Goal: Answer question/provide support

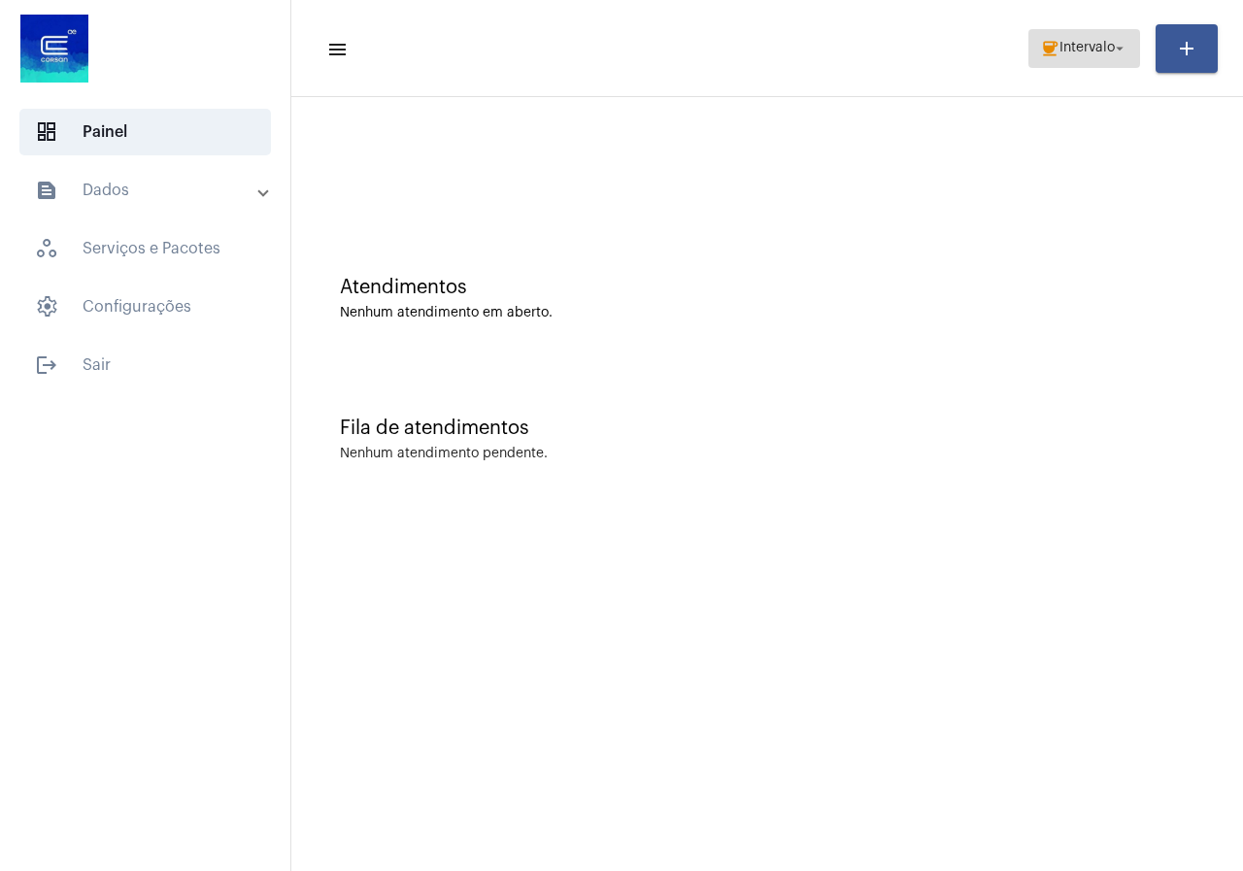
click at [1108, 53] on span "Intervalo" at bounding box center [1087, 49] width 55 height 14
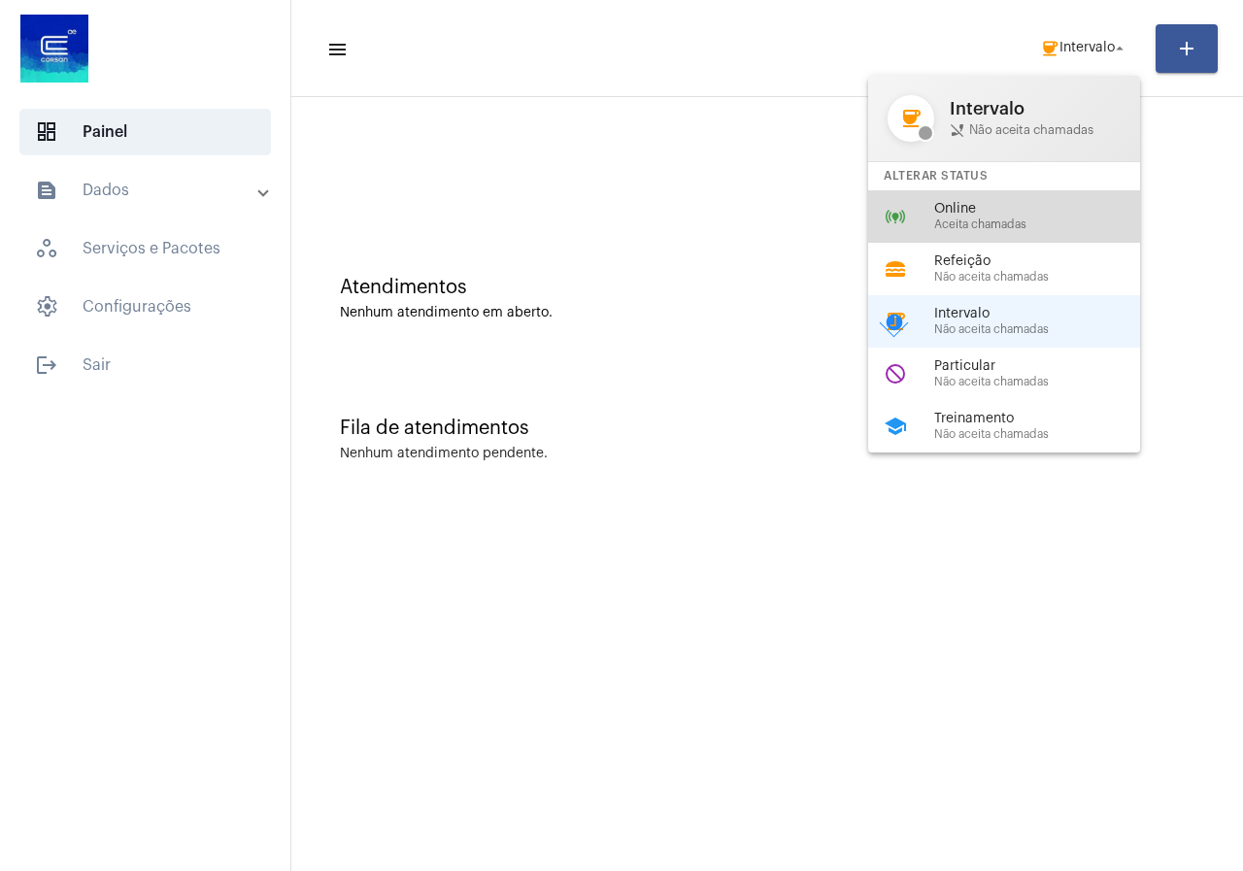
click at [1008, 229] on span "Aceita chamadas" at bounding box center [1045, 225] width 221 height 13
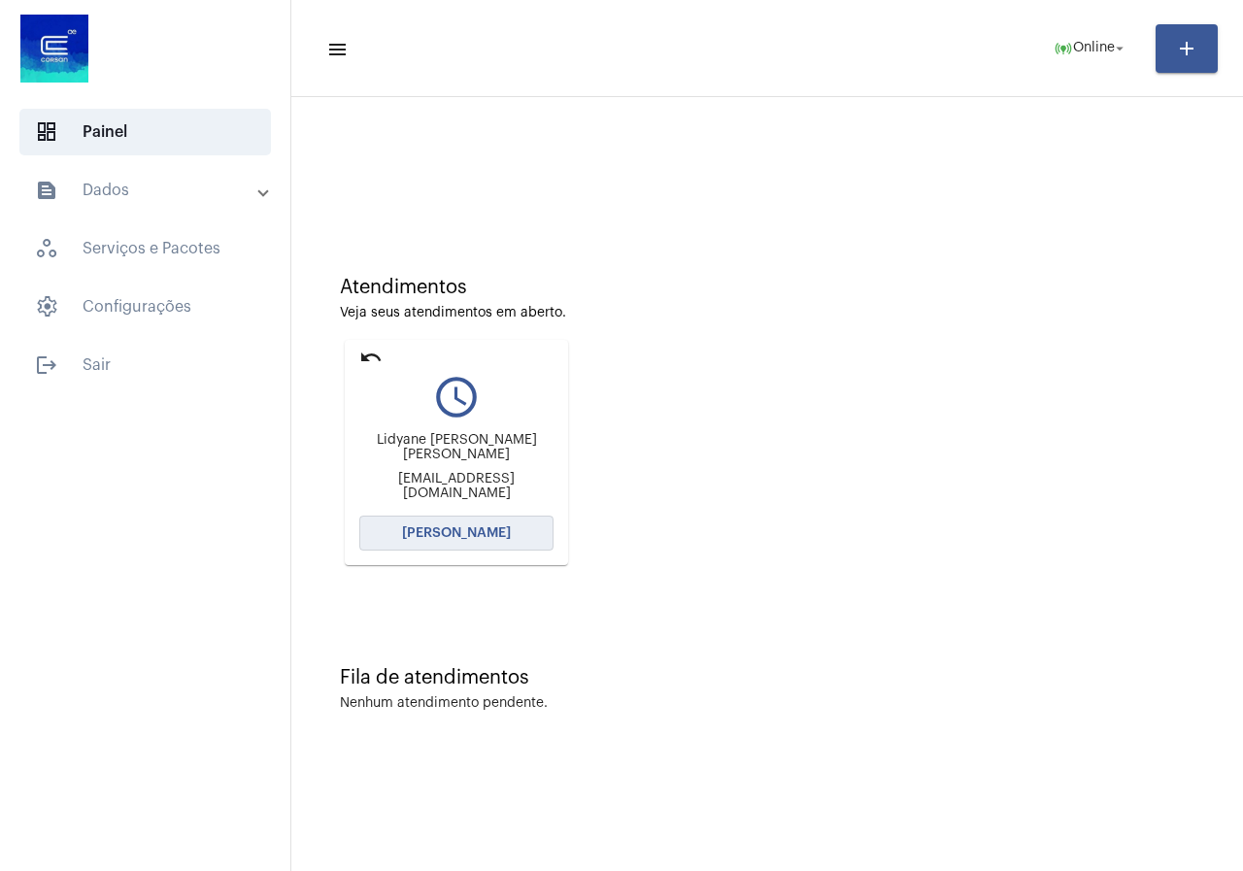
click at [467, 523] on button "[PERSON_NAME]" at bounding box center [456, 533] width 194 height 35
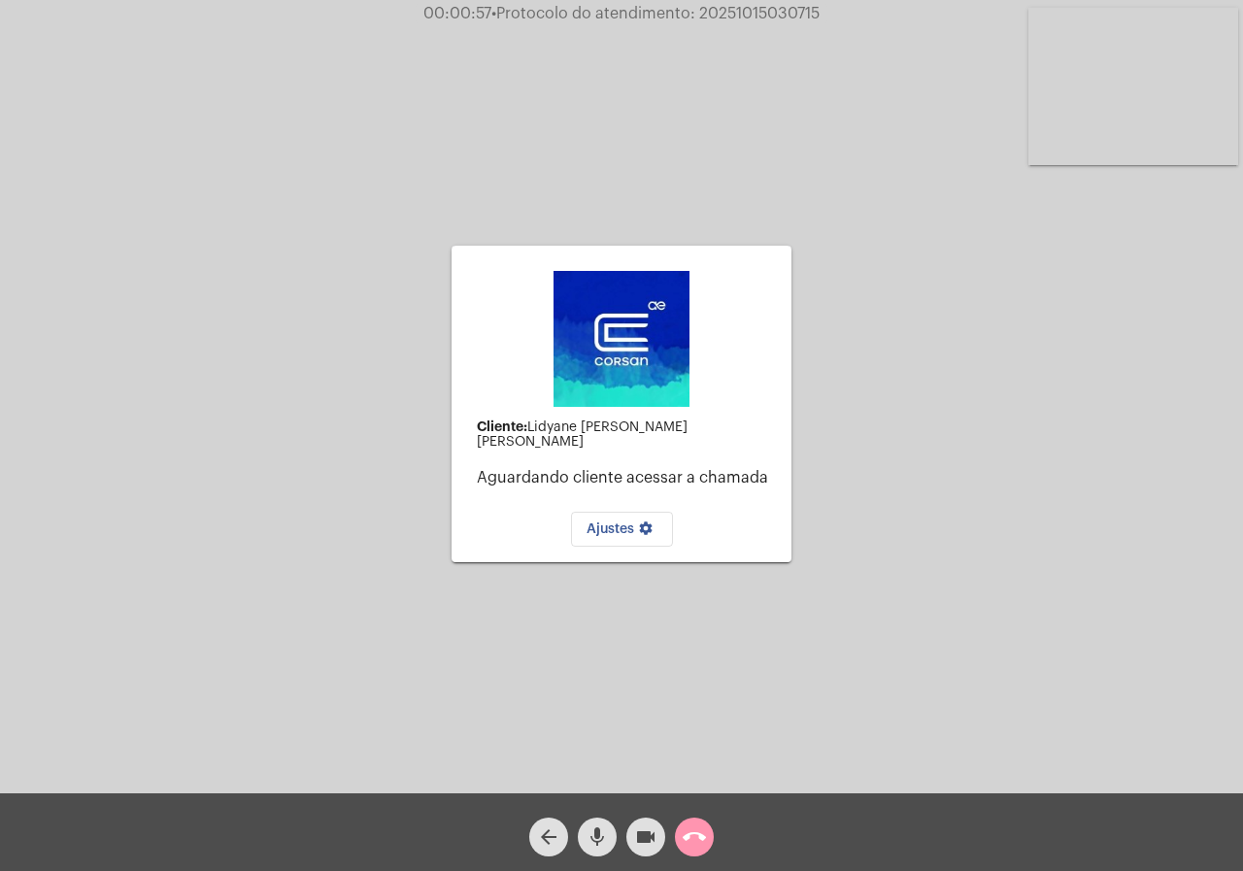
click at [697, 837] on mat-icon "call_end" at bounding box center [694, 837] width 23 height 23
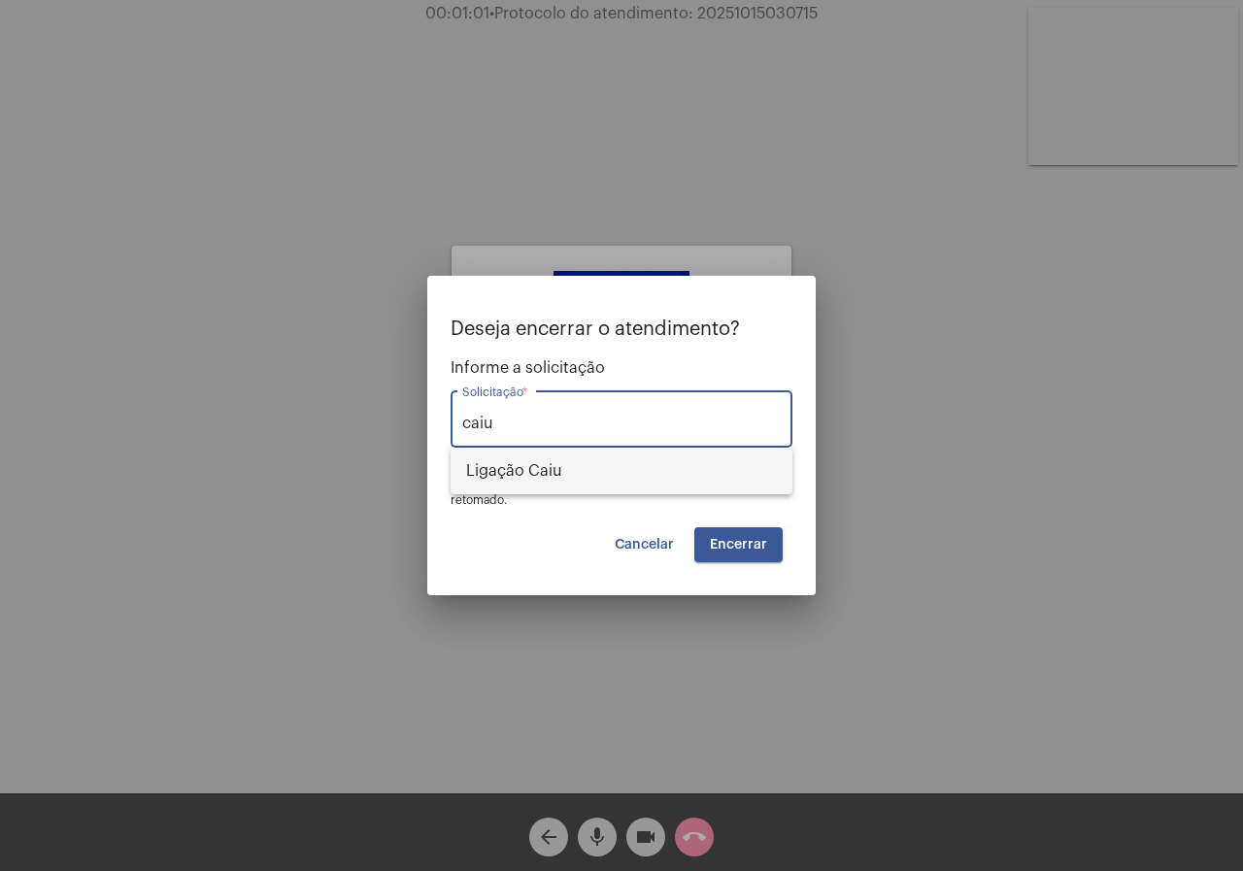
click at [531, 489] on span "Ligação Caiu" at bounding box center [621, 471] width 311 height 47
type input "Ligação Caiu"
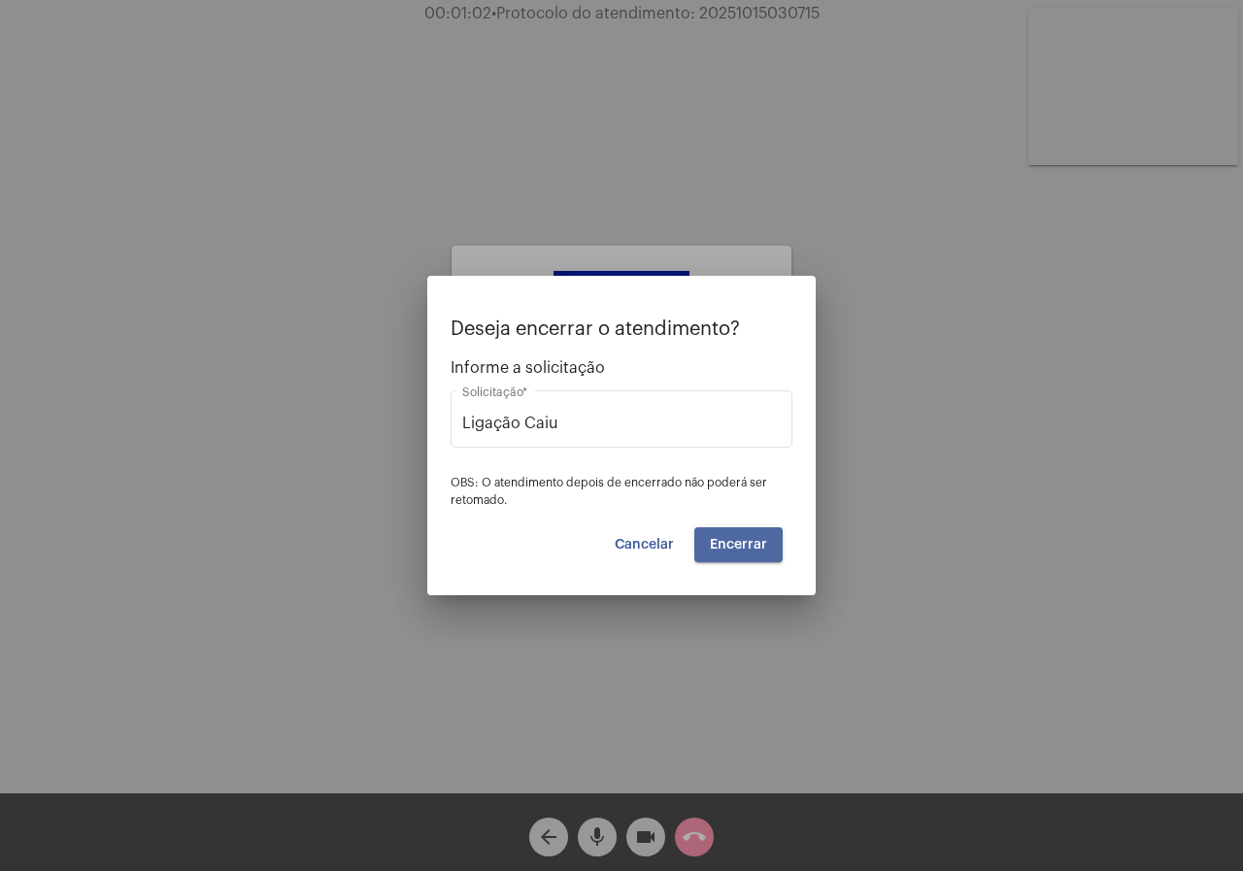
click at [765, 545] on span "Encerrar" at bounding box center [738, 545] width 57 height 14
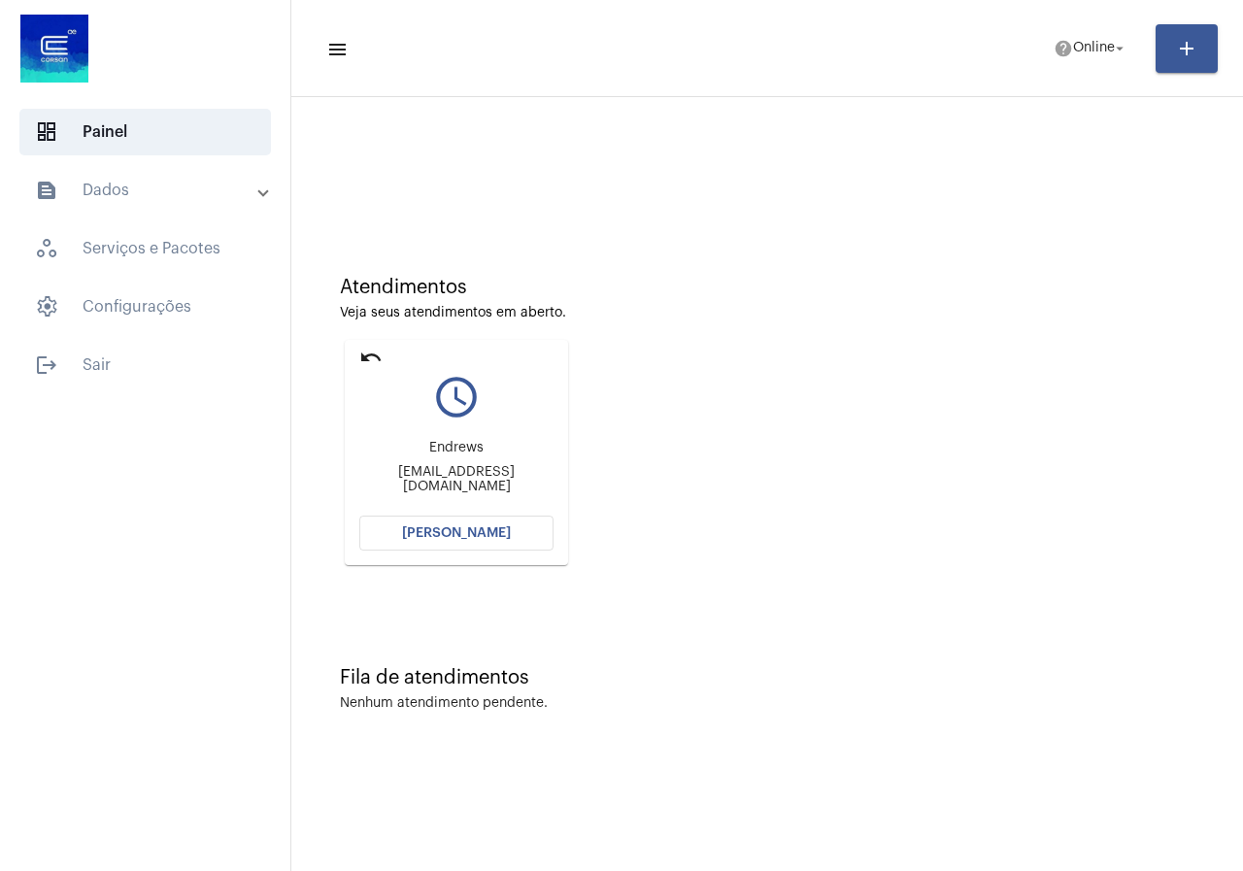
click at [522, 526] on button "[PERSON_NAME]" at bounding box center [456, 533] width 194 height 35
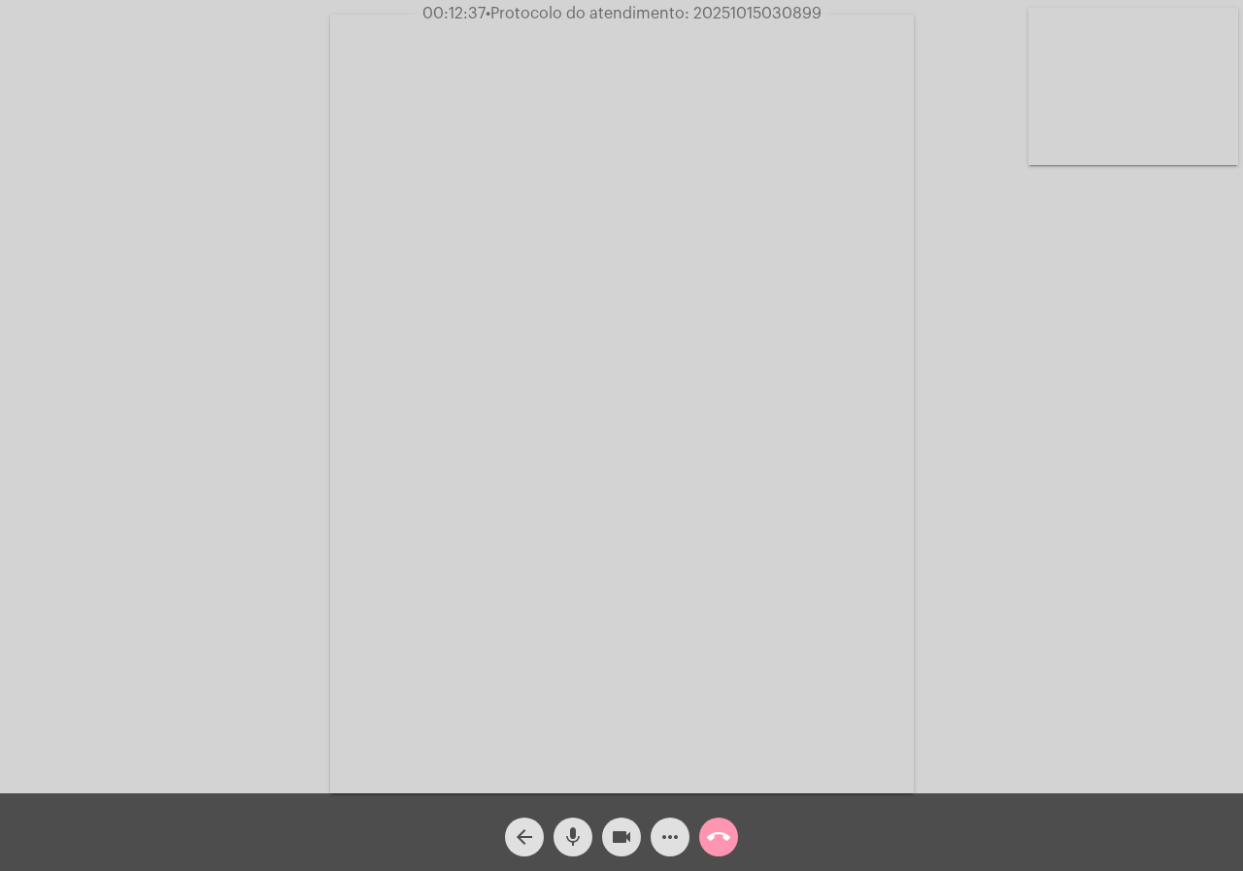
click at [796, 17] on span "• Protocolo do atendimento: 20251015030899" at bounding box center [654, 14] width 336 height 16
click at [721, 840] on mat-icon "call_end" at bounding box center [718, 837] width 23 height 23
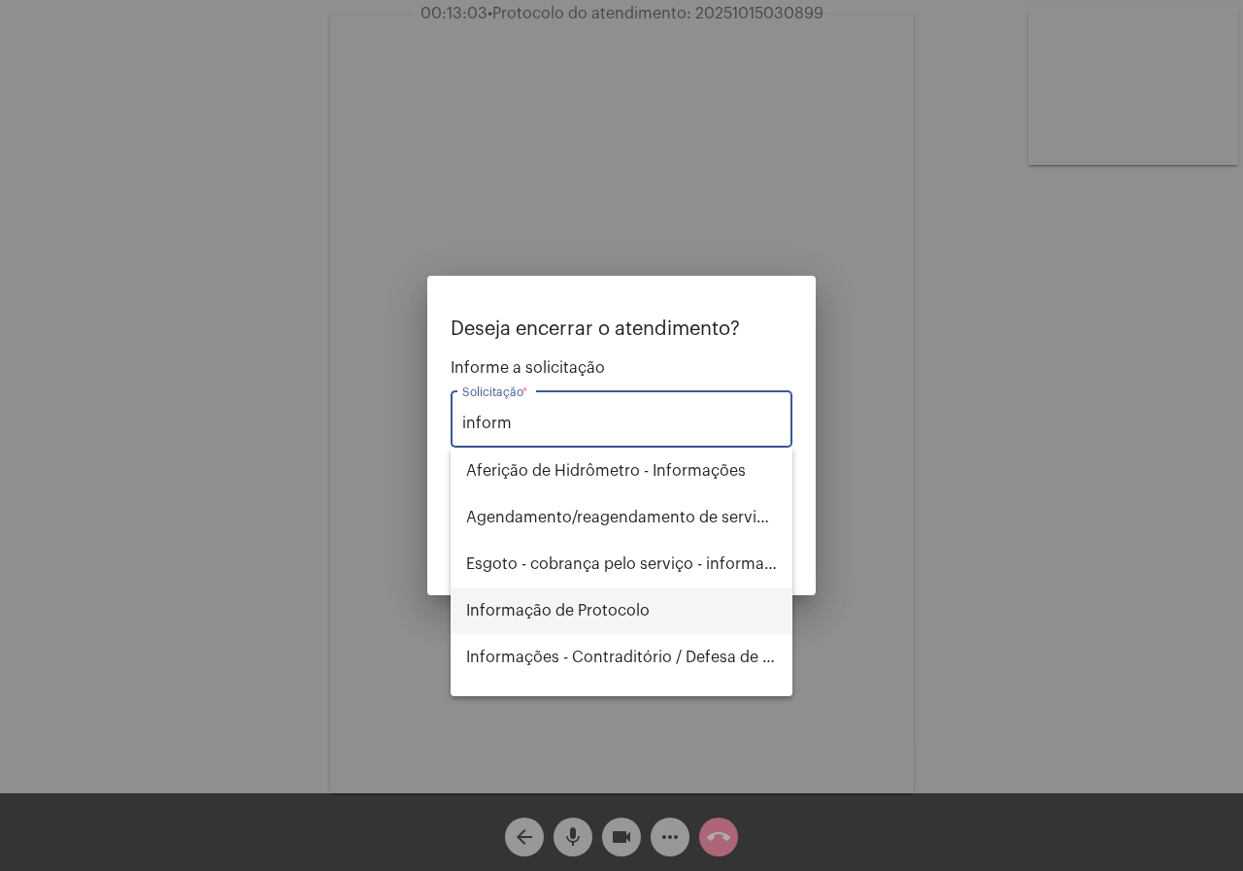
click at [669, 613] on span "Informação de Protocolo" at bounding box center [621, 611] width 311 height 47
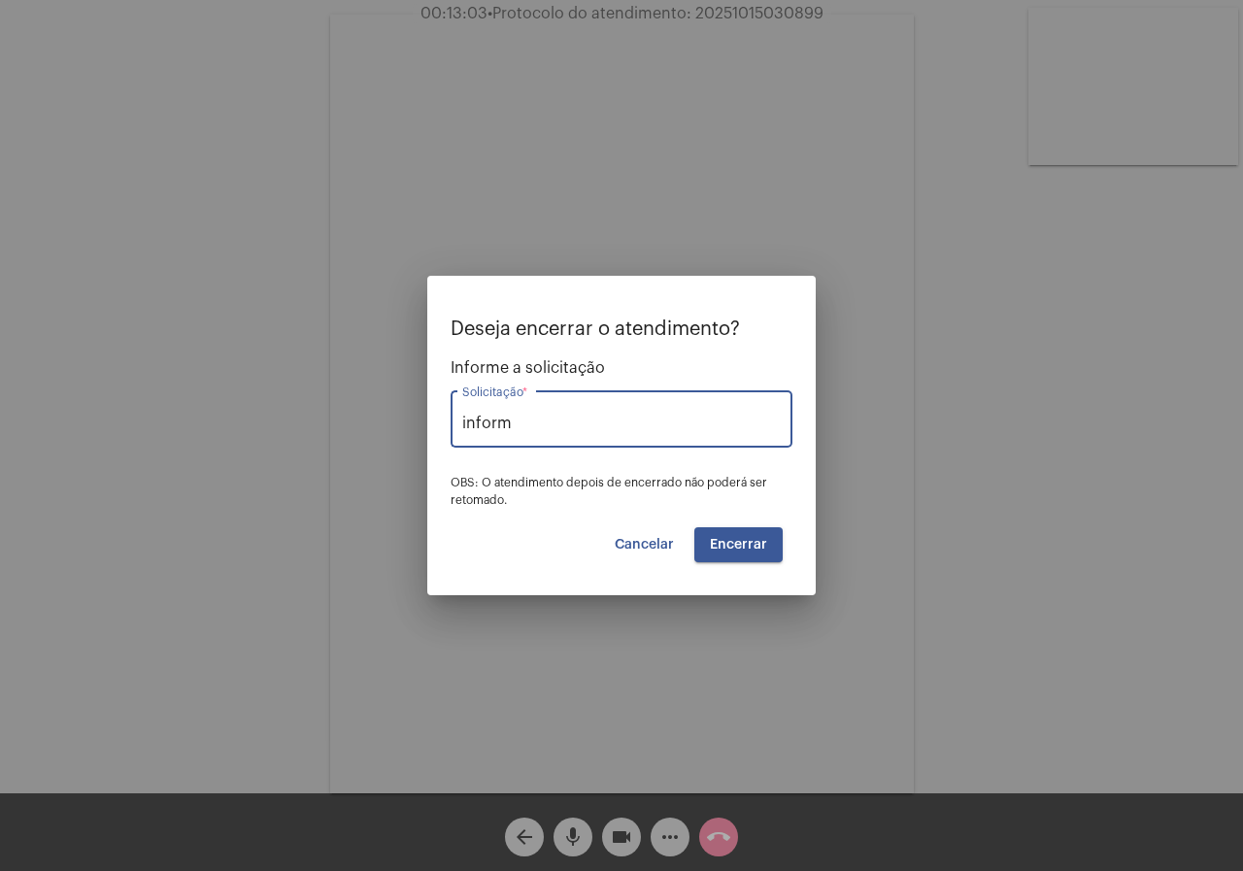
type input "Informação de Protocolo"
click at [726, 551] on span "Encerrar" at bounding box center [738, 545] width 57 height 14
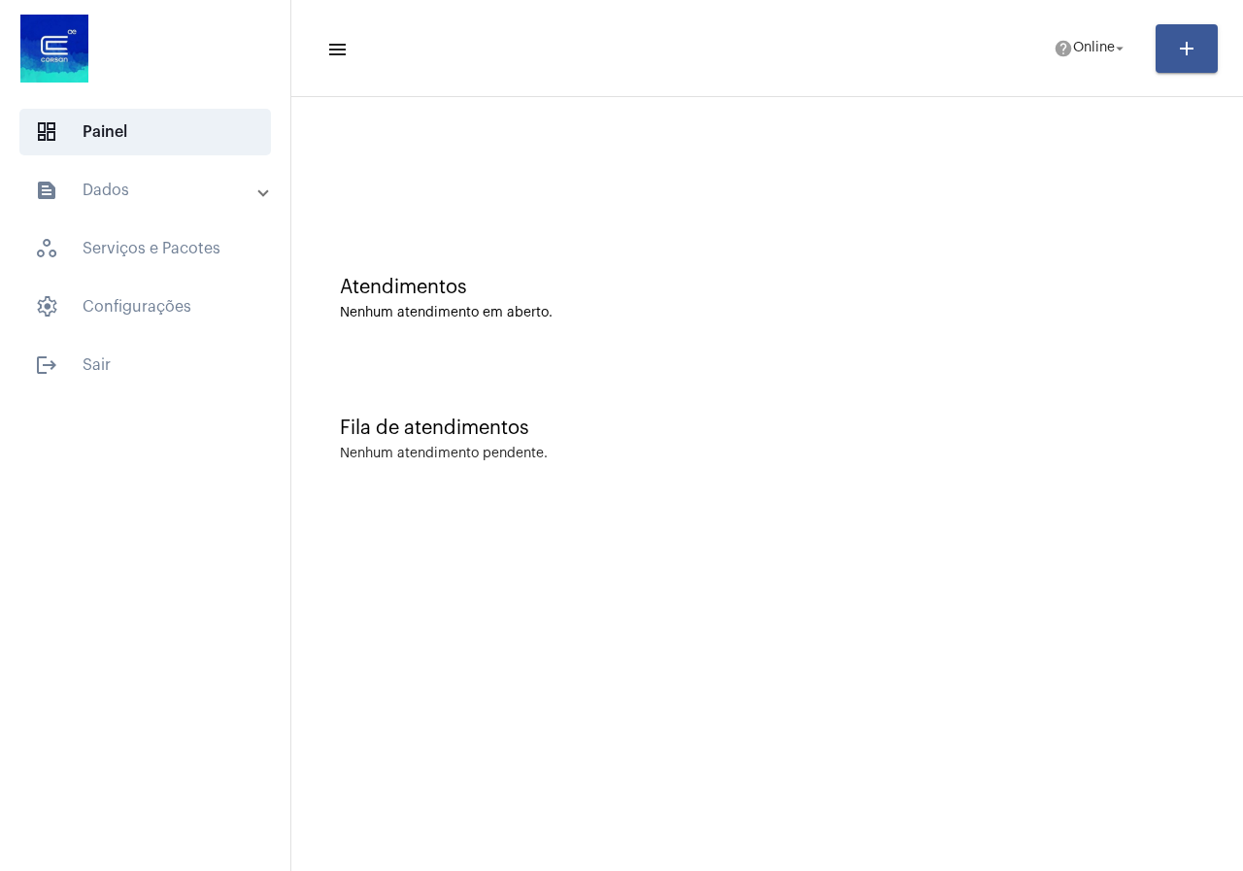
click at [197, 179] on mat-panel-title "text_snippet_outlined Dados" at bounding box center [147, 190] width 224 height 23
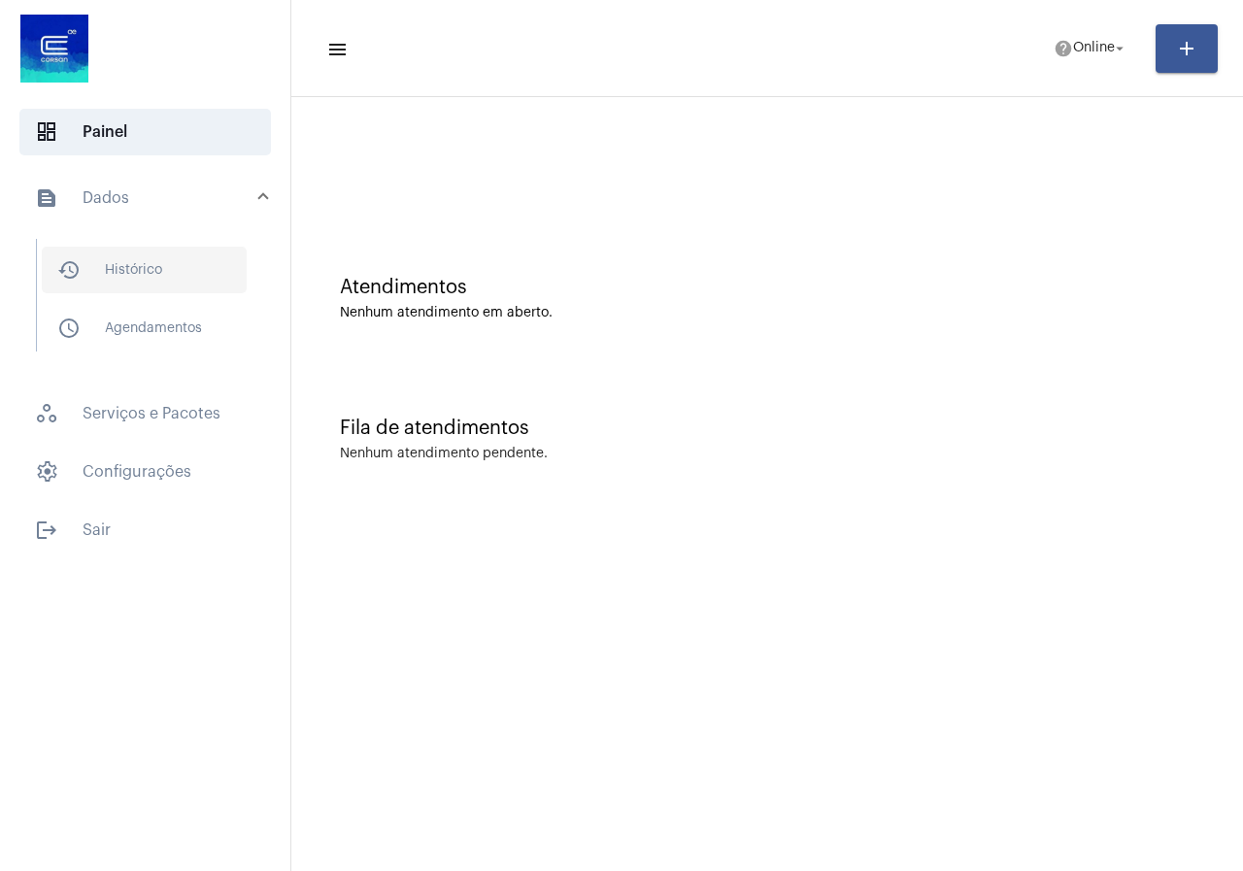
click at [149, 263] on span "history_outlined Histórico" at bounding box center [144, 270] width 205 height 47
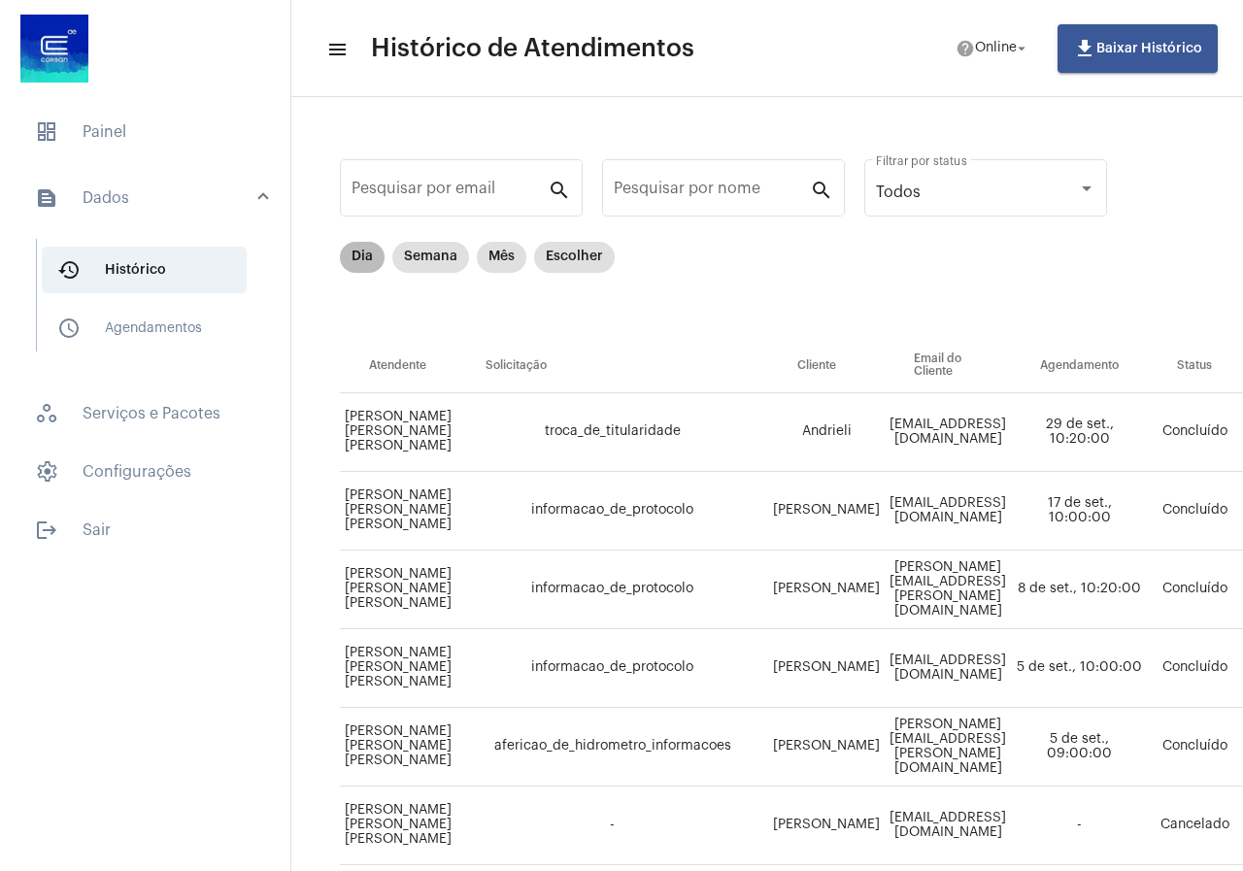
click at [345, 252] on mat-chip "Dia" at bounding box center [362, 257] width 45 height 31
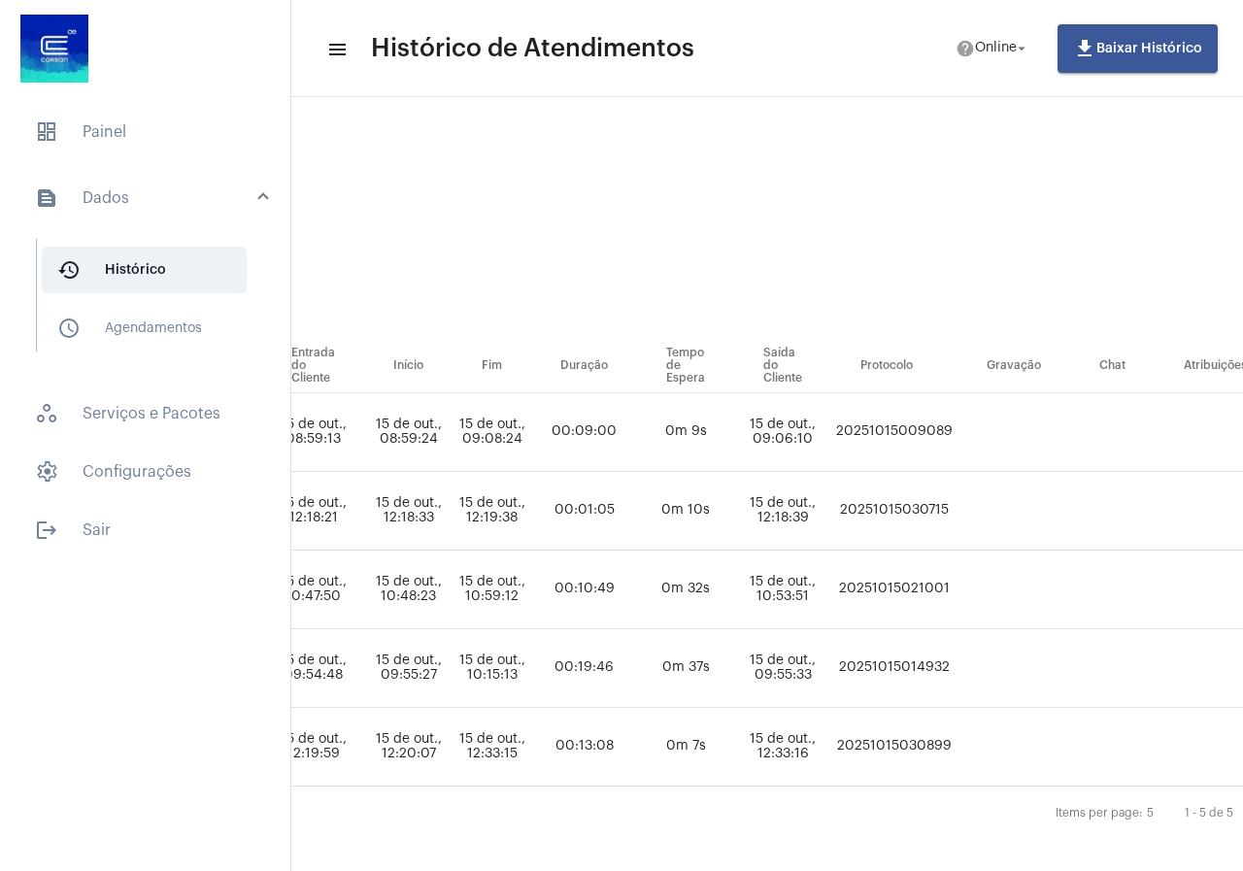
scroll to position [0, 1030]
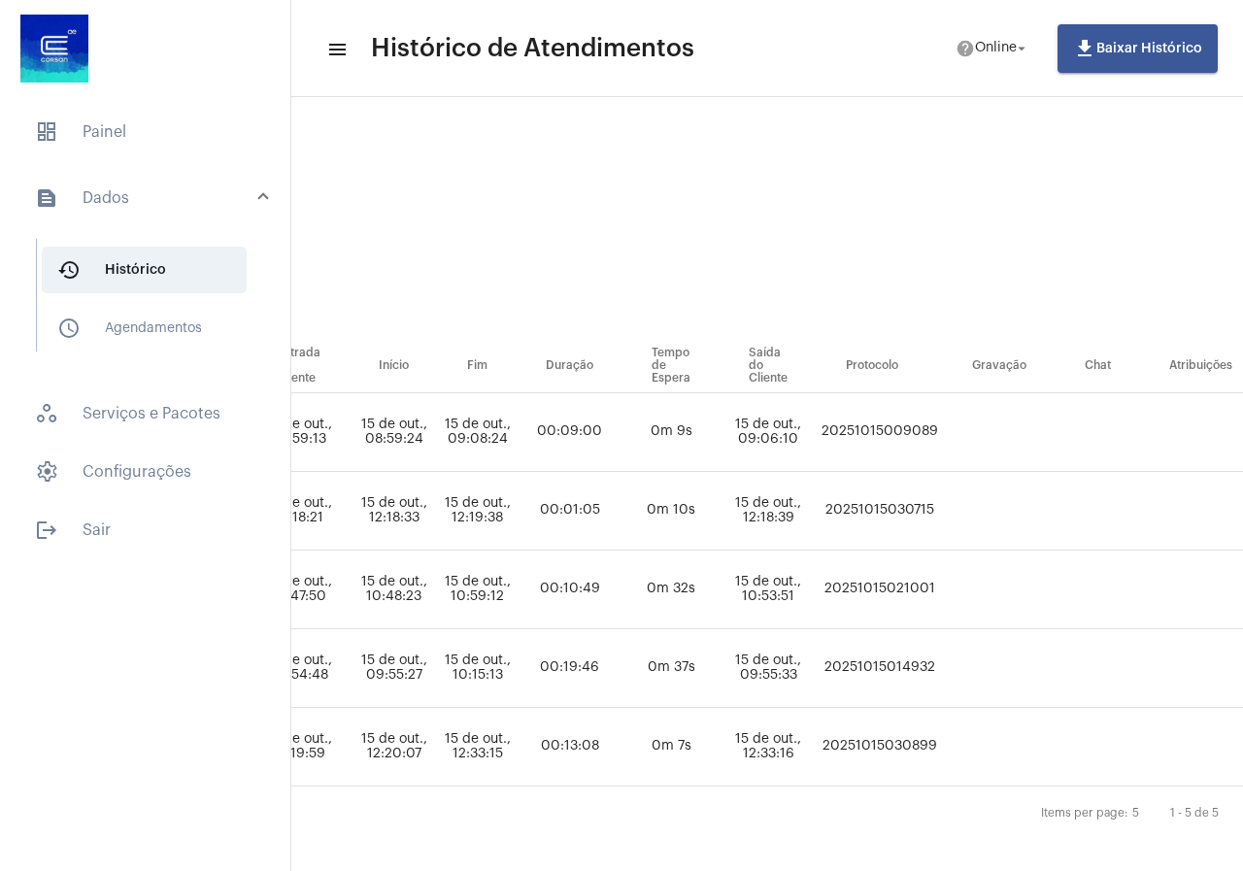
click at [943, 745] on td "20251015030899" at bounding box center [880, 747] width 126 height 79
copy td "20251015030899"
click at [136, 131] on span "dashboard Painel" at bounding box center [145, 132] width 252 height 47
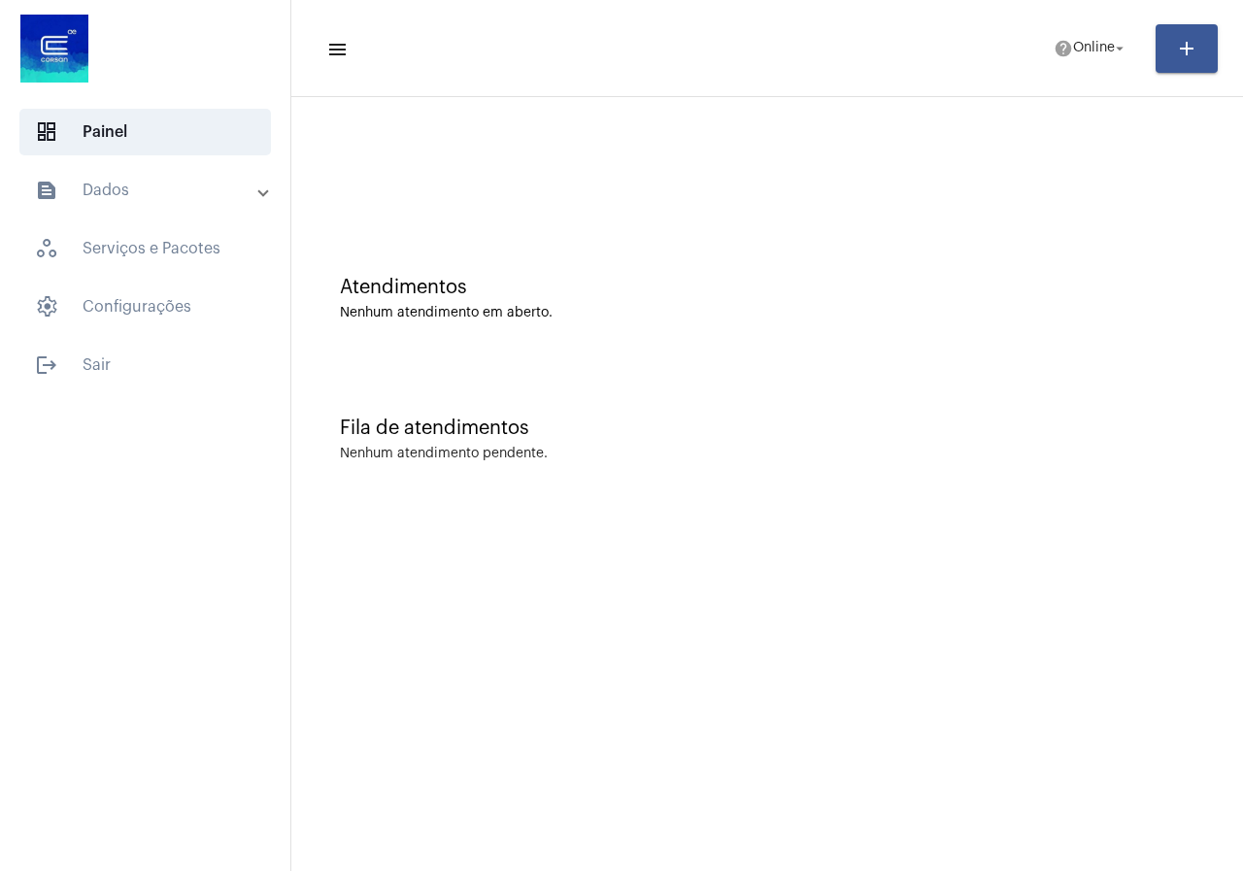
click at [91, 164] on mat-list "dashboard Painel text_snippet_outlined Dados history_outlined Histórico schedul…" at bounding box center [145, 245] width 290 height 288
click at [112, 198] on mat-panel-title "text_snippet_outlined Dados" at bounding box center [147, 190] width 224 height 23
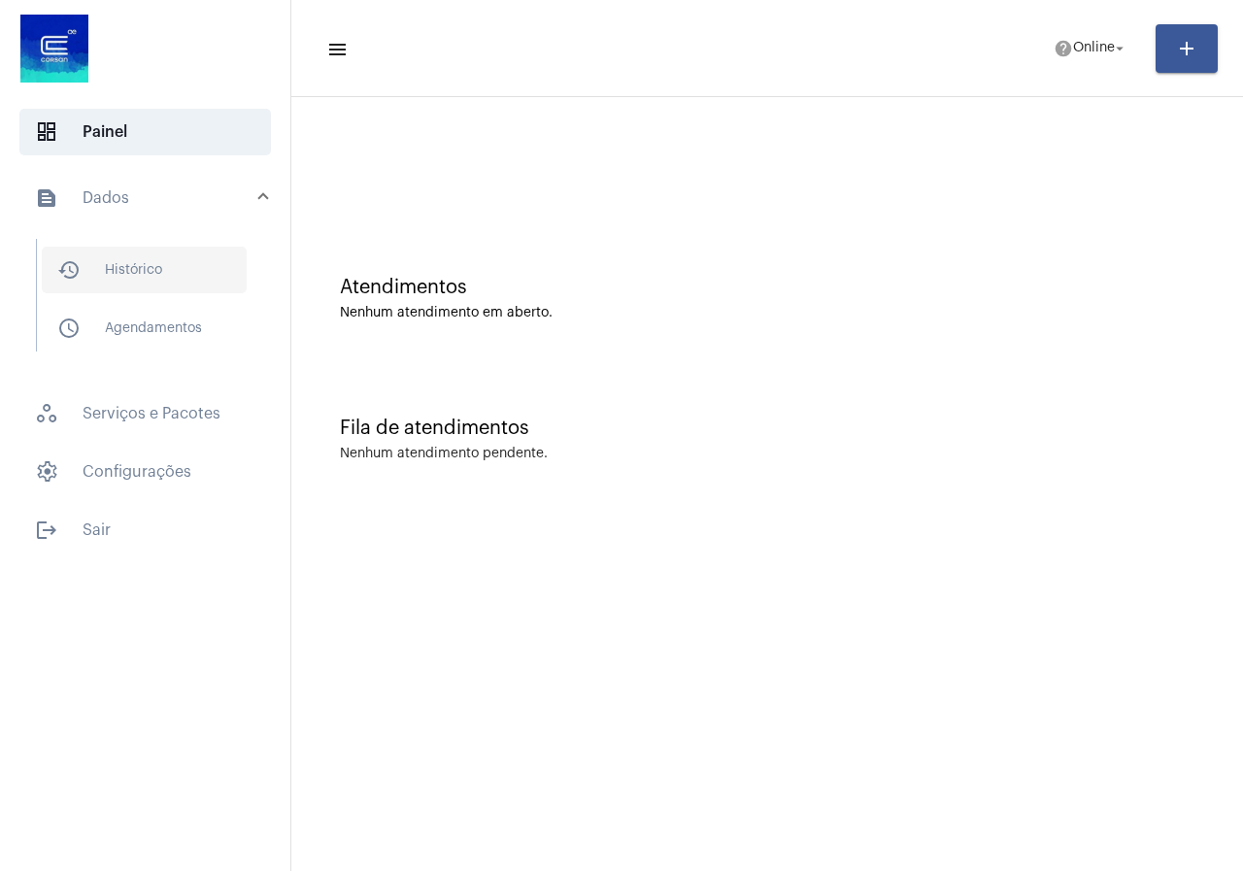
click at [163, 247] on span "history_outlined Histórico" at bounding box center [144, 270] width 205 height 47
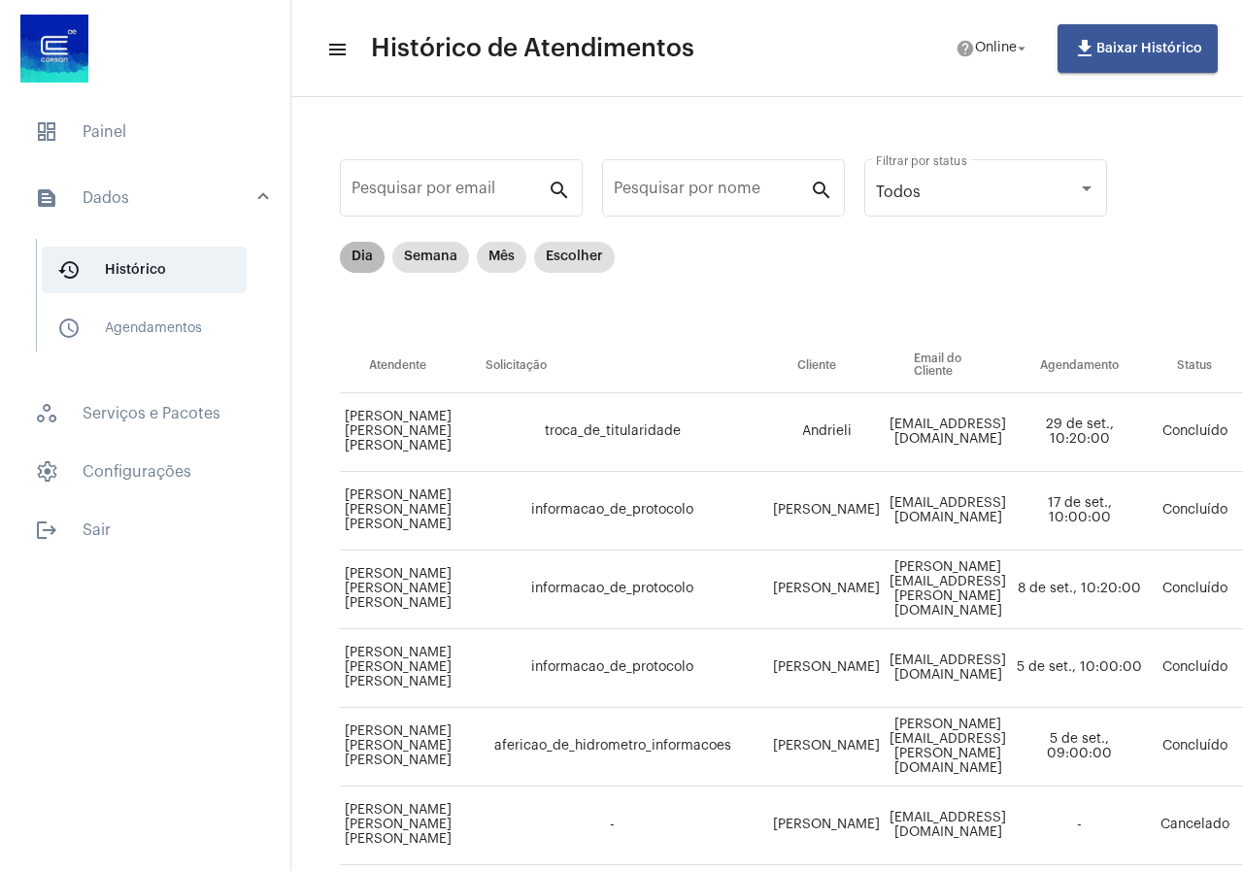
click at [368, 267] on mat-chip "Dia" at bounding box center [362, 257] width 45 height 31
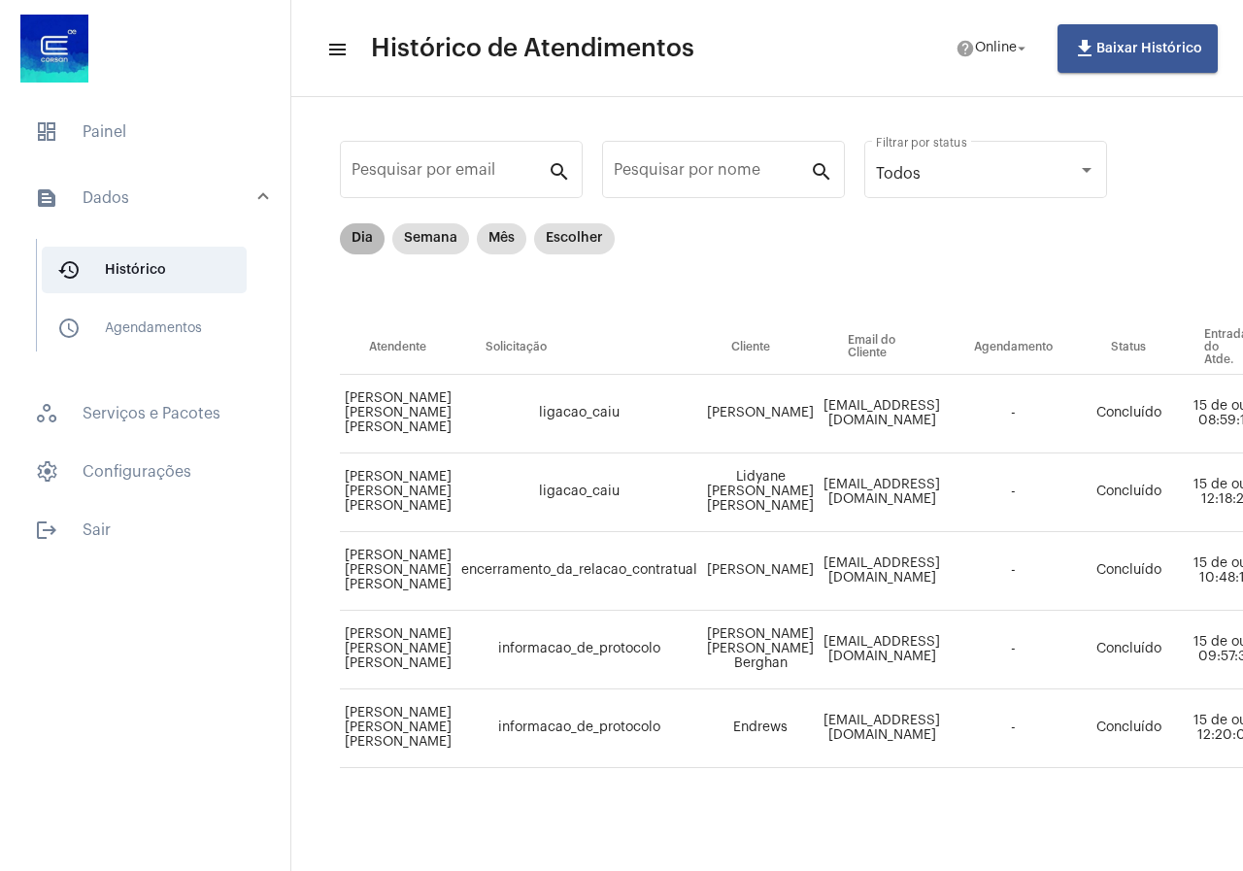
scroll to position [33, 0]
click at [88, 152] on span "dashboard Painel" at bounding box center [145, 132] width 252 height 47
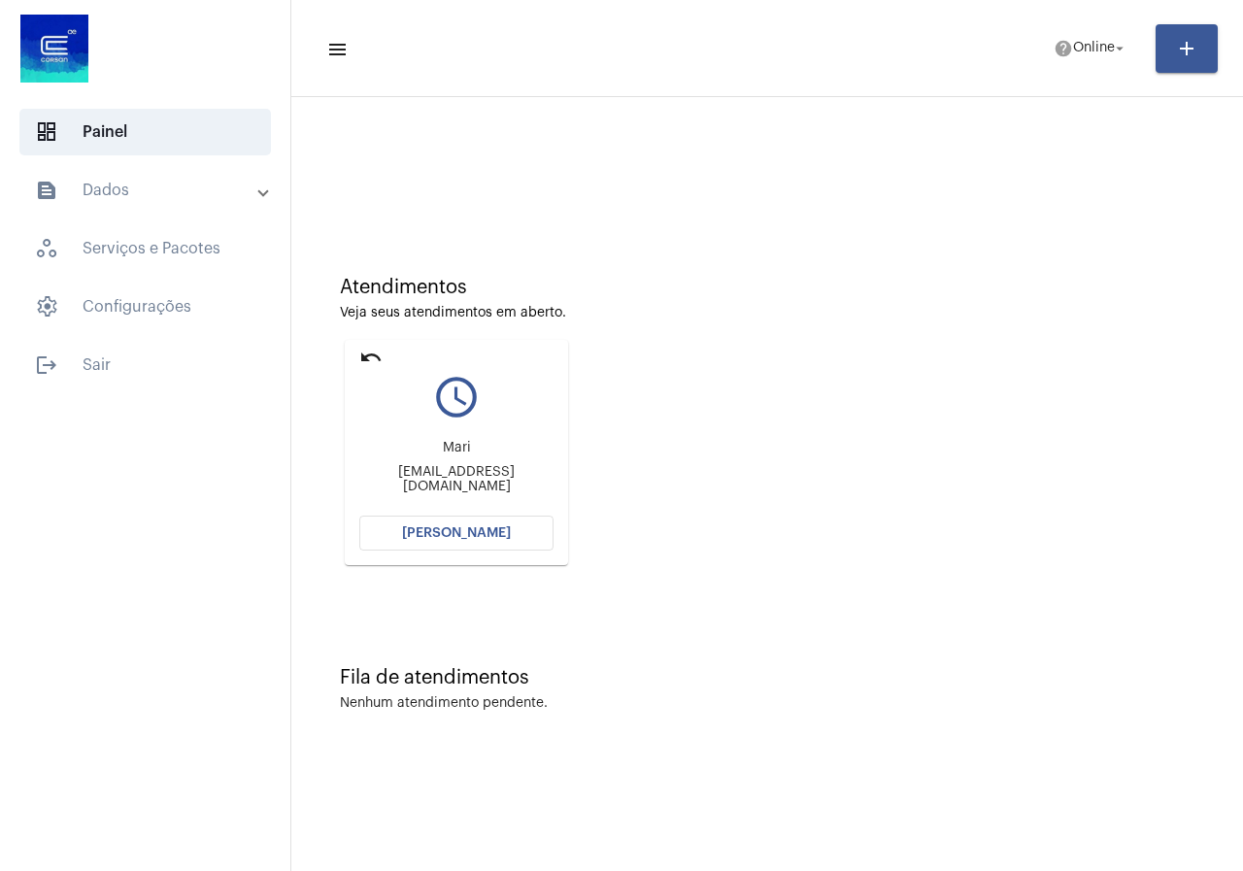
click at [373, 541] on button "[PERSON_NAME]" at bounding box center [456, 533] width 194 height 35
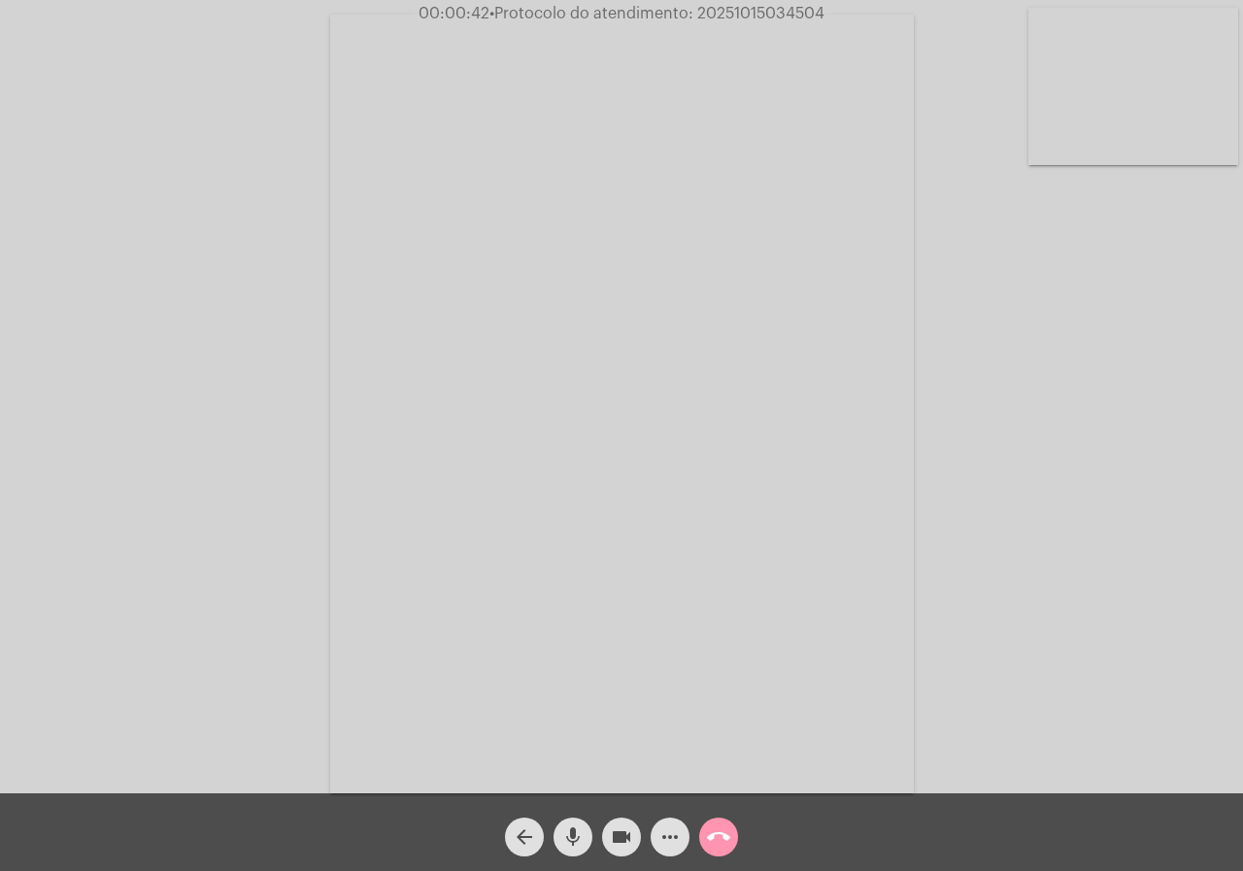
click at [663, 848] on mat-icon "more_horiz" at bounding box center [670, 837] width 23 height 23
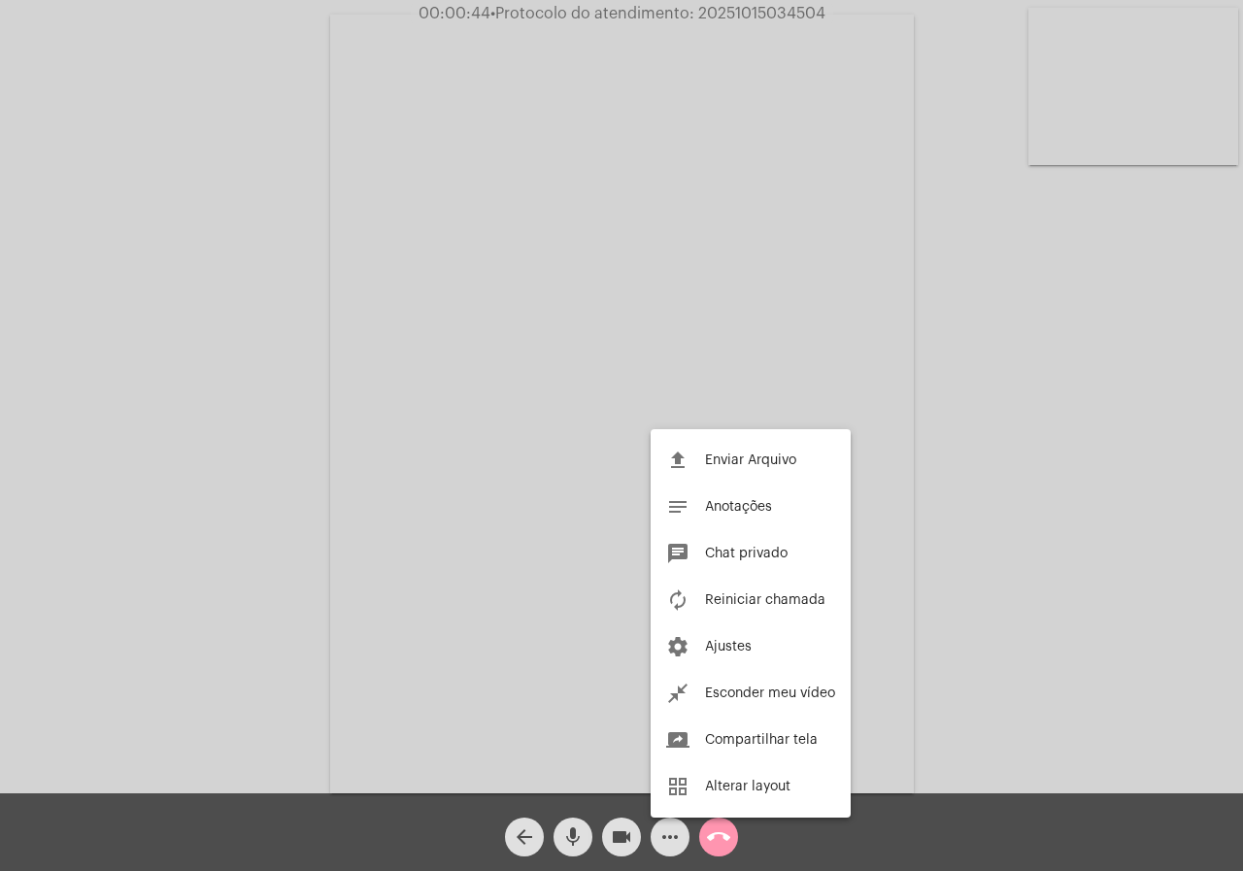
click at [0, 322] on div at bounding box center [621, 435] width 1243 height 871
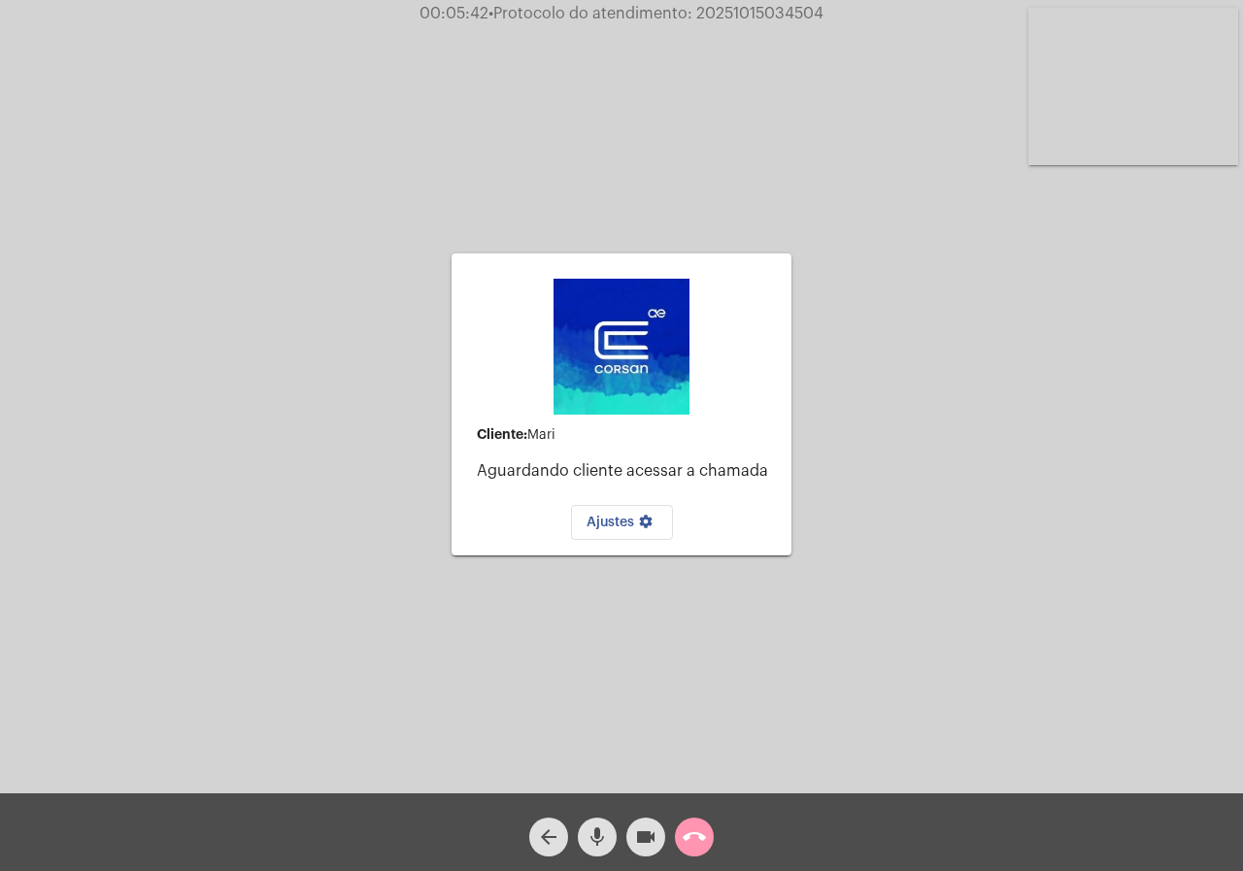
click at [691, 828] on mat-icon "call_end" at bounding box center [694, 837] width 23 height 23
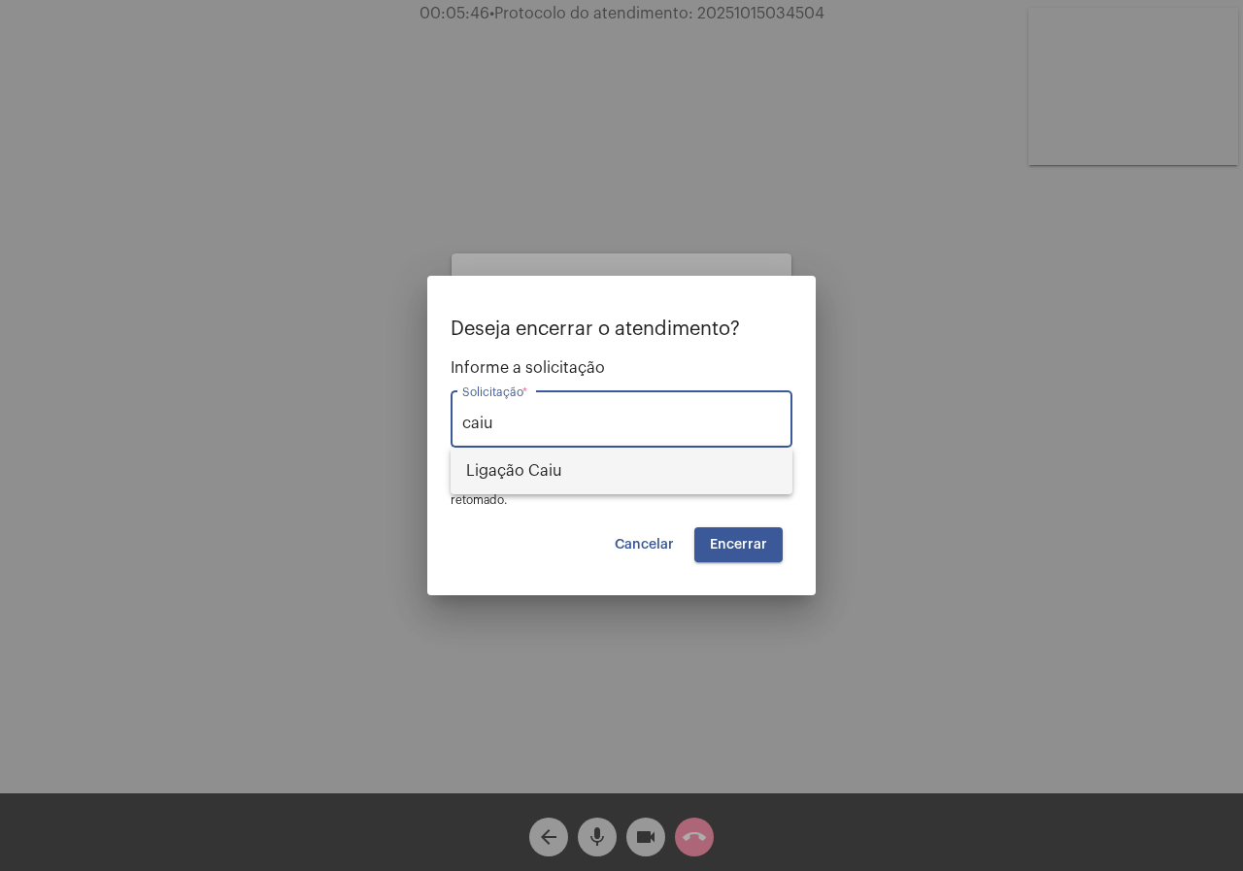
click at [630, 459] on span "Ligação Caiu" at bounding box center [621, 471] width 311 height 47
type input "Ligação Caiu"
click at [725, 539] on span "Encerrar" at bounding box center [738, 545] width 57 height 14
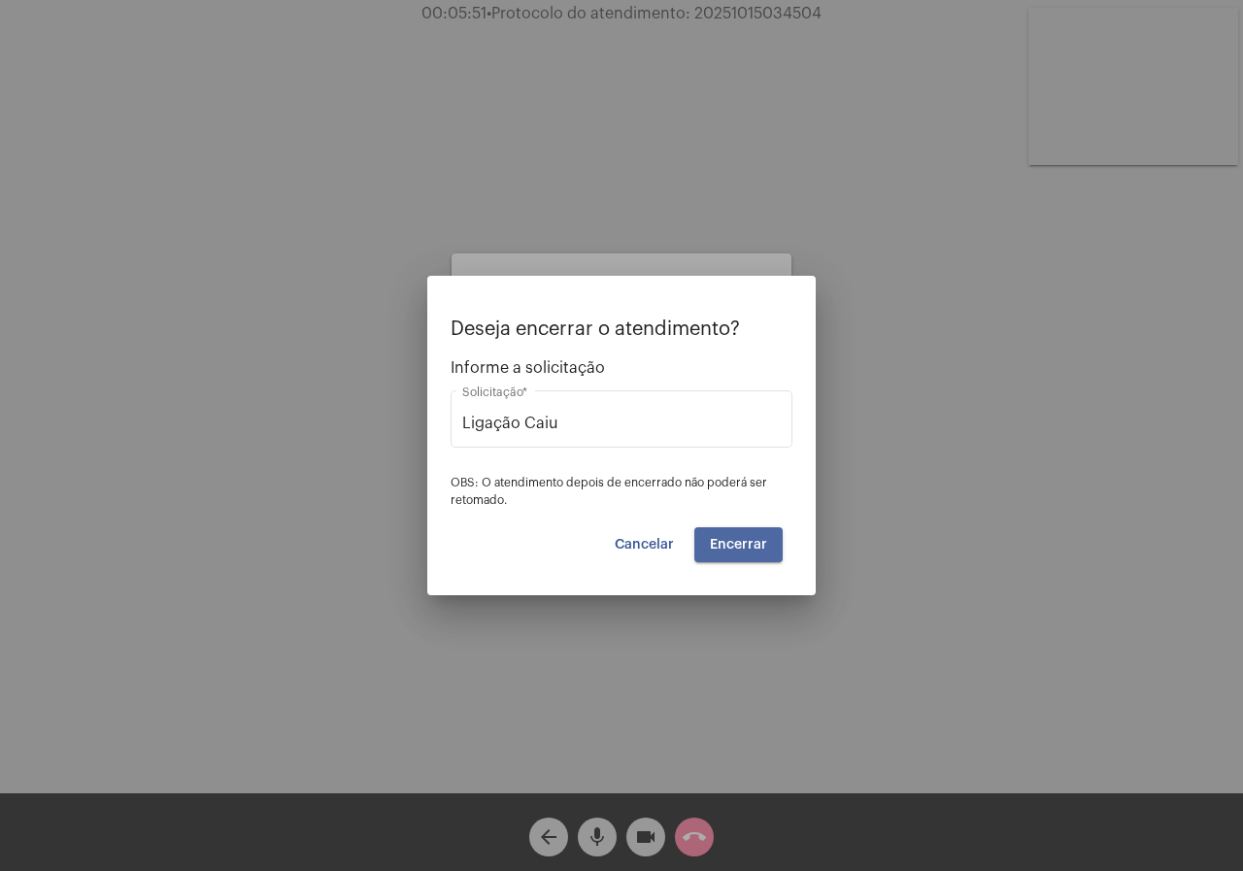
click at [725, 539] on span "Encerrar" at bounding box center [738, 545] width 57 height 14
click at [723, 539] on span "Encerrar" at bounding box center [738, 545] width 57 height 14
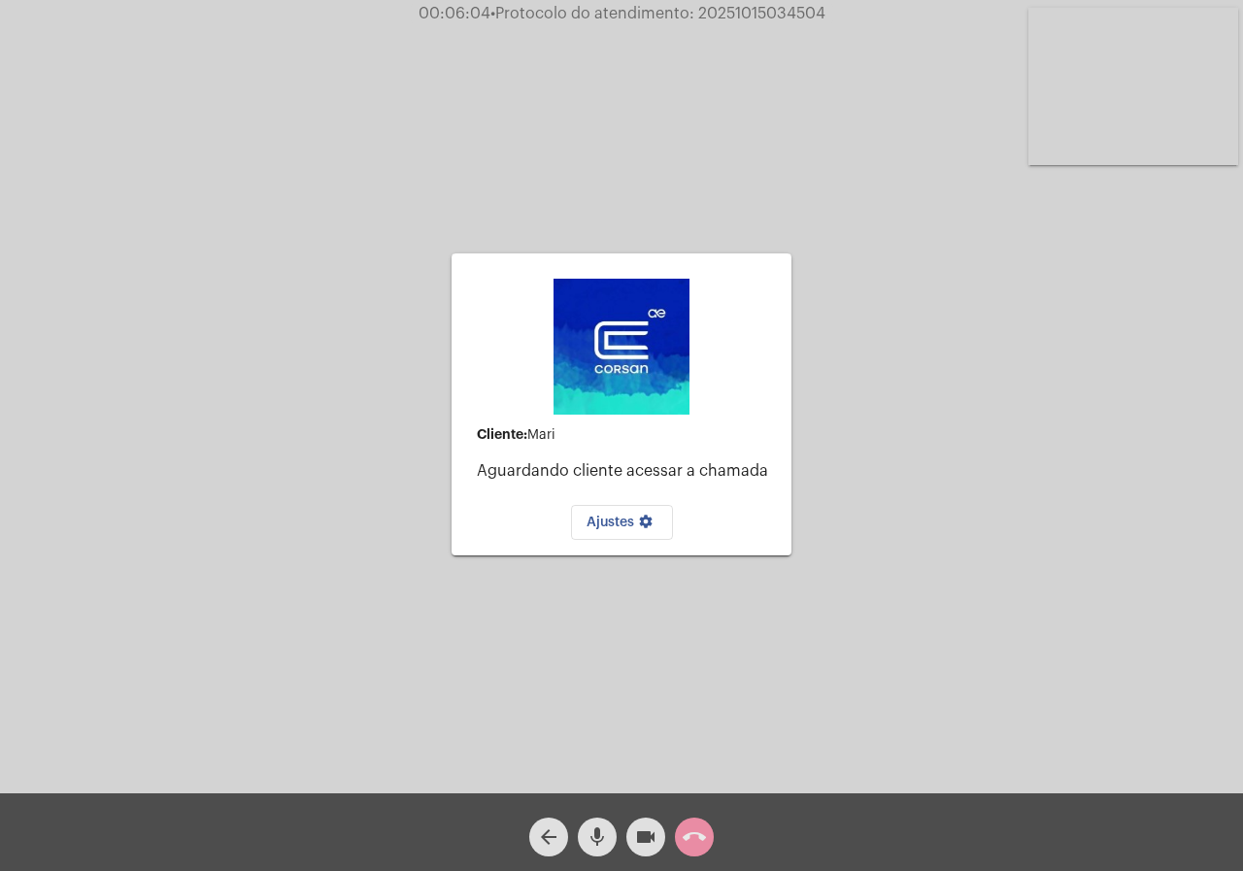
click at [672, 831] on div "call_end" at bounding box center [694, 832] width 49 height 49
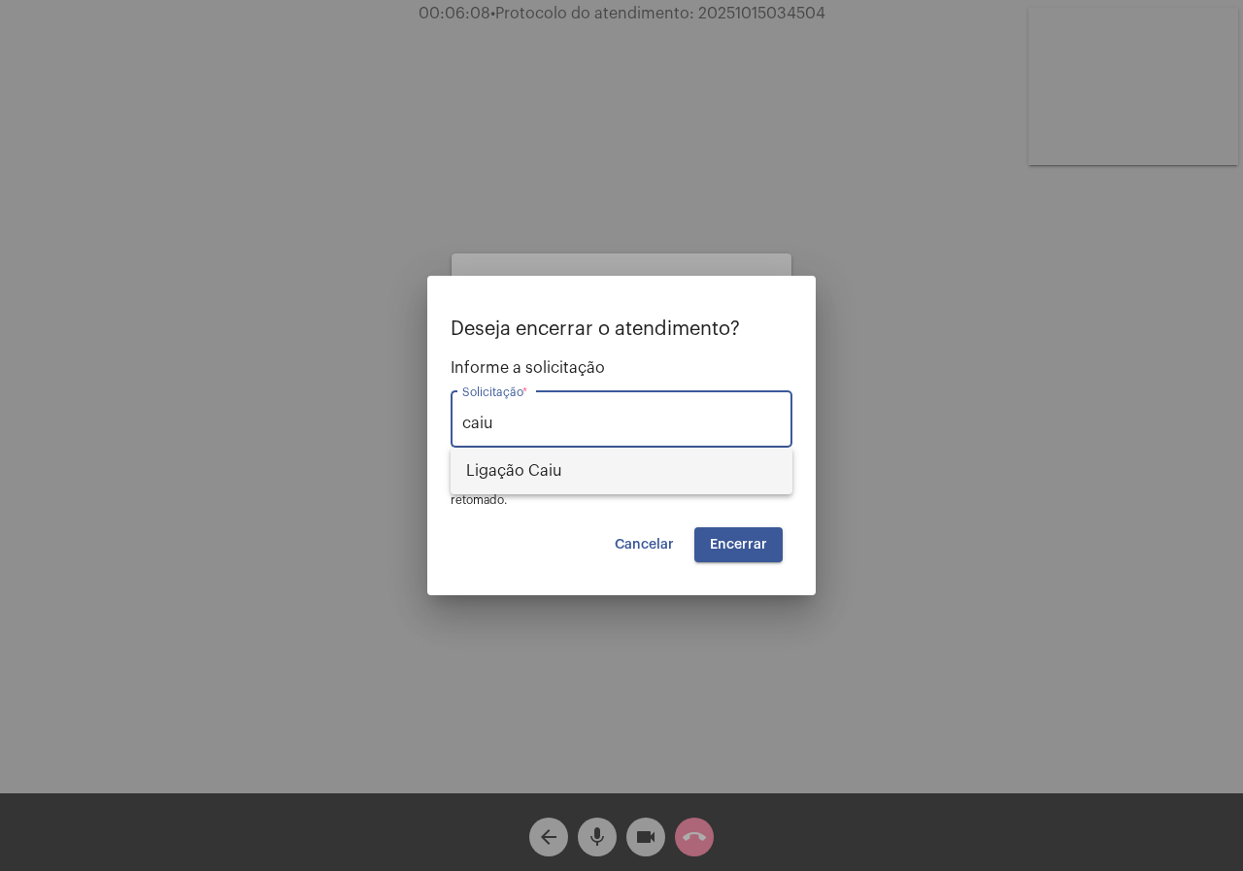
click at [622, 474] on span "Ligação Caiu" at bounding box center [621, 471] width 311 height 47
type input "Ligação Caiu"
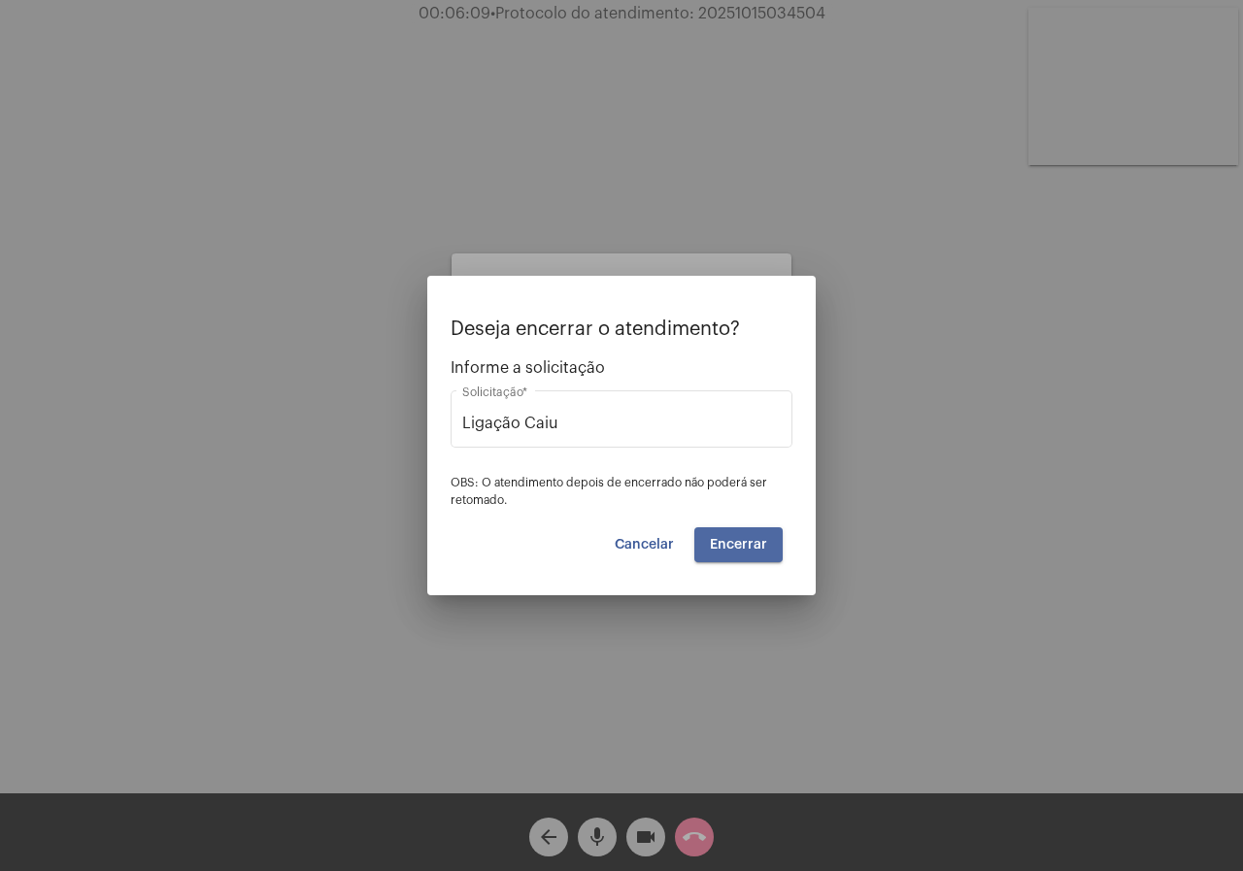
click at [746, 534] on button "Encerrar" at bounding box center [739, 544] width 88 height 35
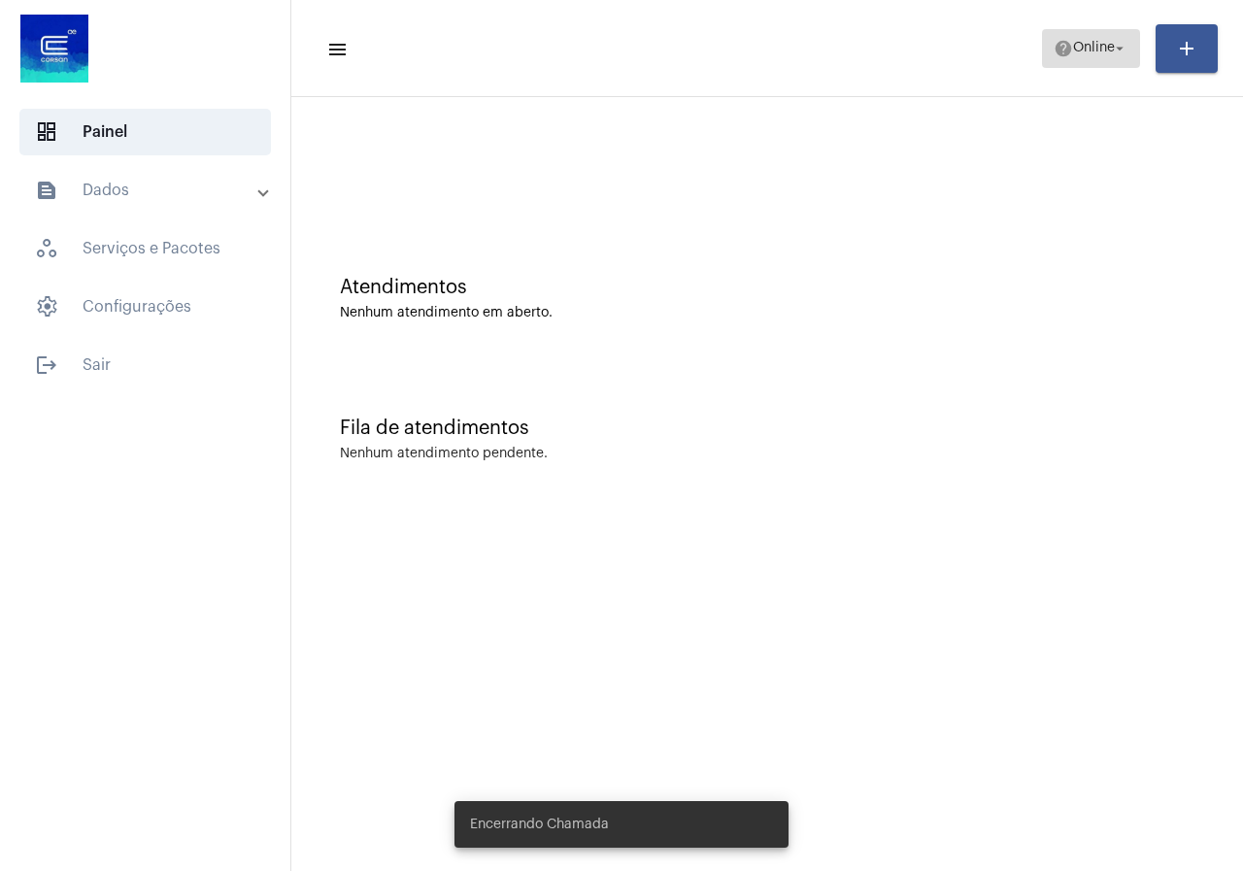
click at [1061, 41] on mat-icon "help" at bounding box center [1063, 48] width 19 height 19
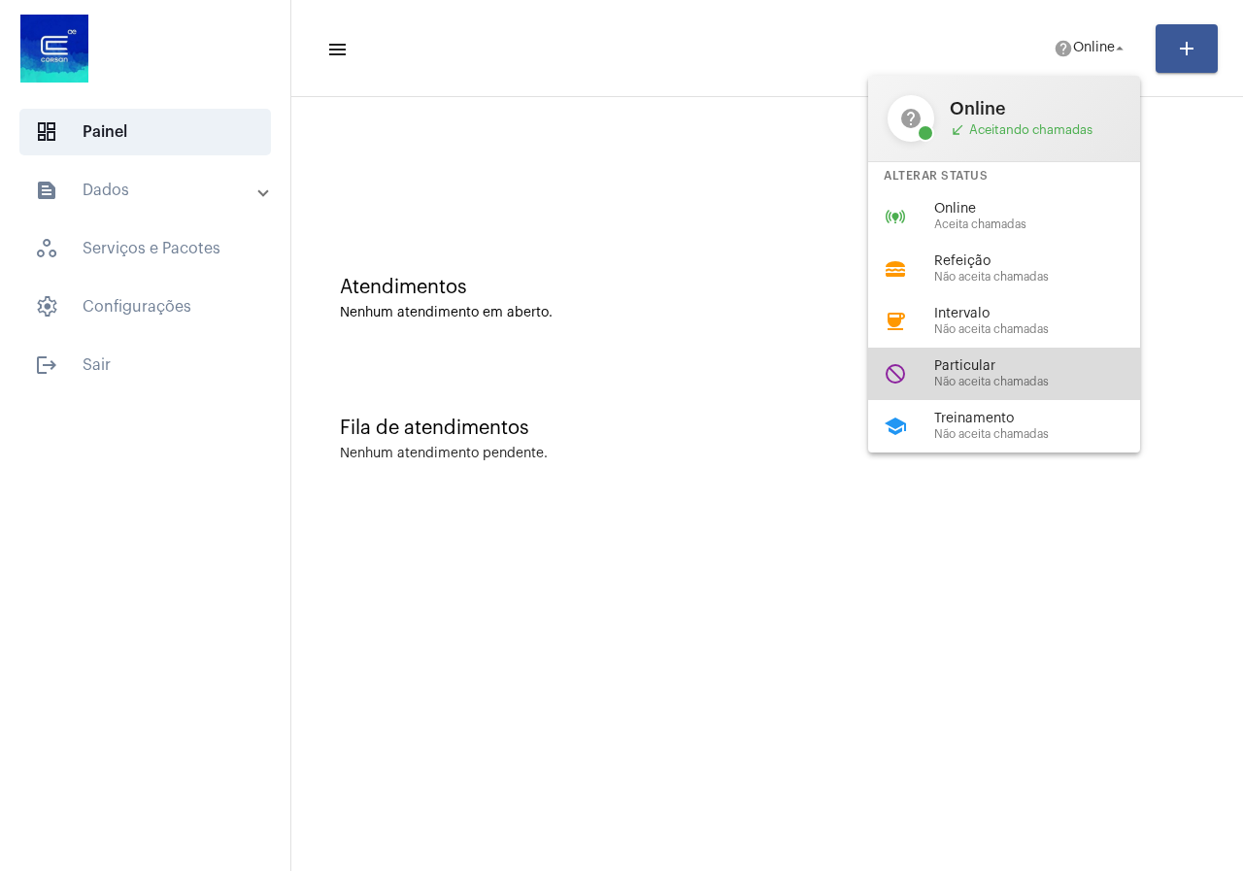
click at [1073, 365] on span "Particular" at bounding box center [1045, 366] width 221 height 15
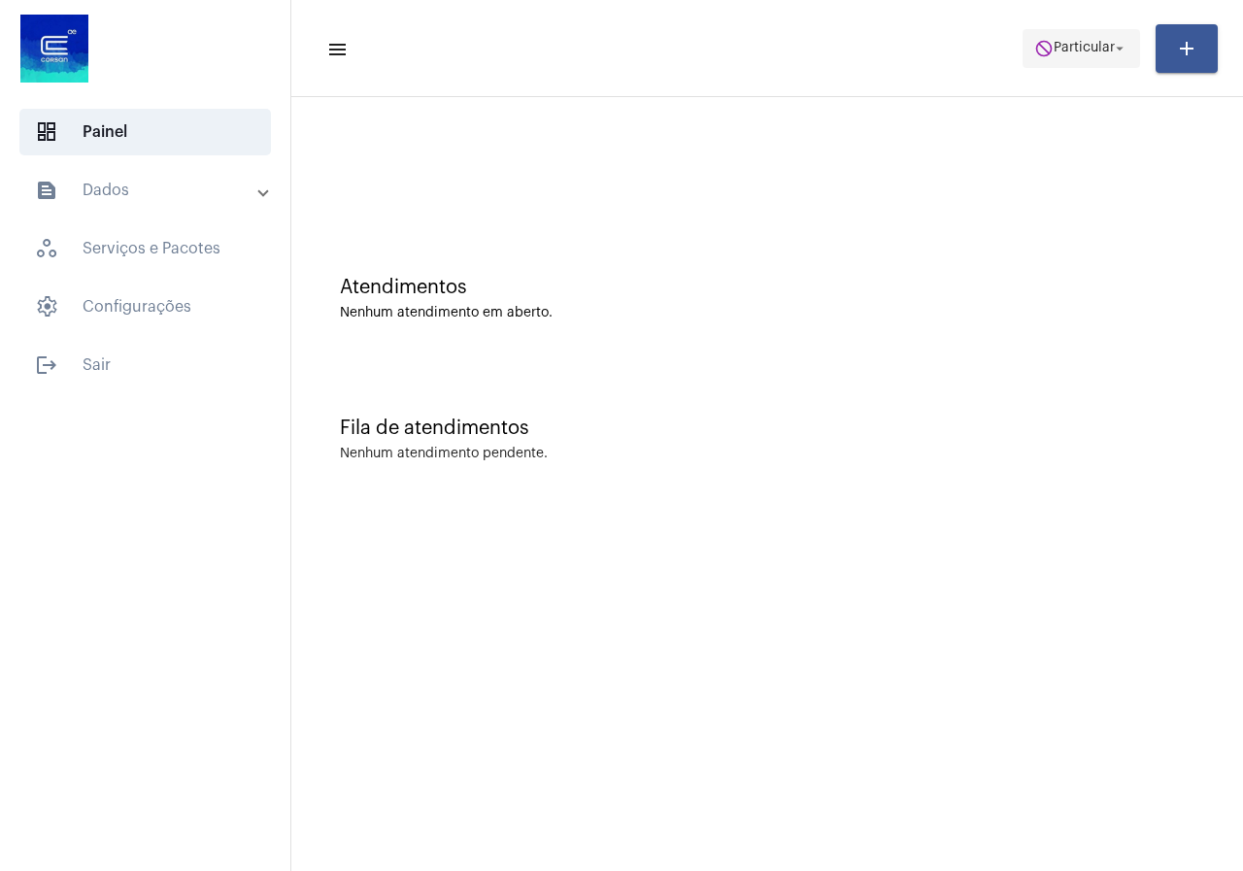
click at [1058, 54] on span "Particular" at bounding box center [1084, 49] width 61 height 14
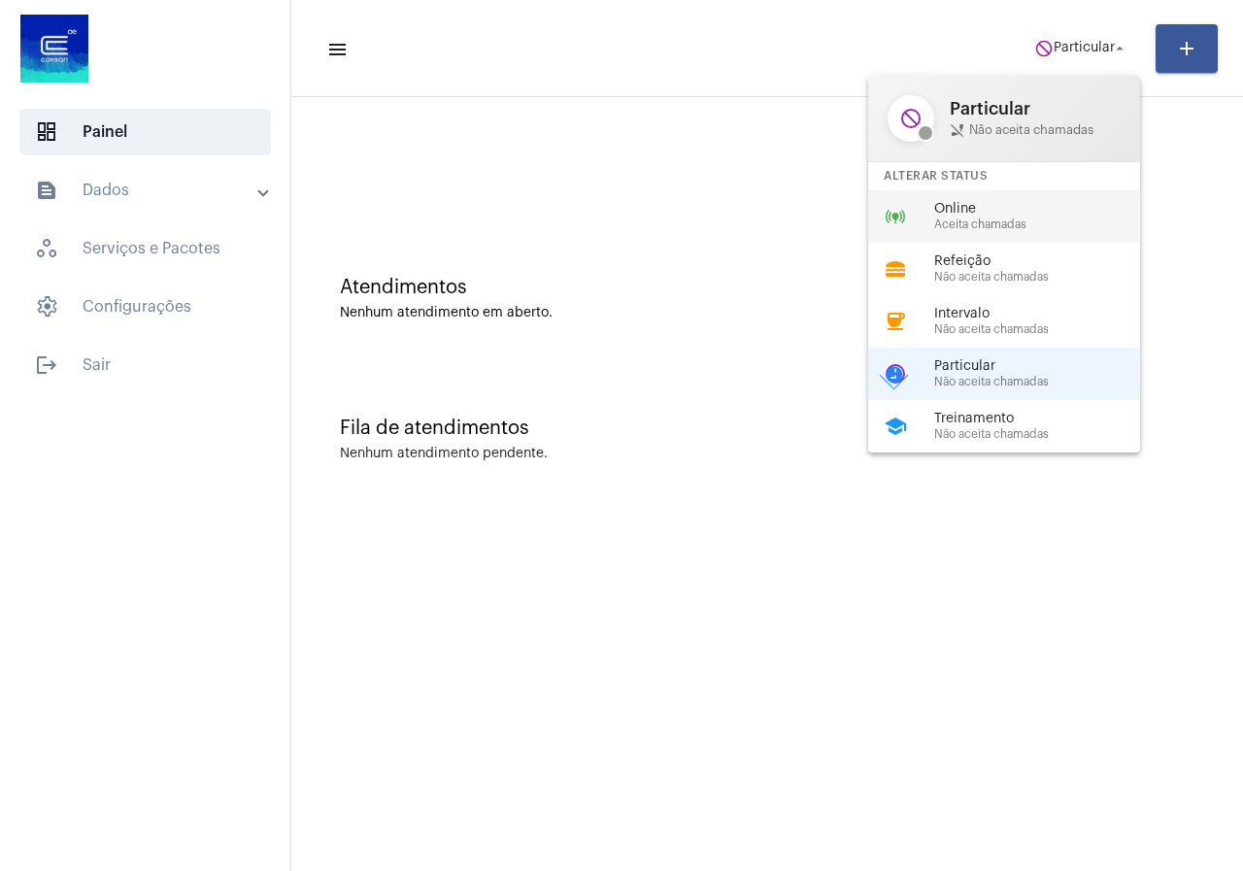
click at [927, 218] on div "online_prediction Online Aceita chamadas" at bounding box center [1019, 216] width 303 height 52
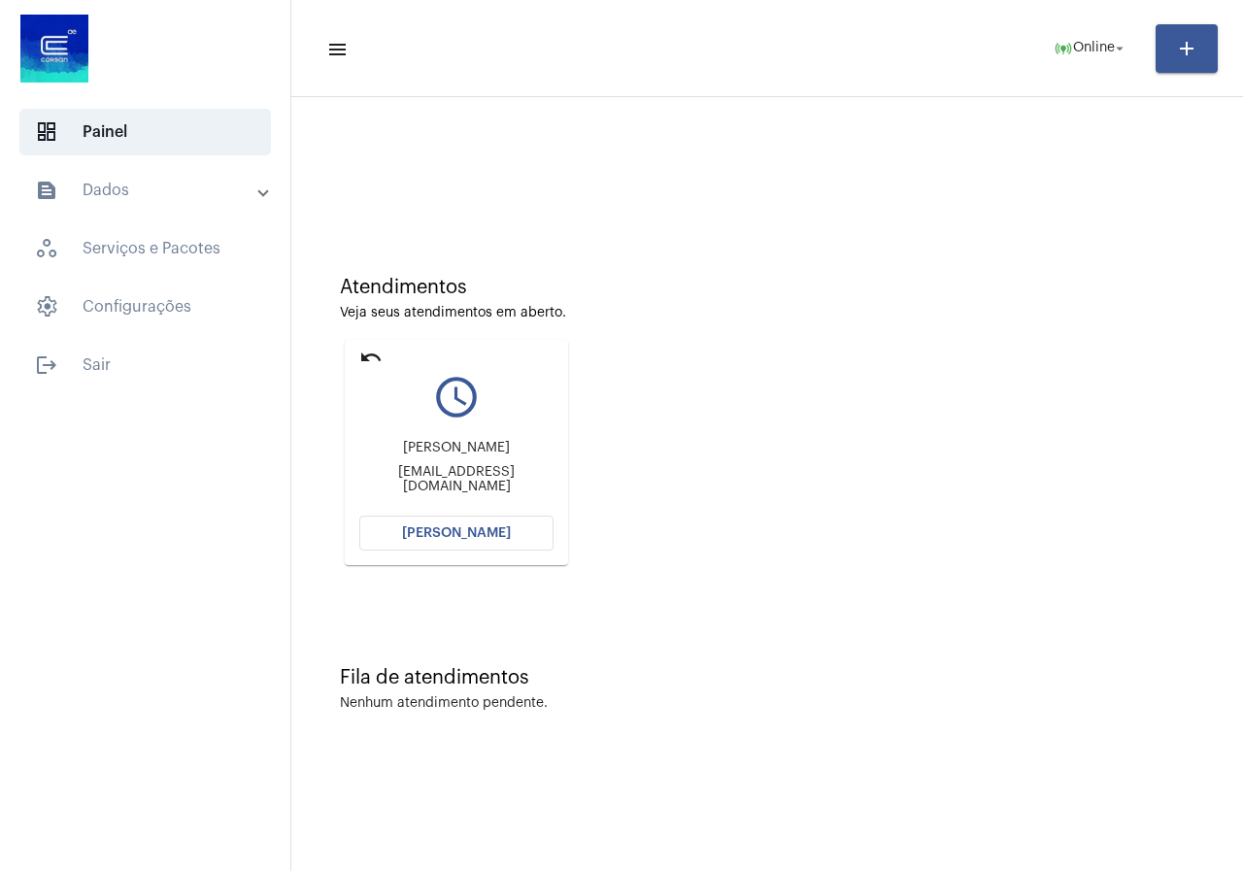
click at [545, 527] on button "[PERSON_NAME]" at bounding box center [456, 533] width 194 height 35
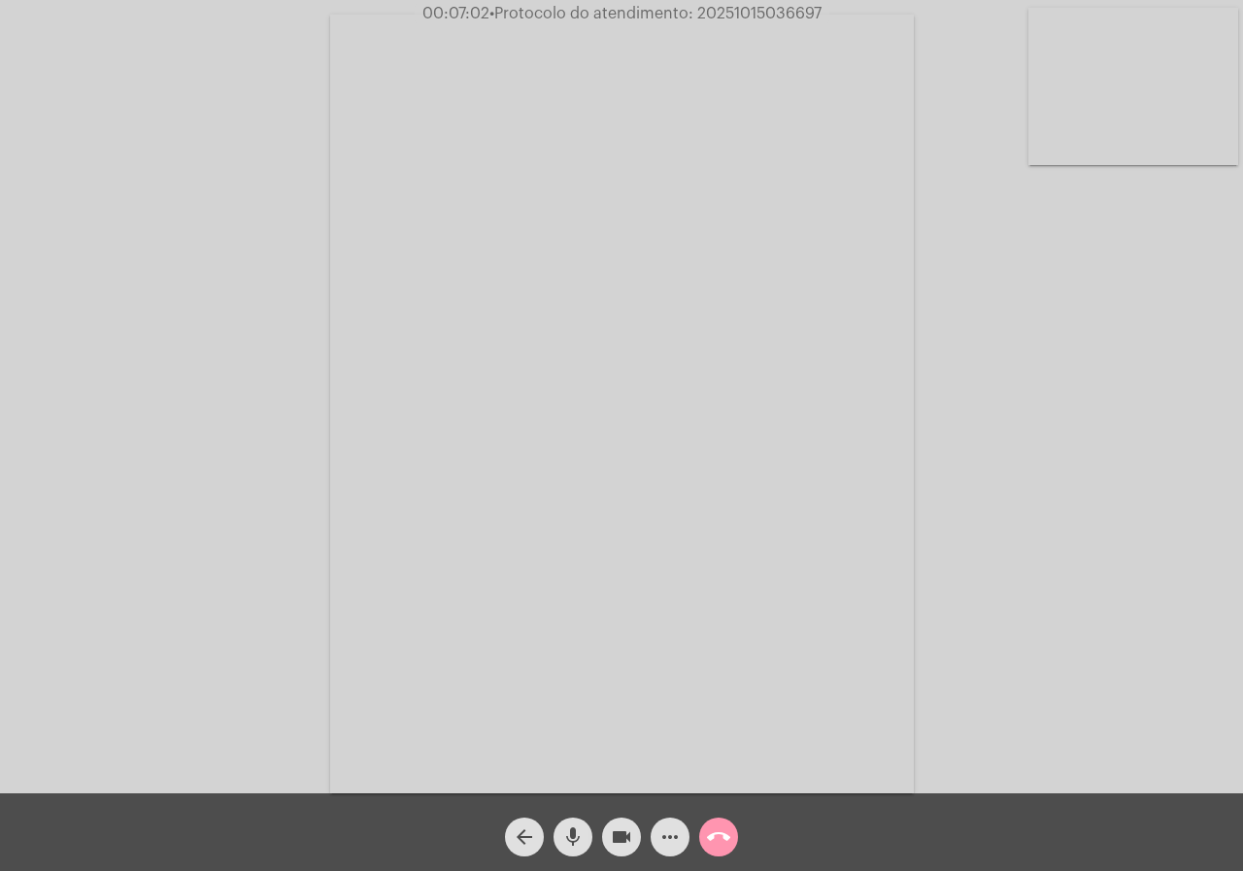
click at [625, 837] on mat-icon "videocam" at bounding box center [621, 837] width 23 height 23
click at [663, 837] on mat-icon "more_horiz" at bounding box center [670, 837] width 23 height 23
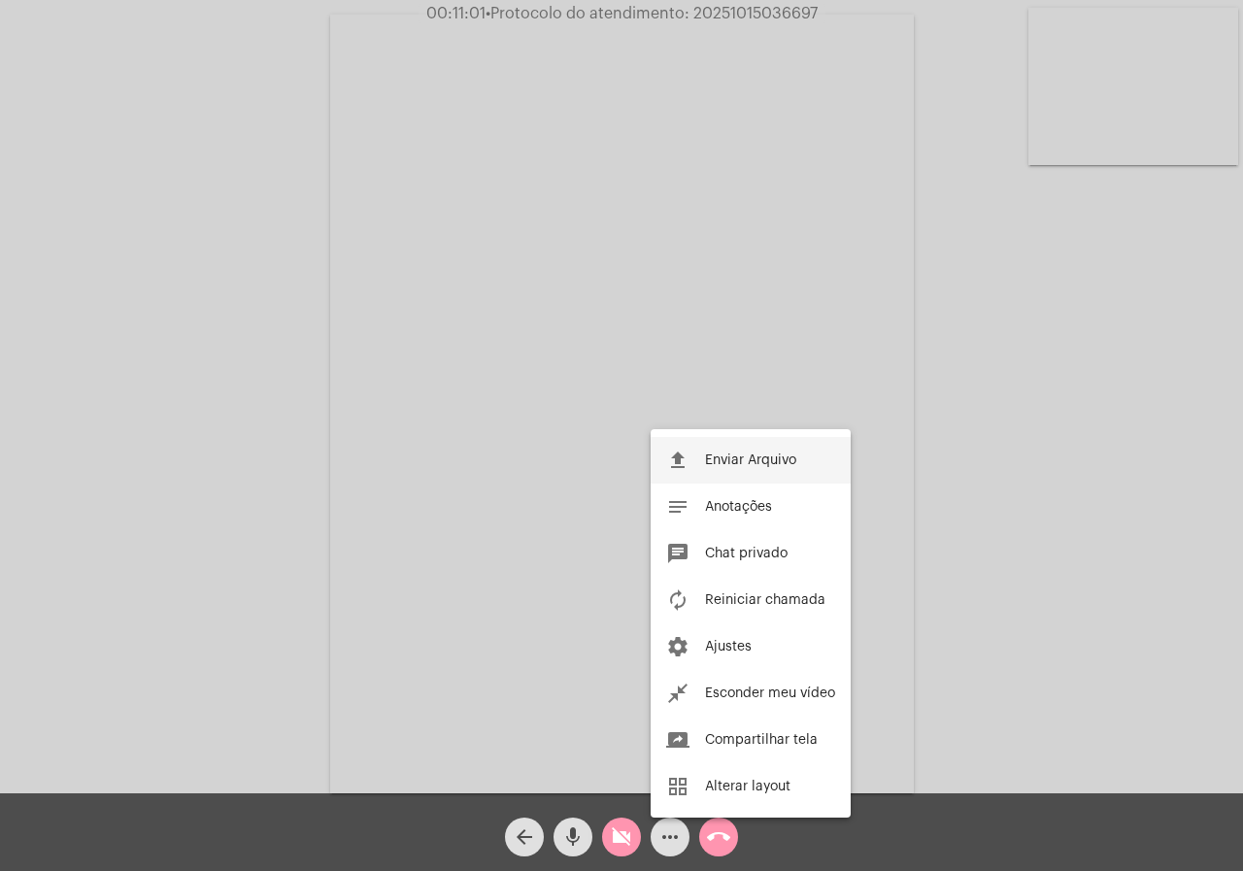
click at [697, 464] on button "file_upload Enviar Arquivo" at bounding box center [751, 460] width 200 height 47
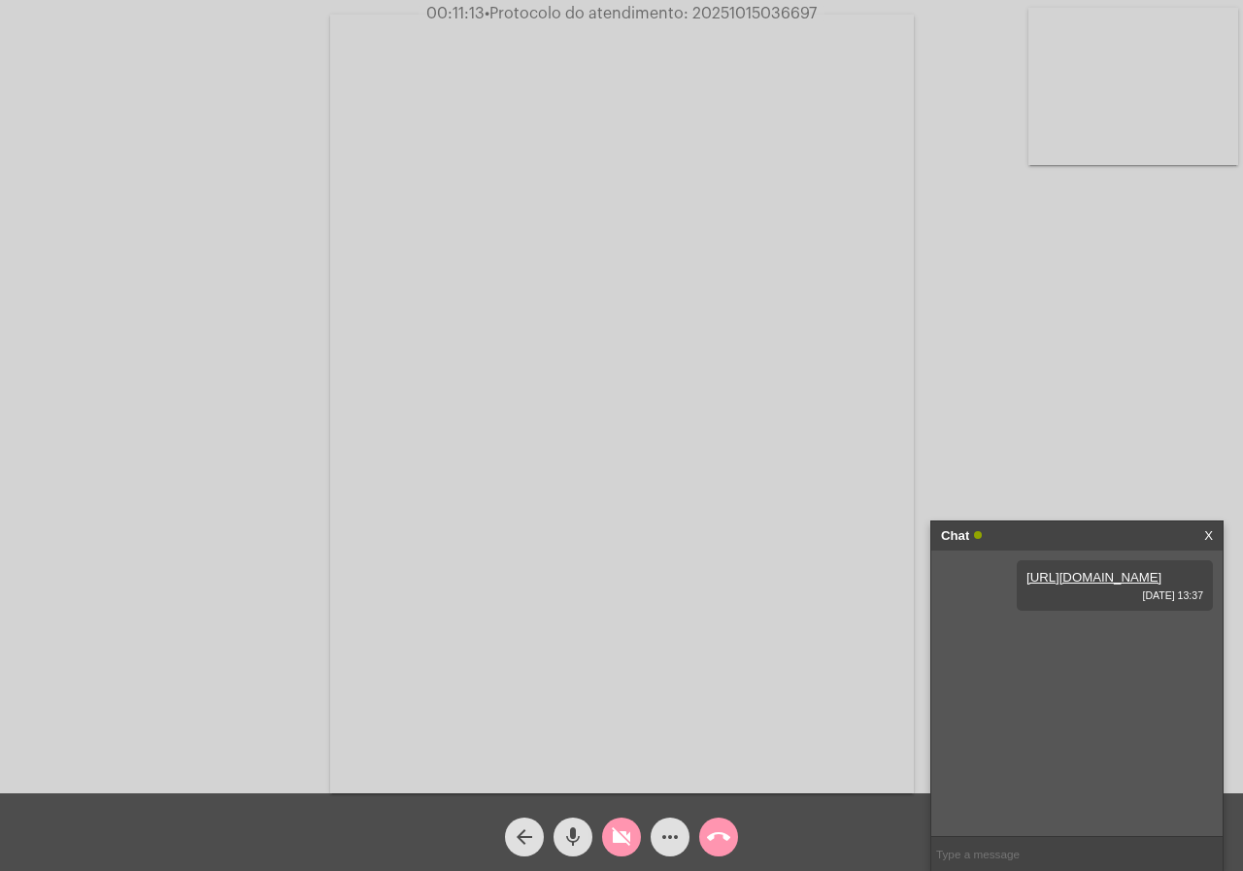
click at [613, 834] on mat-icon "videocam_off" at bounding box center [621, 837] width 23 height 23
click at [613, 834] on mat-icon "videocam" at bounding box center [621, 837] width 23 height 23
click at [611, 836] on mat-icon "videocam_off" at bounding box center [621, 837] width 23 height 23
click at [774, 7] on span "• Protocolo do atendimento: 20251015036697" at bounding box center [654, 14] width 332 height 16
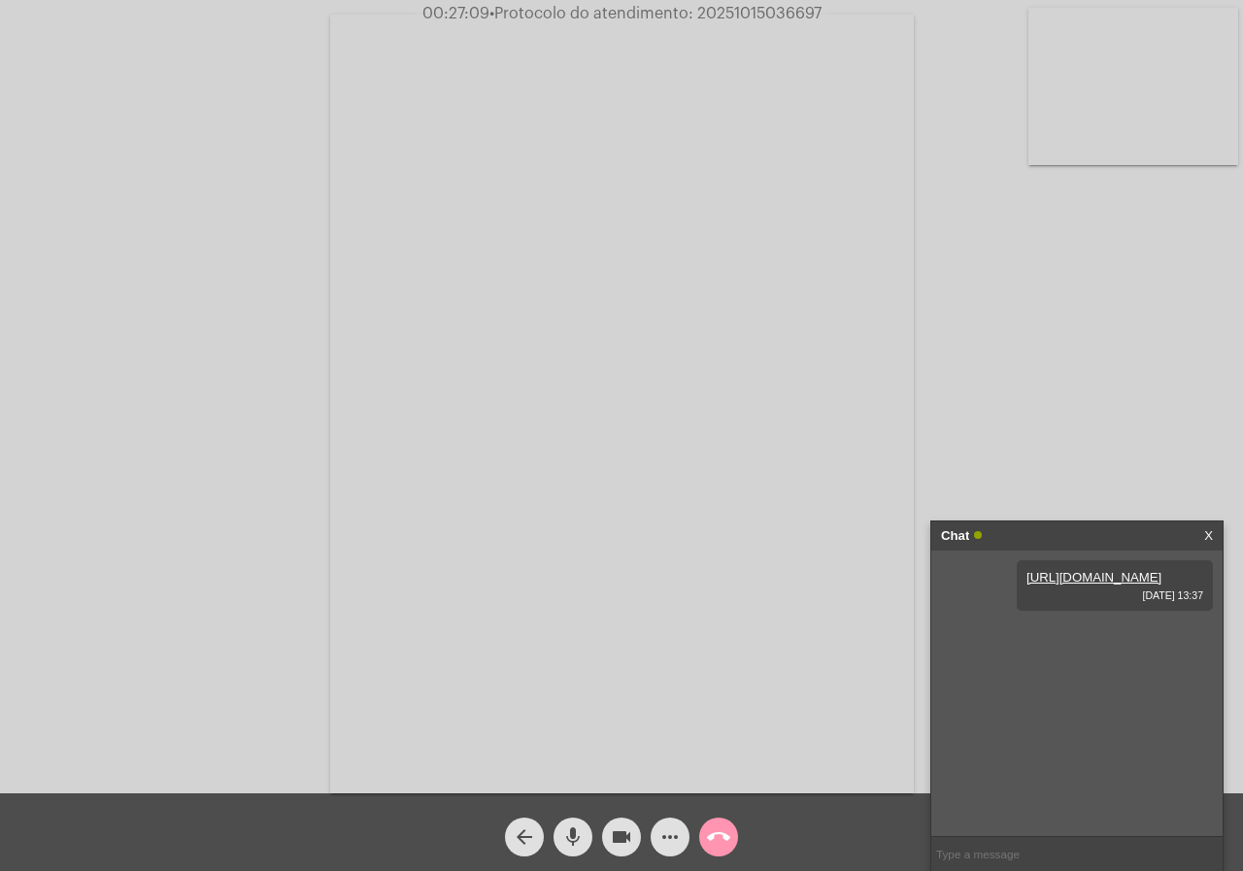
click at [912, 536] on video at bounding box center [622, 404] width 584 height 779
click at [450, 506] on video at bounding box center [314, 402] width 584 height 779
click at [731, 835] on button "call_end" at bounding box center [718, 837] width 39 height 39
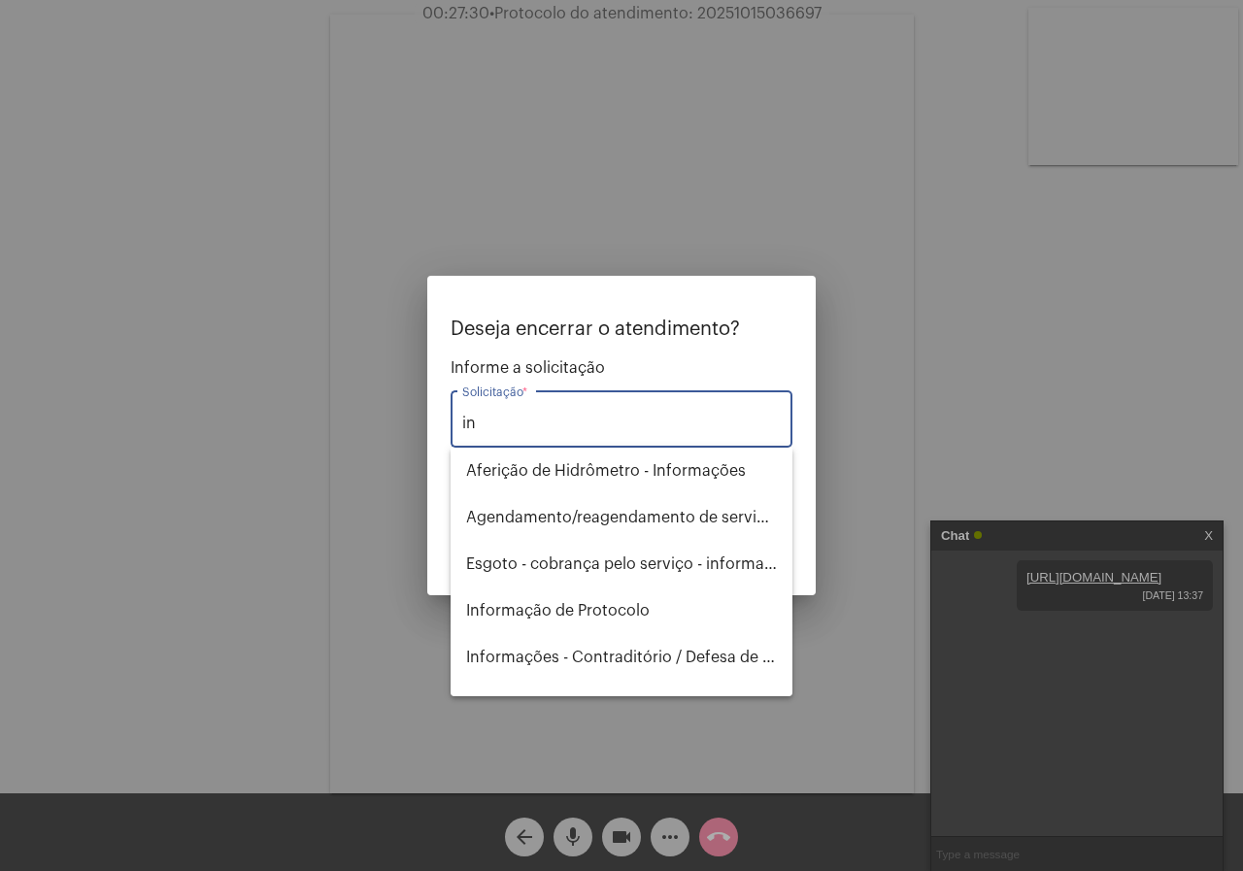
type input "i"
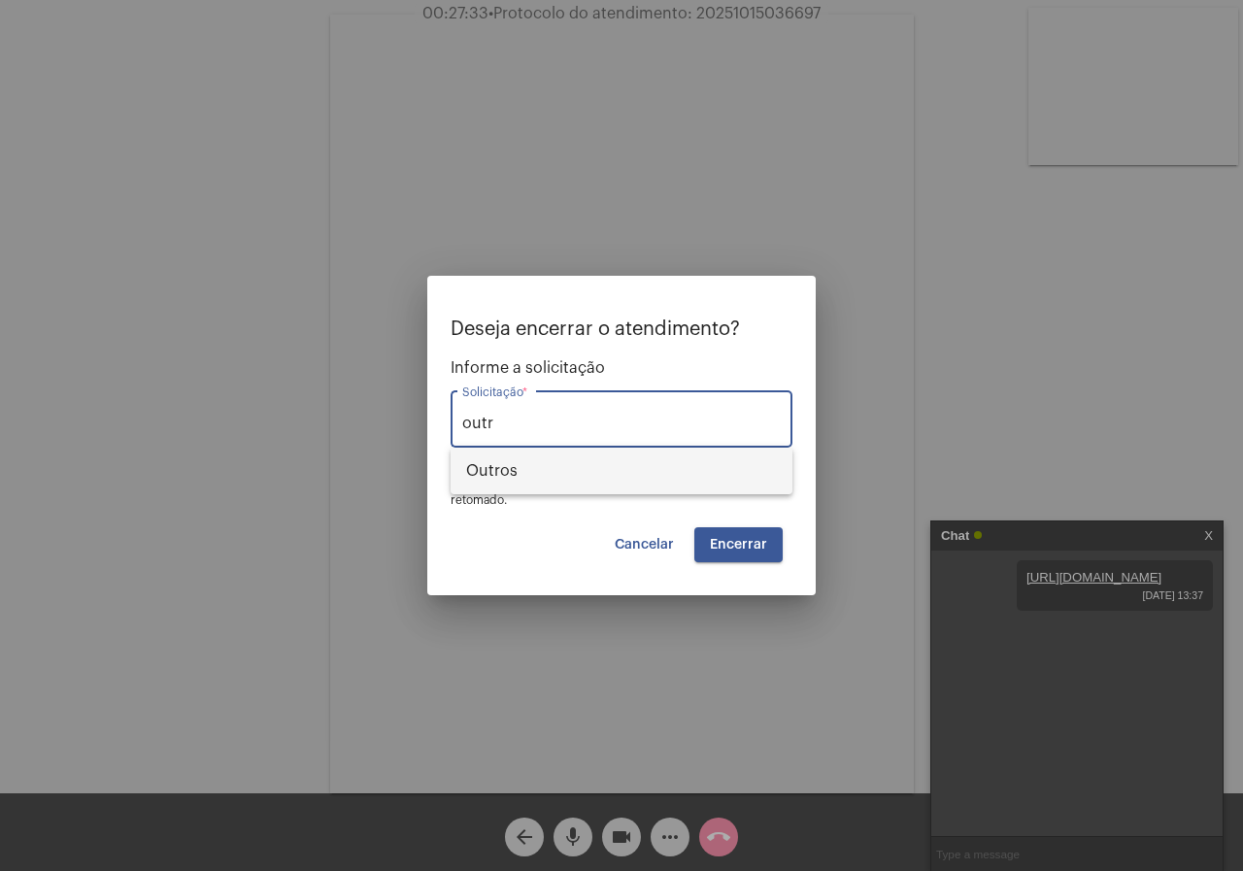
click at [501, 480] on span "Outros" at bounding box center [621, 471] width 311 height 47
type input "Outros"
click at [759, 553] on button "Encerrar" at bounding box center [739, 544] width 88 height 35
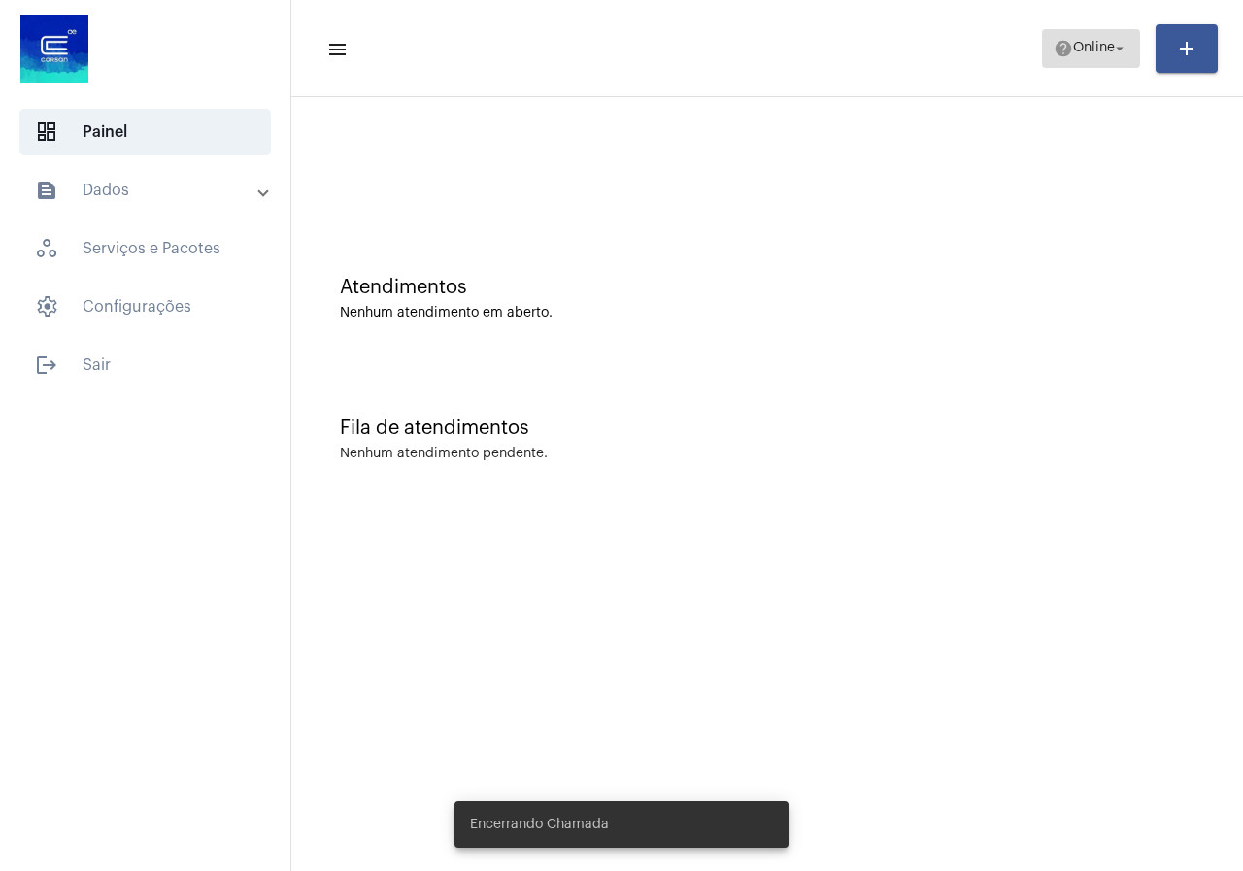
click at [1059, 62] on span "help Online arrow_drop_down" at bounding box center [1091, 47] width 75 height 35
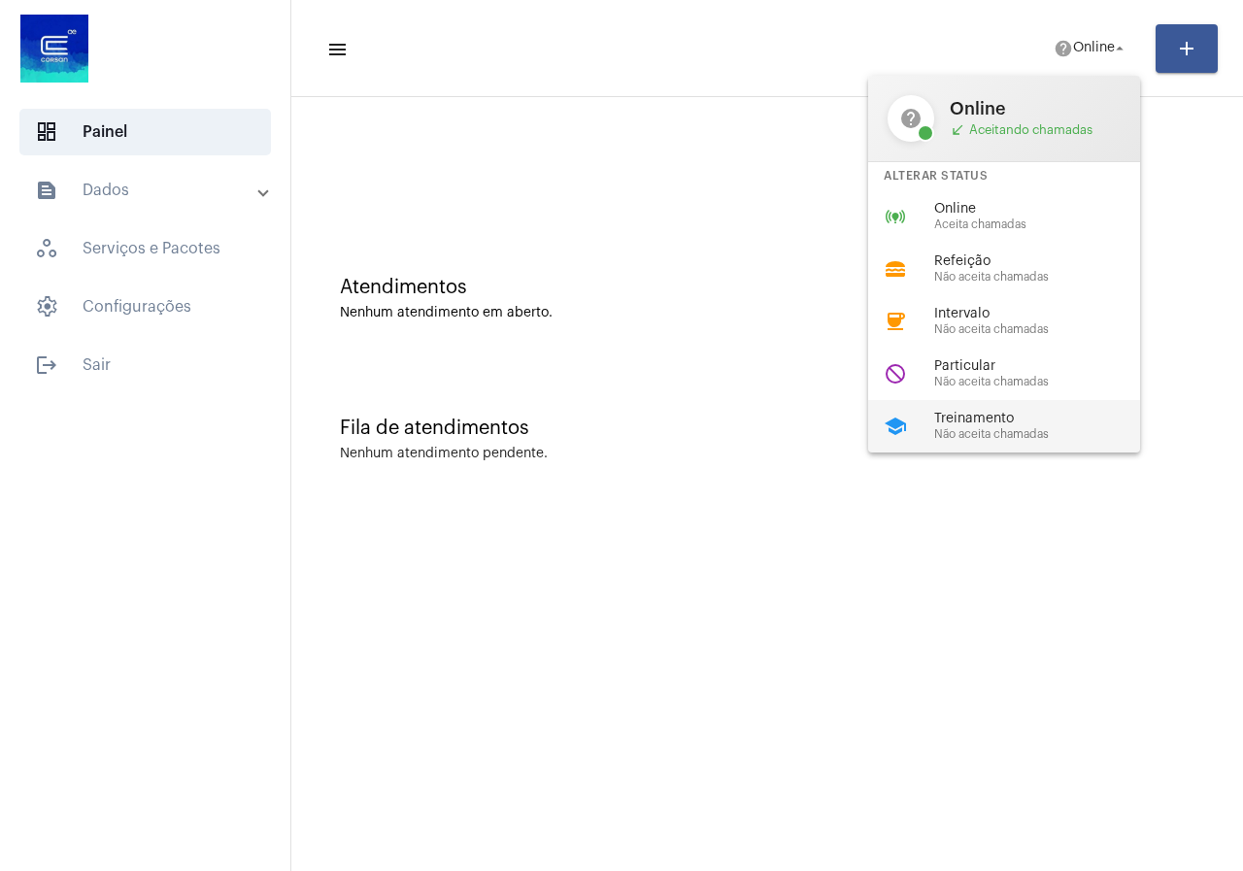
click at [986, 417] on span "Treinamento" at bounding box center [1045, 419] width 221 height 15
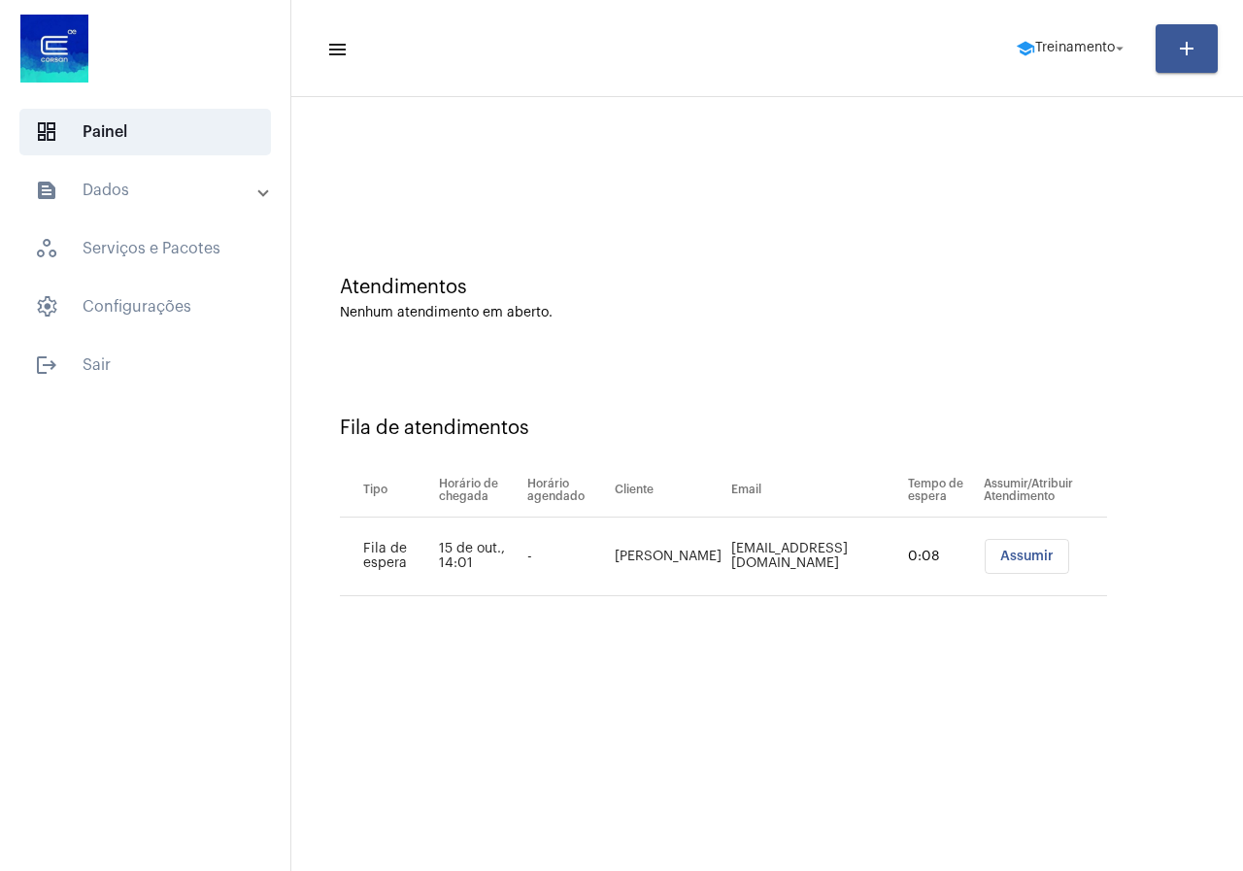
click at [1022, 552] on span "Assumir" at bounding box center [1027, 557] width 53 height 14
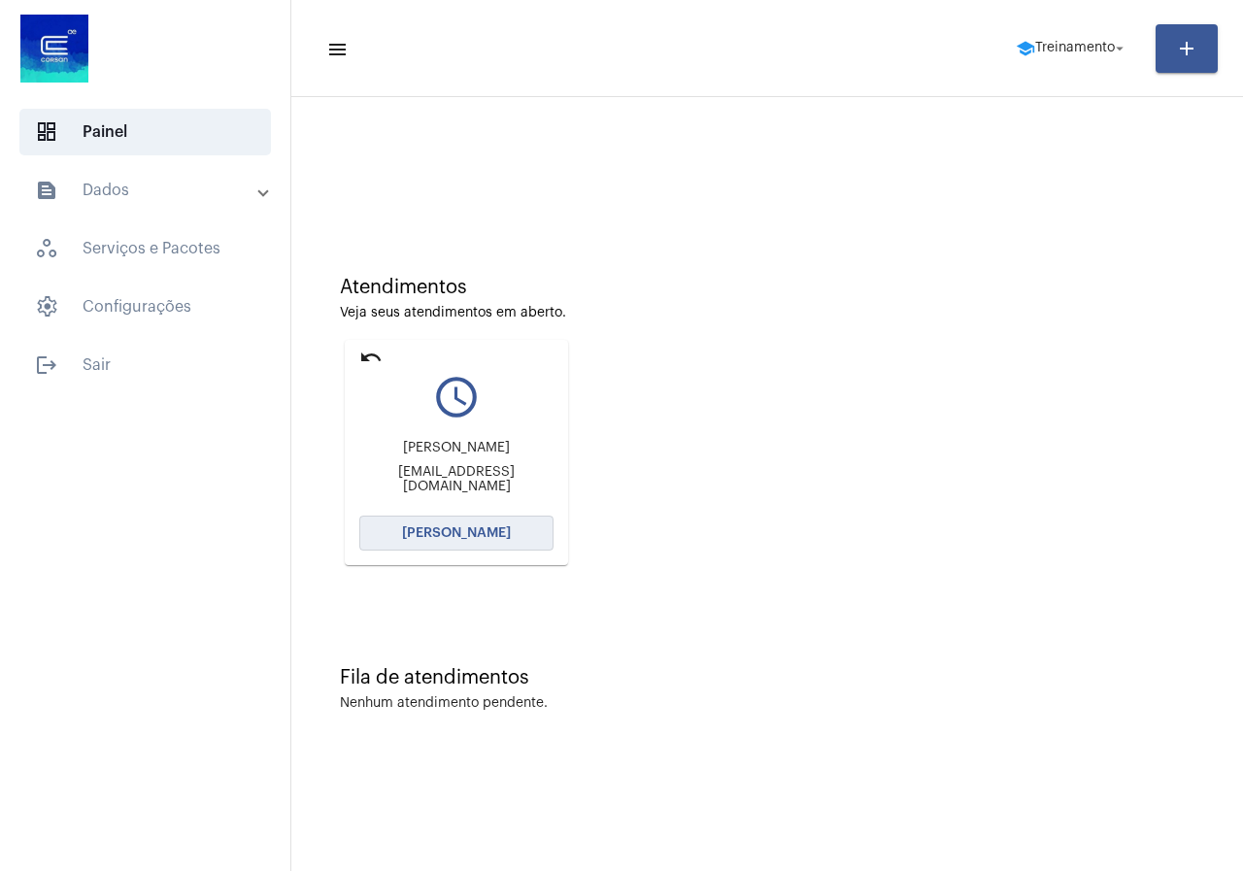
click at [502, 531] on span "[PERSON_NAME]" at bounding box center [456, 534] width 109 height 14
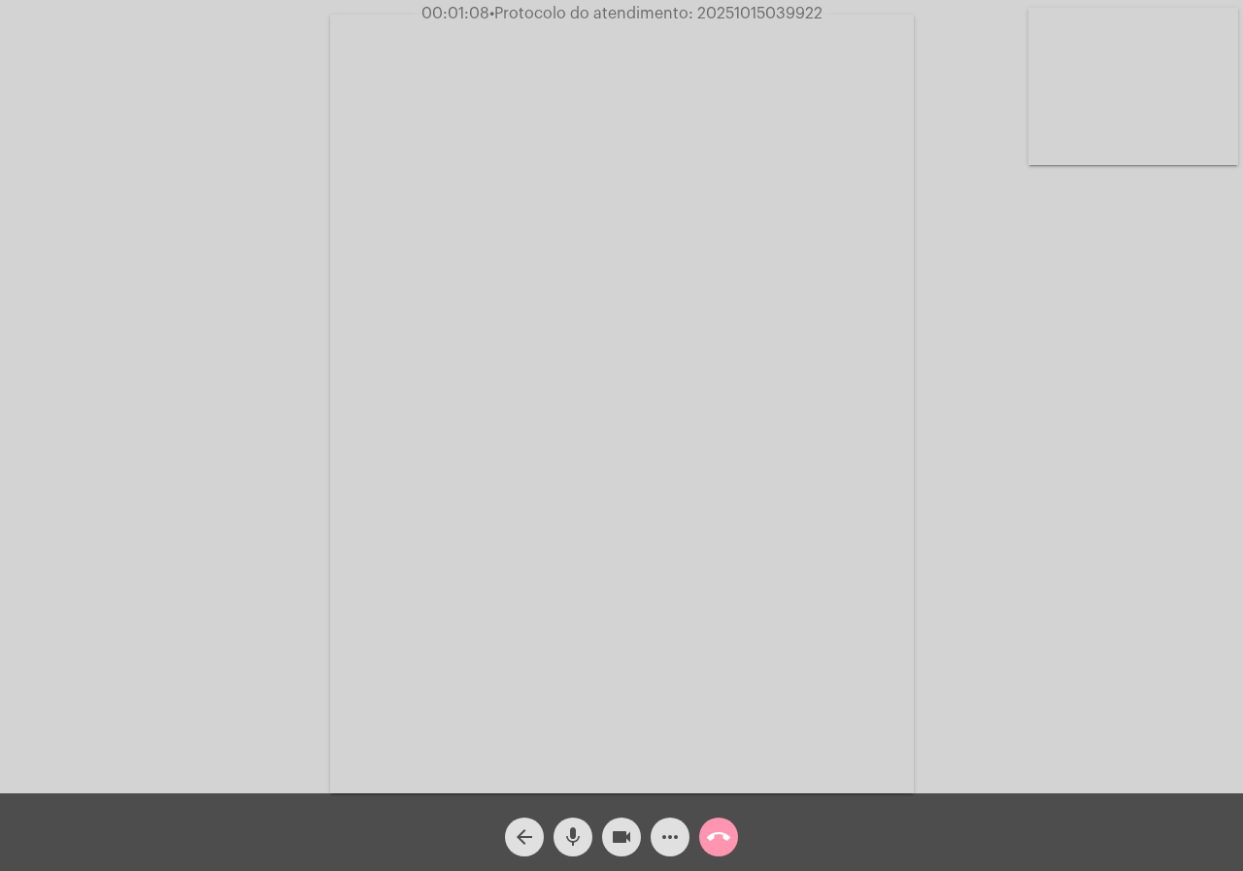
click at [669, 825] on span "more_horiz" at bounding box center [670, 837] width 23 height 39
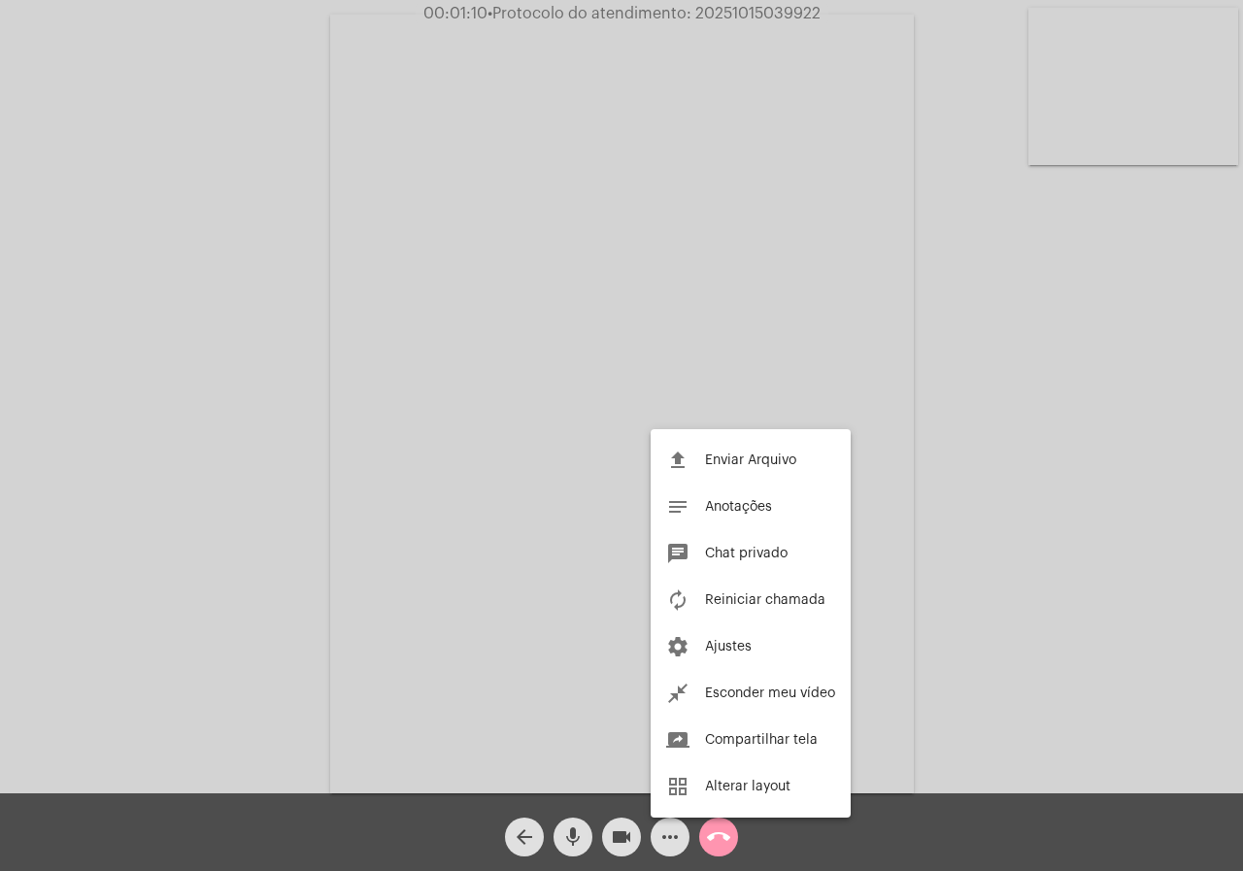
click at [177, 478] on div at bounding box center [621, 435] width 1243 height 871
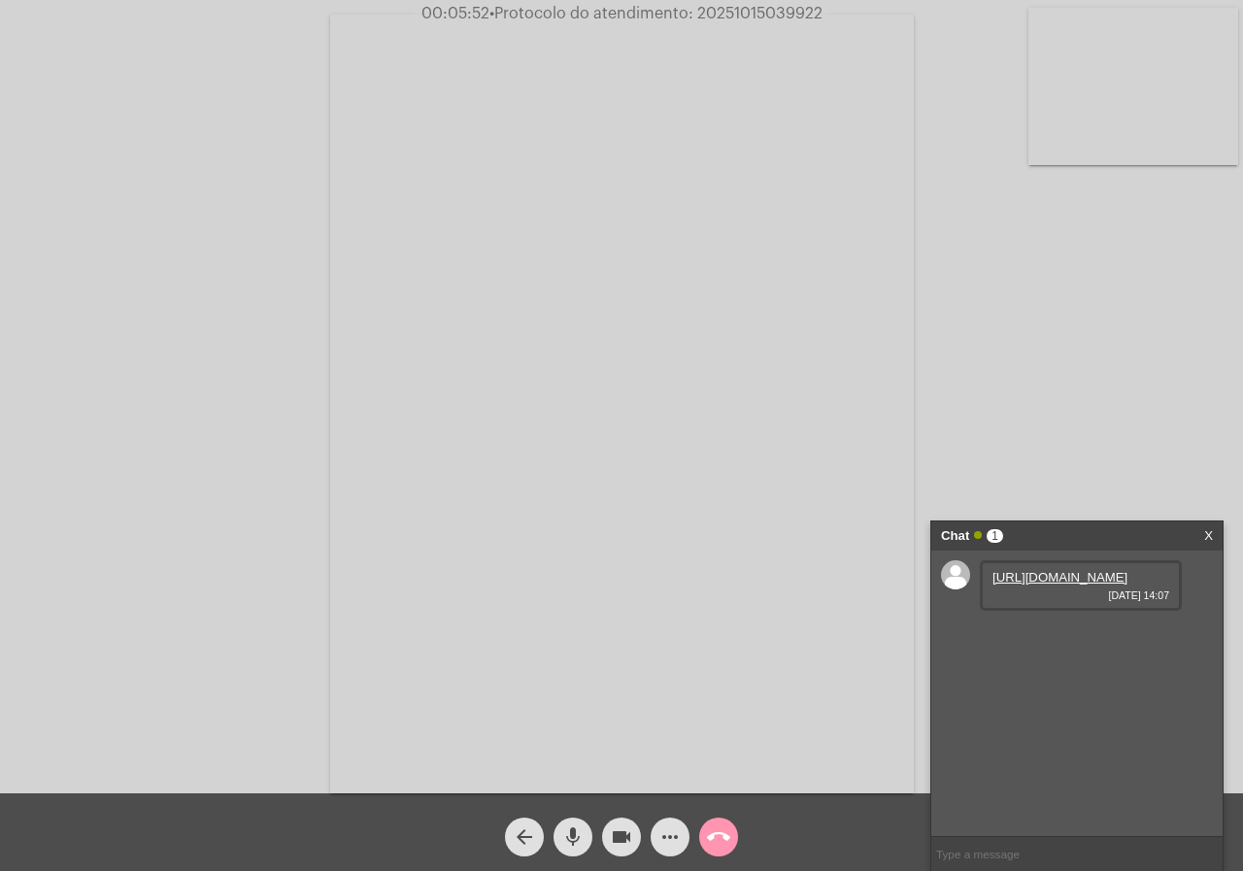
click at [1052, 570] on link "[URL][DOMAIN_NAME]" at bounding box center [1060, 577] width 135 height 15
click at [68, 279] on div "Acessando Câmera e Microfone..." at bounding box center [622, 402] width 1240 height 794
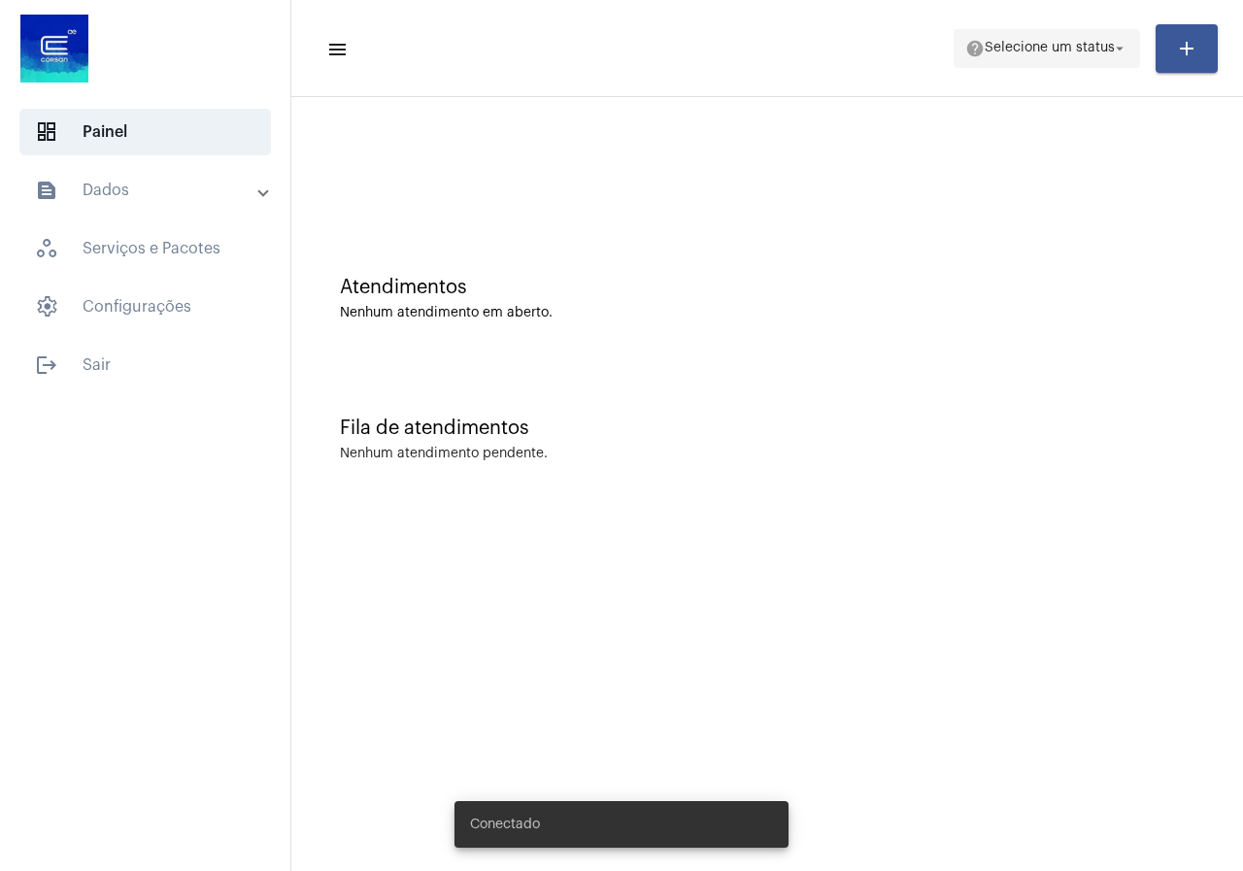
click at [1048, 63] on span "help Selecione um status arrow_drop_down" at bounding box center [1047, 47] width 163 height 35
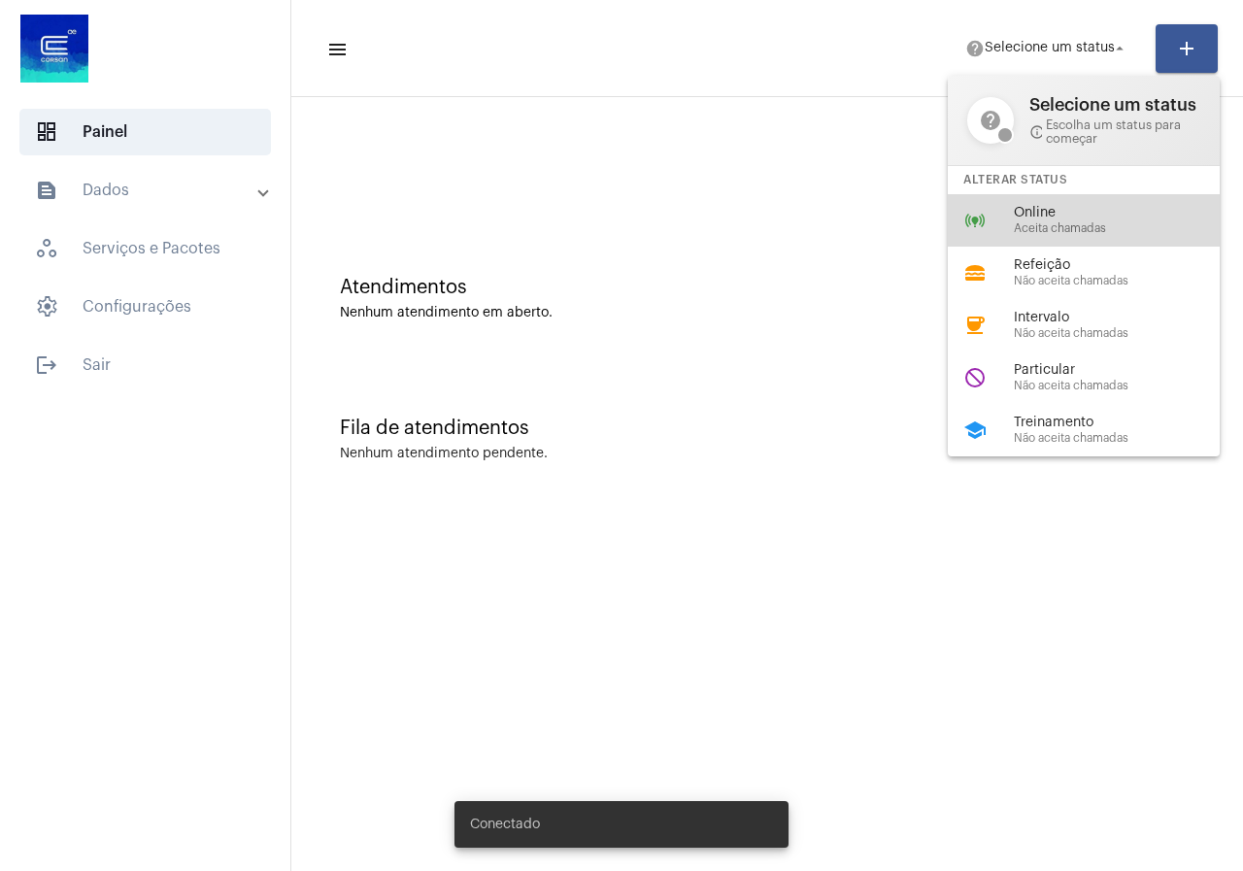
click at [1044, 241] on div "online_prediction Online Aceita chamadas" at bounding box center [1099, 220] width 303 height 52
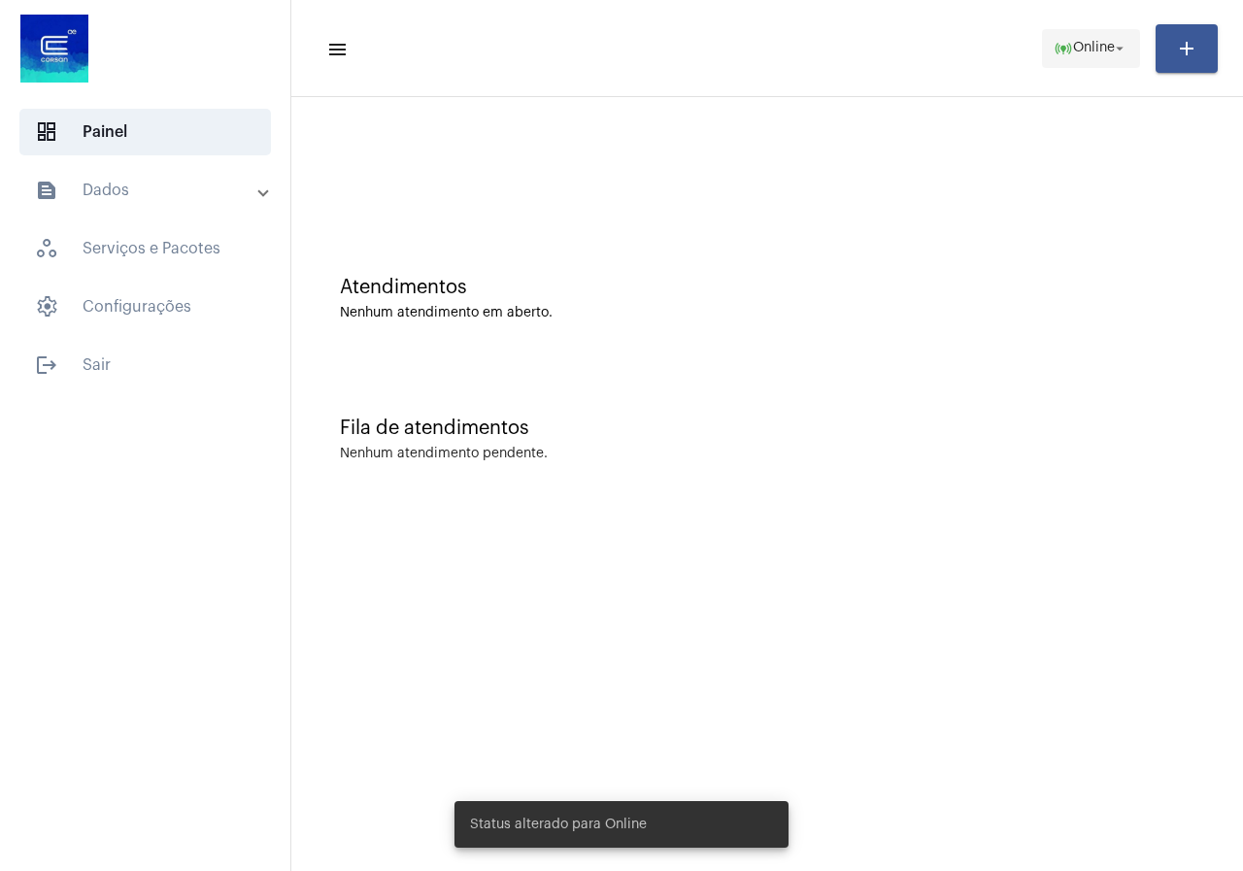
click at [1074, 42] on span "Online" at bounding box center [1094, 49] width 42 height 14
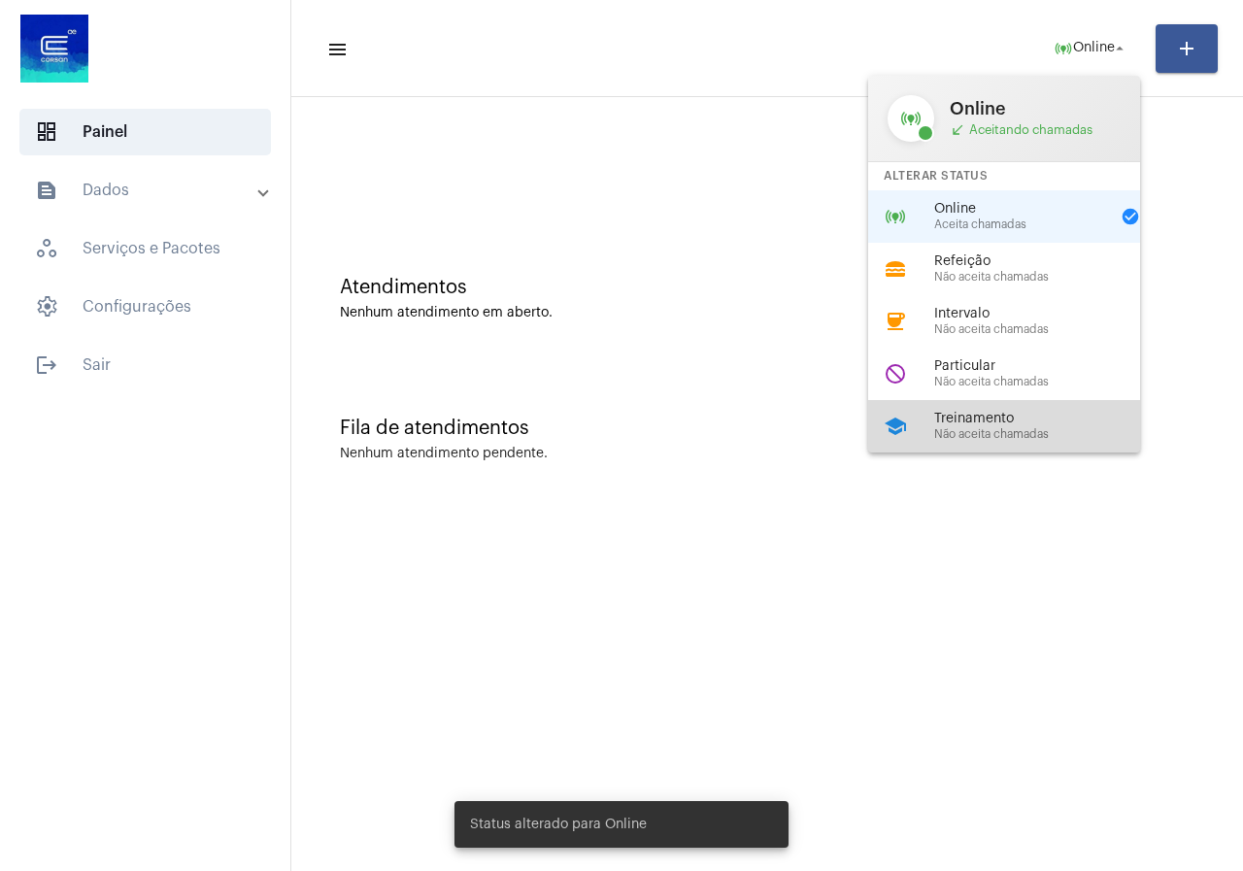
click at [1018, 444] on div "school Treinamento Não aceita chamadas" at bounding box center [1019, 426] width 303 height 52
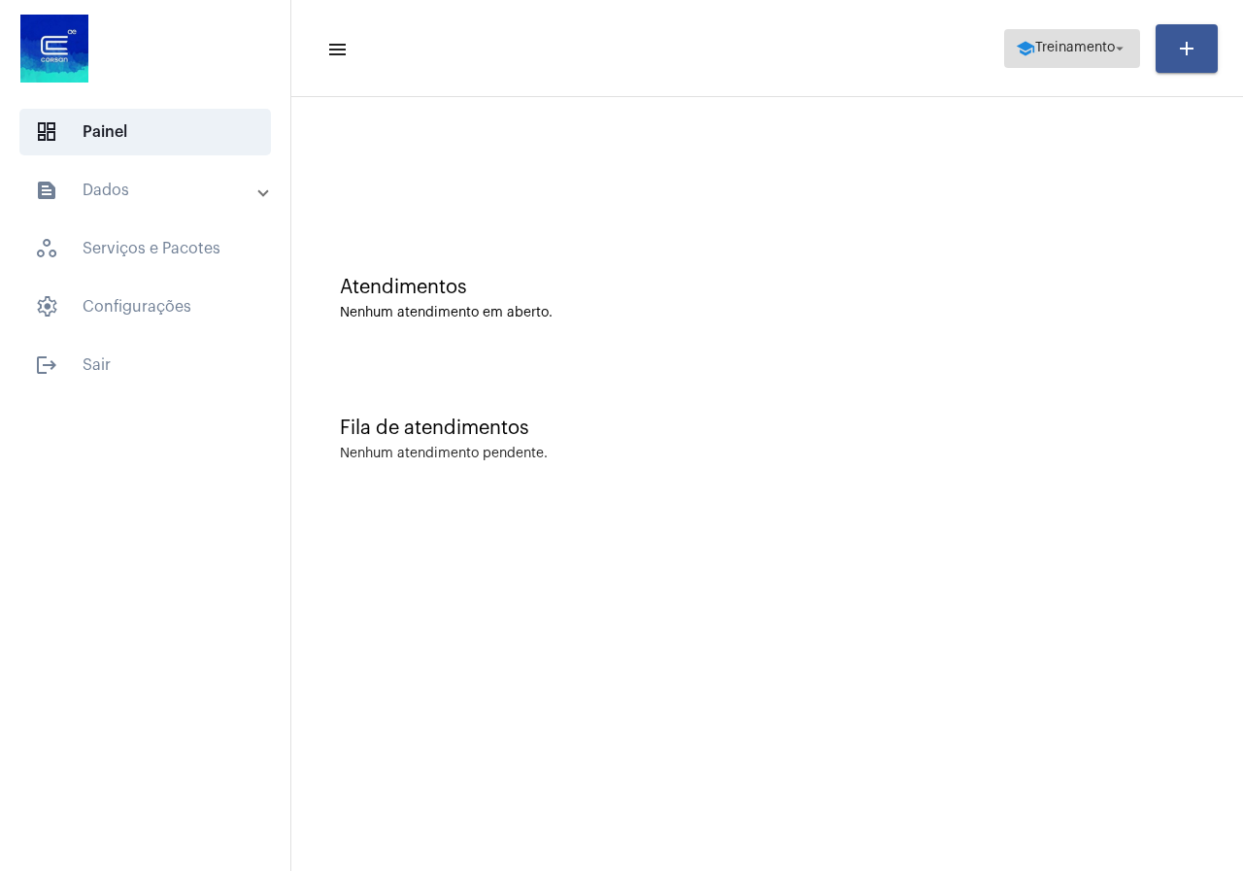
click at [1037, 50] on span "Treinamento" at bounding box center [1076, 49] width 80 height 14
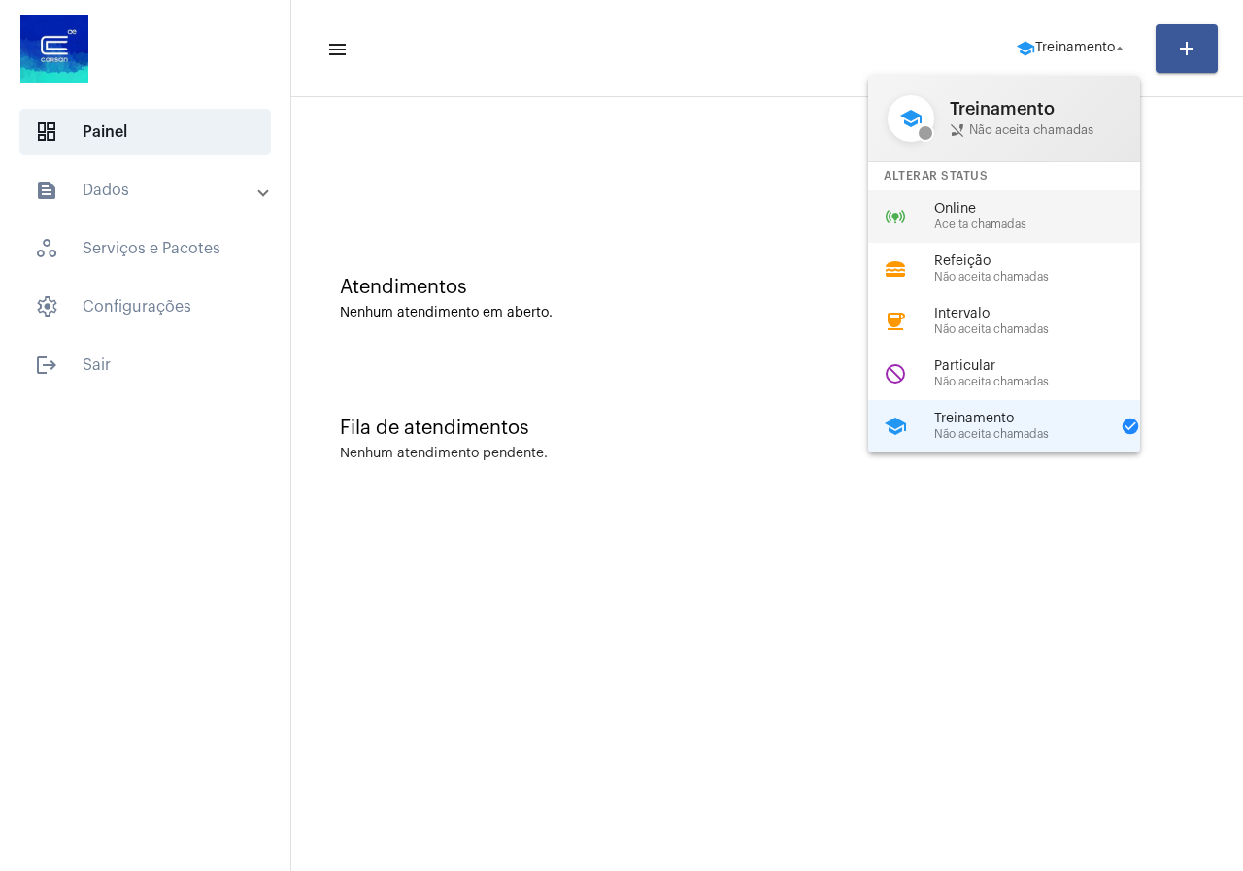
click at [1011, 197] on div "online_prediction Online Aceita chamadas" at bounding box center [1019, 216] width 303 height 52
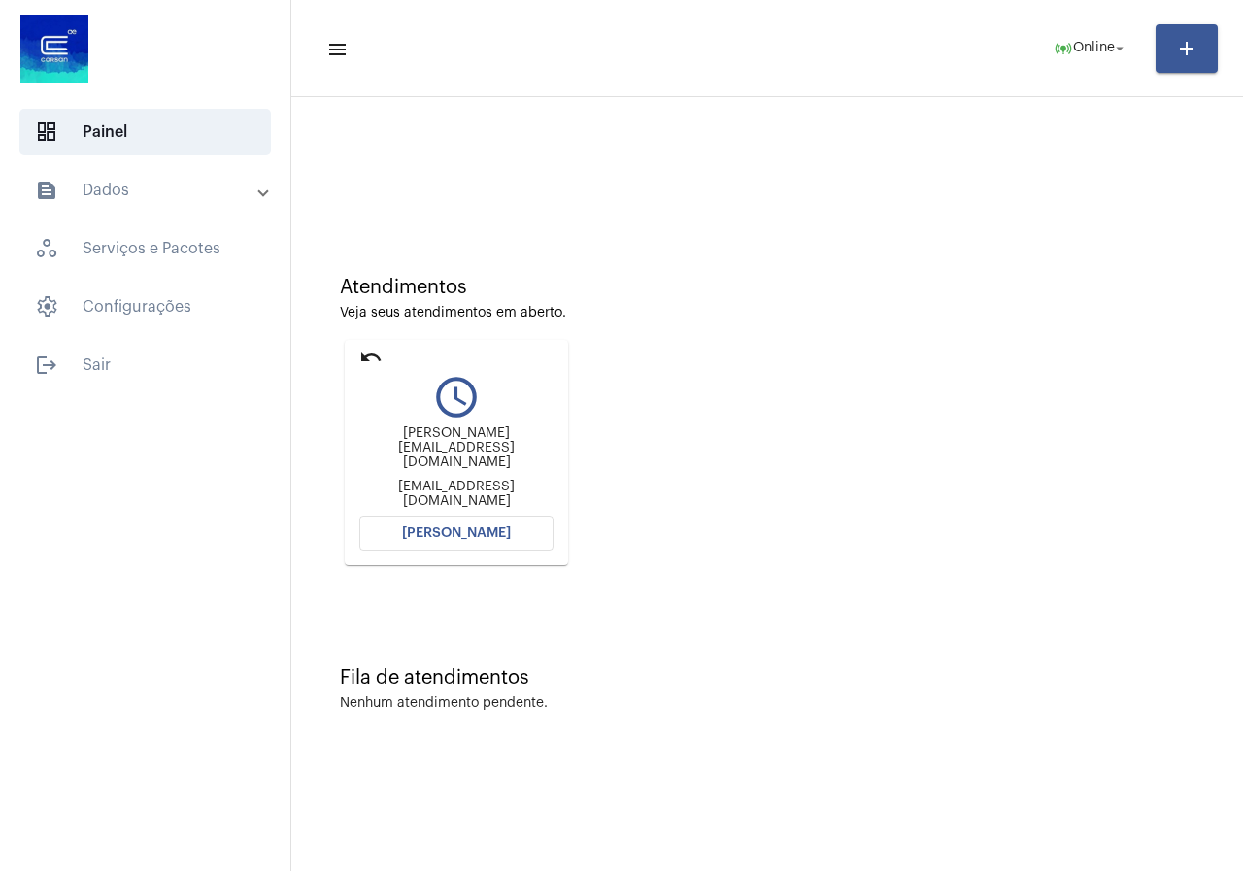
click at [519, 538] on button "[PERSON_NAME]" at bounding box center [456, 533] width 194 height 35
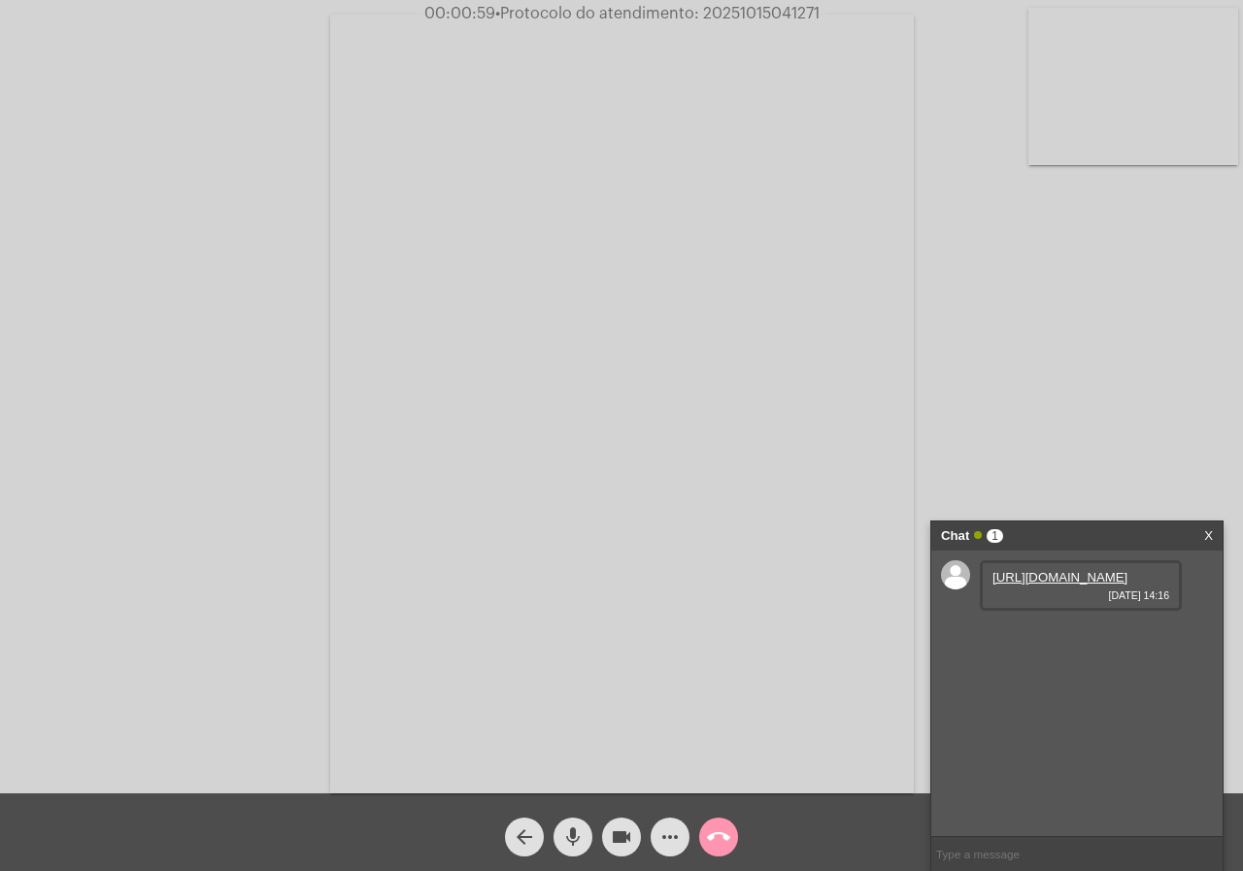
drag, startPoint x: 84, startPoint y: 418, endPoint x: 1060, endPoint y: 727, distance: 1024.0
click at [84, 418] on div "Acessando Câmera e Microfone..." at bounding box center [622, 402] width 1240 height 794
click at [1041, 583] on link "https://neft-transfer-bucket.s3.amazonaws.com/temp-92a1c07e-f0ff-8da8-69a9-f931…" at bounding box center [1060, 577] width 135 height 15
click at [1023, 640] on link "https://neft-transfer-bucket.s3.amazonaws.com/temp-d30751ce-10f6-71f7-3f83-116f…" at bounding box center [1060, 633] width 135 height 15
click at [1197, 776] on div "https://neft-transfer-bucket.s3.amazonaws.com/temp-92a1c07e-f0ff-8da8-69a9-f931…" at bounding box center [1077, 694] width 291 height 286
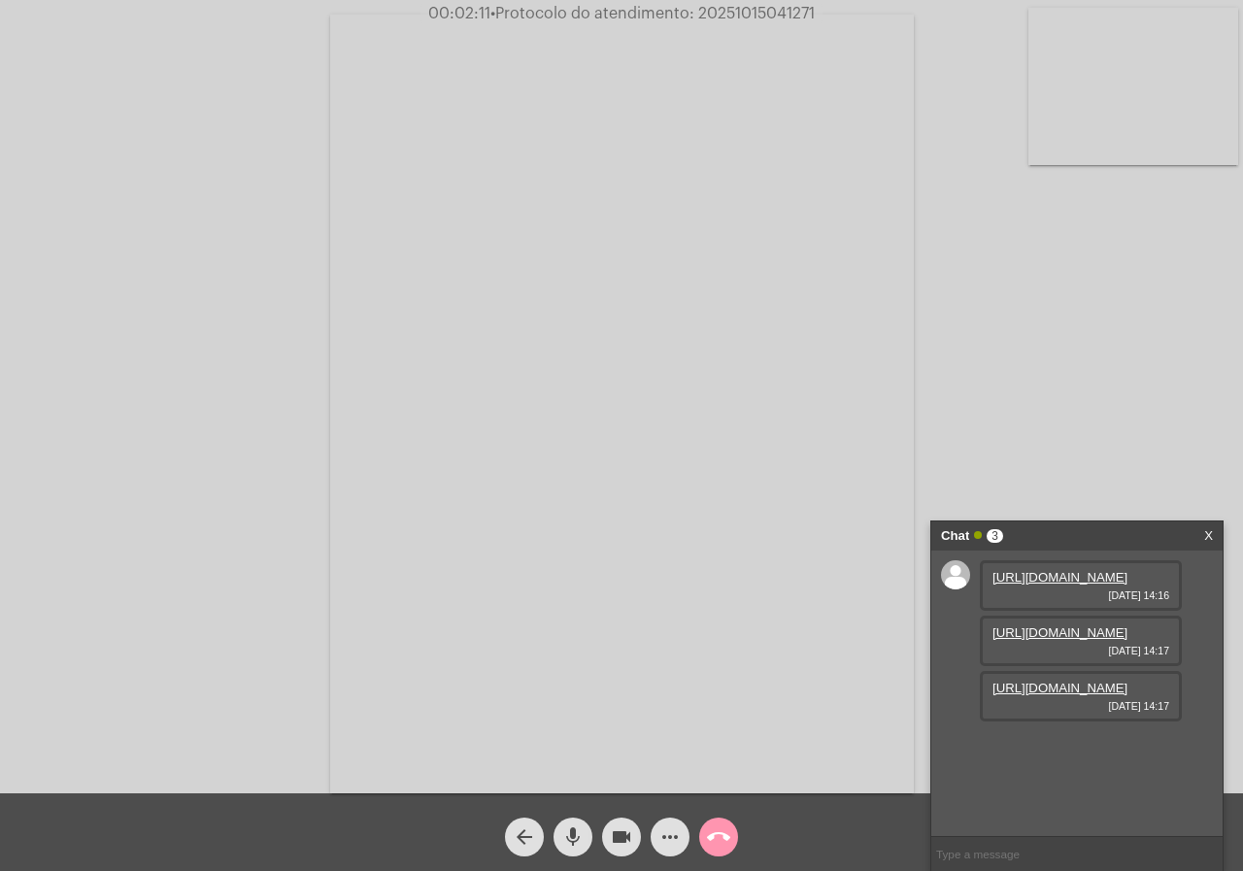
scroll to position [17, 0]
click at [1128, 696] on link "https://neft-transfer-bucket.s3.amazonaws.com/temp-8299f6ea-b365-187b-39a0-f231…" at bounding box center [1060, 688] width 135 height 15
click at [1070, 751] on link "https://neft-transfer-bucket.s3.amazonaws.com/temp-7154e954-d218-8b93-3247-8144…" at bounding box center [1060, 743] width 135 height 15
click at [18, 366] on div "Acessando Câmera e Microfone..." at bounding box center [622, 402] width 1240 height 794
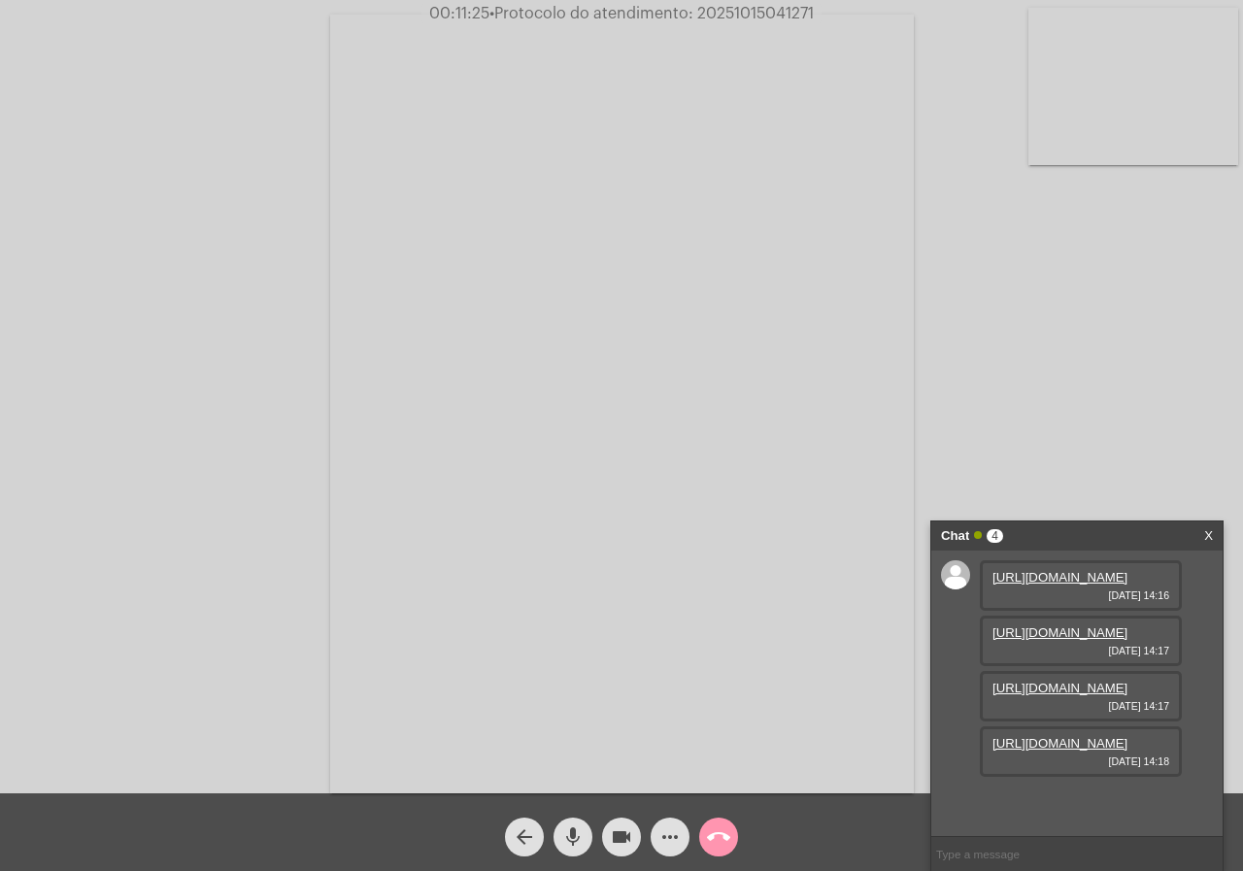
click at [667, 824] on span "more_horiz" at bounding box center [670, 837] width 23 height 39
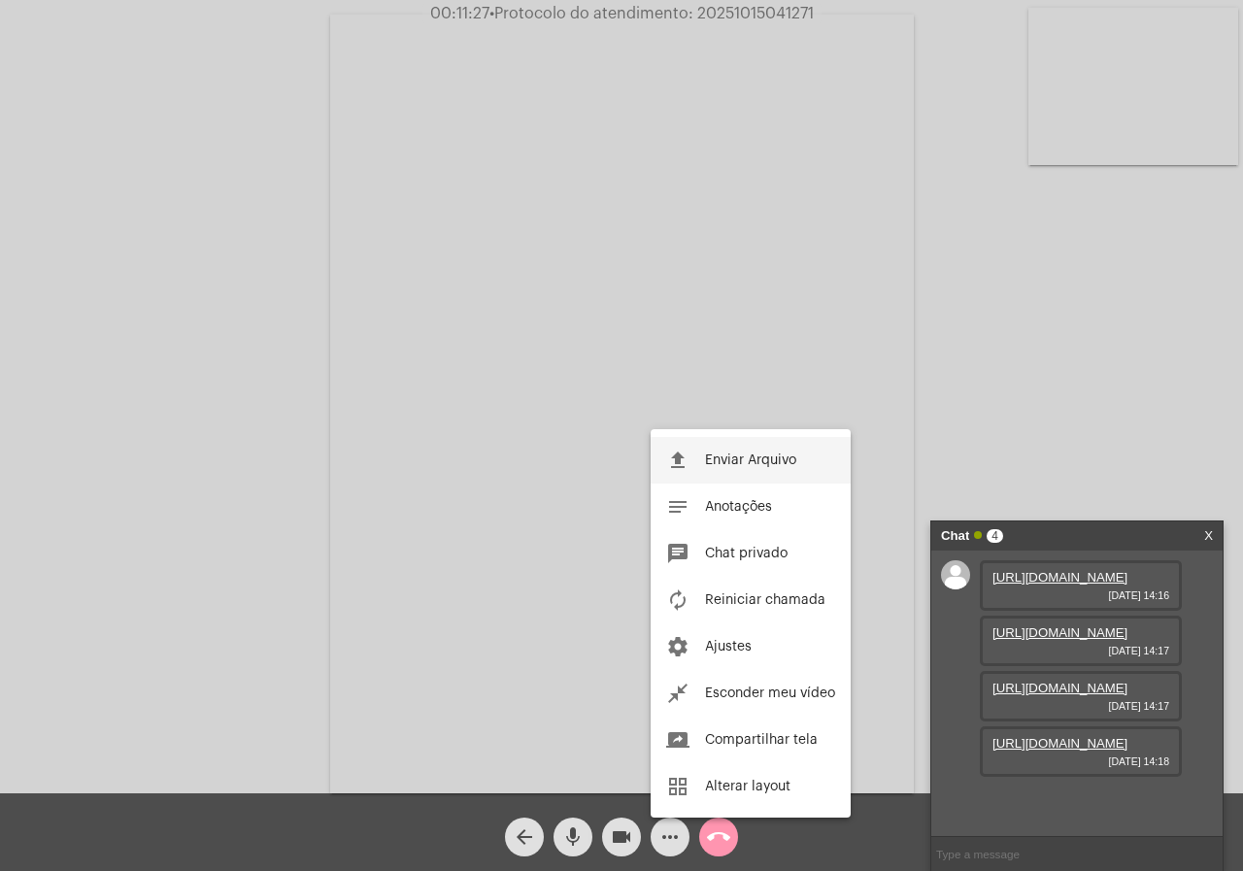
click at [756, 439] on button "file_upload Enviar Arquivo" at bounding box center [751, 460] width 200 height 47
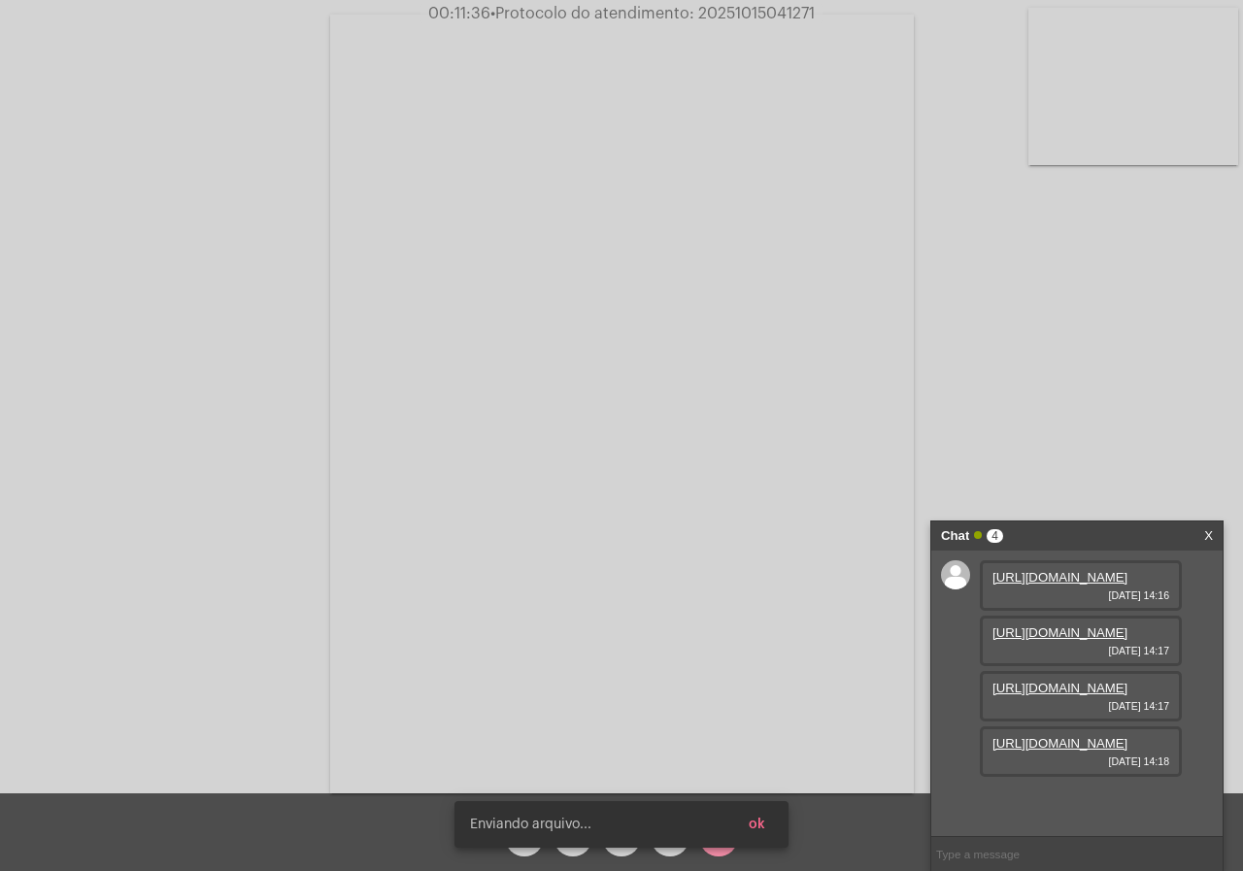
scroll to position [215, 0]
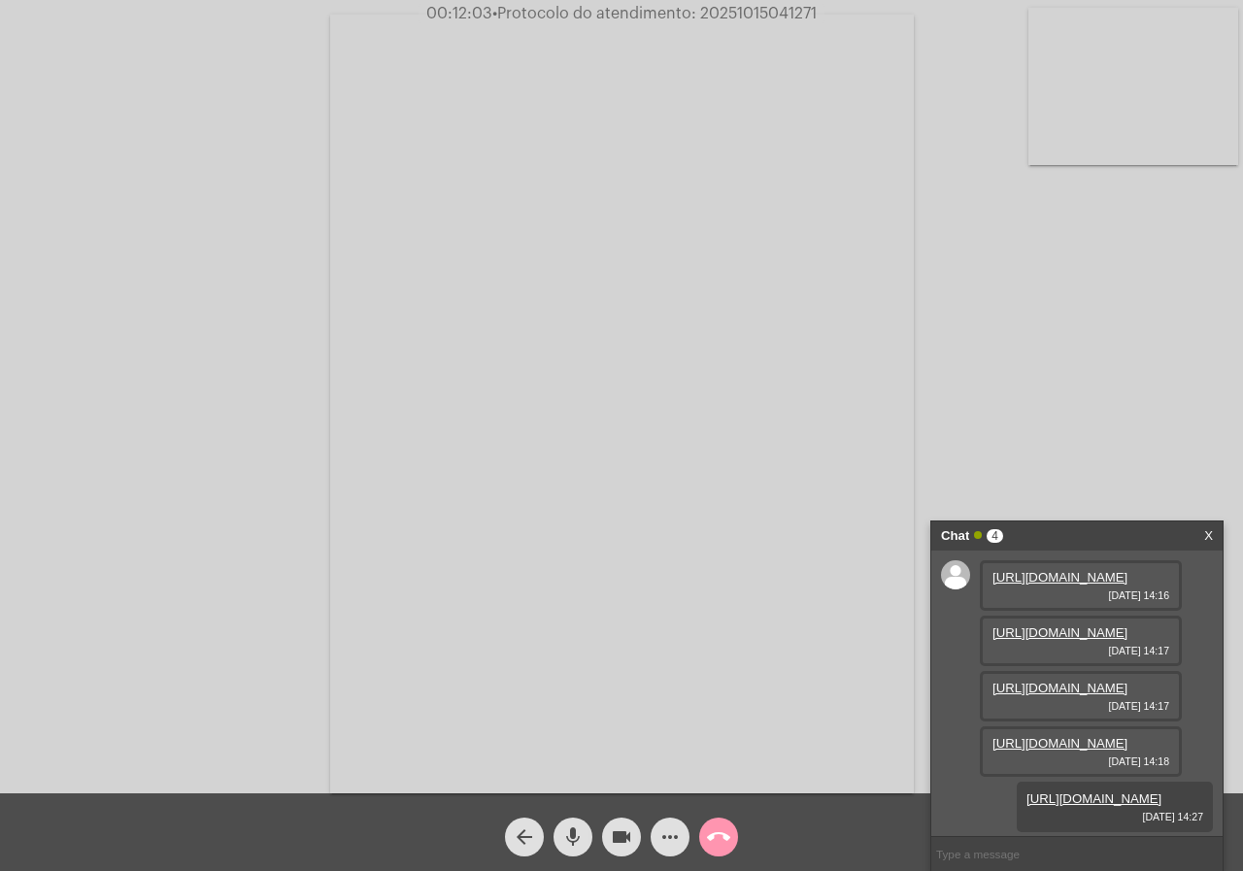
click at [775, 8] on span "• Protocolo do atendimento: 20251015041271" at bounding box center [655, 14] width 324 height 16
copy span "20251015041271"
click at [669, 853] on span "more_horiz" at bounding box center [670, 837] width 23 height 39
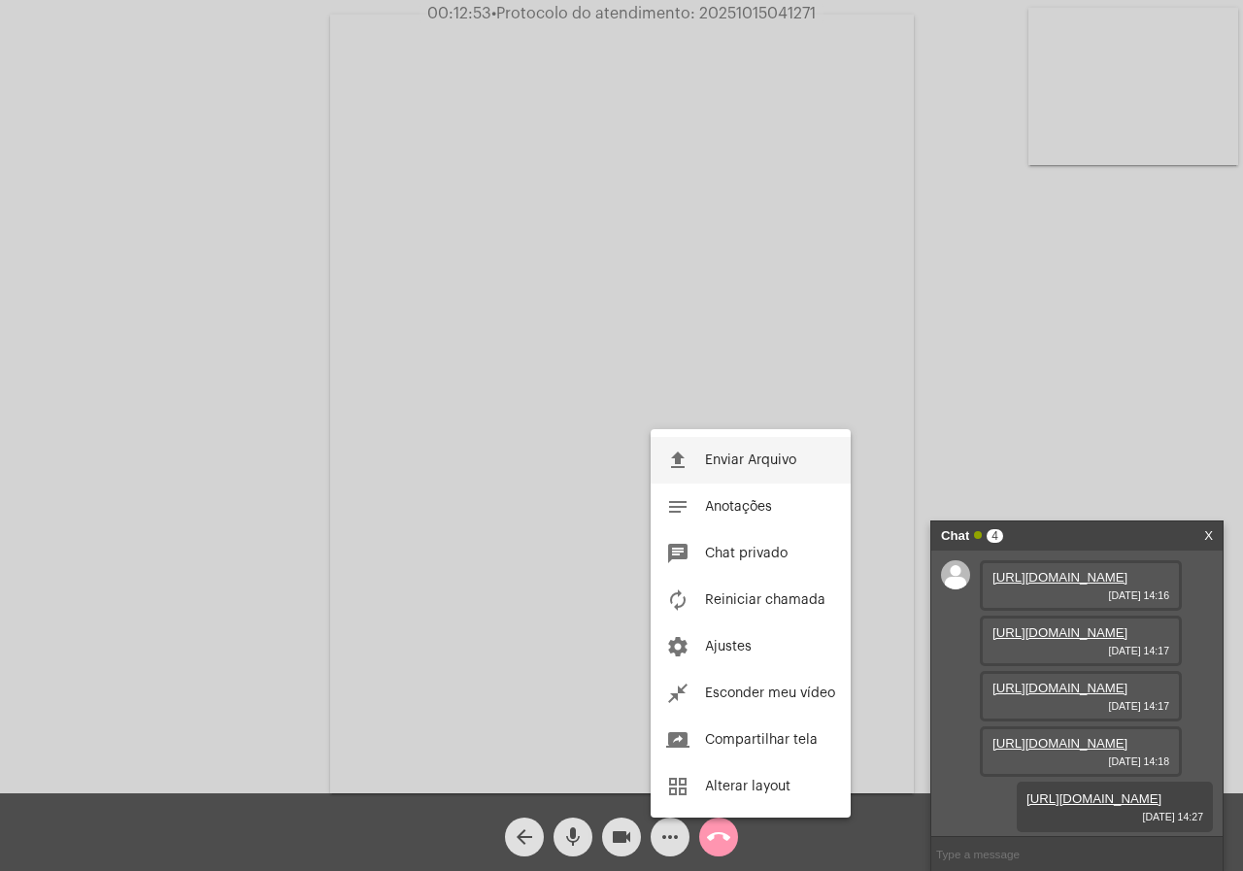
click at [751, 473] on button "file_upload Enviar Arquivo" at bounding box center [751, 460] width 200 height 47
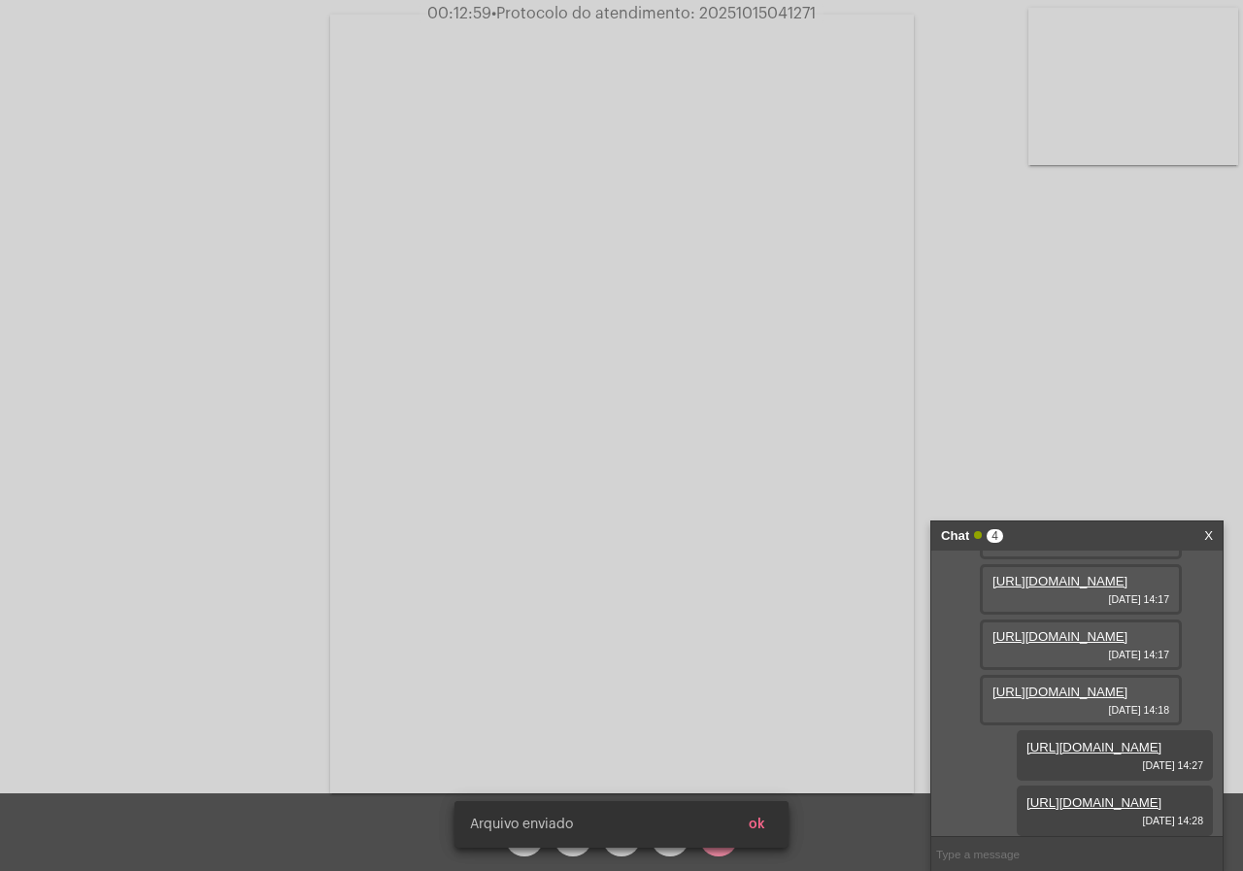
scroll to position [314, 0]
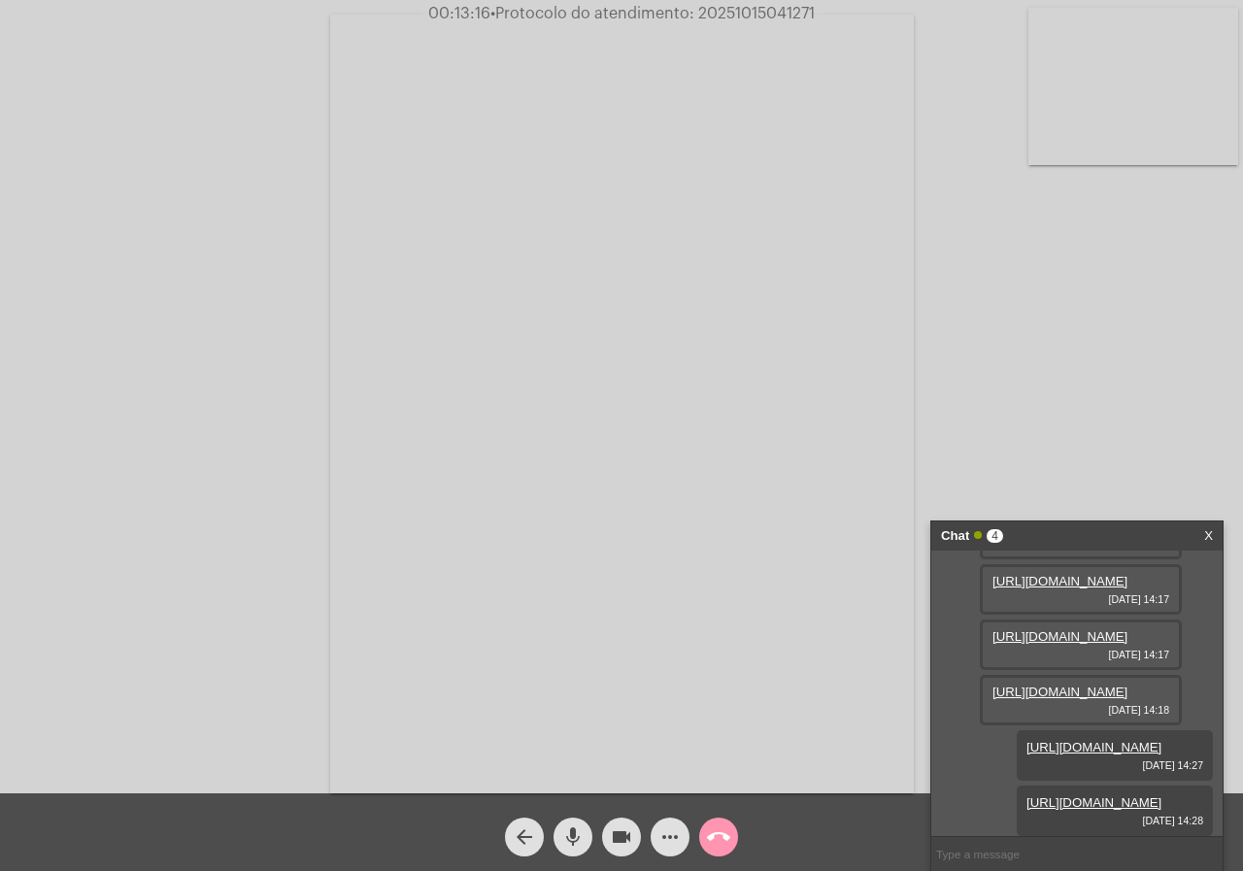
click at [205, 549] on div "Acessando Câmera e Microfone..." at bounding box center [622, 402] width 1240 height 794
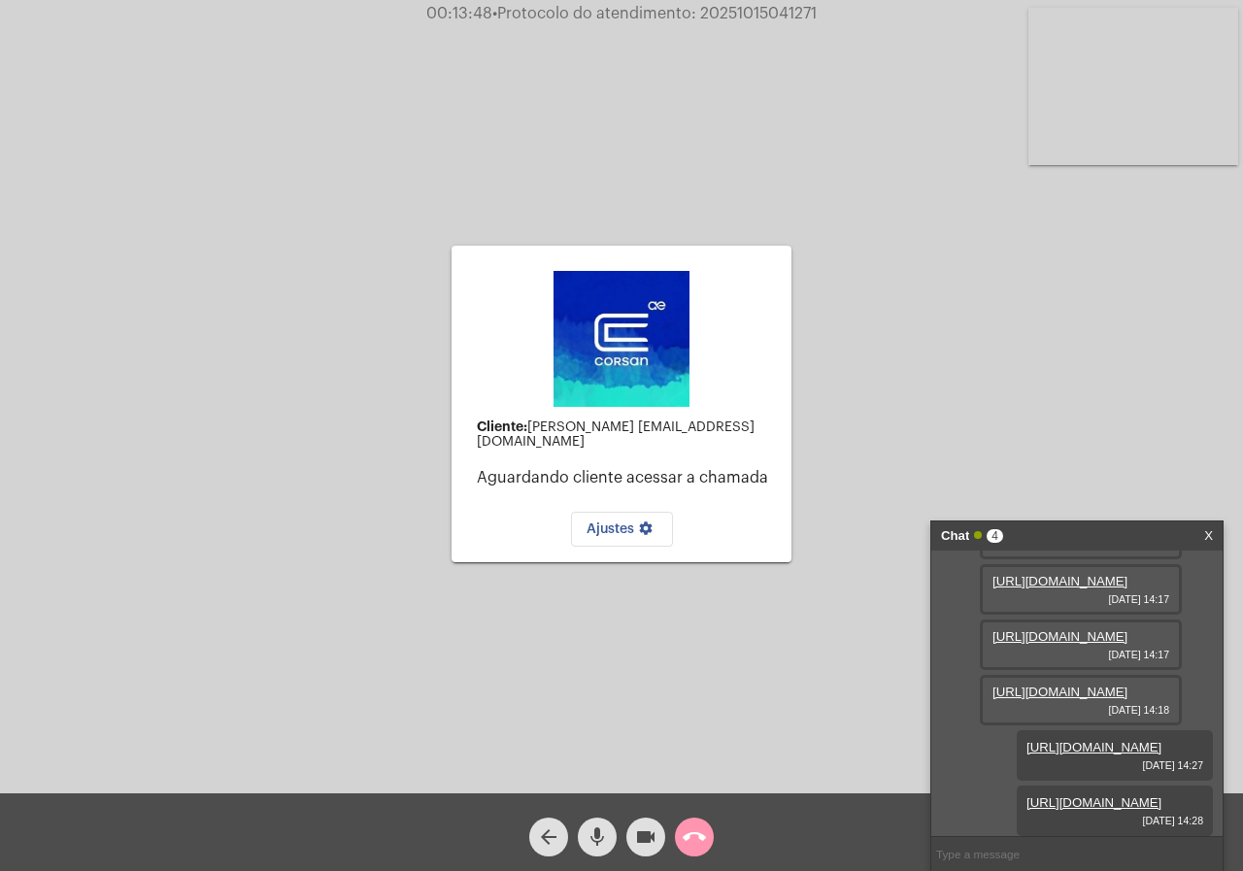
click at [692, 826] on mat-icon "call_end" at bounding box center [694, 837] width 23 height 23
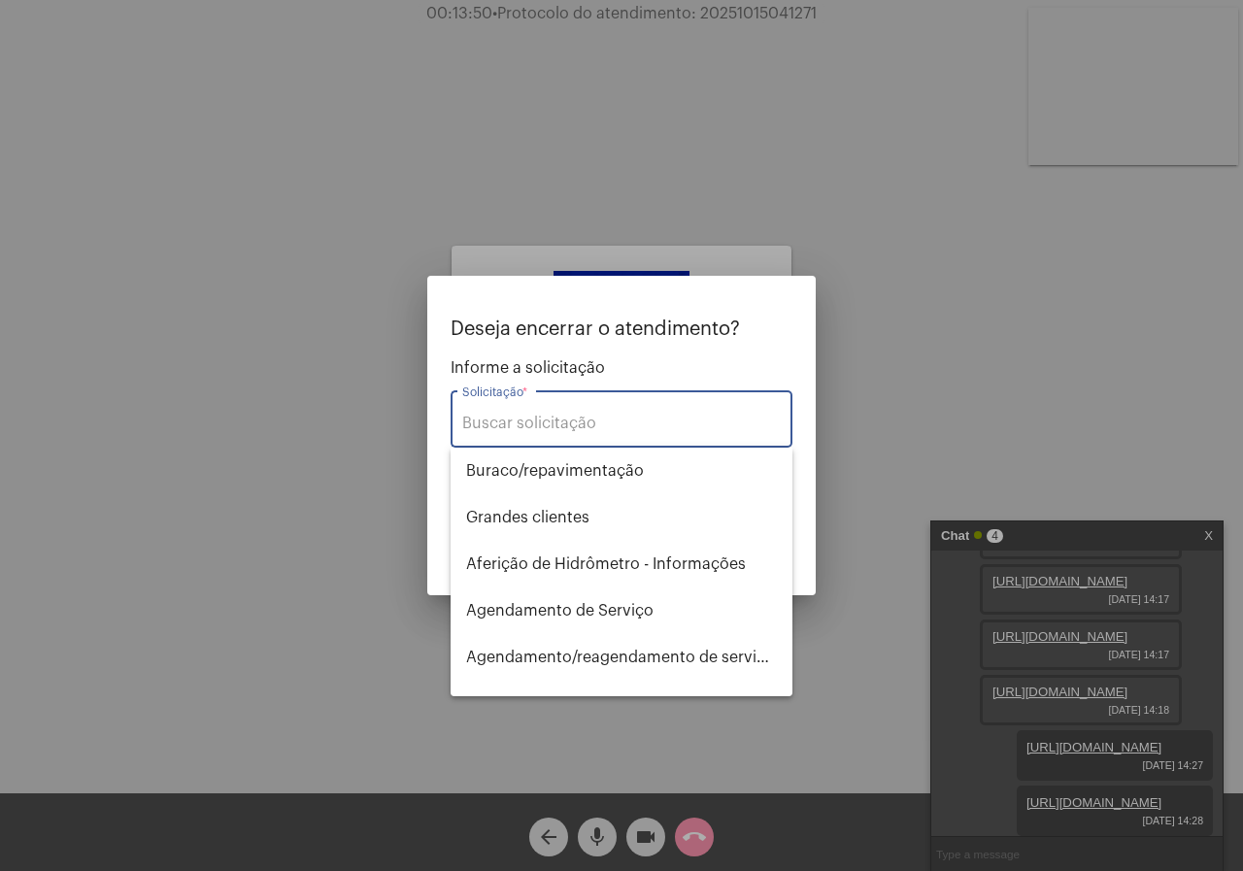
click at [859, 540] on div at bounding box center [621, 435] width 1243 height 871
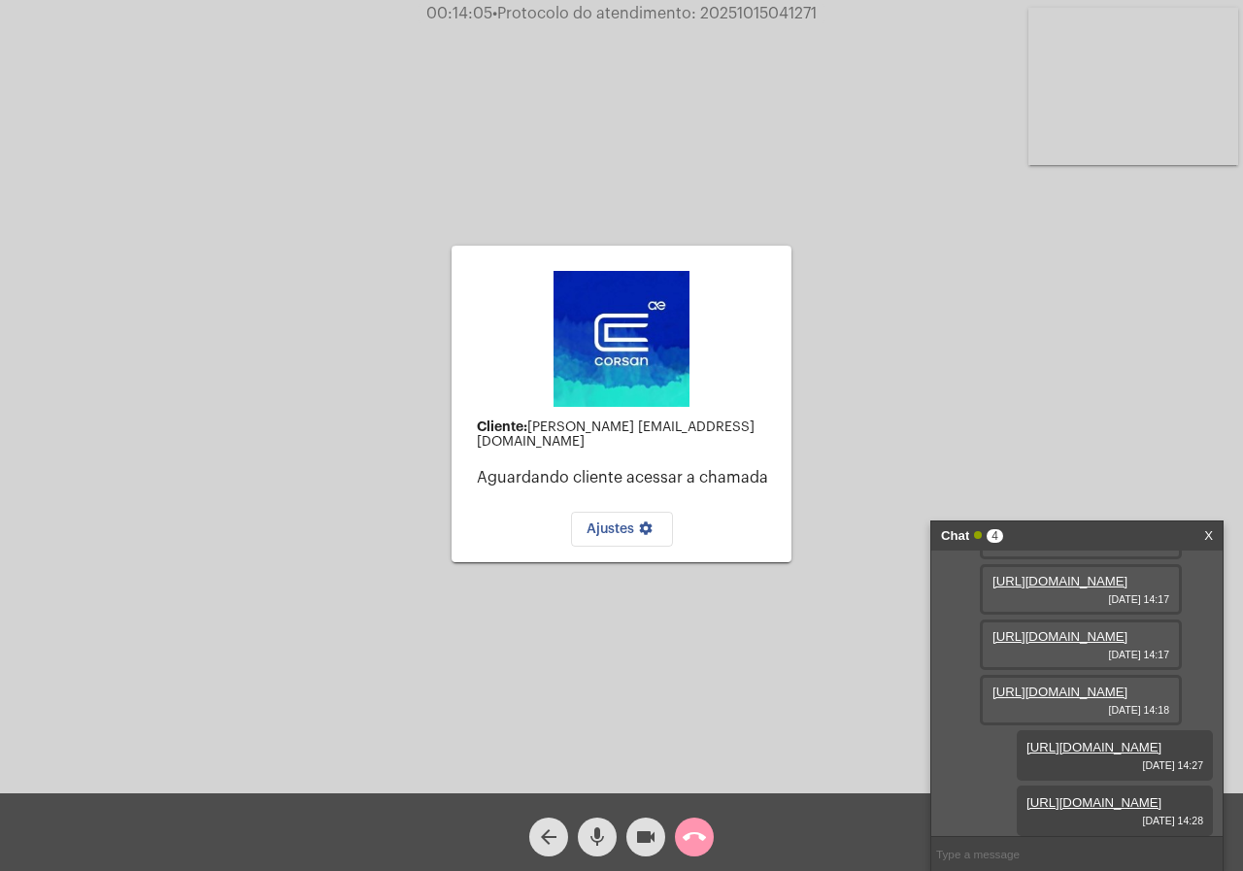
click at [681, 809] on div "call_end" at bounding box center [694, 832] width 49 height 49
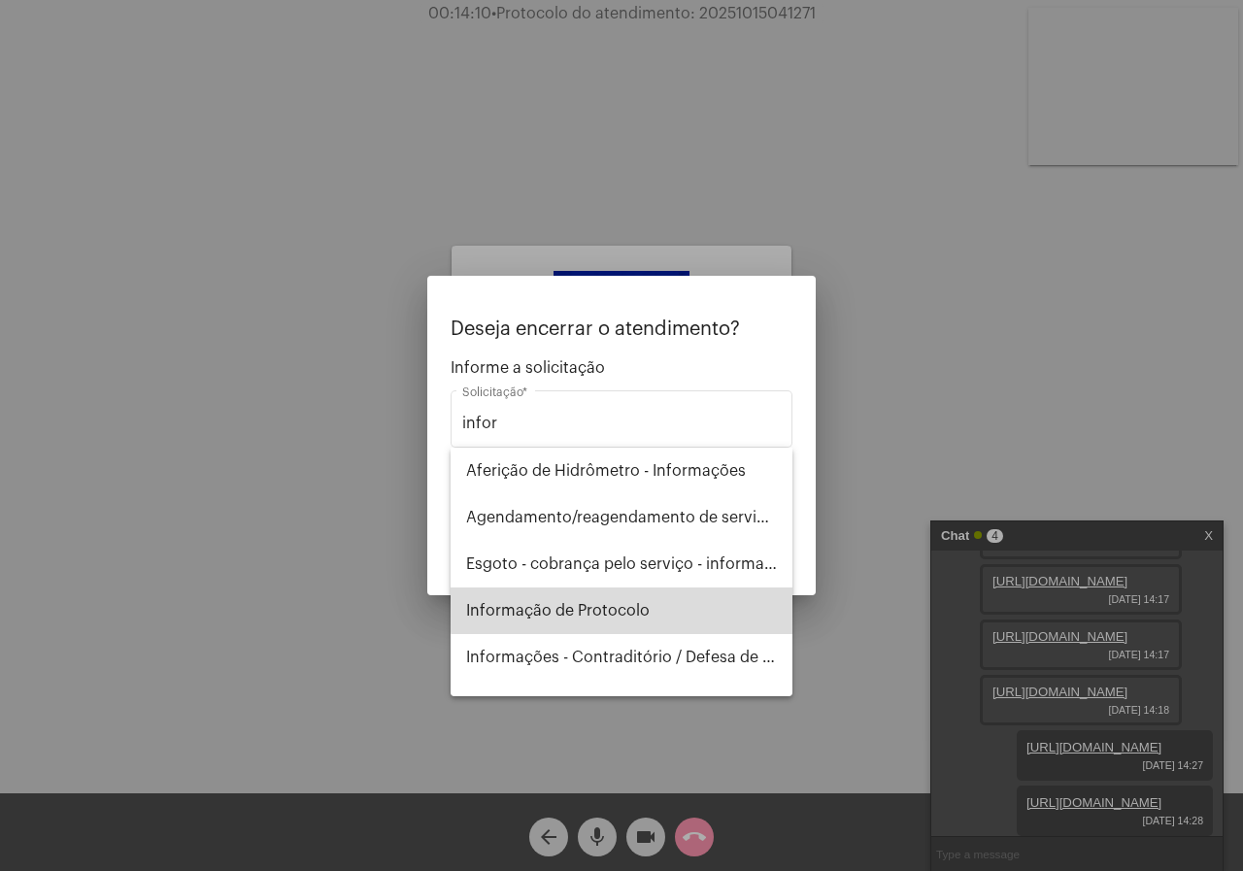
click at [643, 594] on span "Informação de Protocolo" at bounding box center [621, 611] width 311 height 47
type input "Informação de Protocolo"
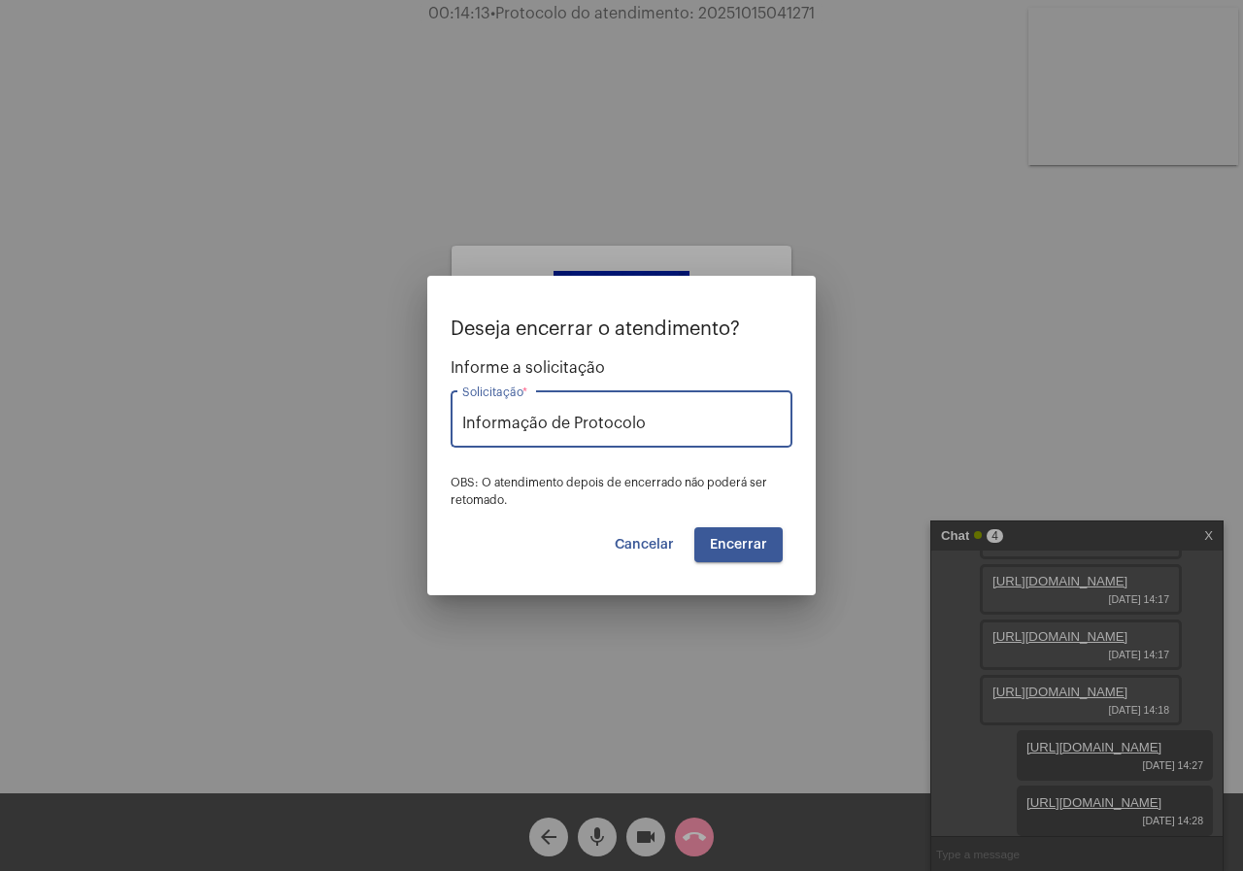
click at [670, 425] on input "Informação de Protocolo" at bounding box center [621, 423] width 319 height 17
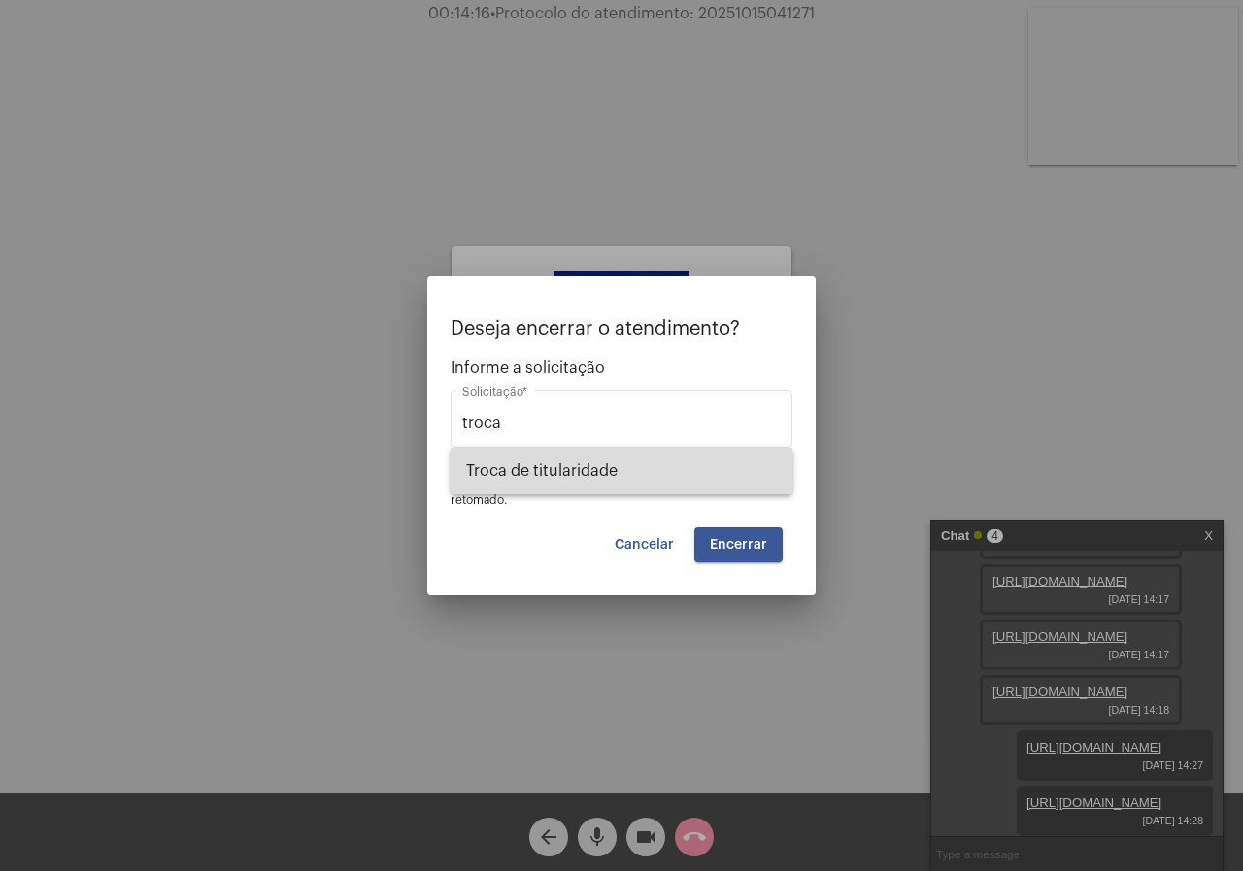
click at [644, 458] on span "Troca de titularidade" at bounding box center [621, 471] width 311 height 47
type input "Troca de titularidade"
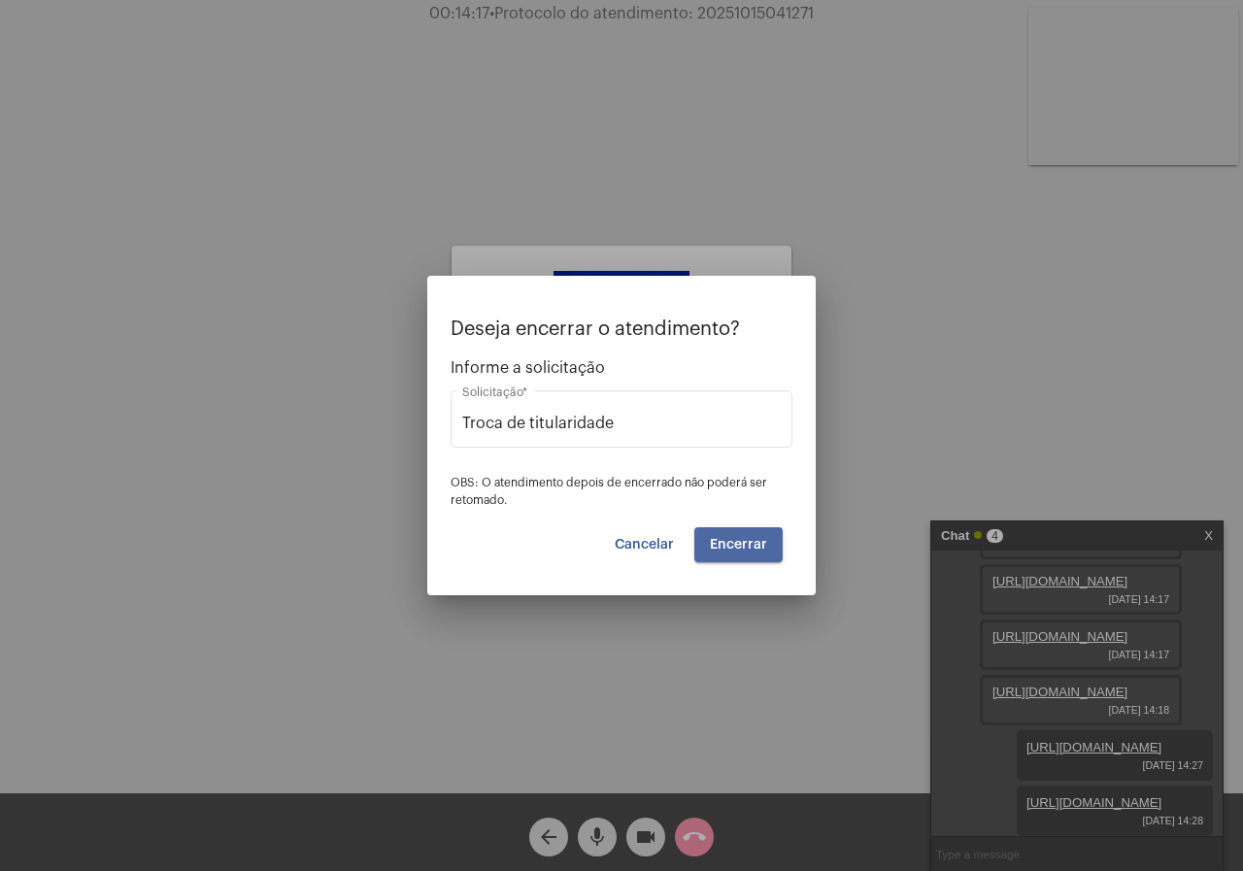
click at [711, 531] on button "Encerrar" at bounding box center [739, 544] width 88 height 35
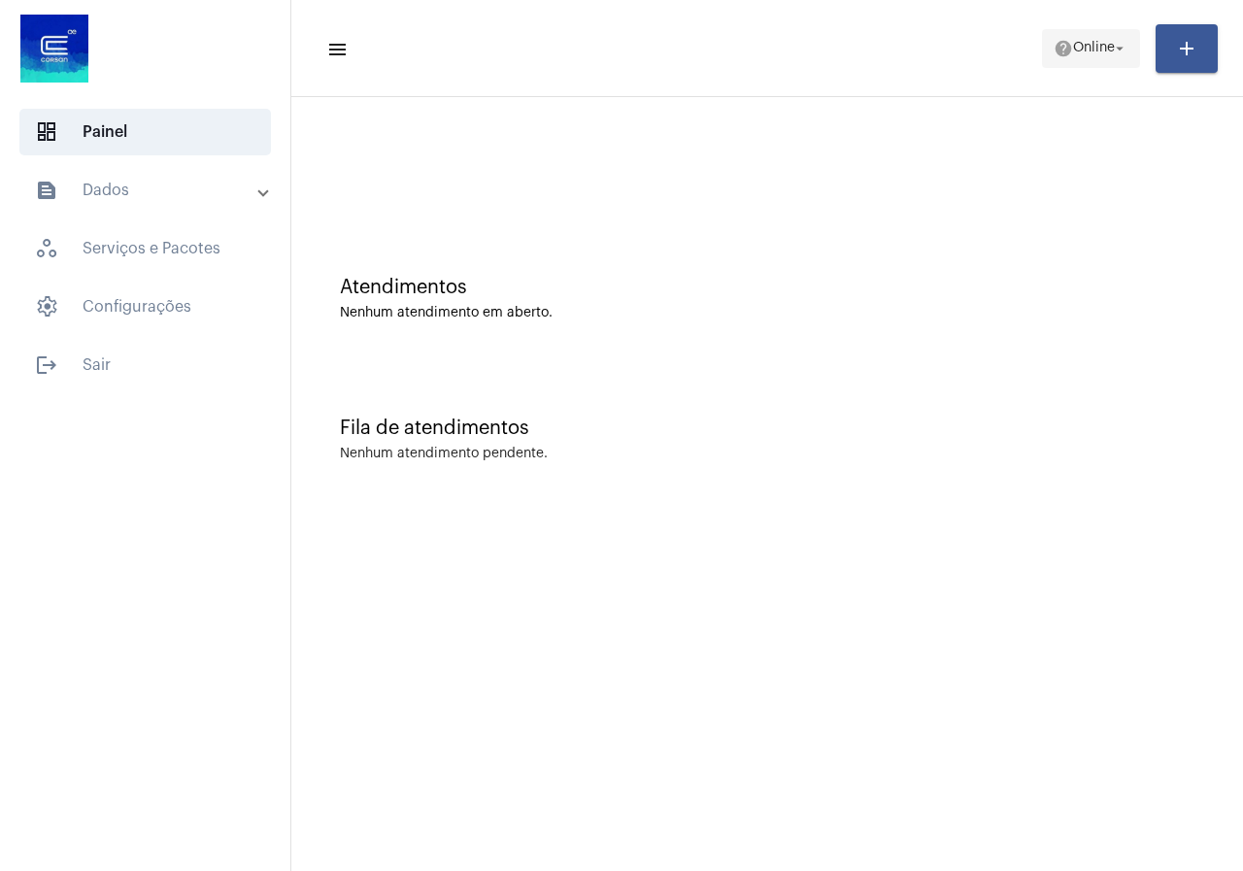
click at [1092, 47] on span "Online" at bounding box center [1094, 49] width 42 height 14
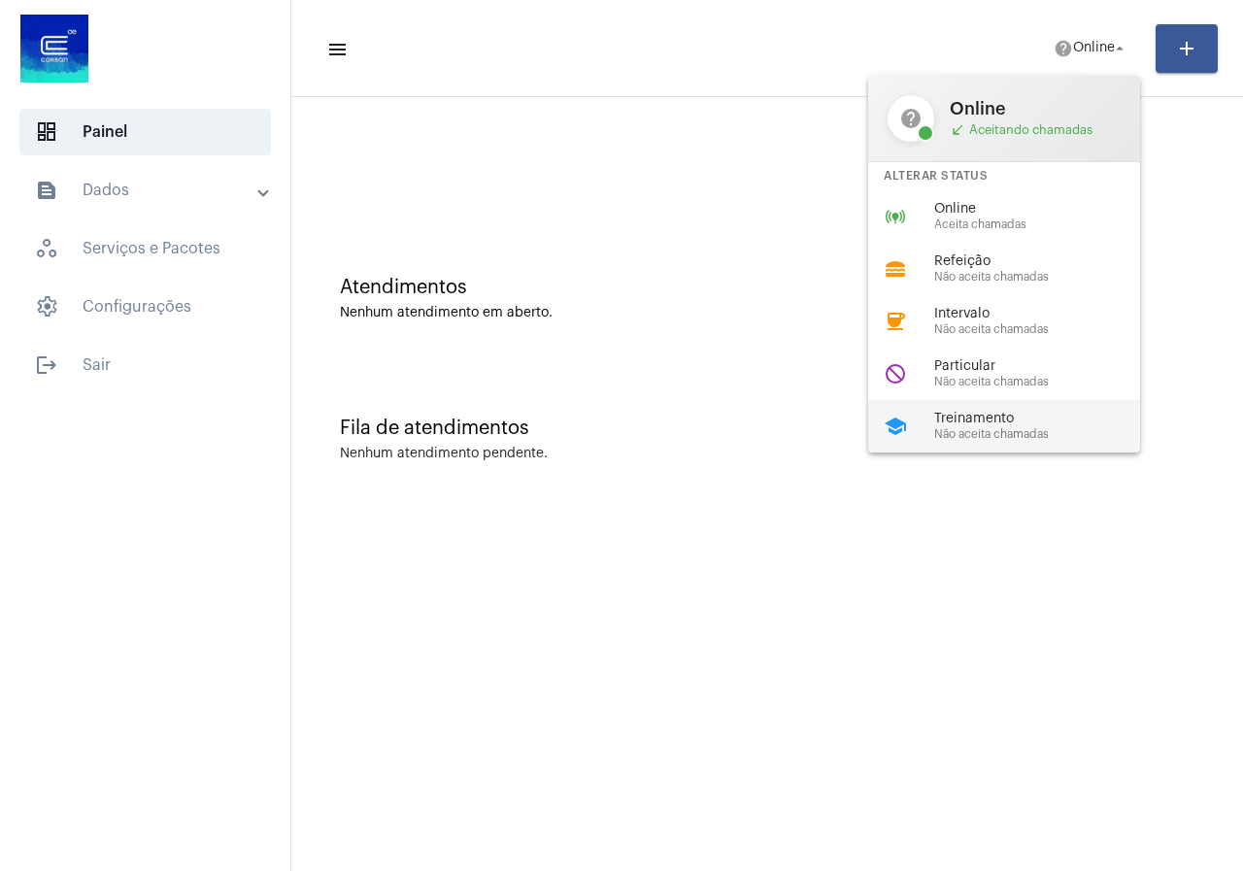
click at [954, 424] on span "Treinamento" at bounding box center [1045, 419] width 221 height 15
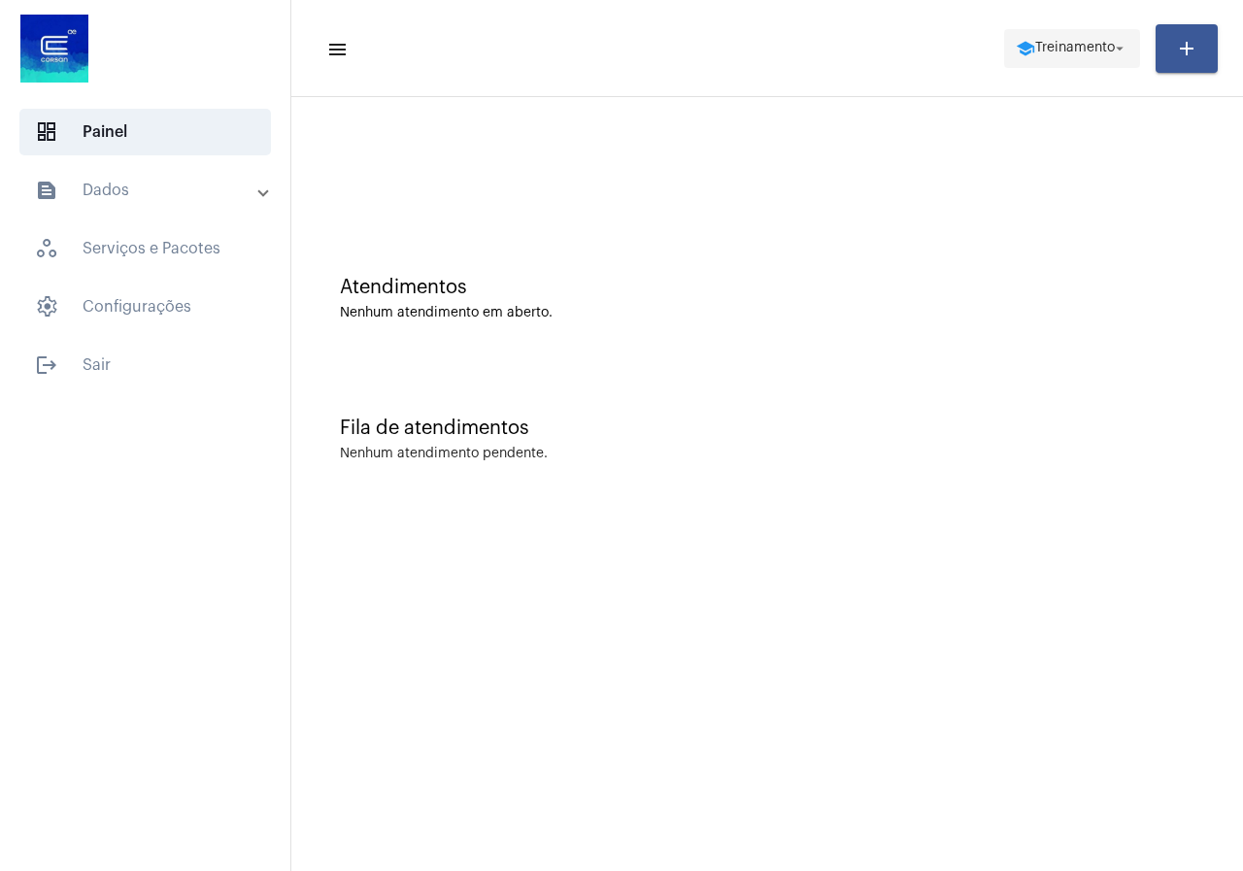
click at [1040, 59] on span "school Treinamento arrow_drop_down" at bounding box center [1072, 47] width 113 height 35
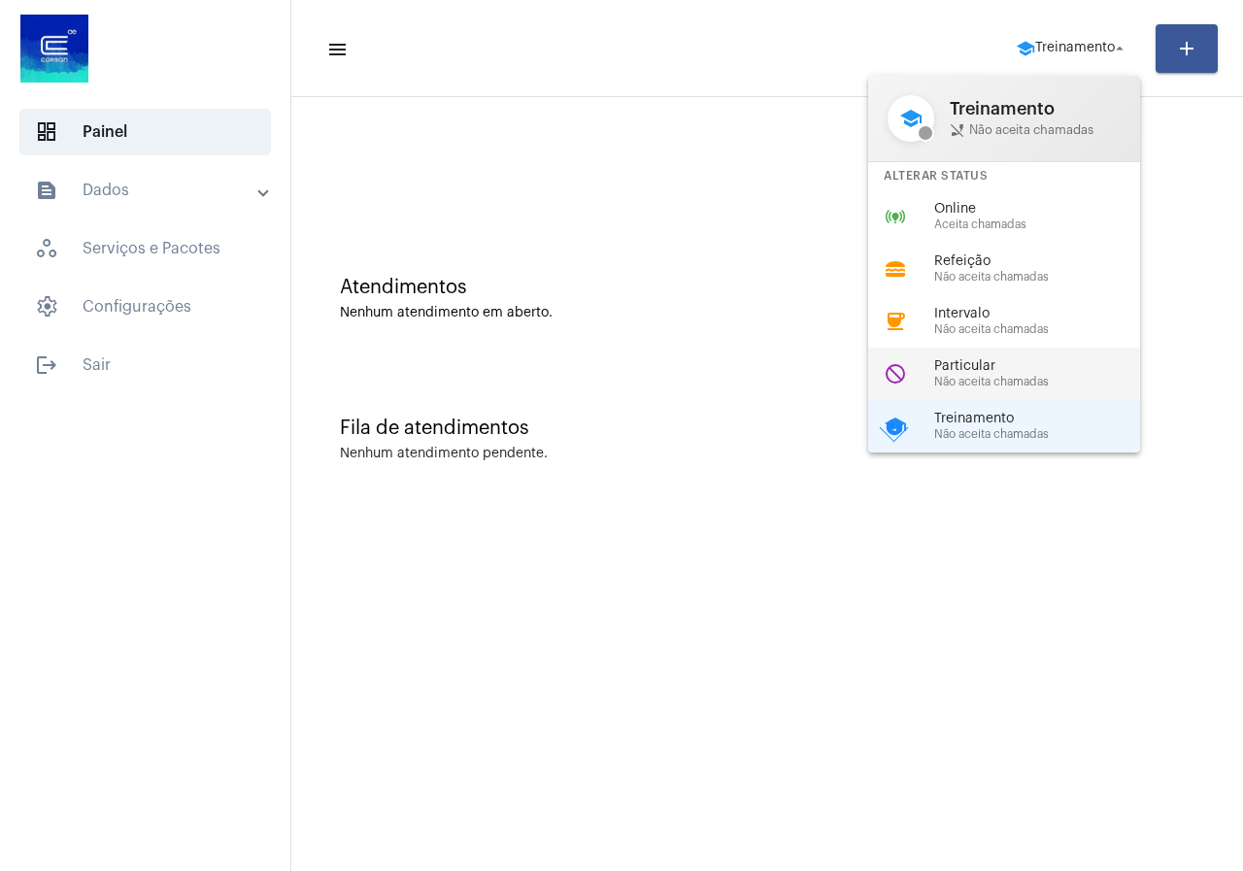
click at [951, 366] on span "Particular" at bounding box center [1045, 366] width 221 height 15
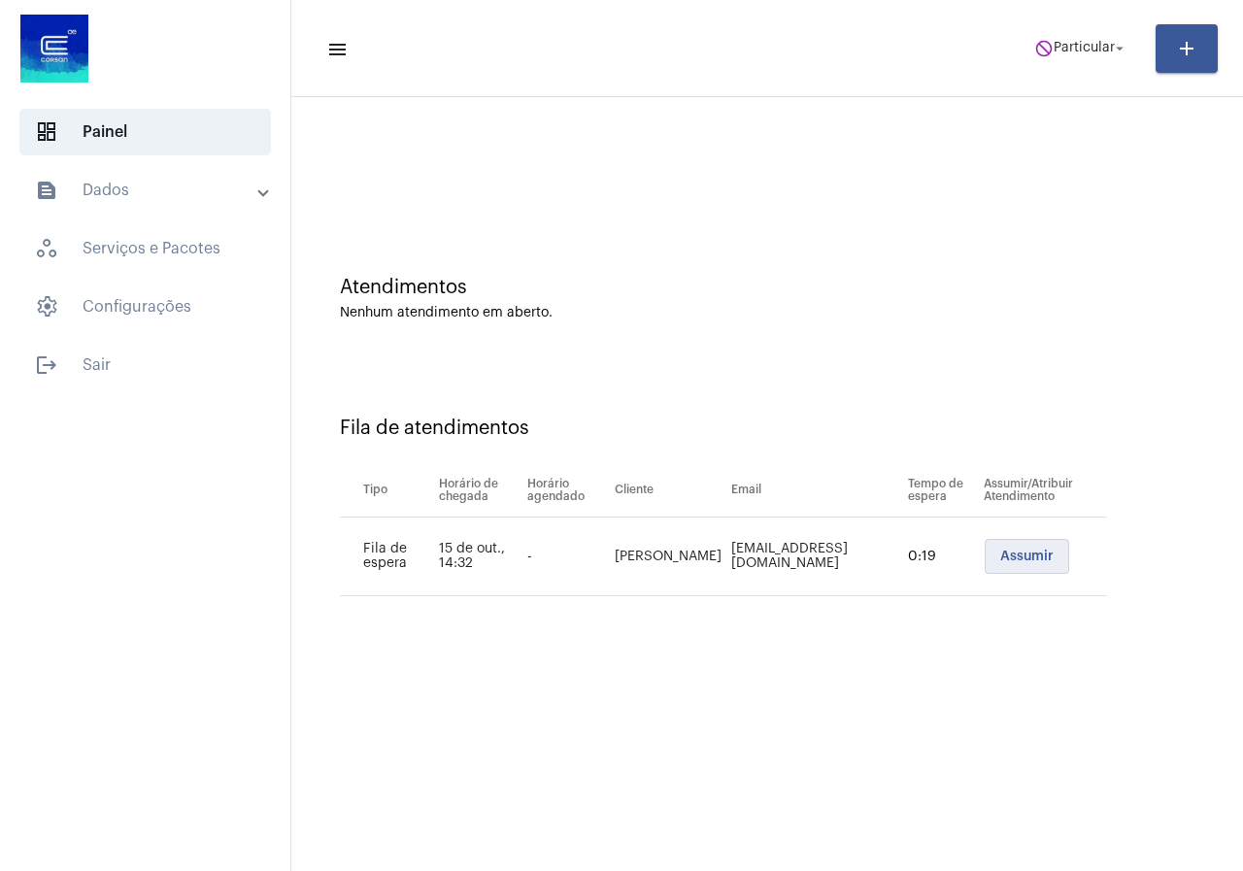
click at [1008, 560] on span "Assumir" at bounding box center [1027, 557] width 53 height 14
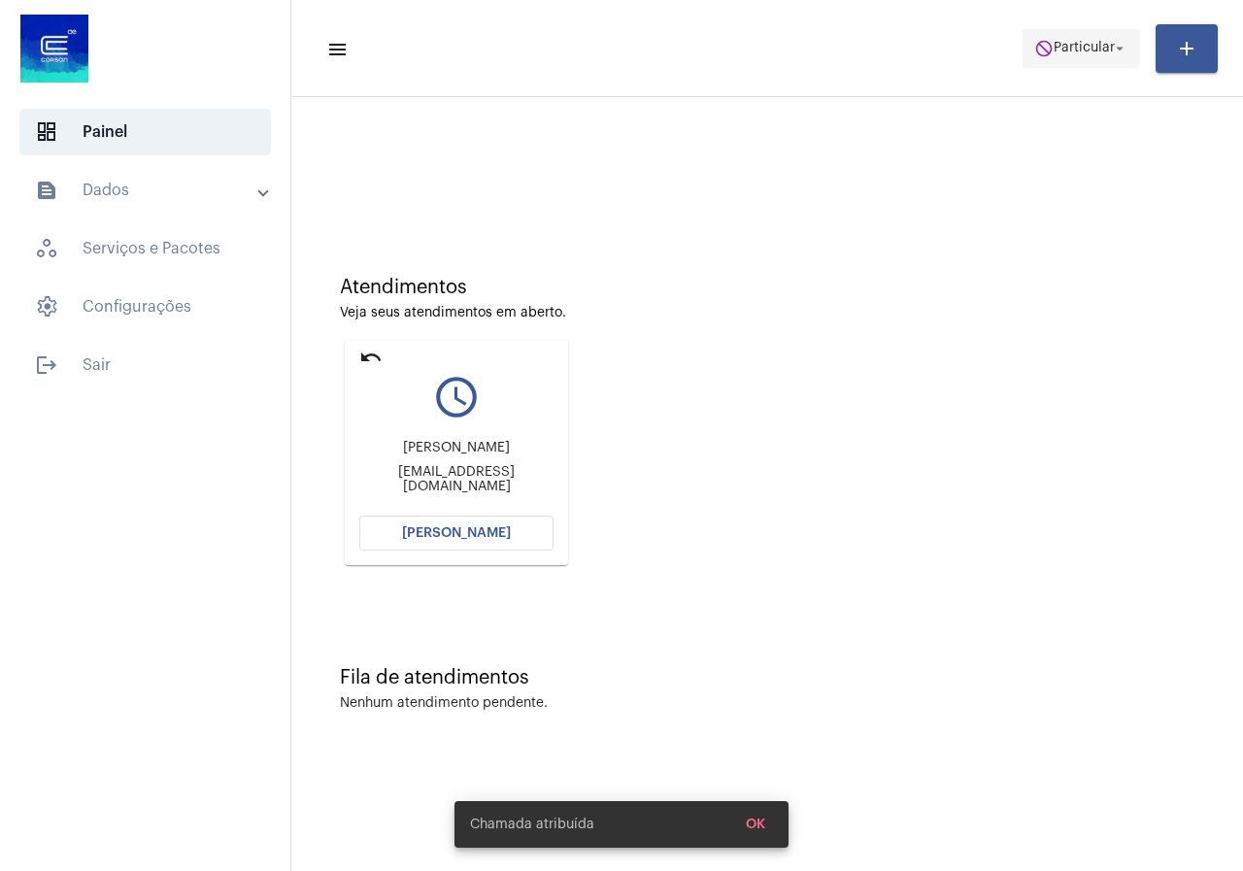
click at [1085, 52] on span "Particular" at bounding box center [1084, 49] width 61 height 14
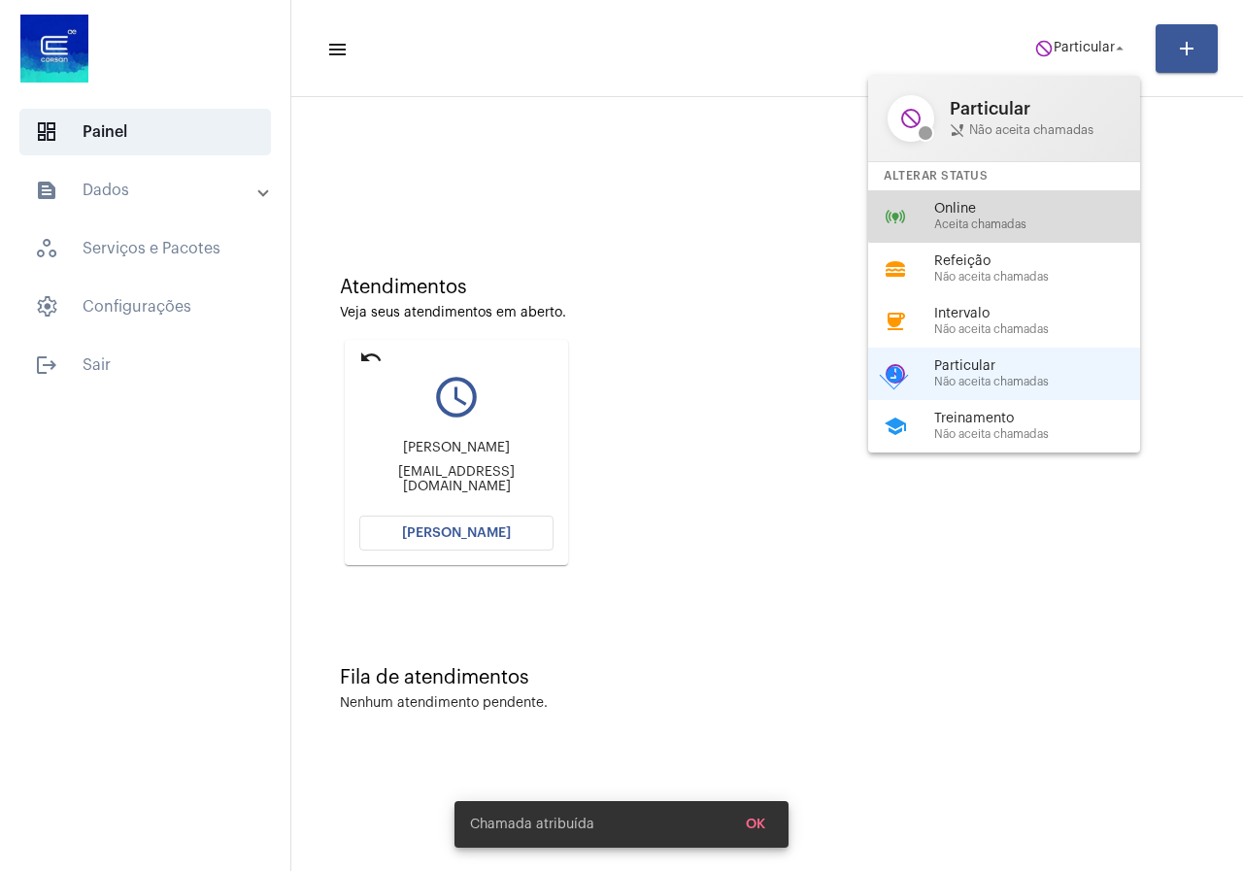
click at [1026, 205] on span "Online" at bounding box center [1045, 209] width 221 height 15
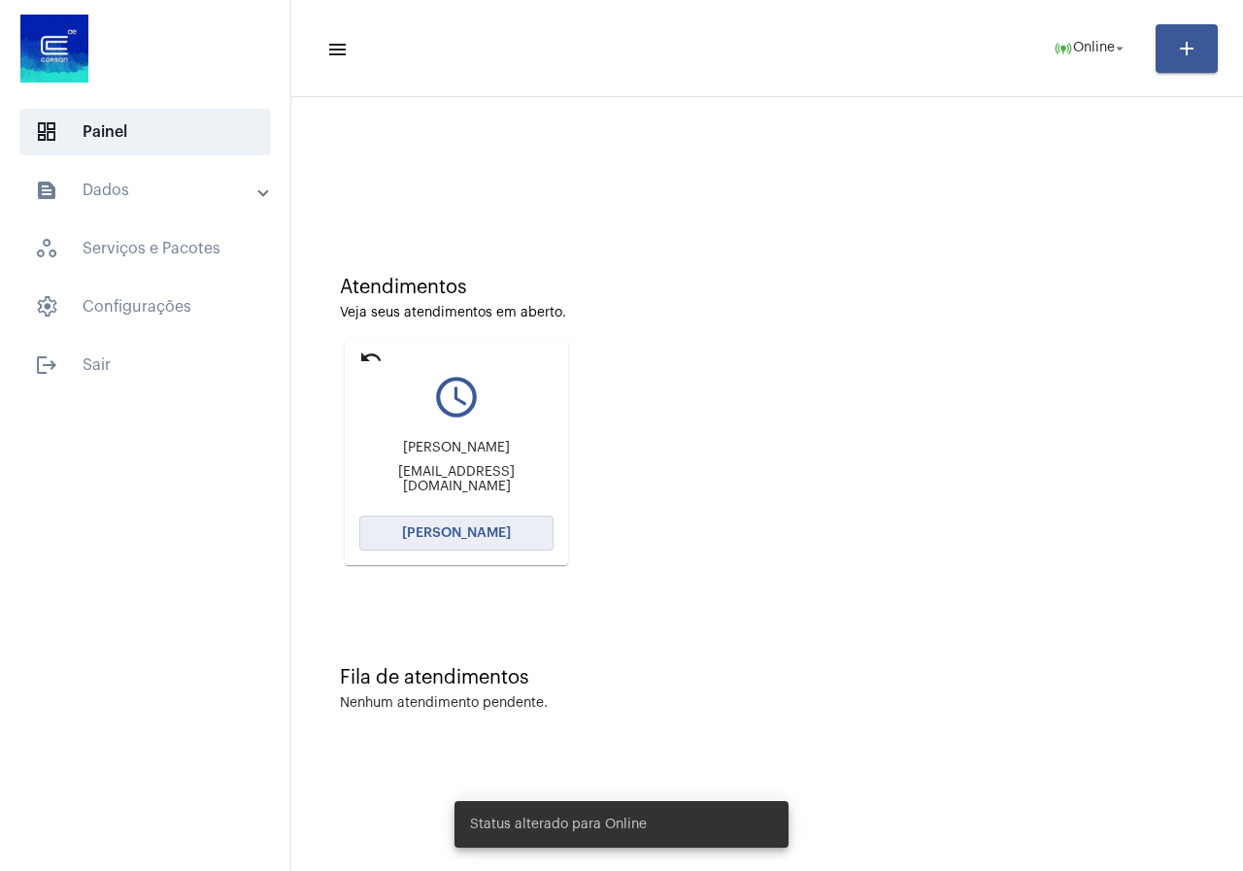
click at [412, 537] on span "[PERSON_NAME]" at bounding box center [456, 534] width 109 height 14
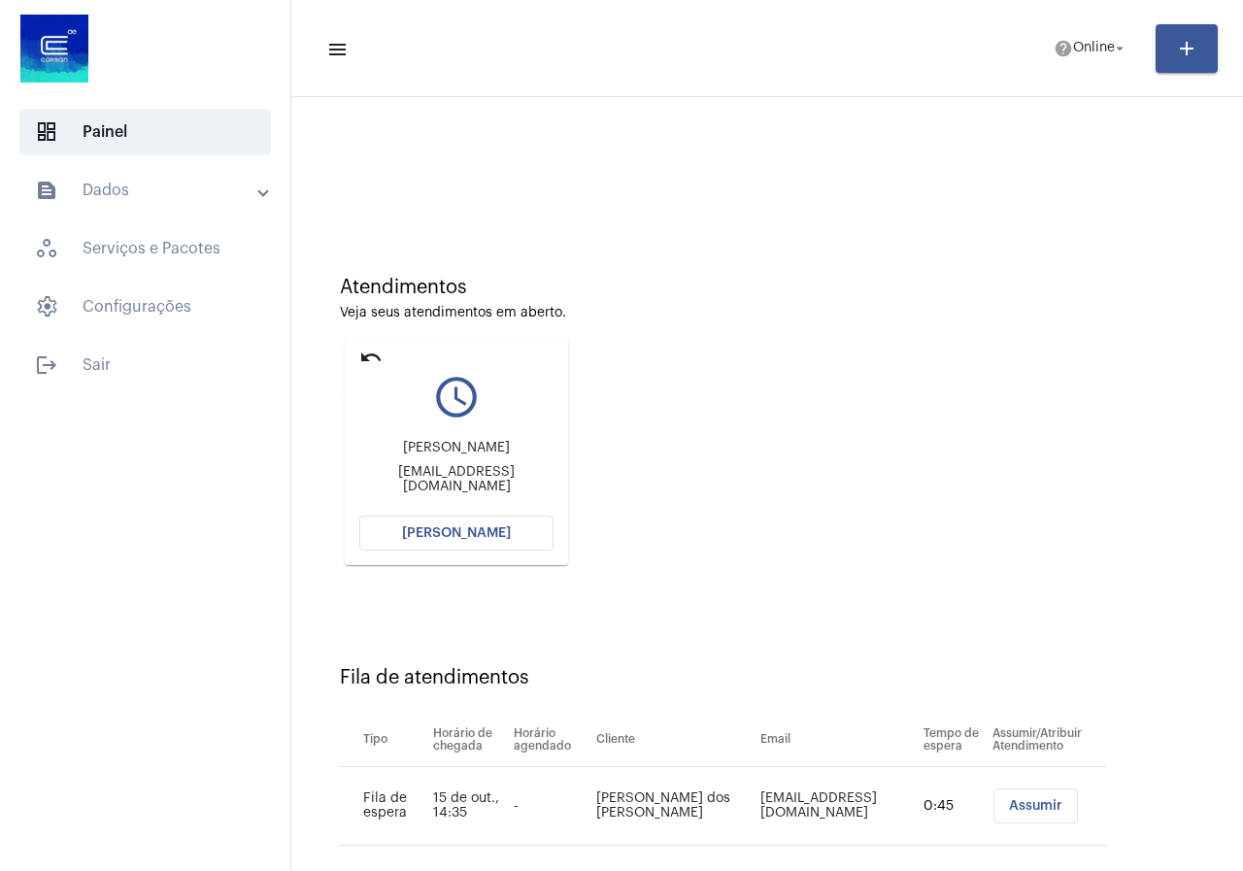
click at [370, 361] on mat-icon "undo" at bounding box center [370, 357] width 23 height 23
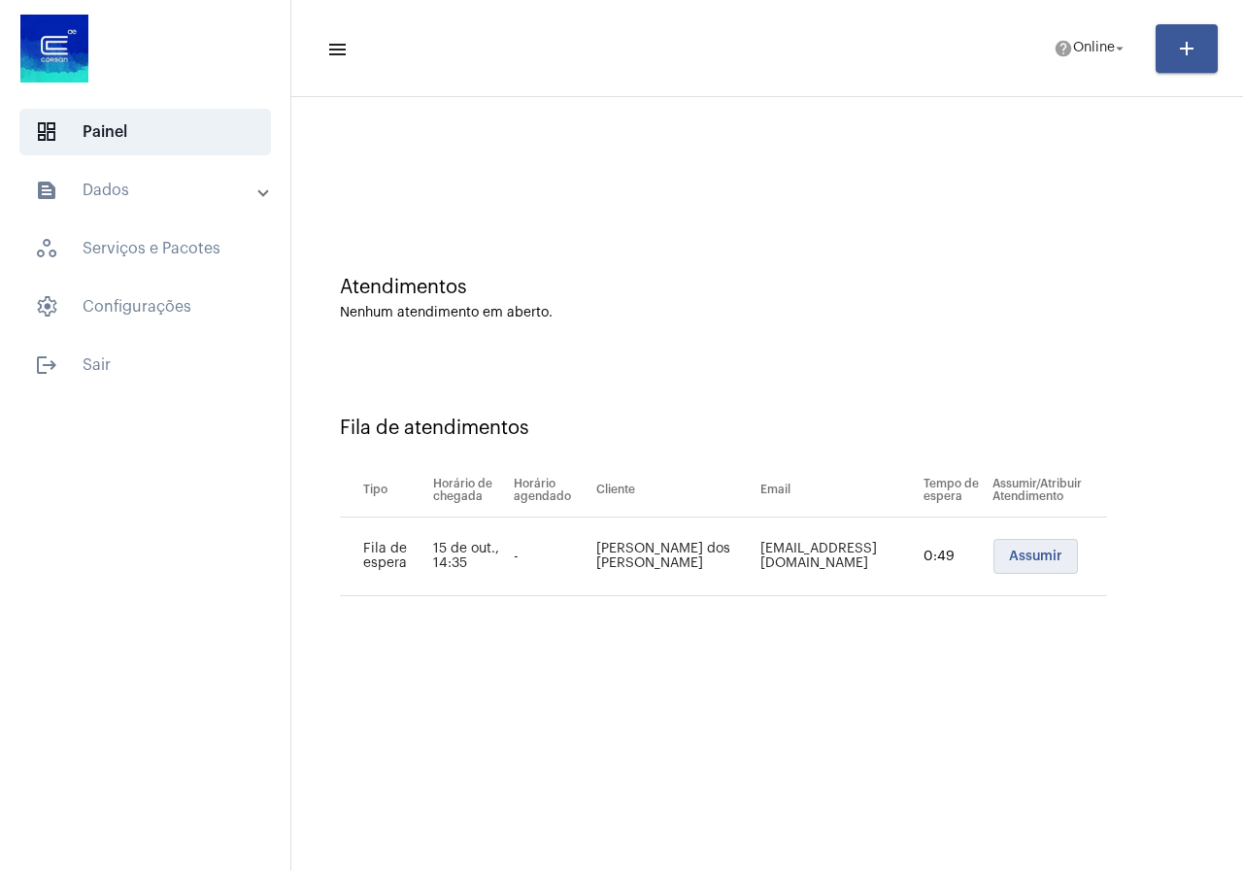
click at [1004, 568] on button "Assumir" at bounding box center [1036, 556] width 85 height 35
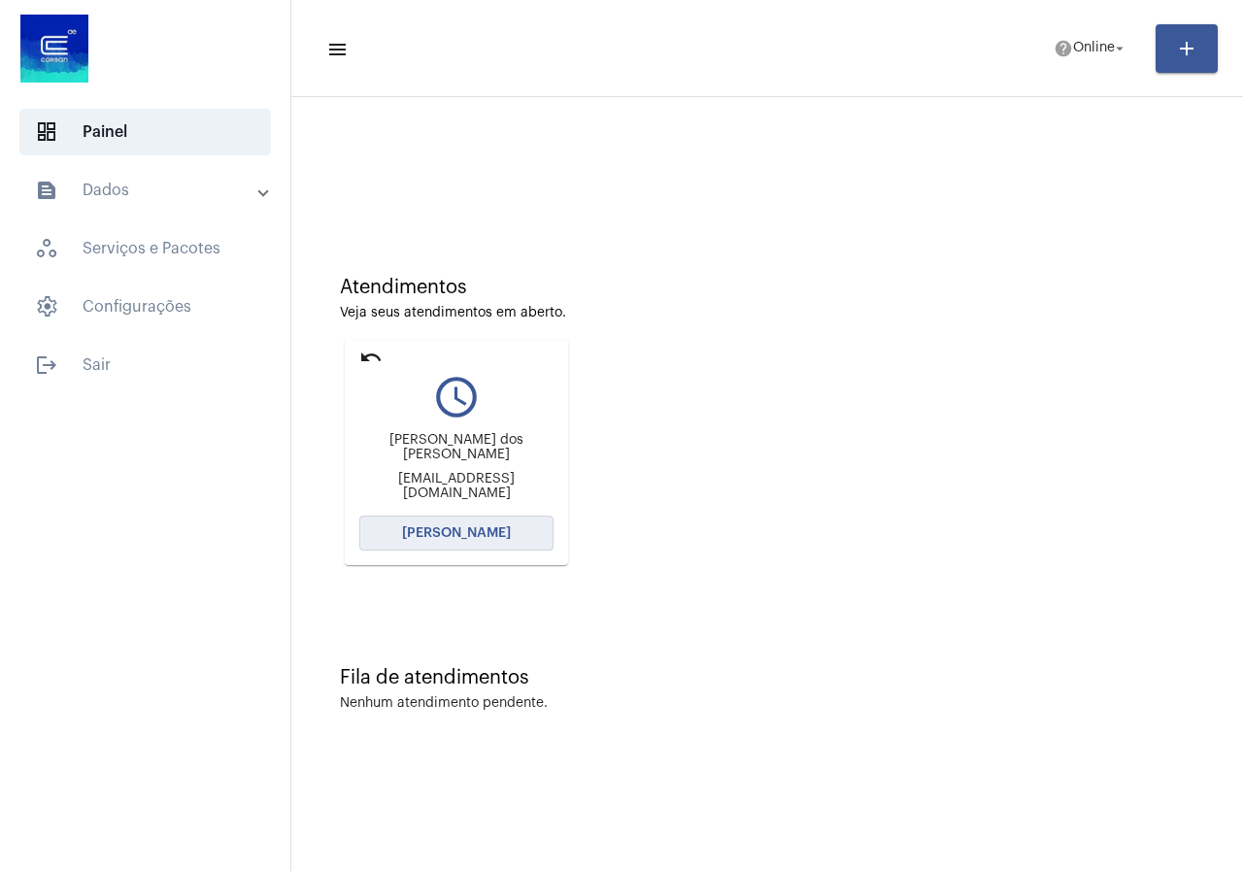
click at [472, 522] on button "[PERSON_NAME]" at bounding box center [456, 533] width 194 height 35
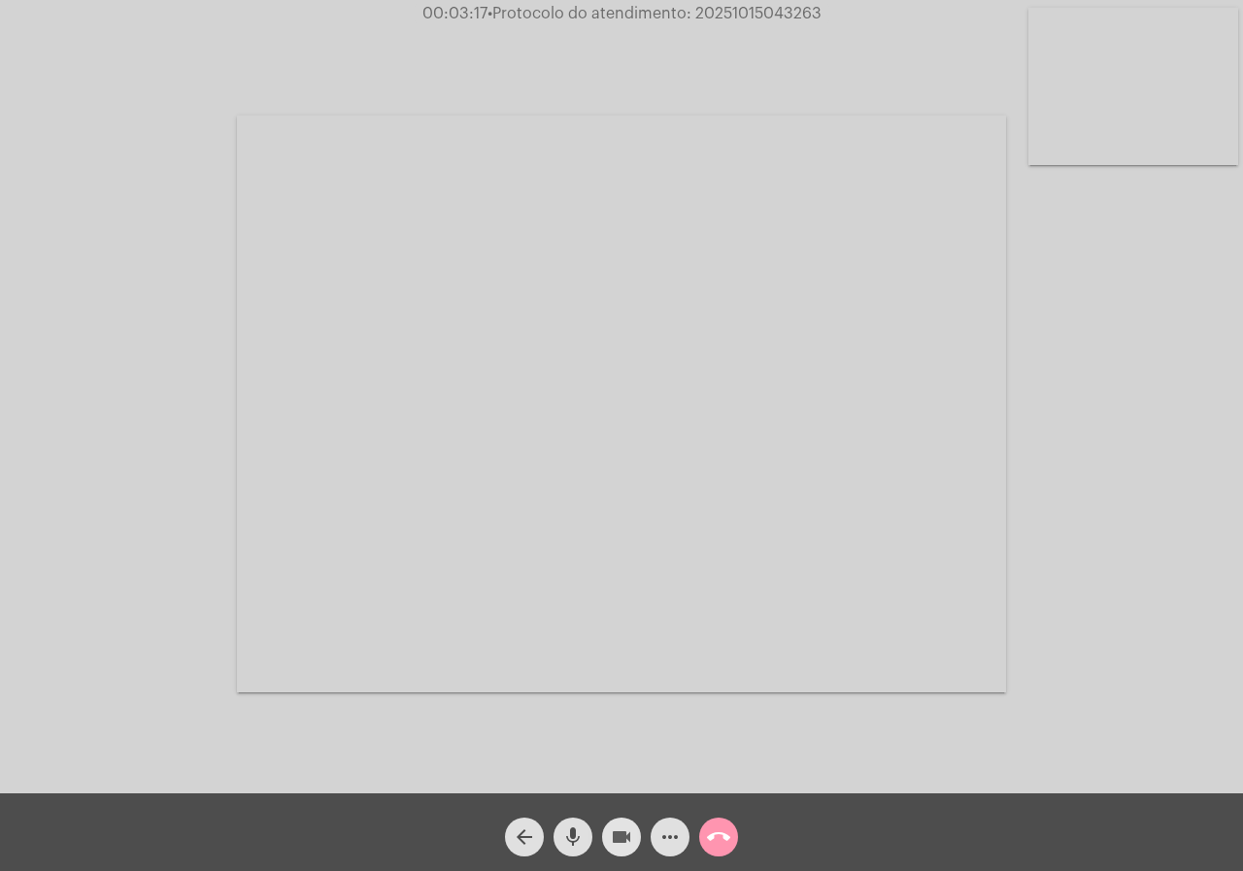
click at [624, 831] on mat-icon "videocam" at bounding box center [621, 837] width 23 height 23
click at [623, 843] on mat-icon "videocam_off" at bounding box center [621, 837] width 23 height 23
click at [623, 843] on mat-icon "videocam" at bounding box center [621, 837] width 23 height 23
click at [623, 843] on mat-icon "videocam_off" at bounding box center [621, 837] width 23 height 23
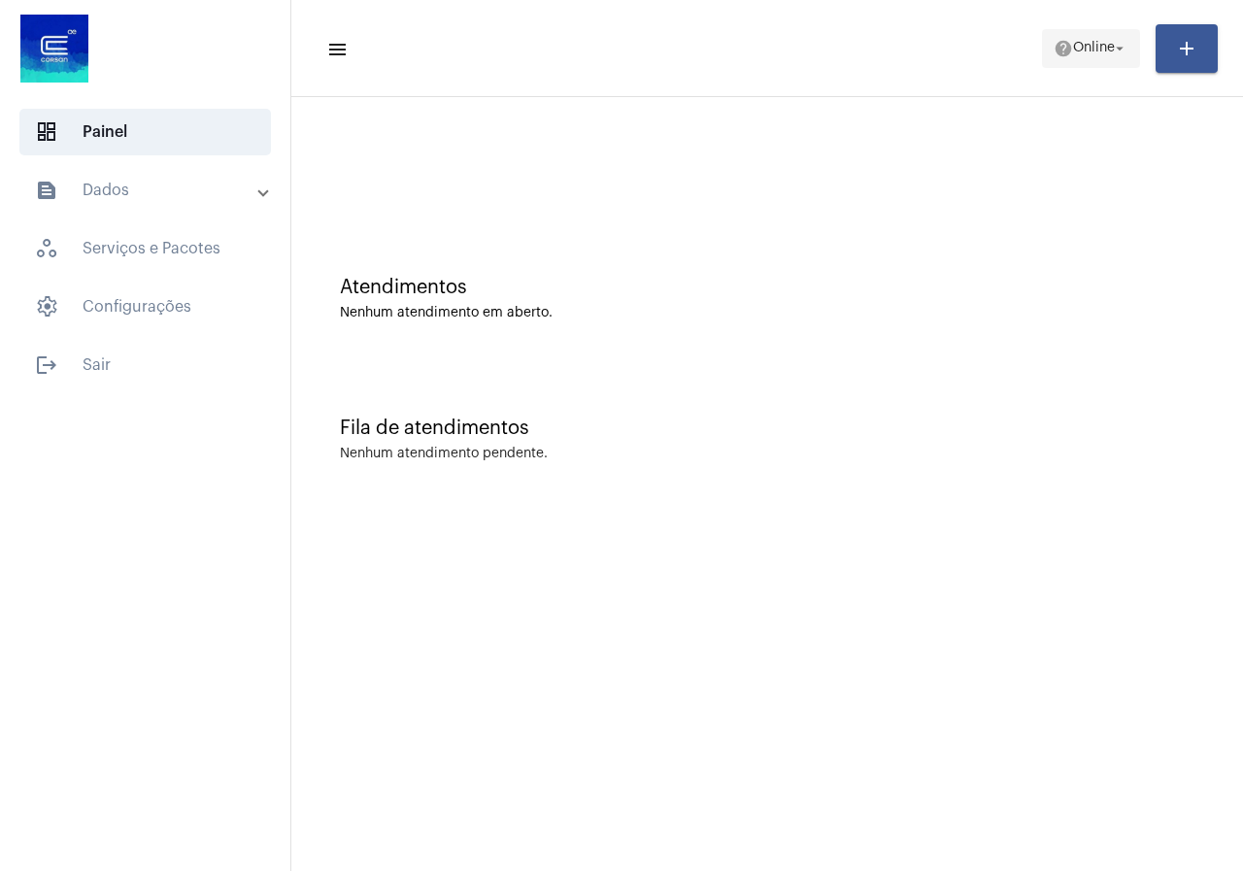
drag, startPoint x: 1108, startPoint y: 25, endPoint x: 1101, endPoint y: 51, distance: 27.4
click at [1107, 32] on mat-toolbar-row "menu help Online arrow_drop_down add" at bounding box center [767, 48] width 952 height 62
click at [1101, 51] on span "Online" at bounding box center [1094, 49] width 42 height 14
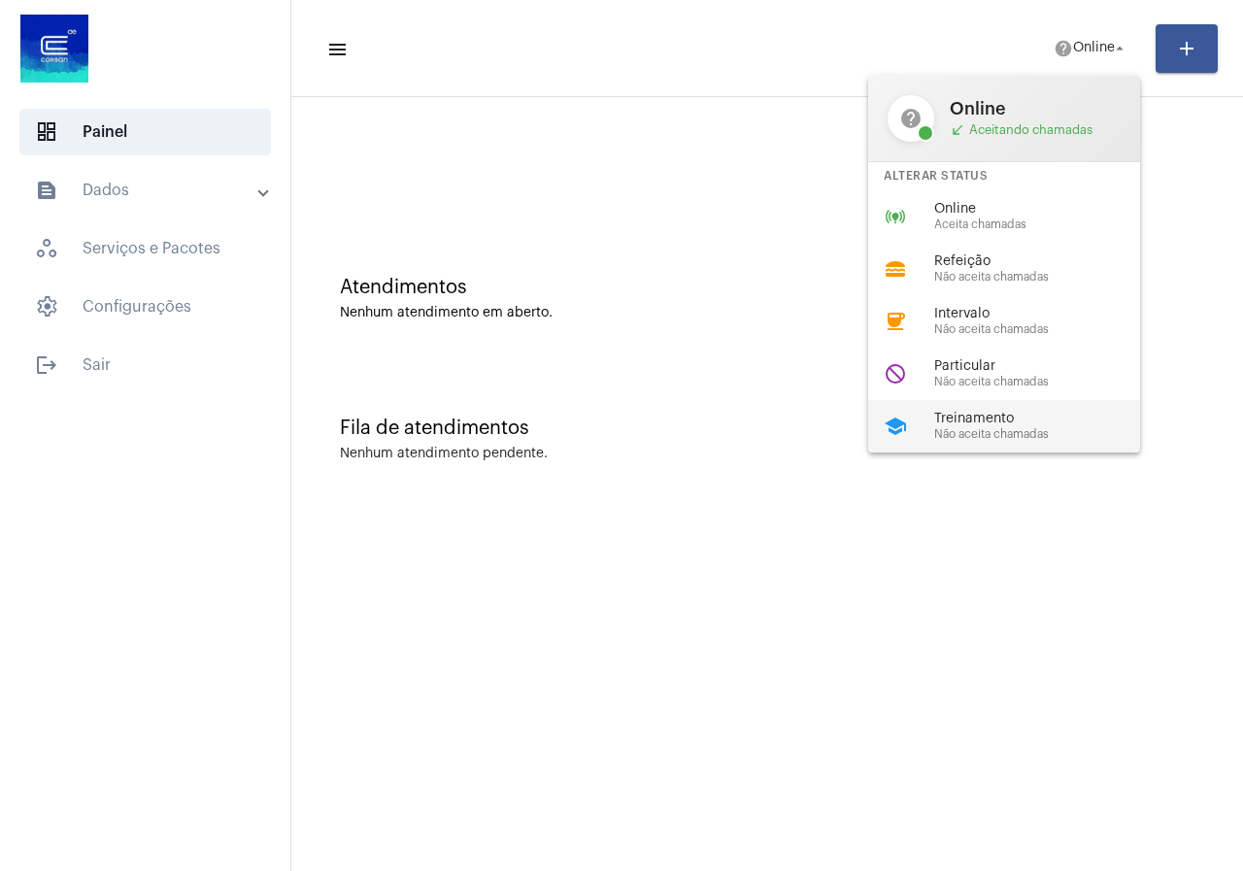
click at [1042, 414] on span "Treinamento" at bounding box center [1045, 419] width 221 height 15
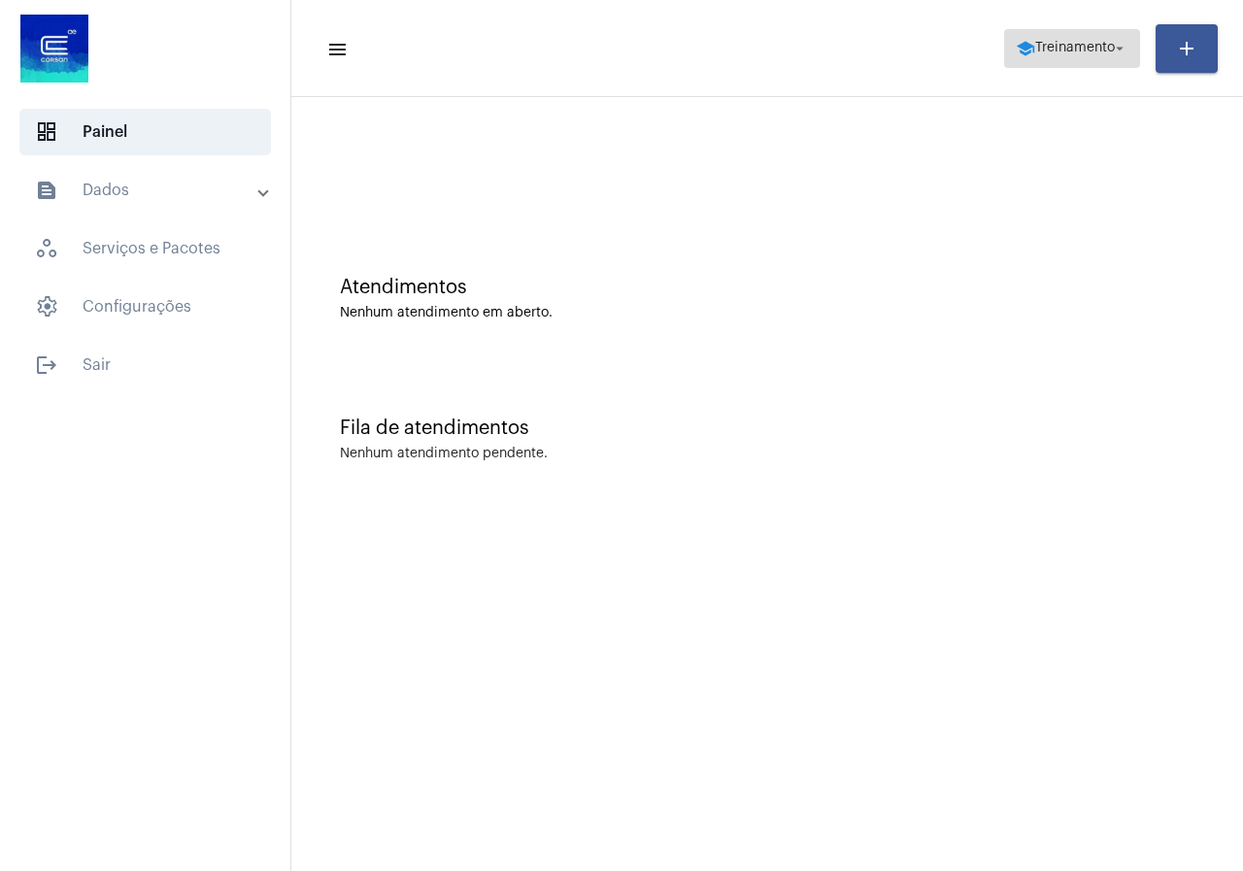
click at [1046, 48] on span "Treinamento" at bounding box center [1076, 49] width 80 height 14
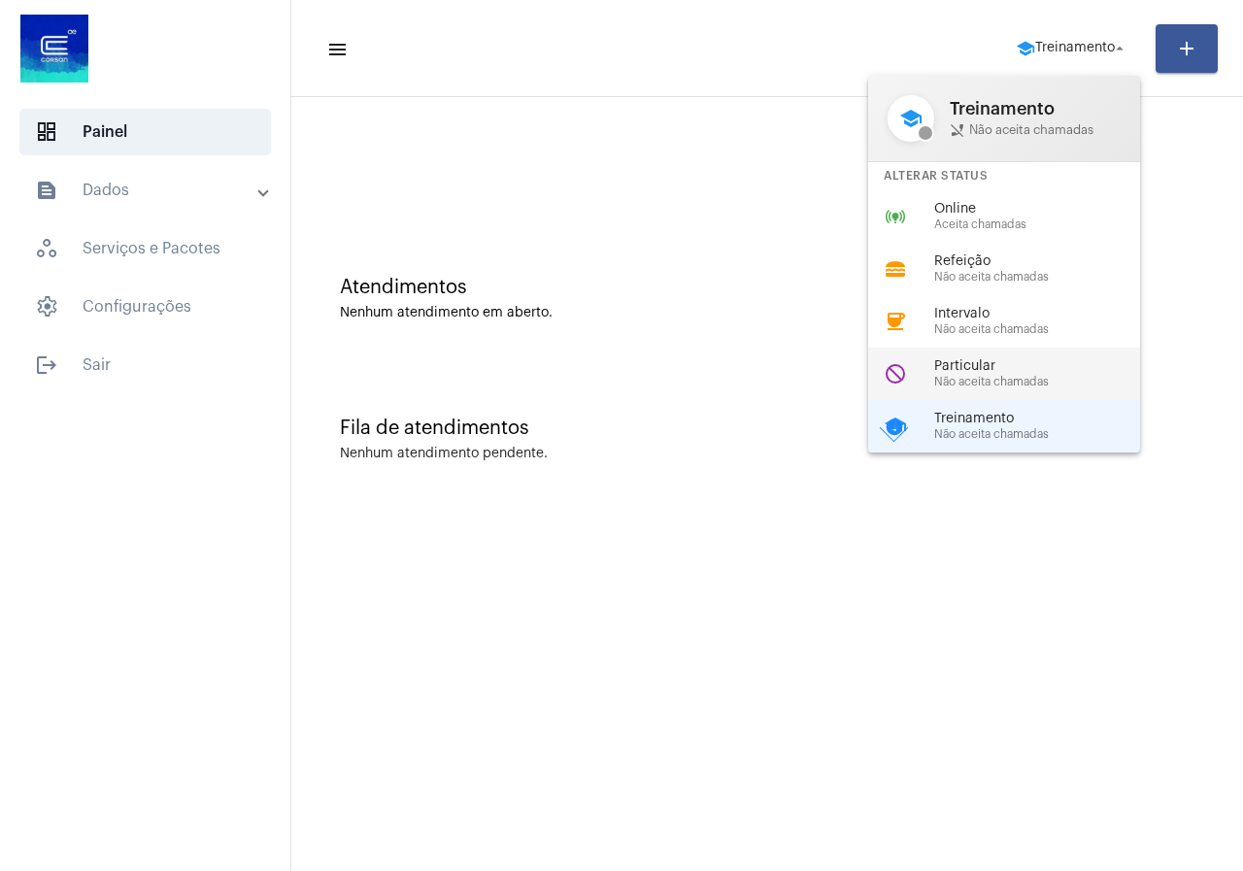
click at [1011, 385] on span "Não aceita chamadas" at bounding box center [1045, 382] width 221 height 13
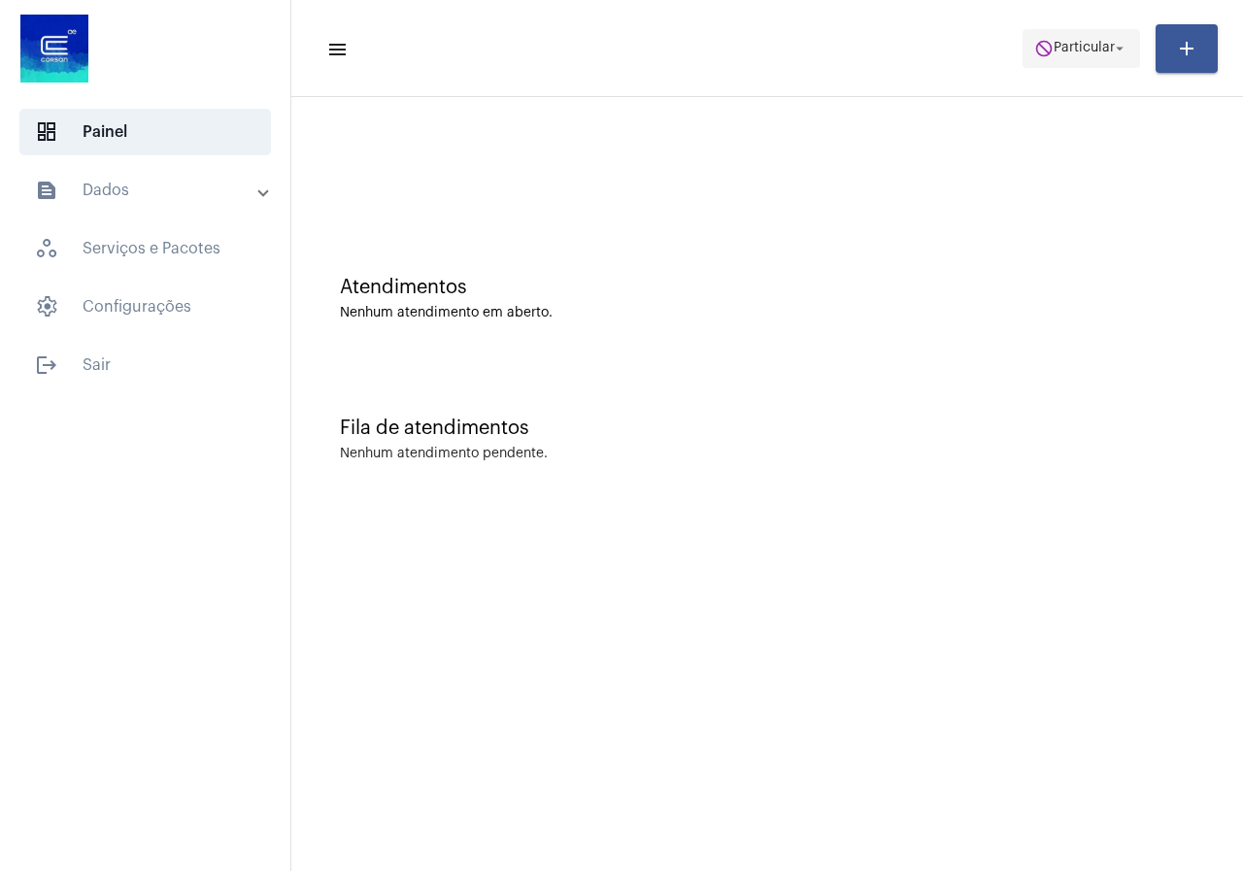
click at [1084, 59] on span "do_not_disturb Particular arrow_drop_down" at bounding box center [1082, 47] width 94 height 35
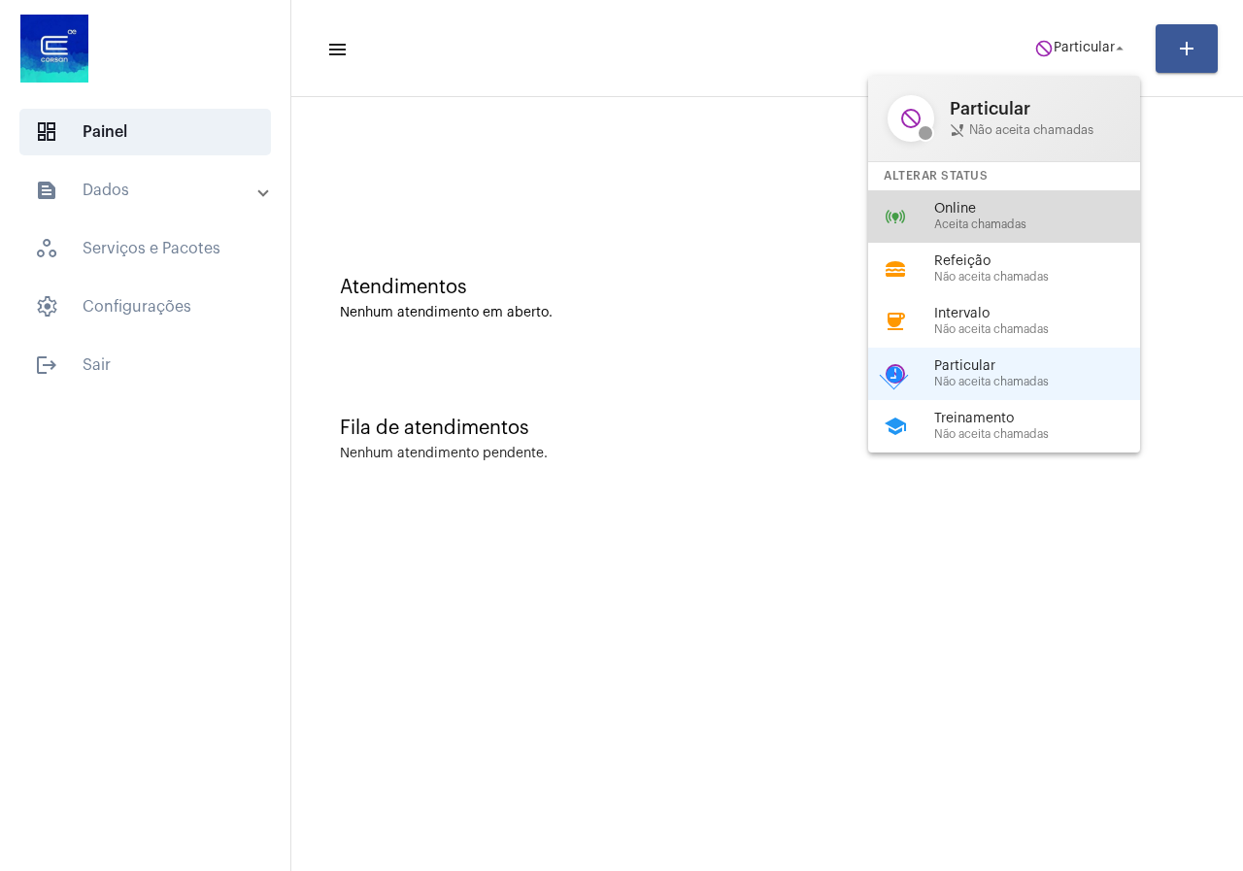
click at [949, 234] on div "online_prediction Online Aceita chamadas" at bounding box center [1019, 216] width 303 height 52
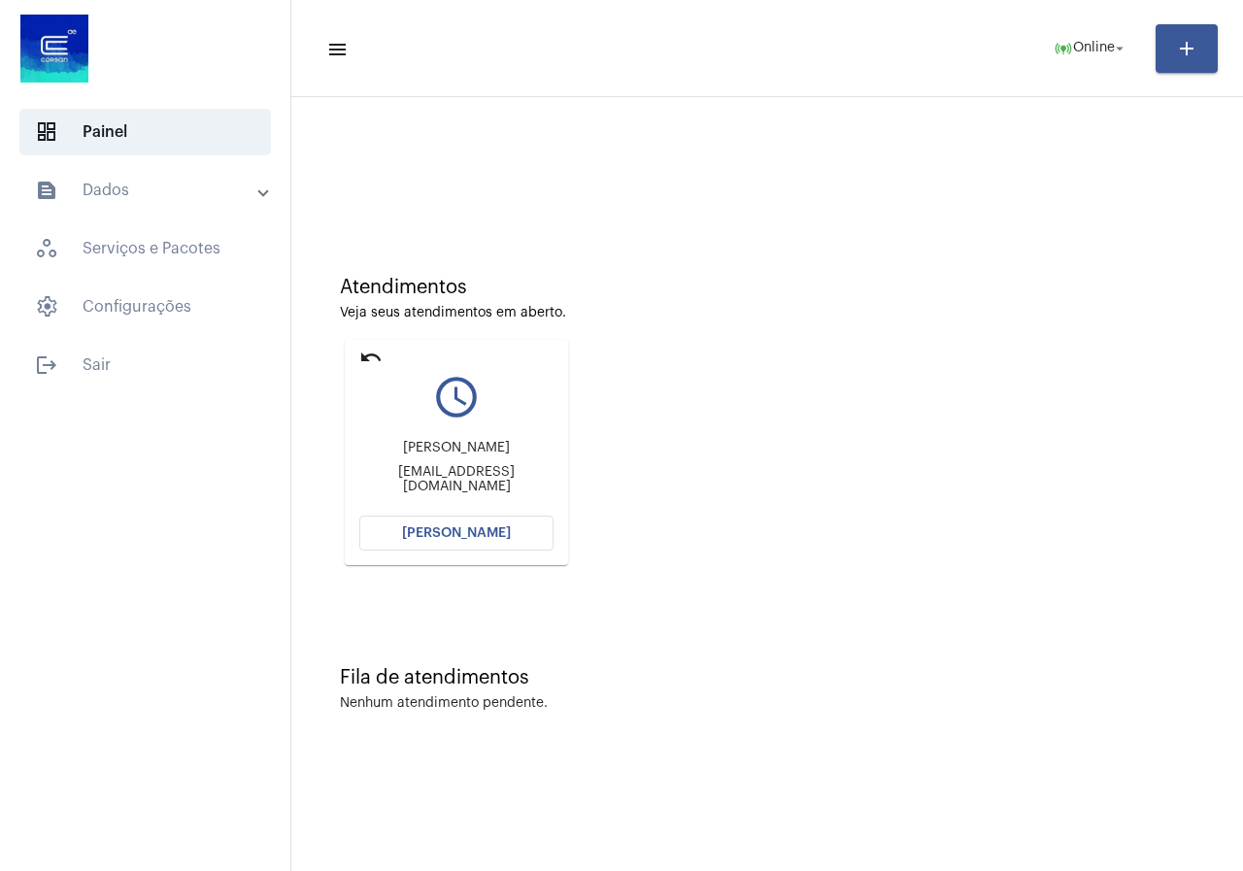
click at [503, 528] on span "[PERSON_NAME]" at bounding box center [456, 534] width 109 height 14
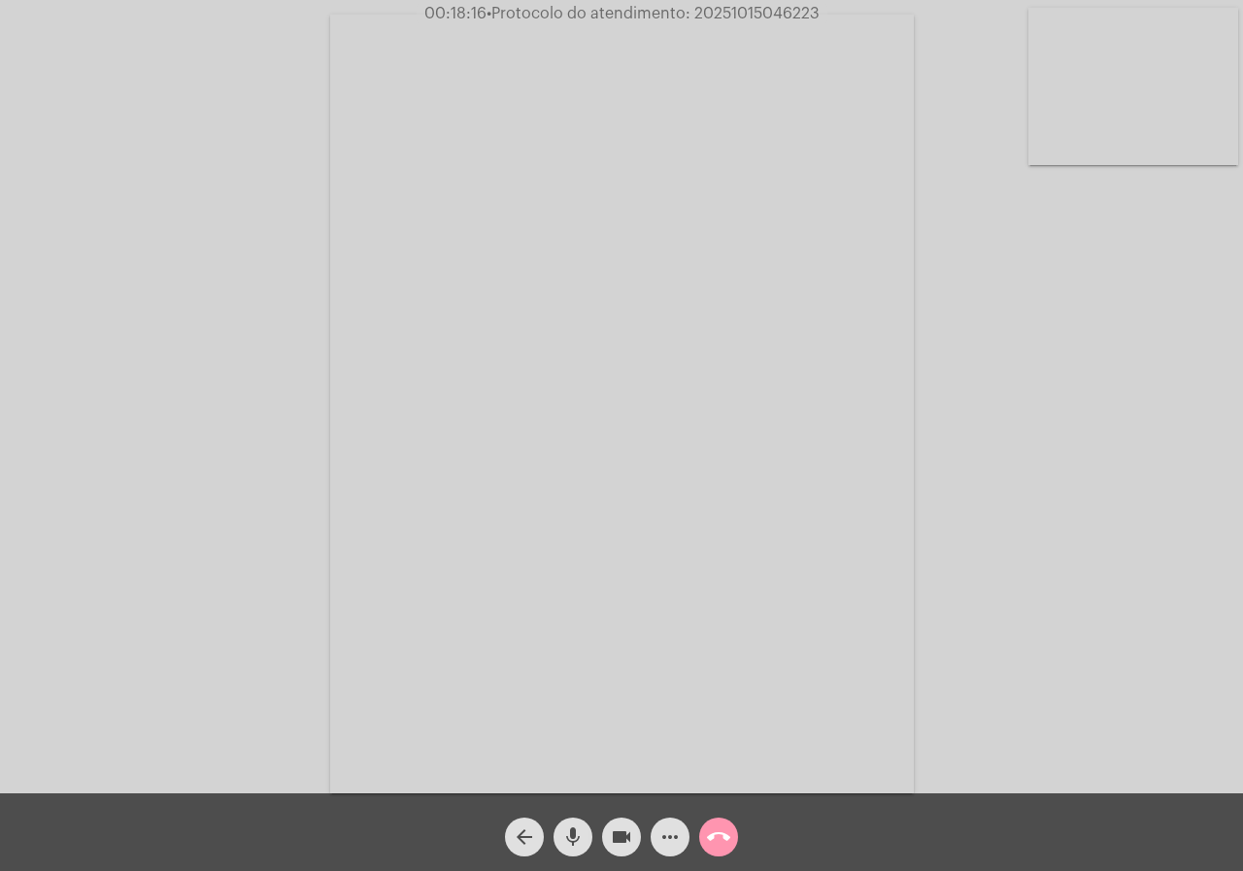
click at [624, 857] on span "videocam" at bounding box center [621, 837] width 23 height 39
click at [528, 845] on mat-icon "arrow_back" at bounding box center [524, 837] width 23 height 23
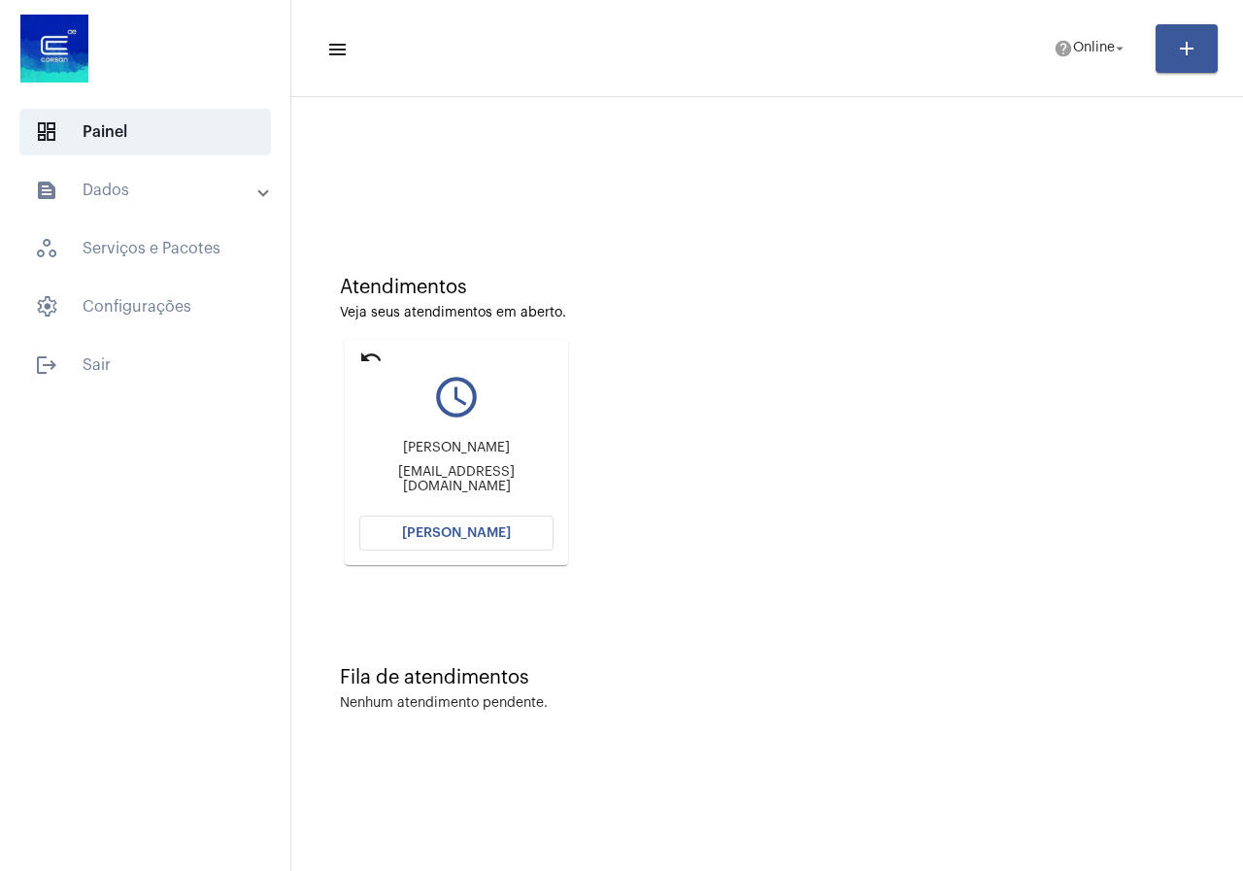
click at [382, 359] on mat-icon "undo" at bounding box center [370, 357] width 23 height 23
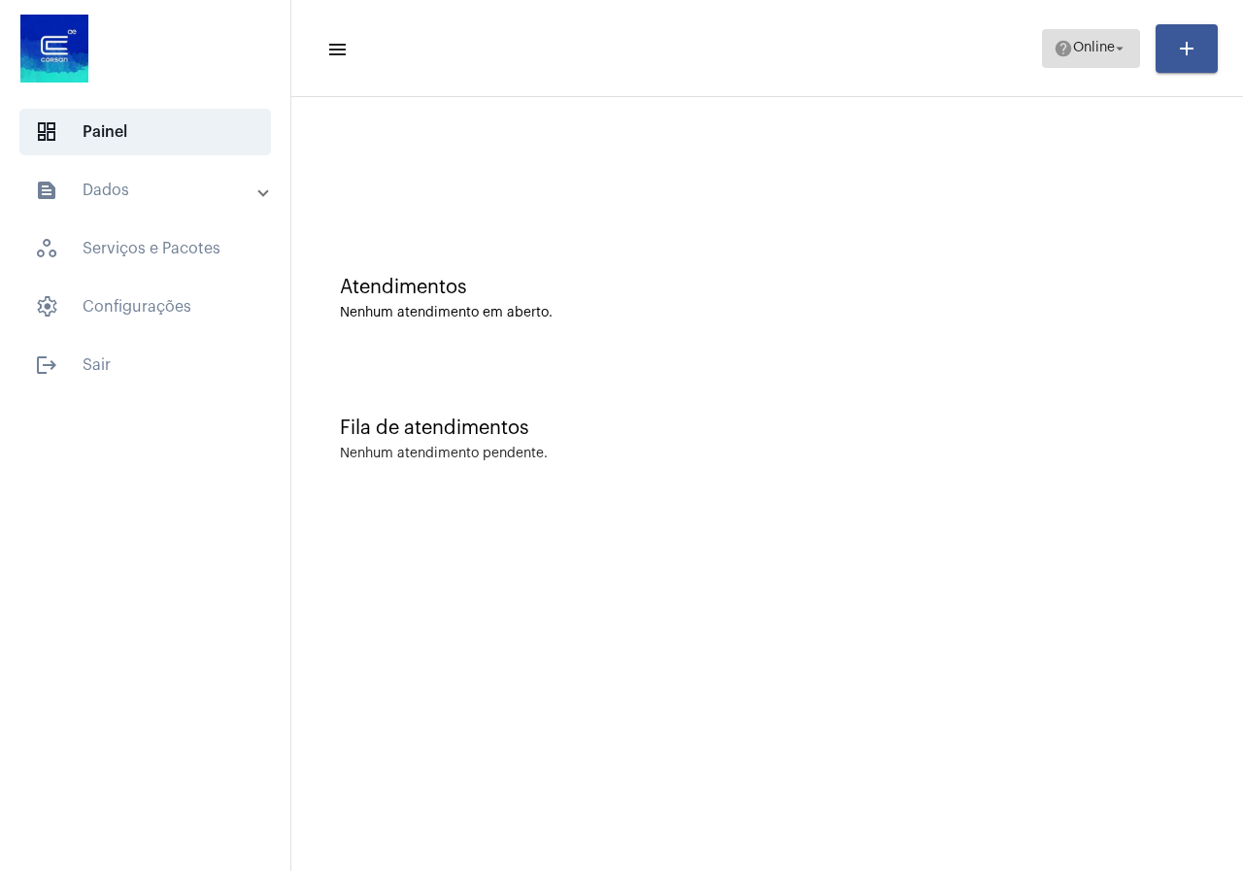
click at [1092, 64] on span "help Online arrow_drop_down" at bounding box center [1091, 47] width 75 height 35
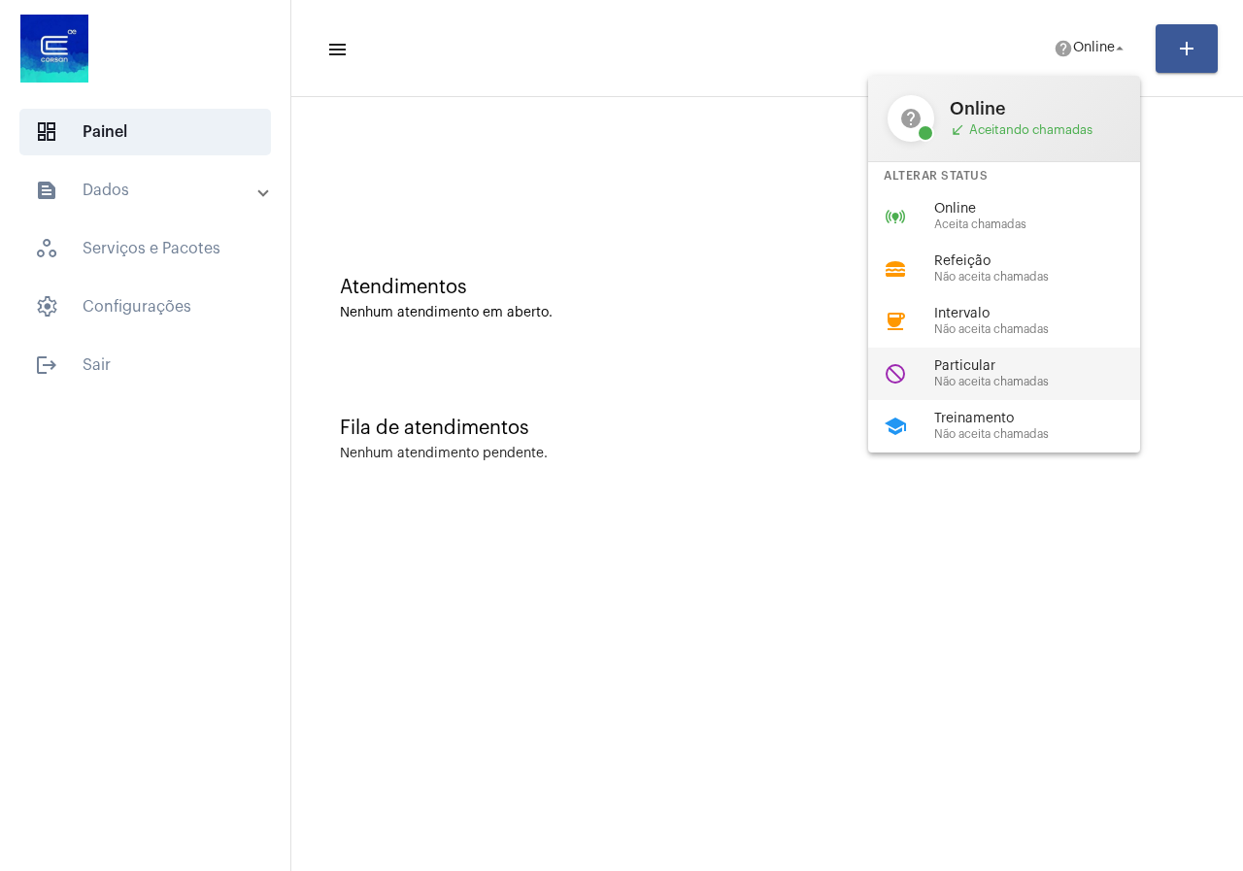
click at [1013, 359] on span "Particular" at bounding box center [1045, 366] width 221 height 15
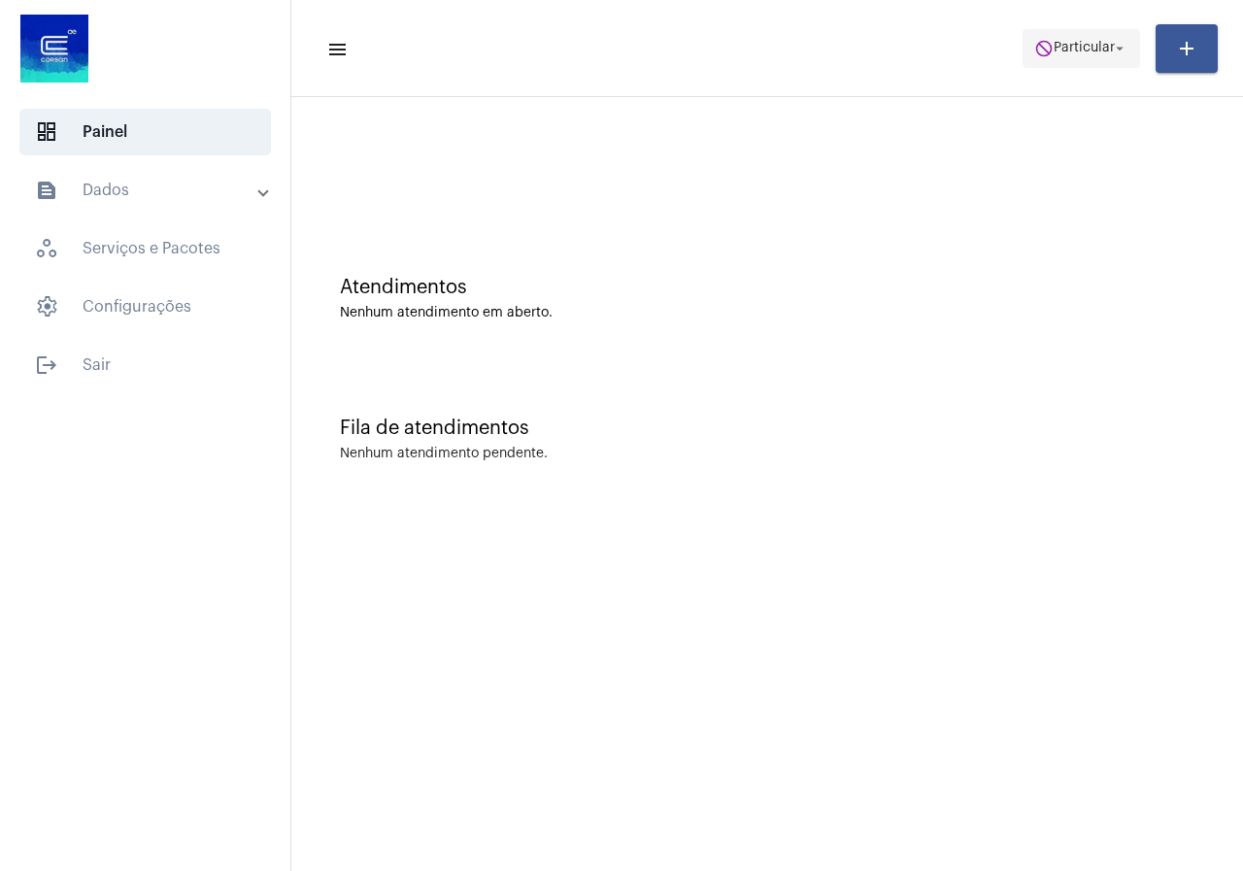
drag, startPoint x: 1119, startPoint y: 52, endPoint x: 1108, endPoint y: 66, distance: 17.3
click at [1117, 54] on mat-icon "arrow_drop_down" at bounding box center [1119, 48] width 17 height 17
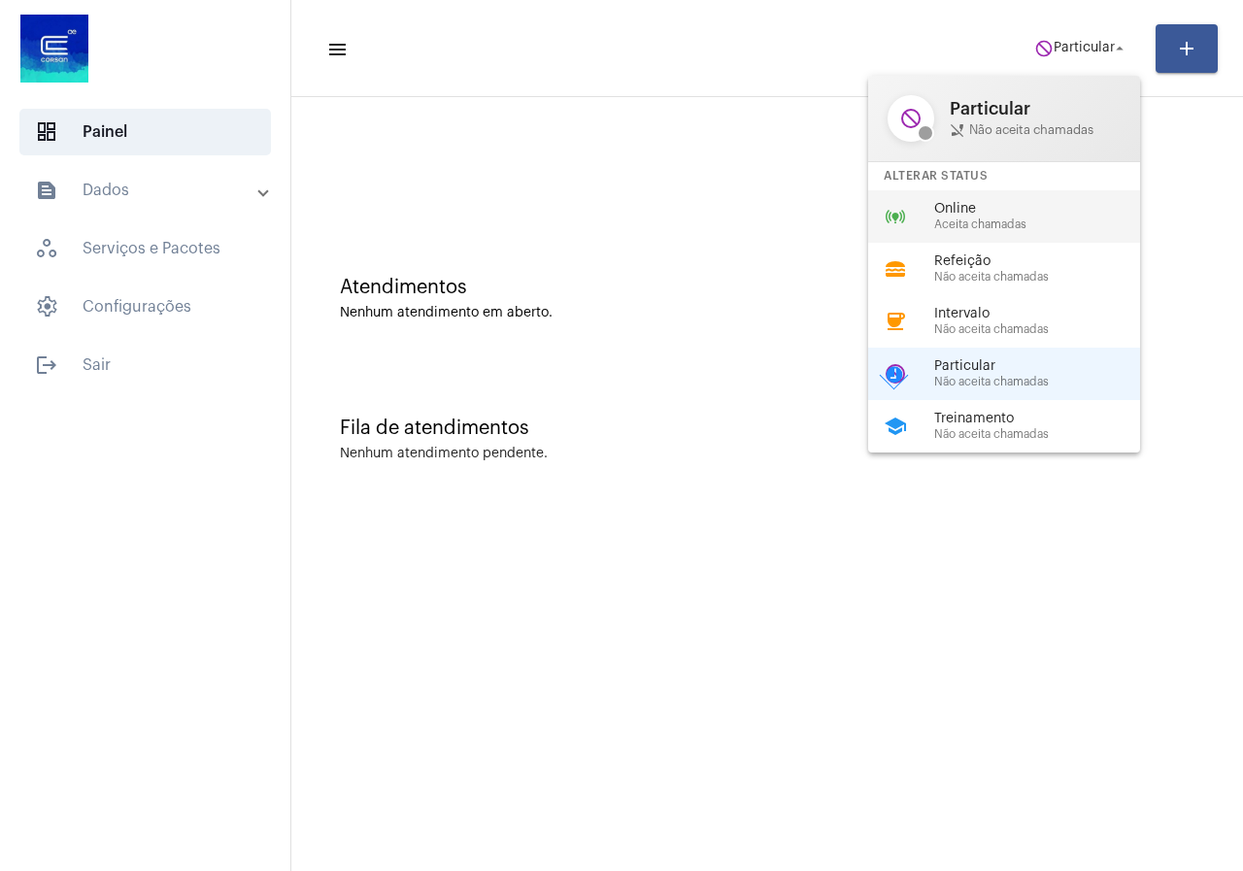
click at [959, 237] on div "online_prediction Online Aceita chamadas" at bounding box center [1019, 216] width 303 height 52
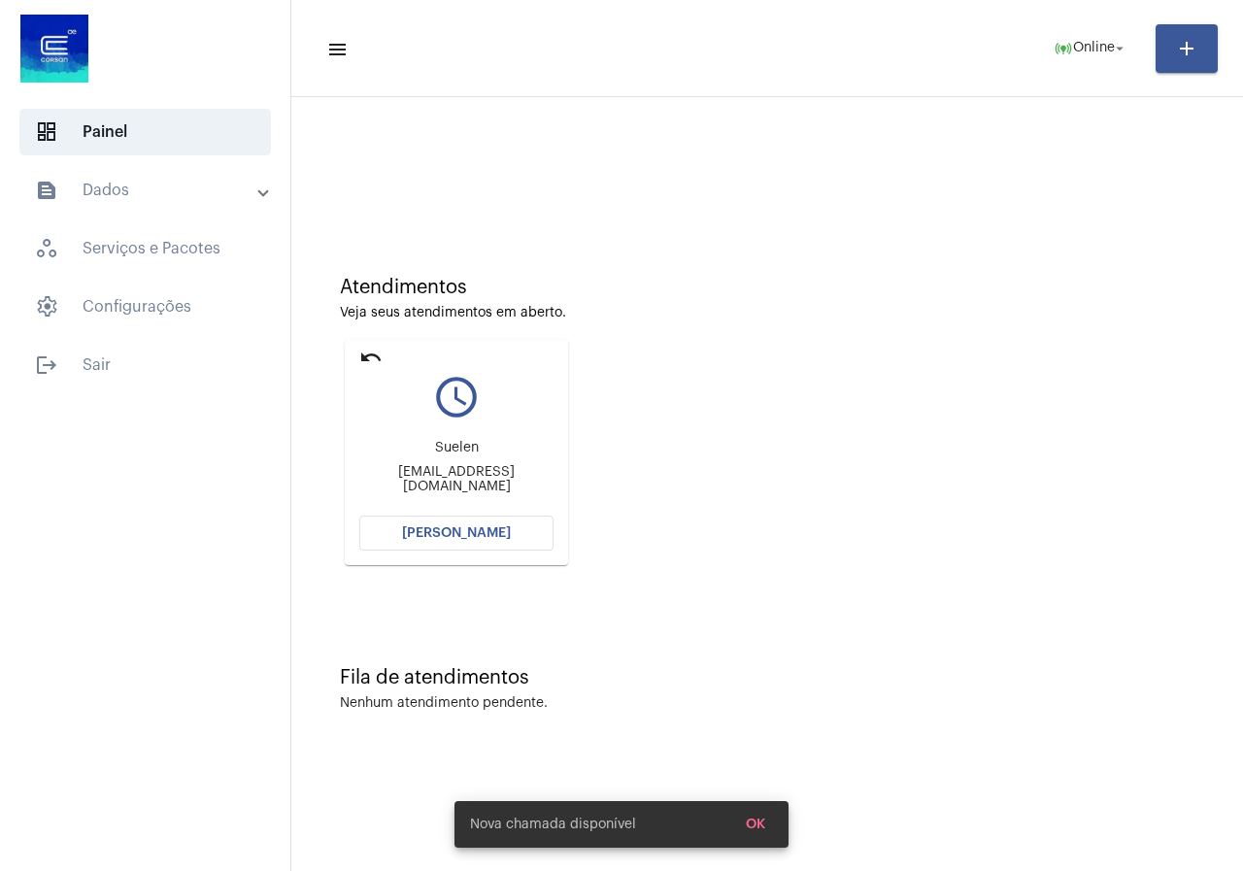
click at [481, 528] on span "[PERSON_NAME]" at bounding box center [456, 534] width 109 height 14
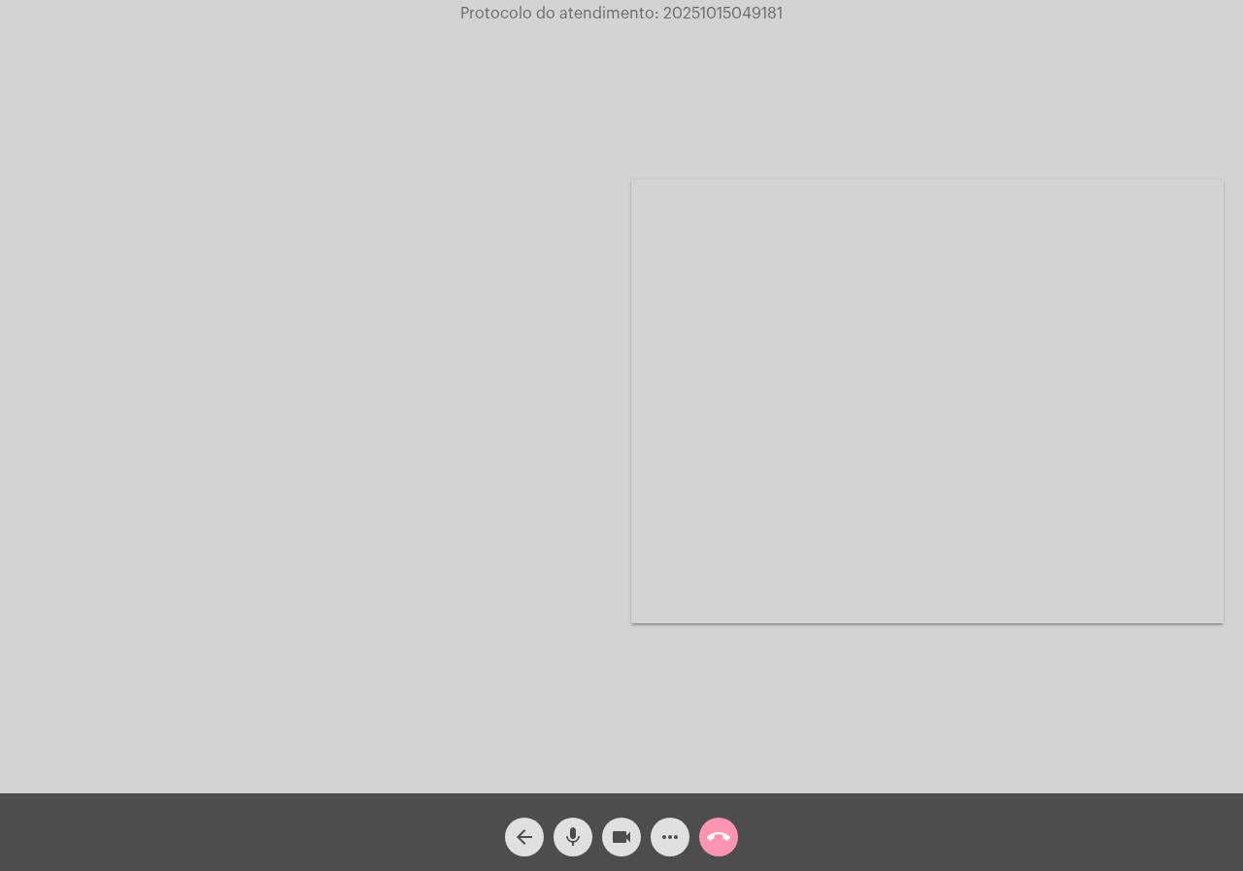
click at [596, 198] on div at bounding box center [315, 402] width 593 height 789
click at [669, 831] on mat-icon "more_horiz" at bounding box center [670, 837] width 23 height 23
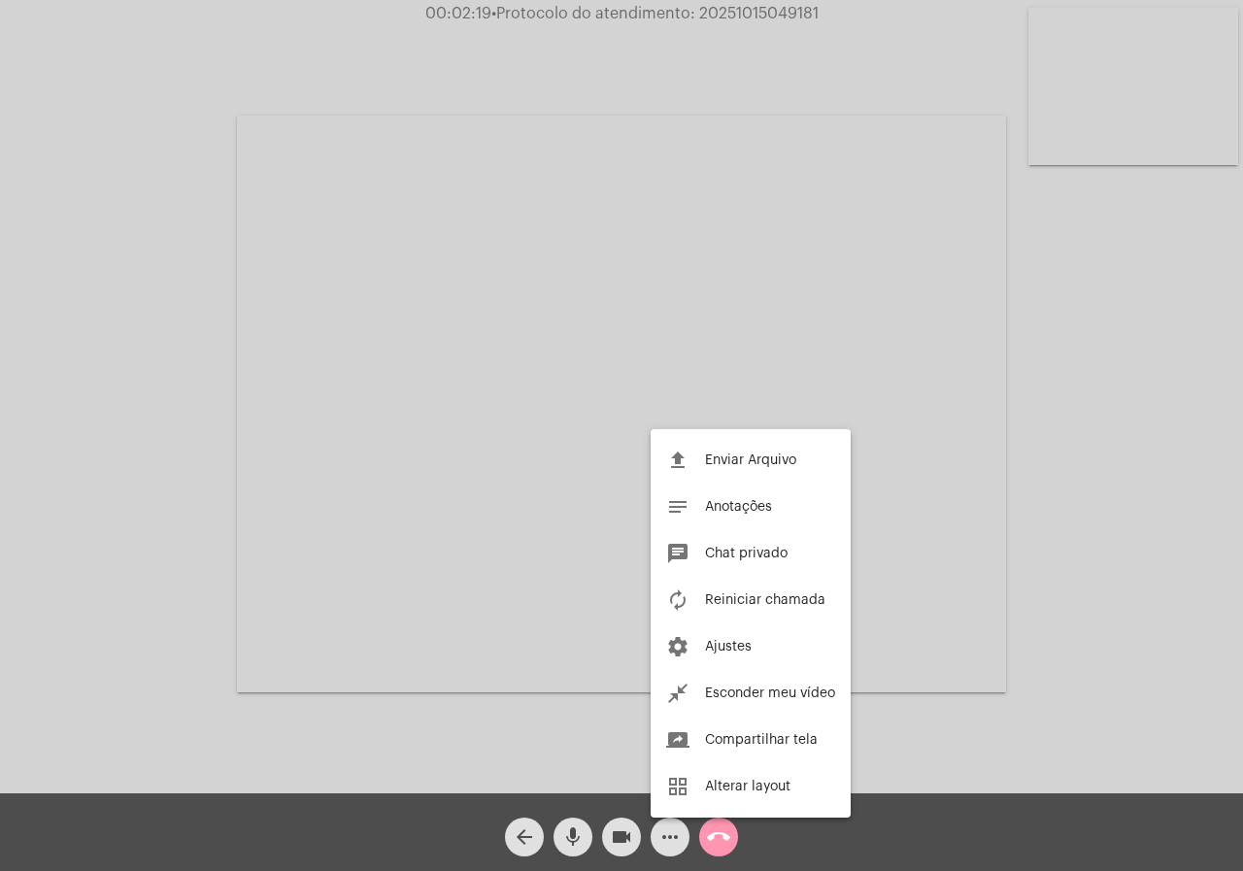
click at [0, 460] on div at bounding box center [621, 435] width 1243 height 871
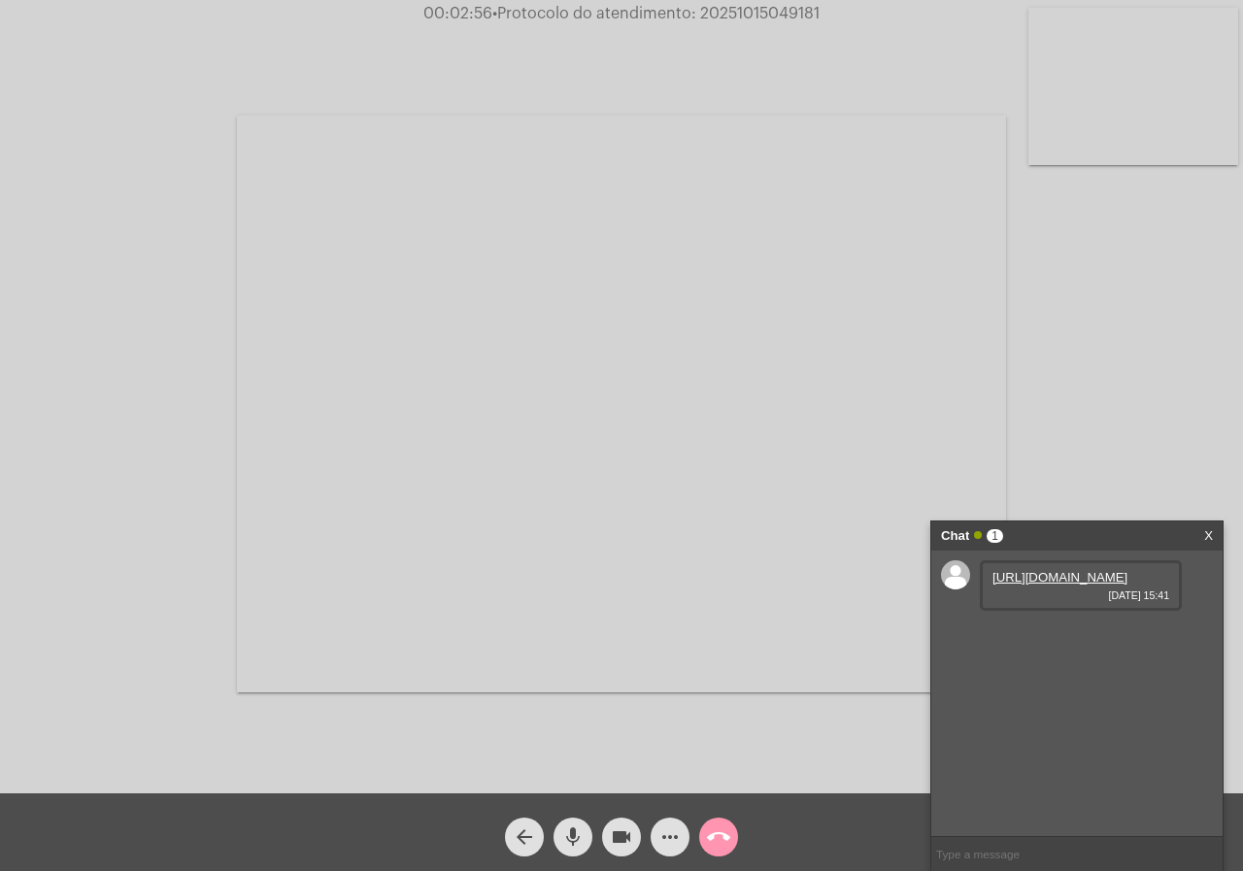
click at [1045, 585] on link "https://neft-transfer-bucket.s3.amazonaws.com/temp-bd82fd56-ecb5-bf99-ae92-b451…" at bounding box center [1060, 577] width 135 height 15
click at [1106, 640] on link "https://neft-transfer-bucket.s3.amazonaws.com/temp-c6b60dc5-0241-9e90-6050-6a86…" at bounding box center [1060, 633] width 135 height 15
click at [670, 825] on span "more_horiz" at bounding box center [670, 837] width 23 height 39
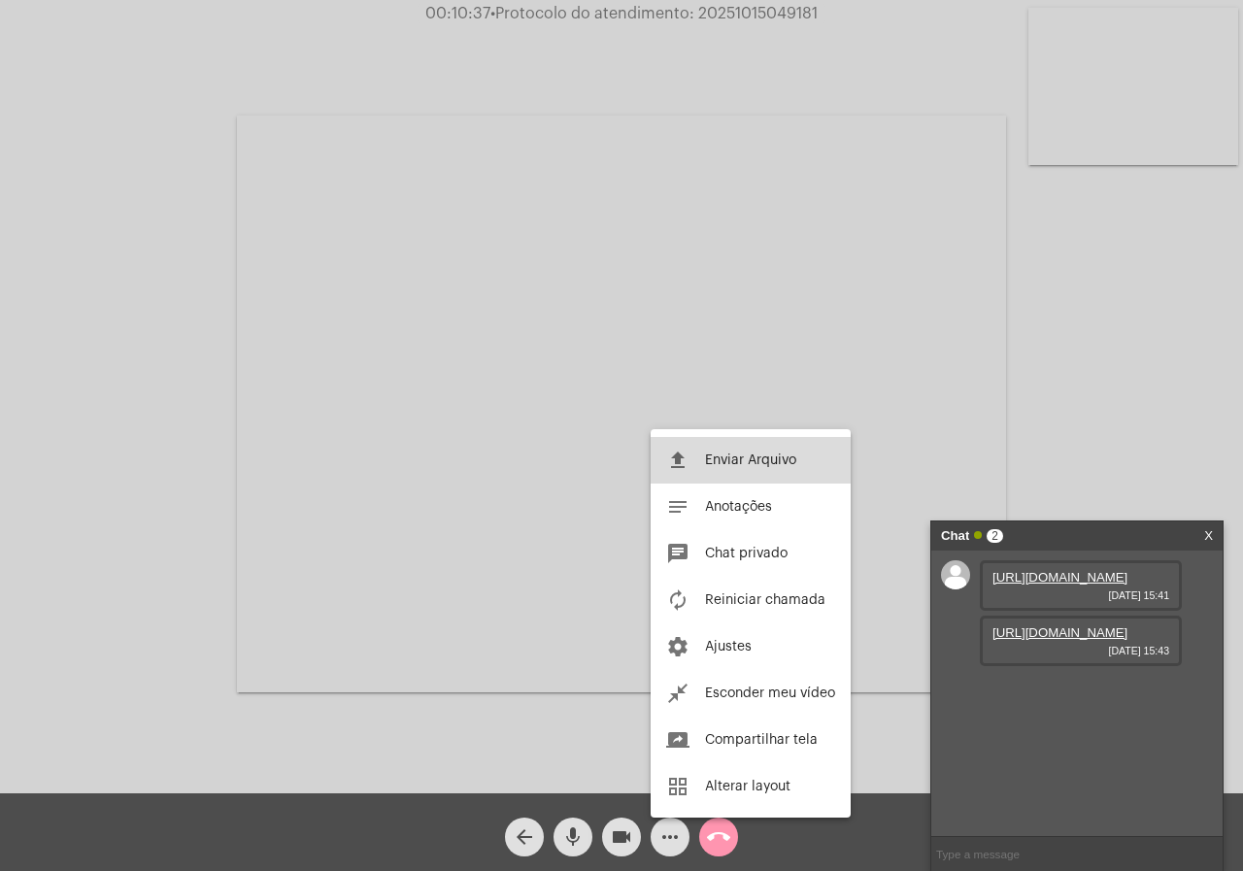
click at [743, 452] on button "file_upload Enviar Arquivo" at bounding box center [751, 460] width 200 height 47
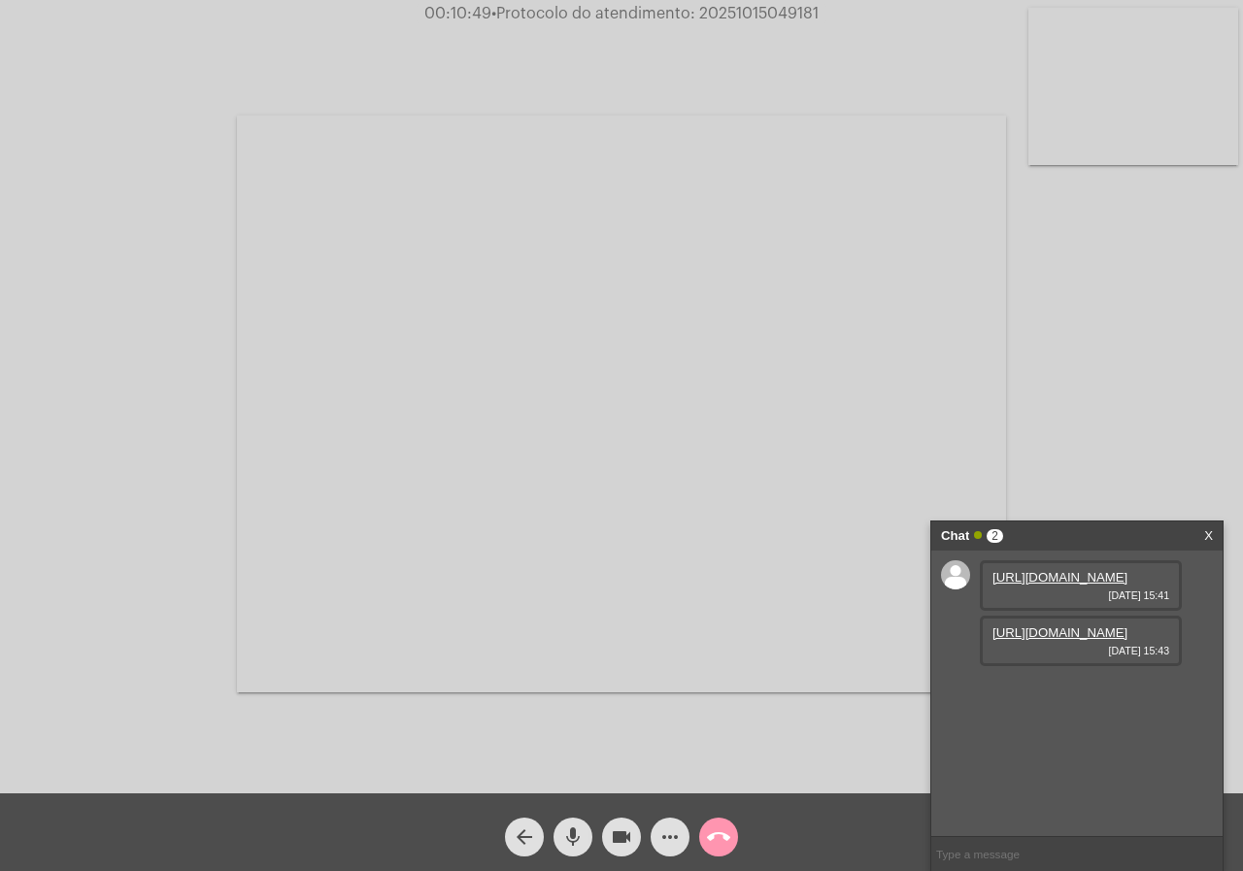
click at [662, 831] on mat-icon "more_horiz" at bounding box center [670, 837] width 23 height 23
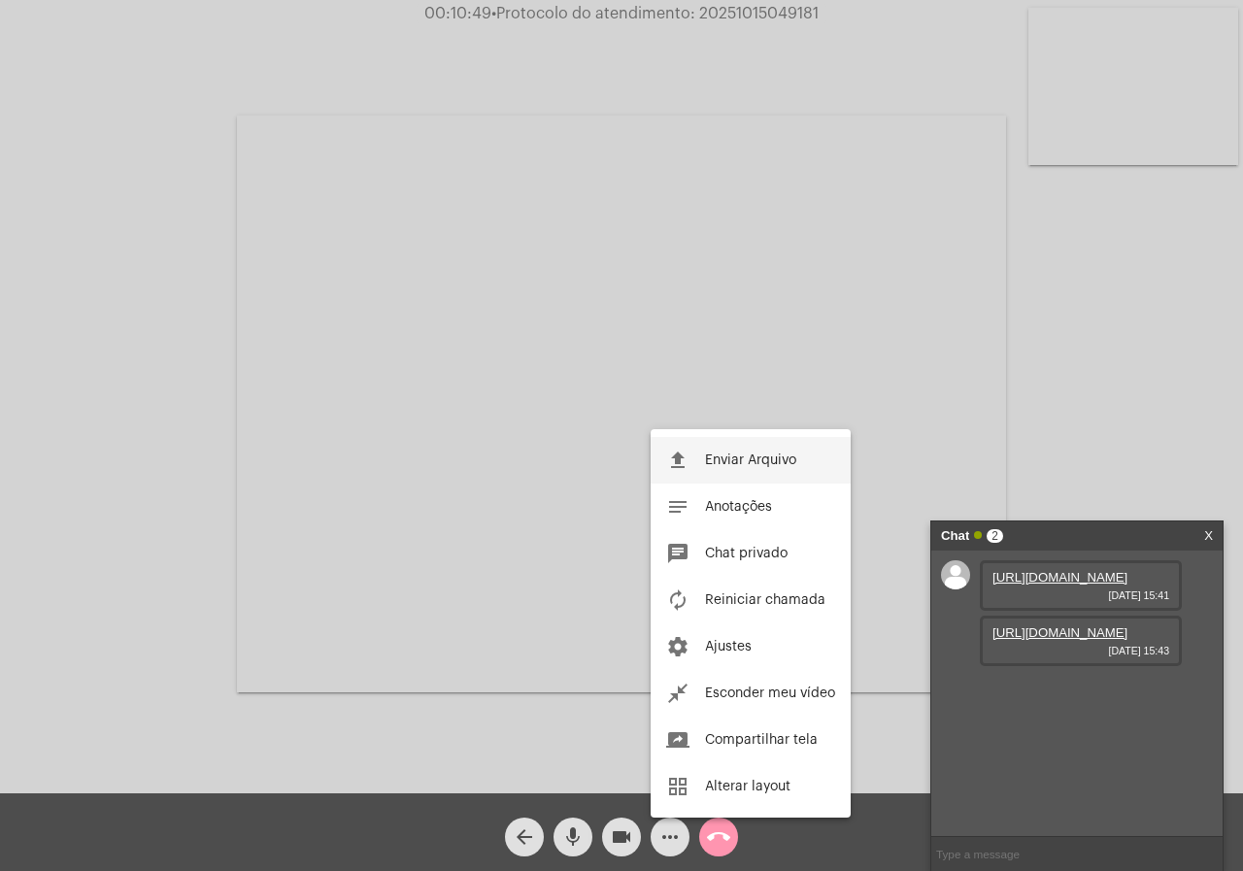
click at [765, 450] on button "file_upload Enviar Arquivo" at bounding box center [751, 460] width 200 height 47
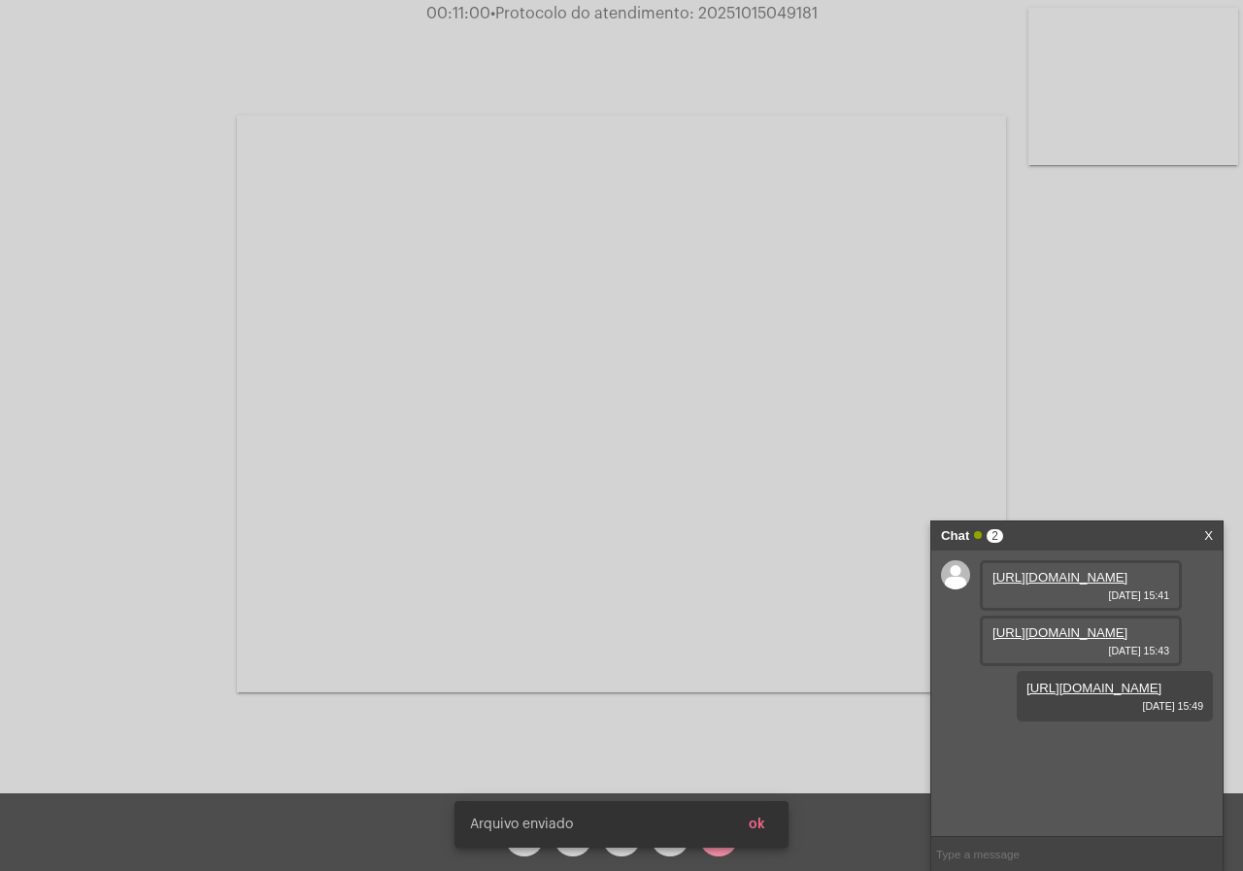
scroll to position [17, 0]
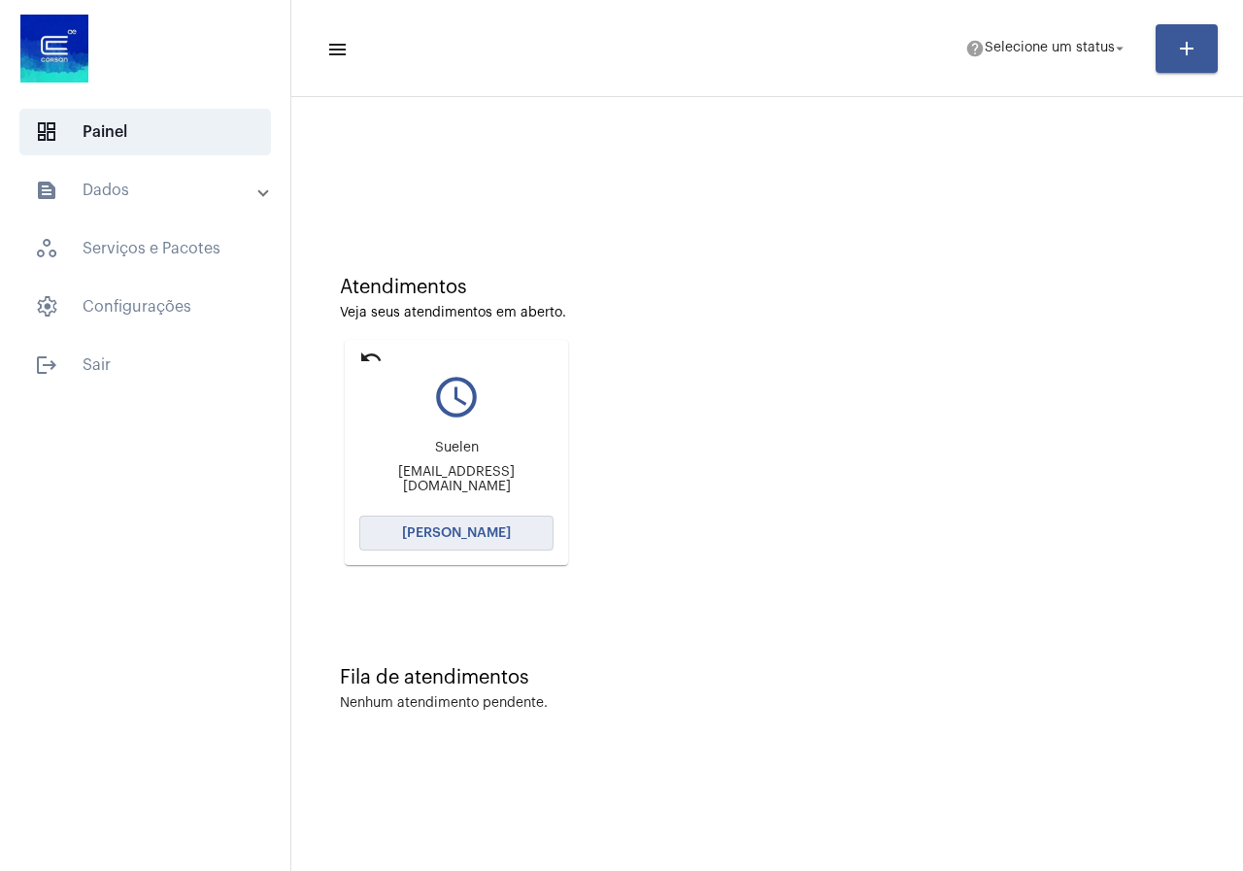
click at [410, 542] on button "[PERSON_NAME]" at bounding box center [456, 533] width 194 height 35
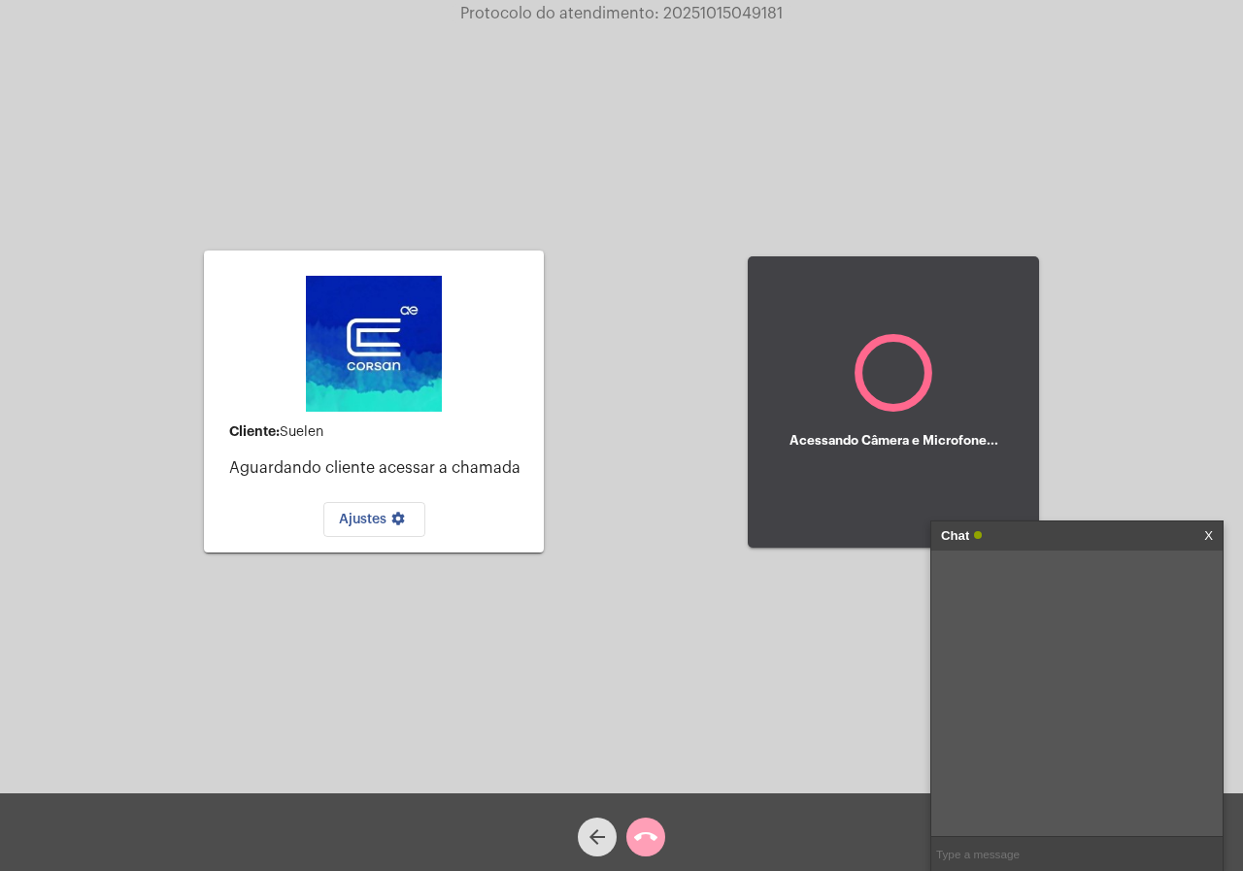
click at [641, 842] on mat-icon "call_end" at bounding box center [645, 837] width 23 height 23
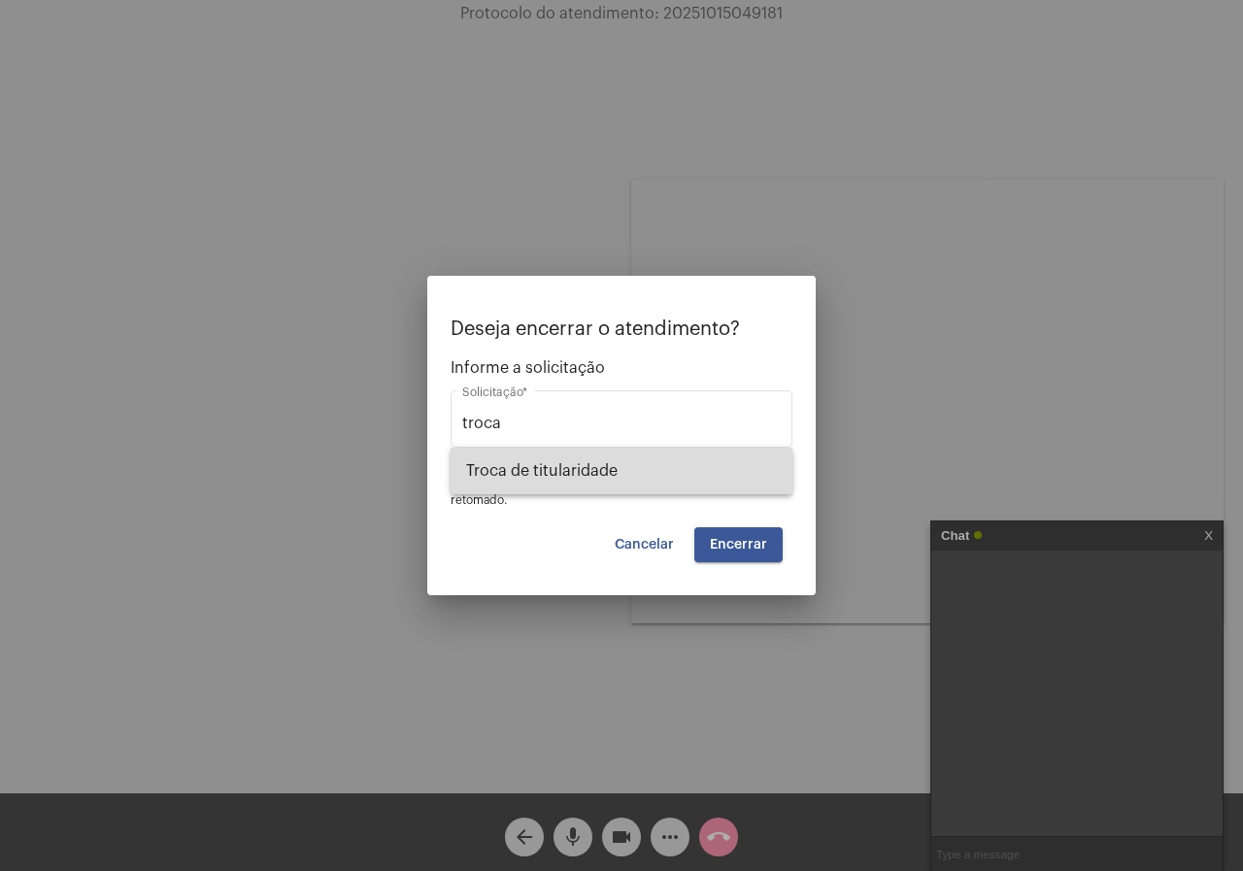
click at [703, 478] on span "Troca de titularidade" at bounding box center [621, 471] width 311 height 47
type input "Troca de titularidade"
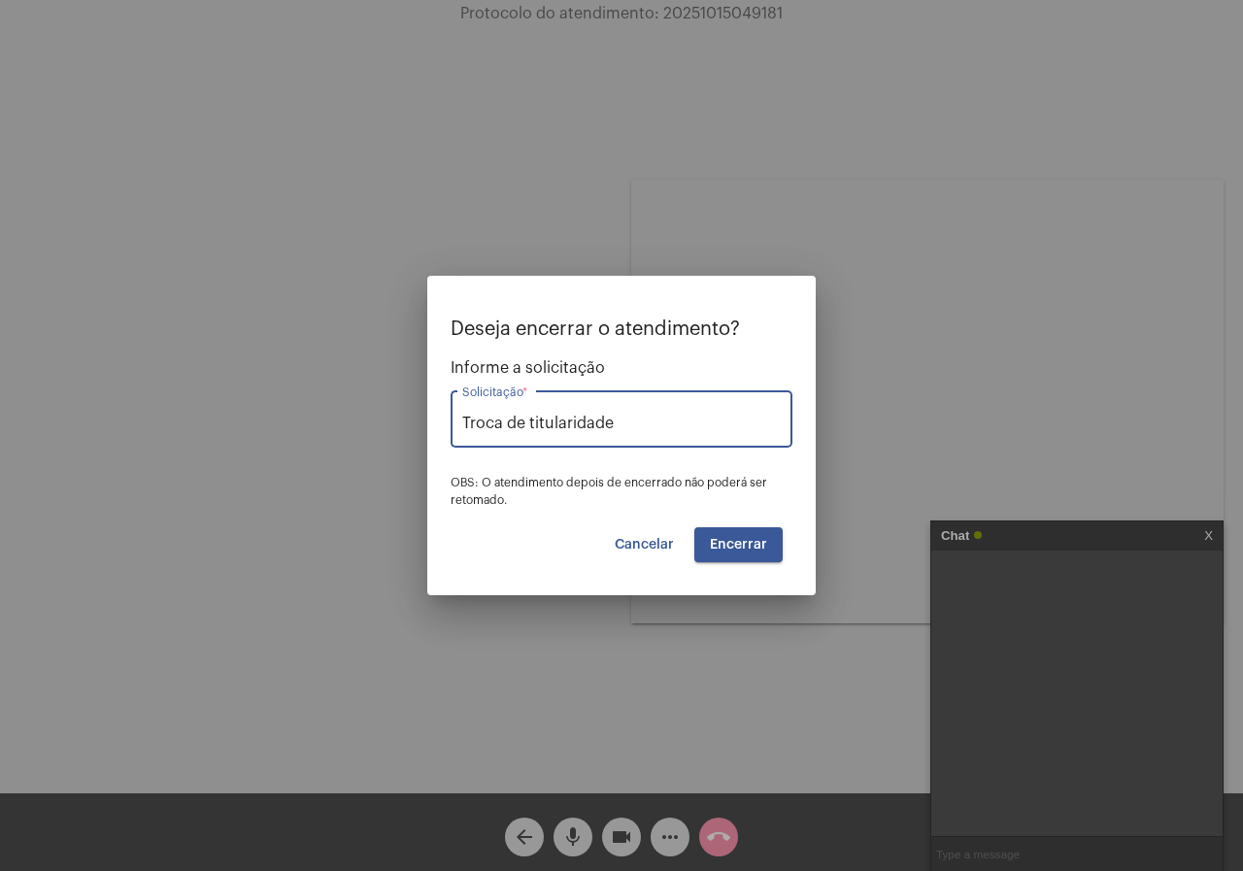
click at [737, 546] on span "Encerrar" at bounding box center [738, 545] width 57 height 14
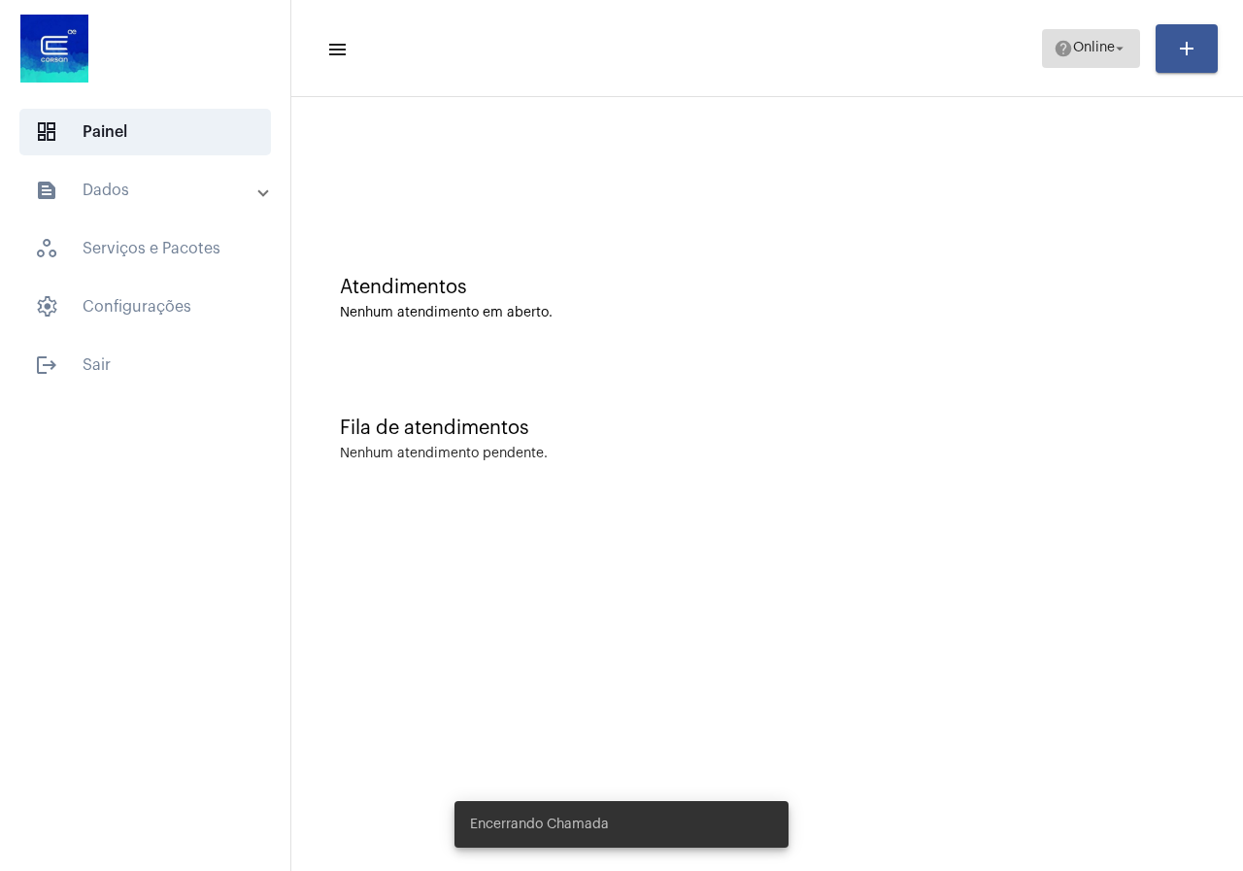
click at [1057, 56] on mat-icon "help" at bounding box center [1063, 48] width 19 height 19
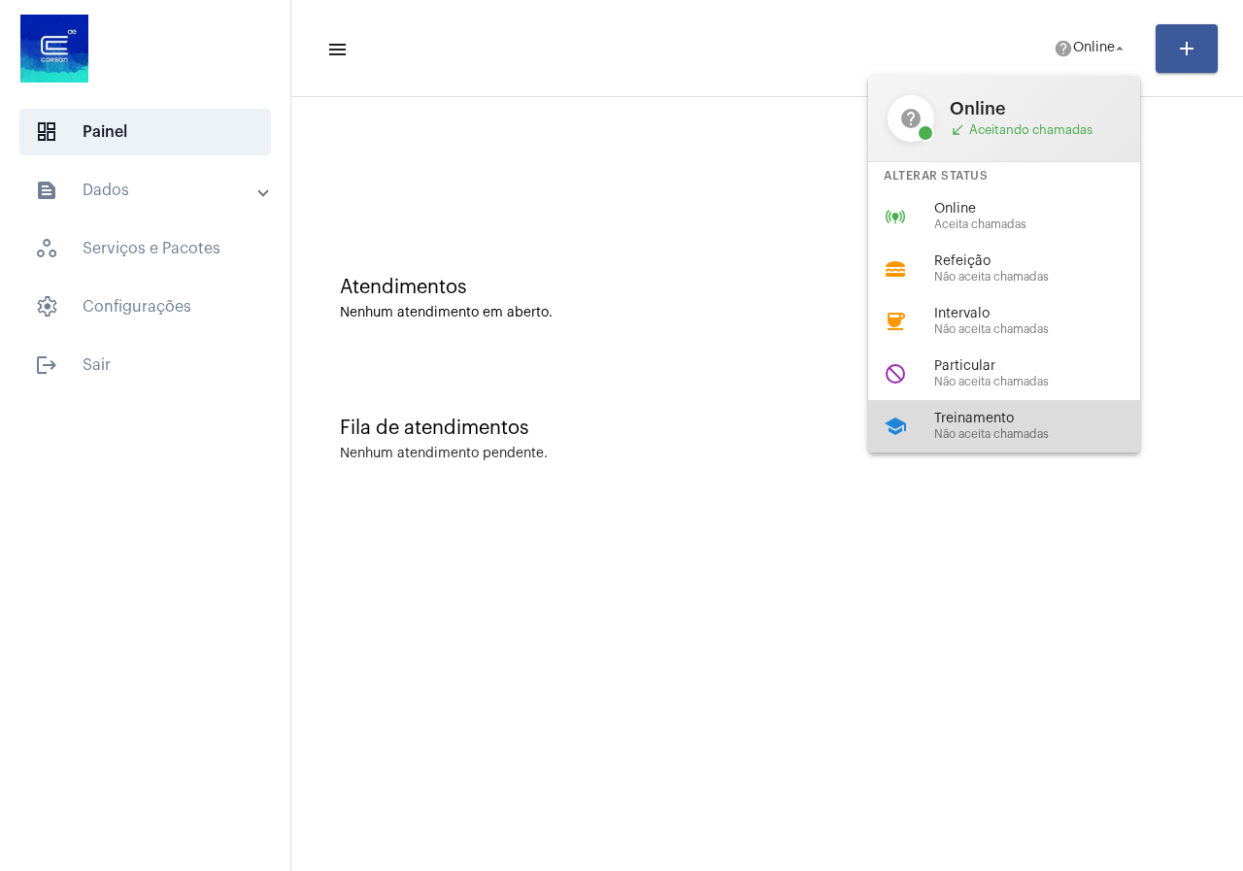
click at [962, 421] on span "Treinamento" at bounding box center [1045, 419] width 221 height 15
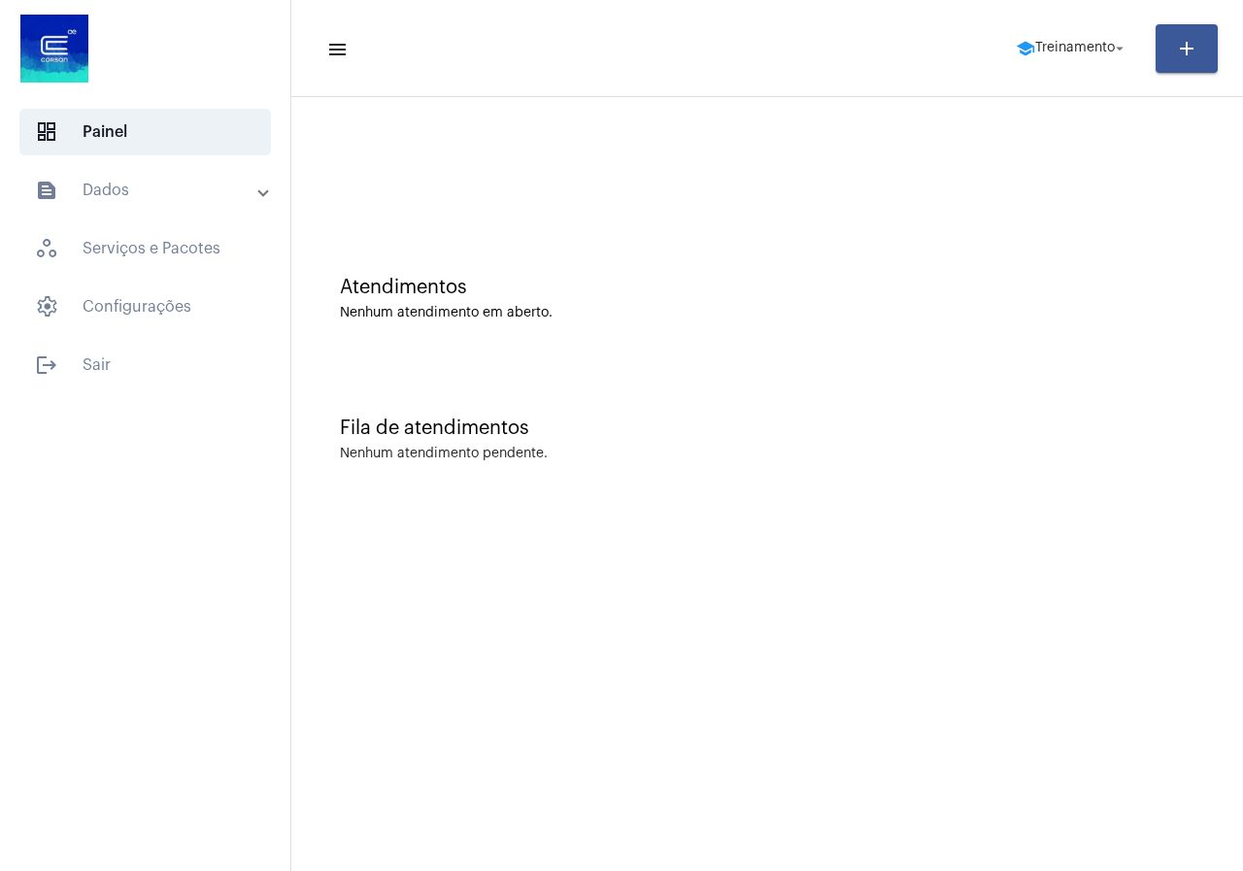
click at [149, 210] on mat-expansion-panel-header "text_snippet_outlined Dados" at bounding box center [151, 190] width 279 height 47
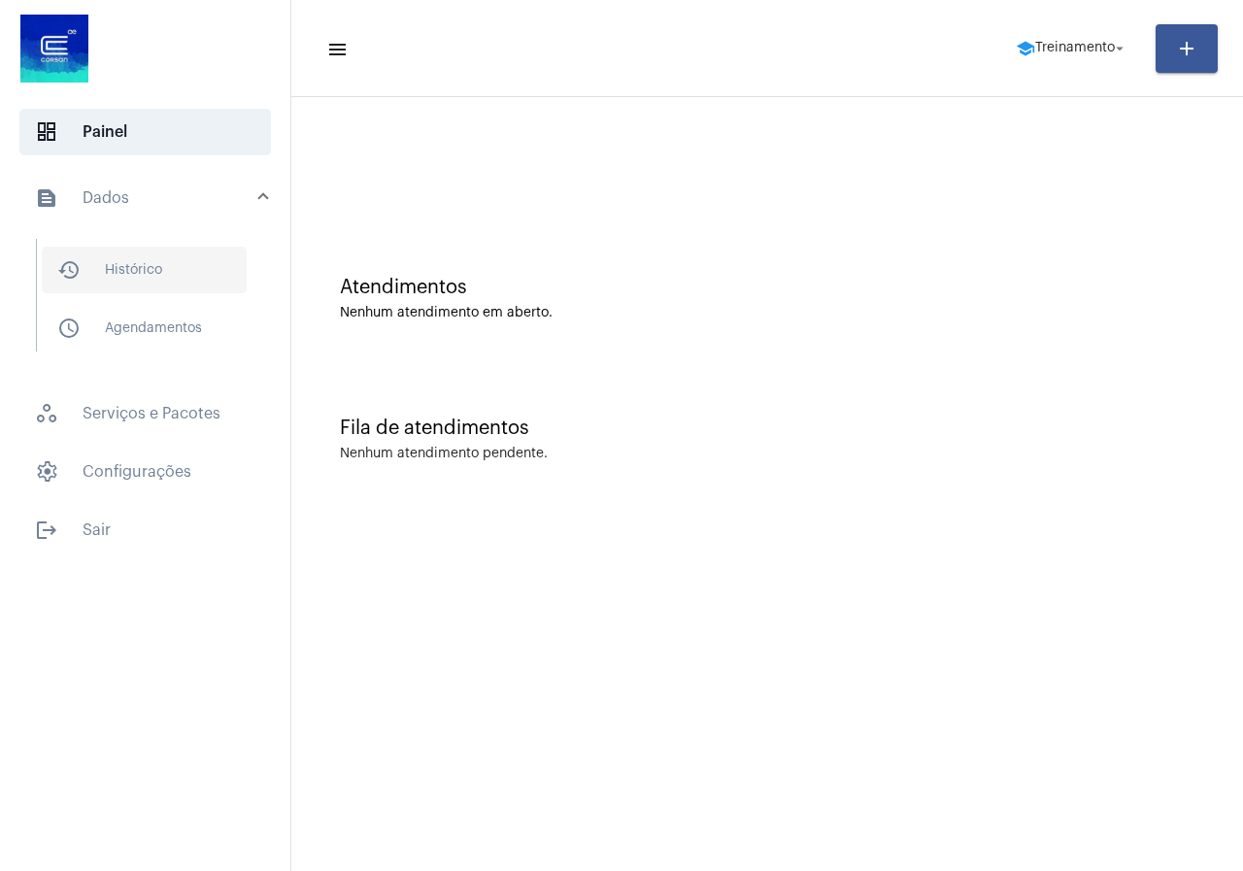
click at [129, 289] on span "history_outlined Histórico" at bounding box center [144, 270] width 205 height 47
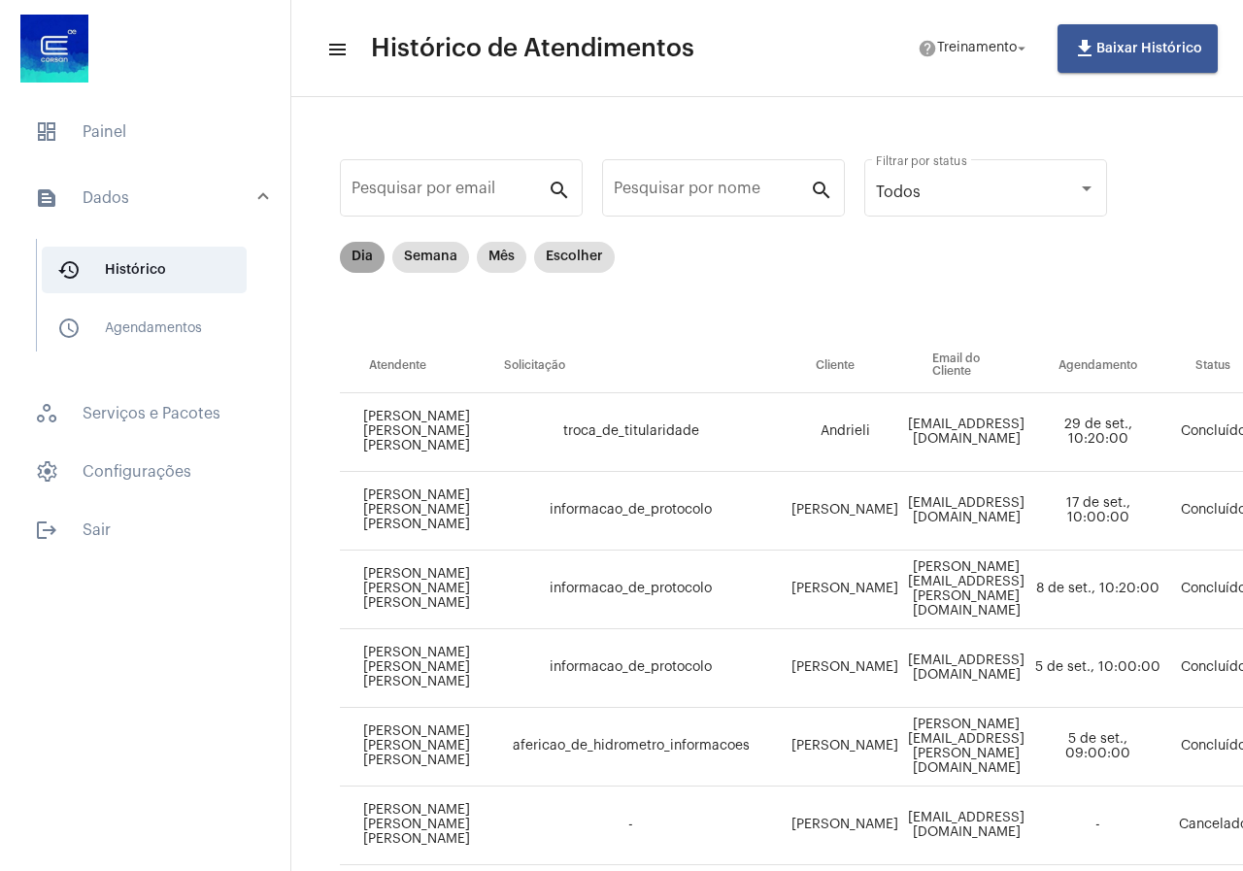
click at [368, 261] on mat-chip "Dia" at bounding box center [362, 257] width 45 height 31
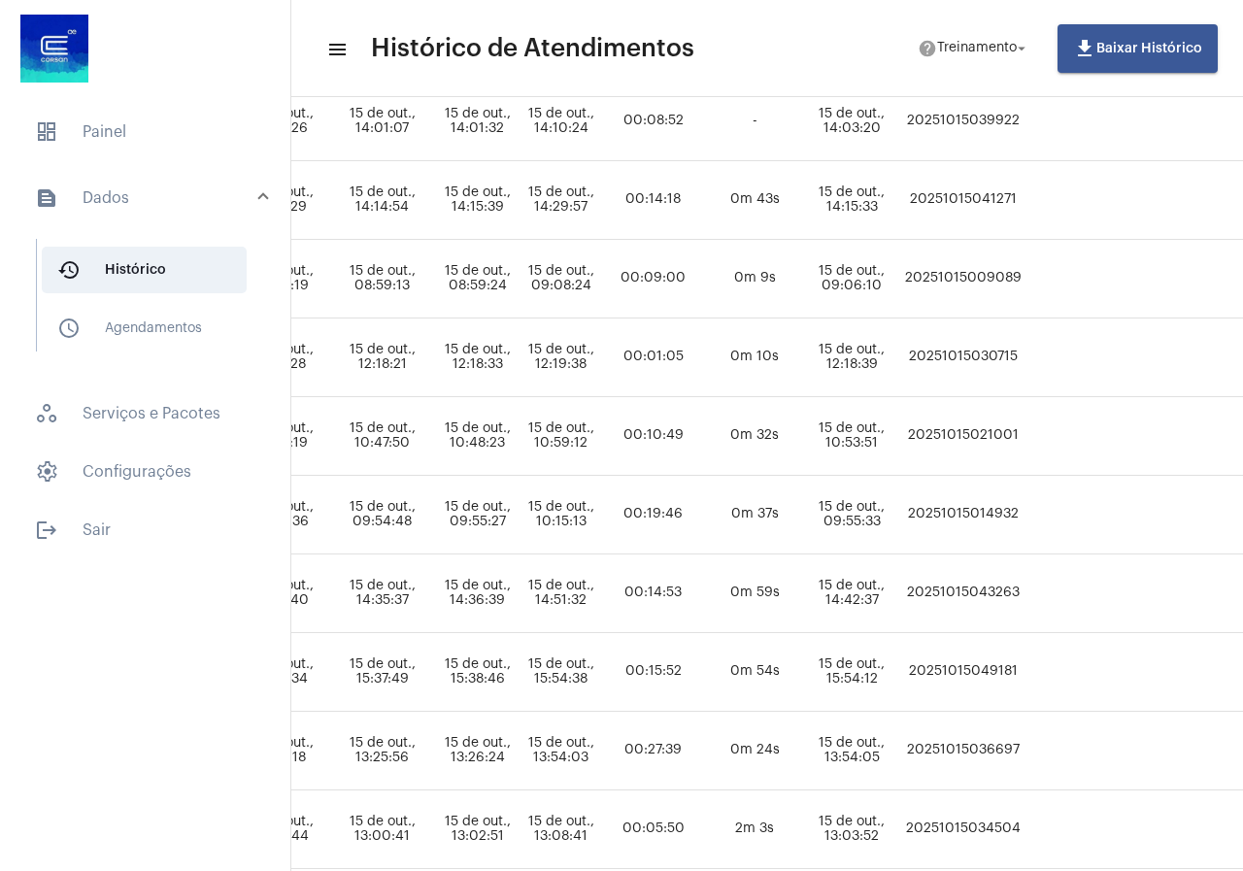
scroll to position [311, 1039]
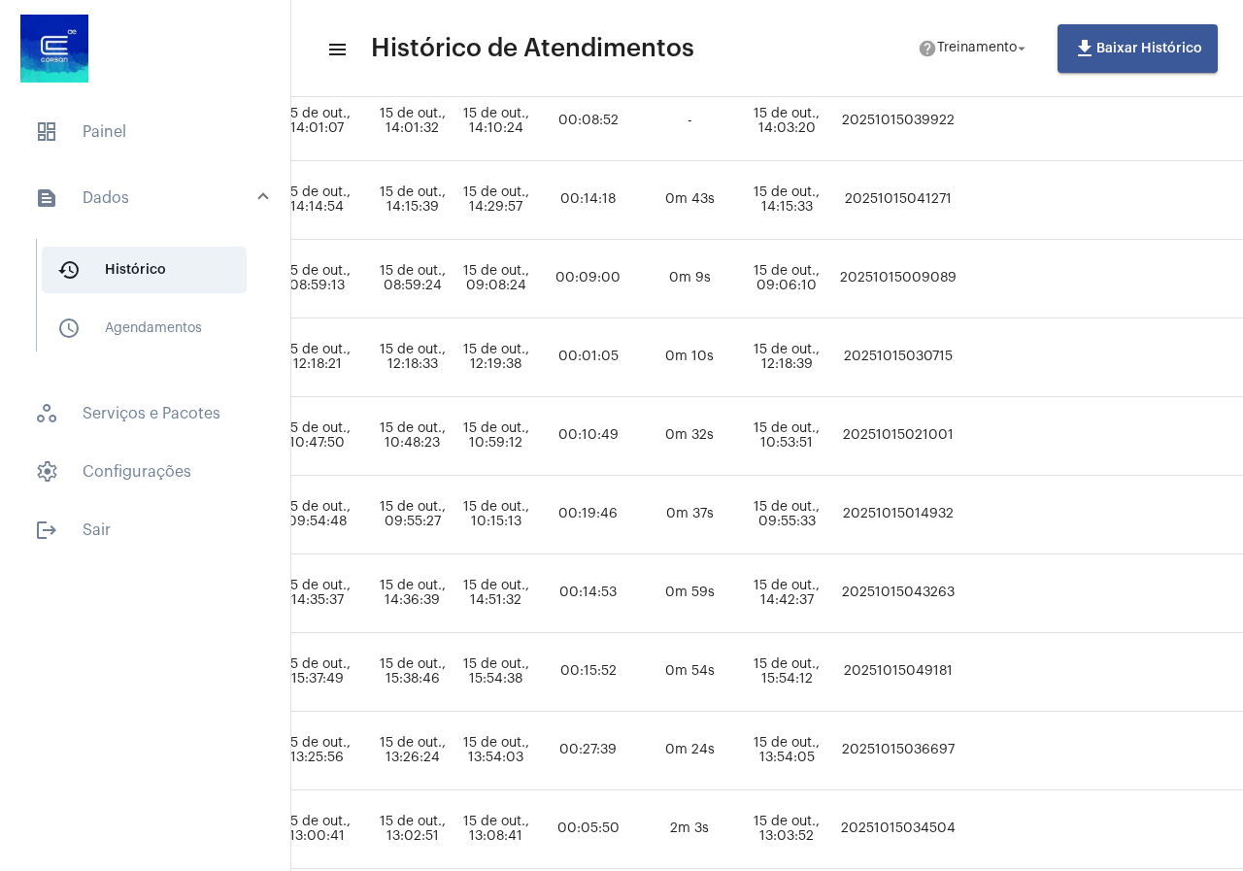
click at [962, 665] on td "20251015049181" at bounding box center [898, 672] width 126 height 79
copy td "20251015049181"
click at [90, 163] on mat-list "dashboard Painel text_snippet_outlined Dados history_outlined Histórico schedul…" at bounding box center [145, 327] width 290 height 453
click at [90, 141] on span "dashboard Painel" at bounding box center [145, 132] width 252 height 47
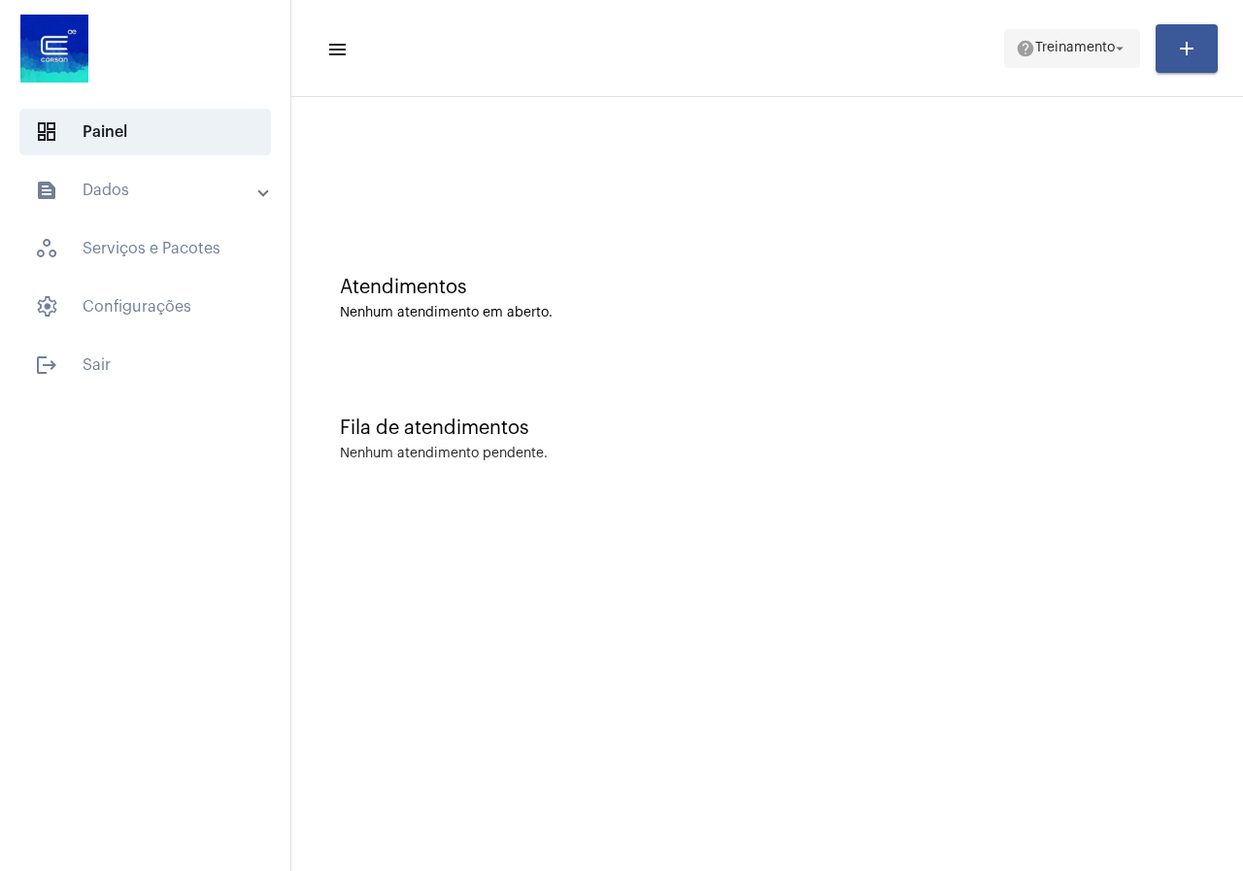
click at [1033, 30] on span "help Treinamento arrow_drop_down" at bounding box center [1072, 47] width 113 height 35
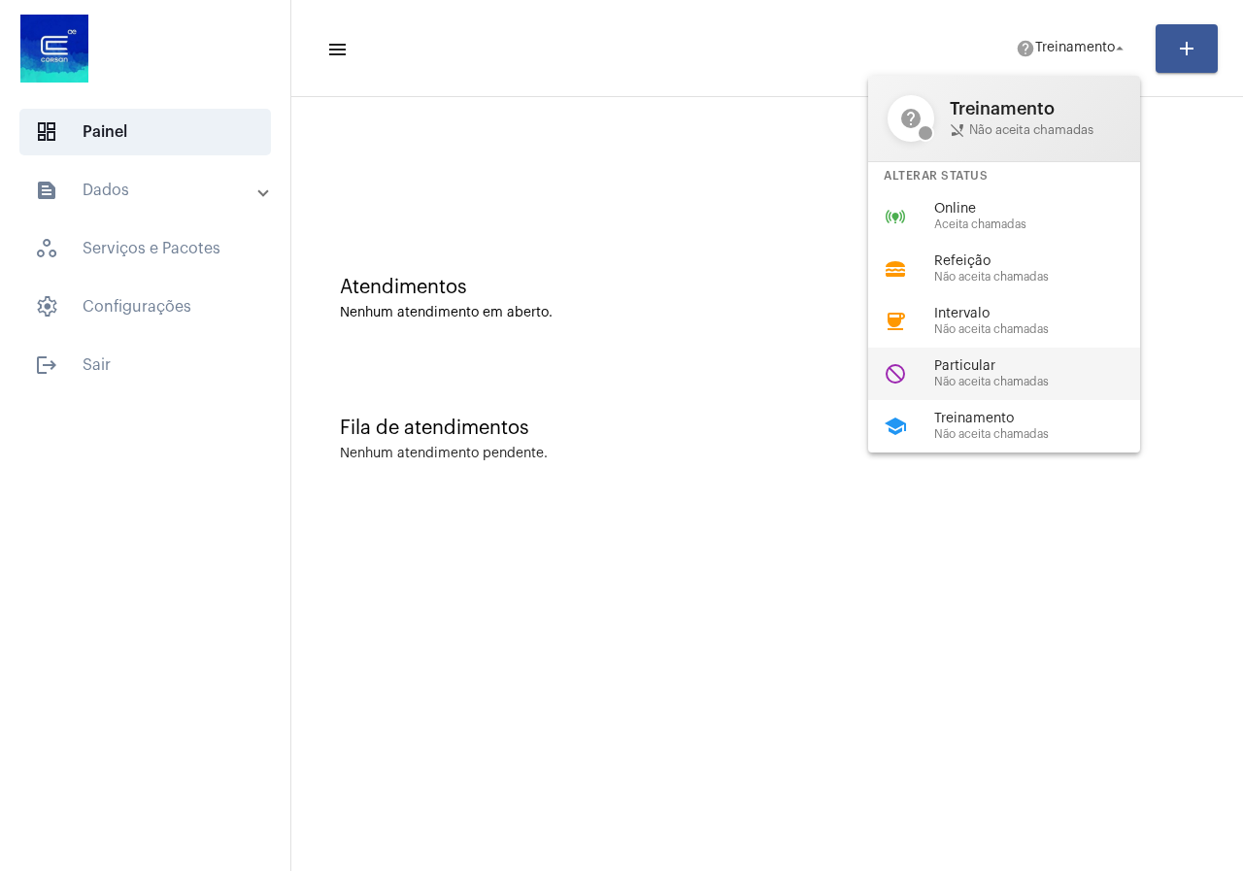
click at [996, 377] on span "Não aceita chamadas" at bounding box center [1045, 382] width 221 height 13
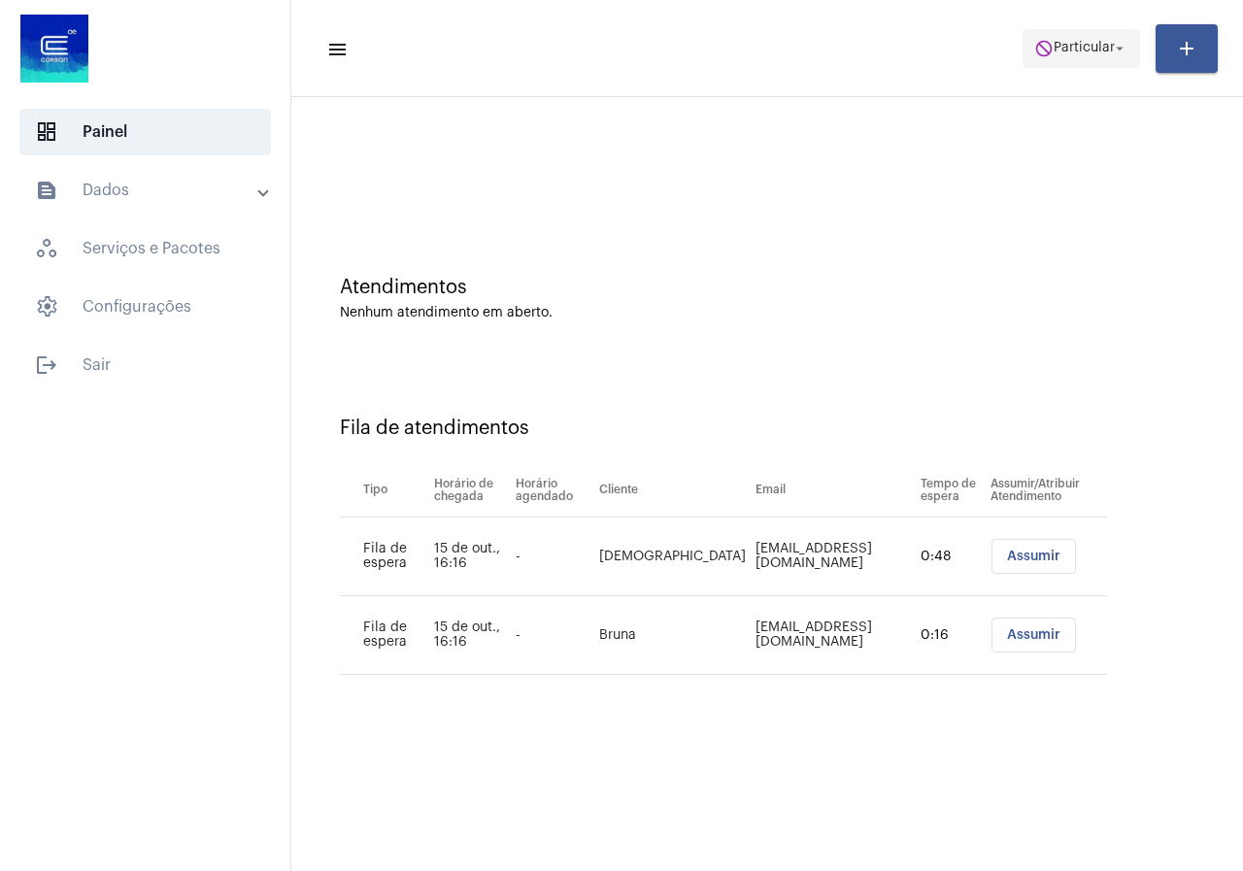
click at [1076, 46] on span "Particular" at bounding box center [1084, 49] width 61 height 14
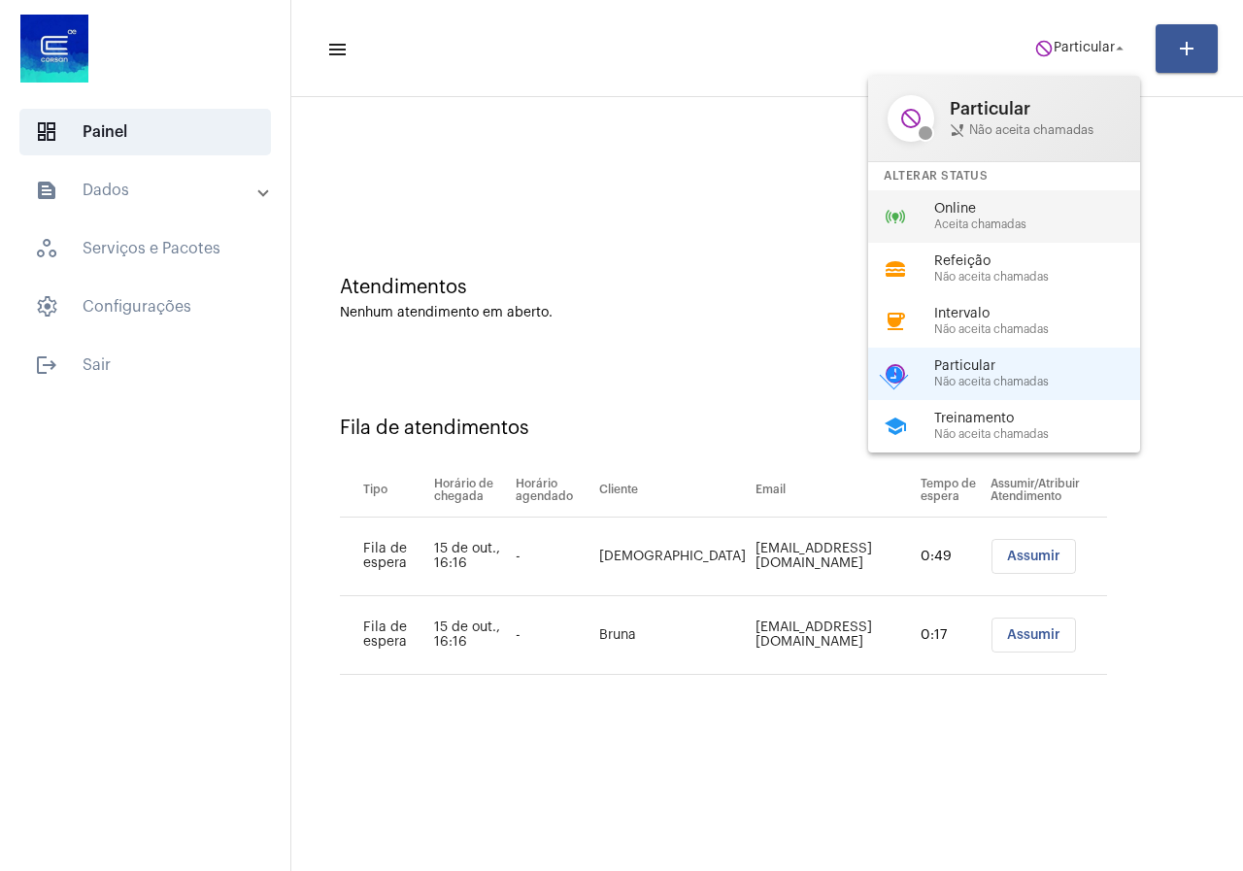
click at [970, 211] on span "Online" at bounding box center [1045, 209] width 221 height 15
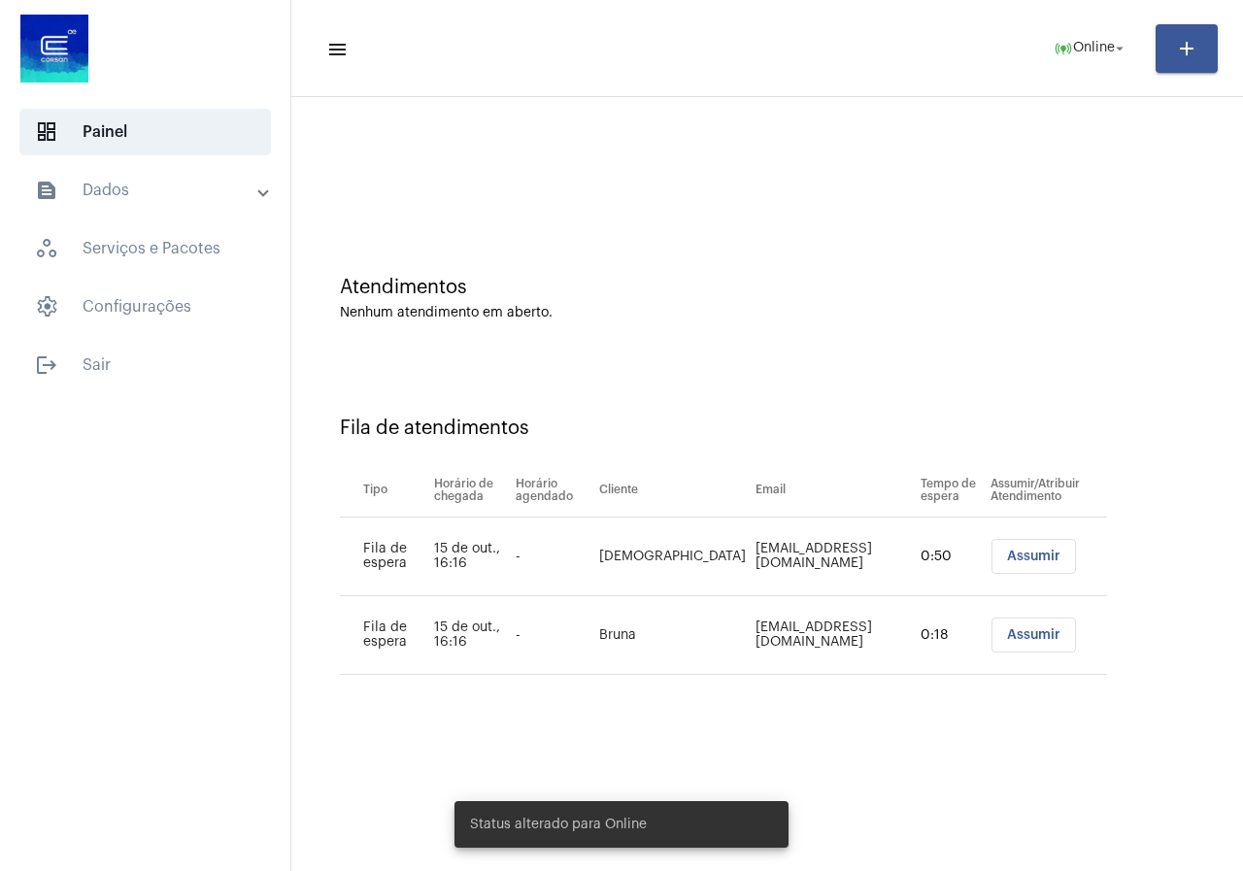
click at [1017, 553] on span "Assumir" at bounding box center [1033, 557] width 53 height 14
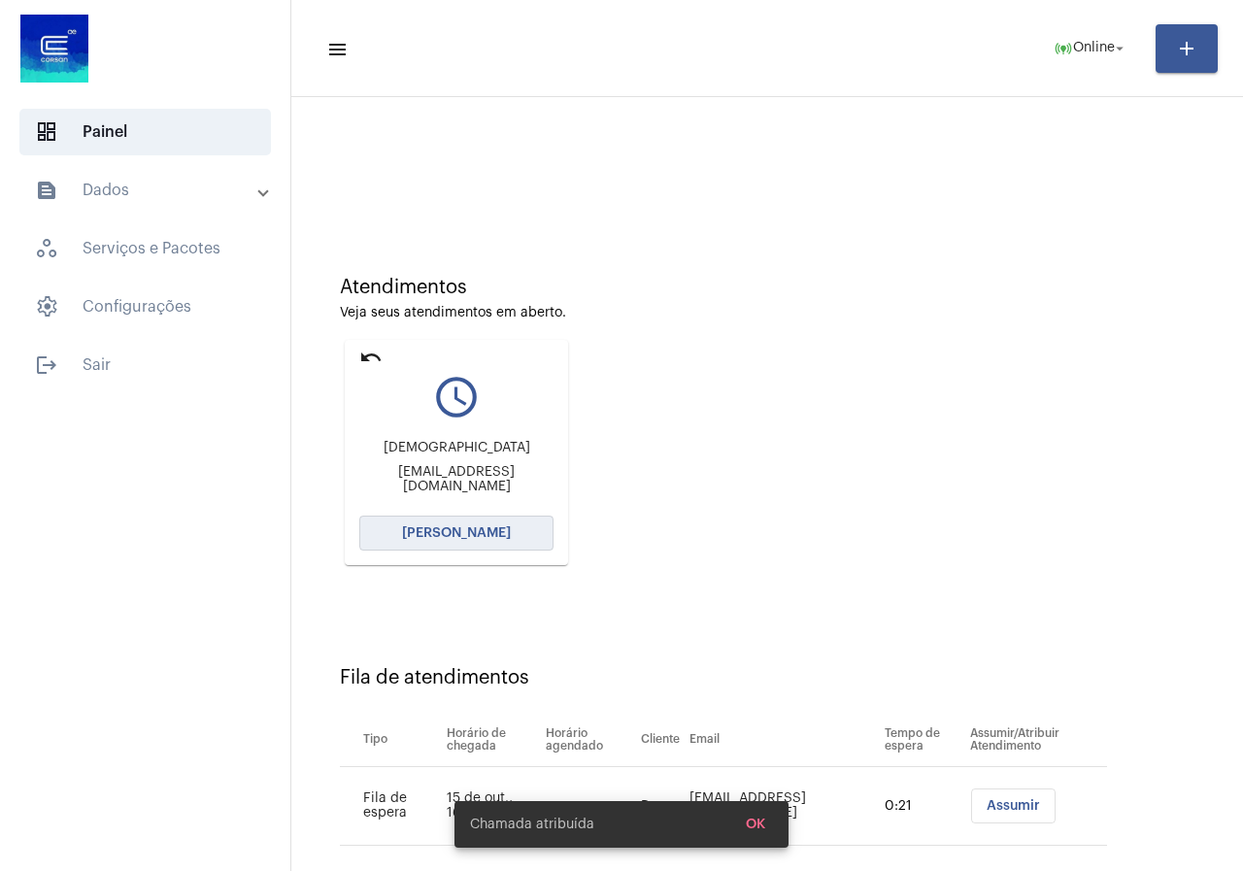
click at [519, 529] on button "[PERSON_NAME]" at bounding box center [456, 533] width 194 height 35
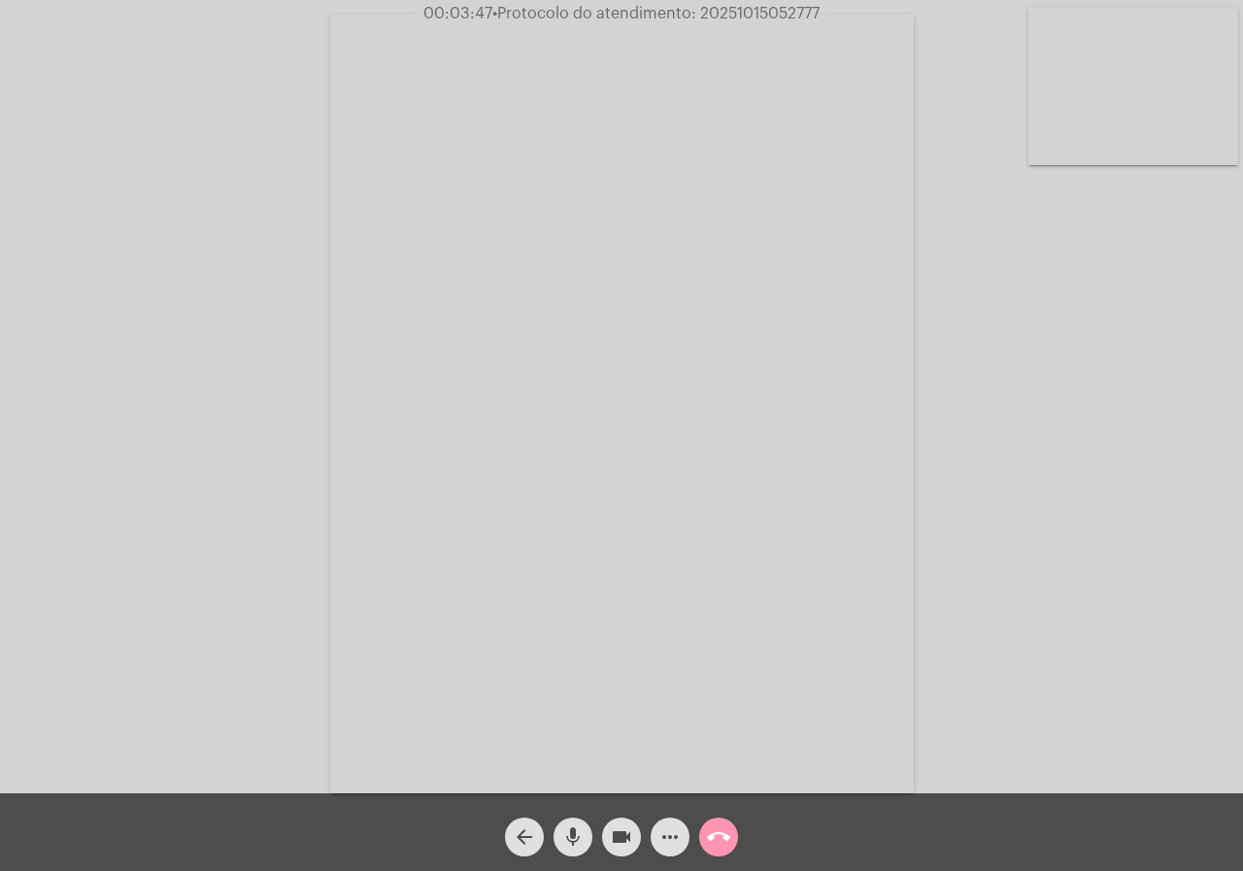
click at [736, 13] on span "• Protocolo do atendimento: 20251015052777" at bounding box center [656, 14] width 327 height 16
copy span "20251015052777"
click at [727, 823] on span "call_end" at bounding box center [718, 837] width 23 height 39
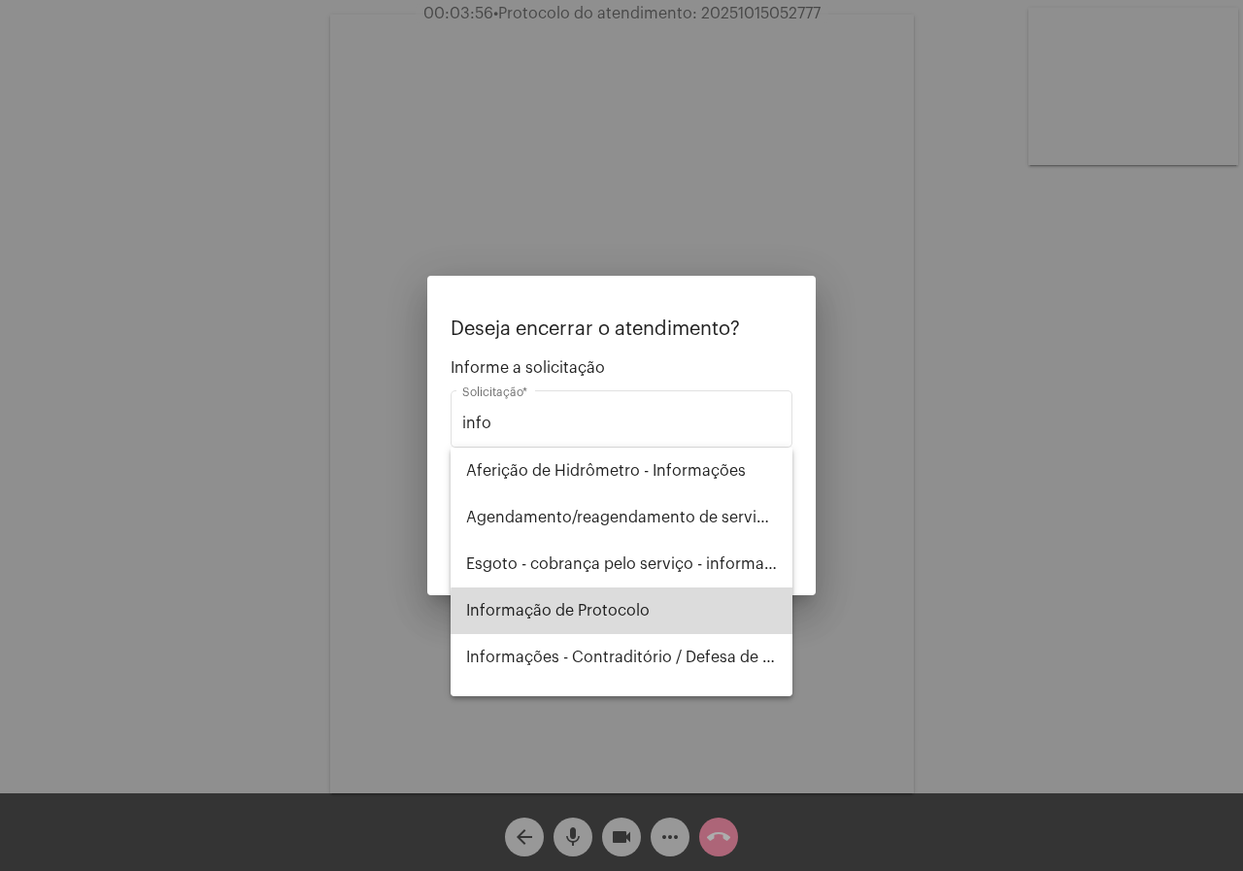
click at [699, 615] on span "Informação de Protocolo" at bounding box center [621, 611] width 311 height 47
type input "Informação de Protocolo"
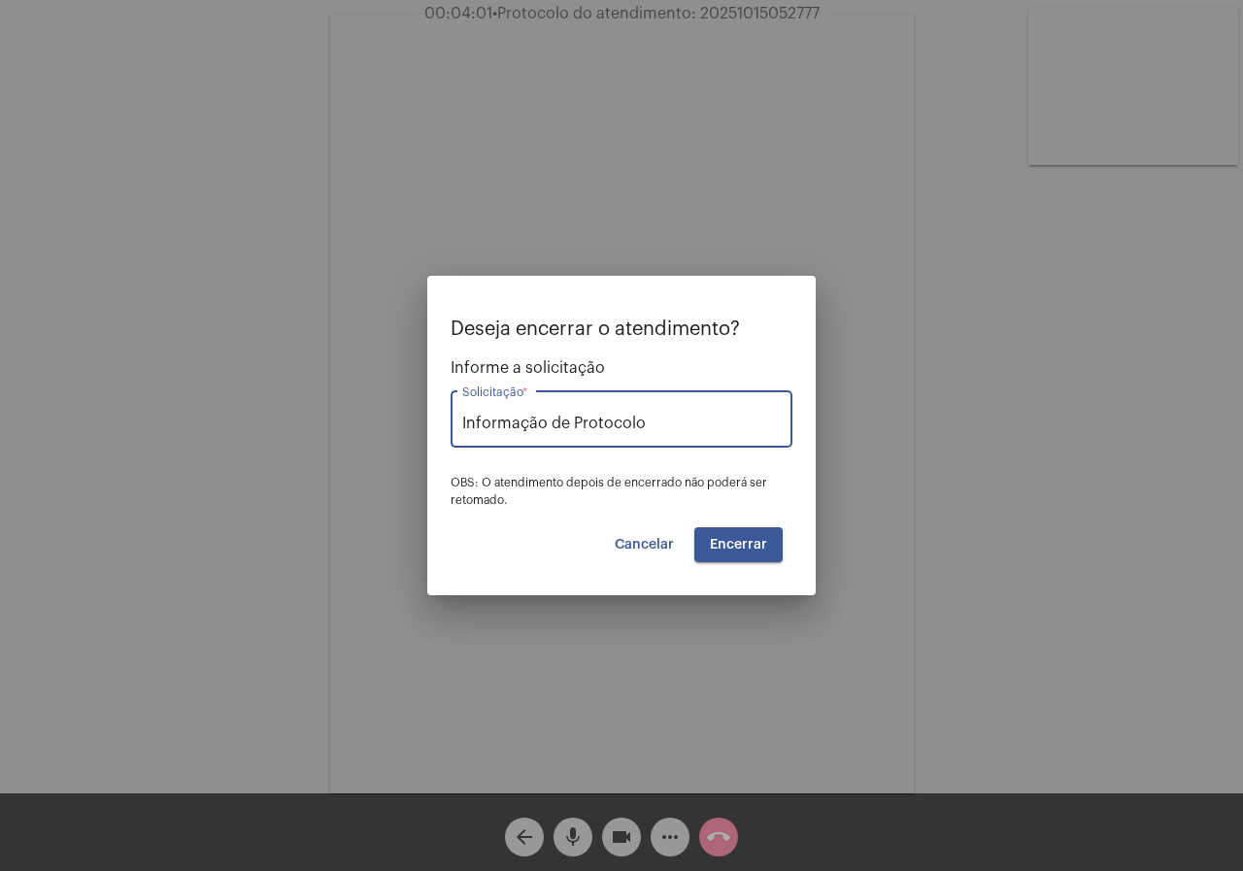
click at [759, 536] on button "Encerrar" at bounding box center [739, 544] width 88 height 35
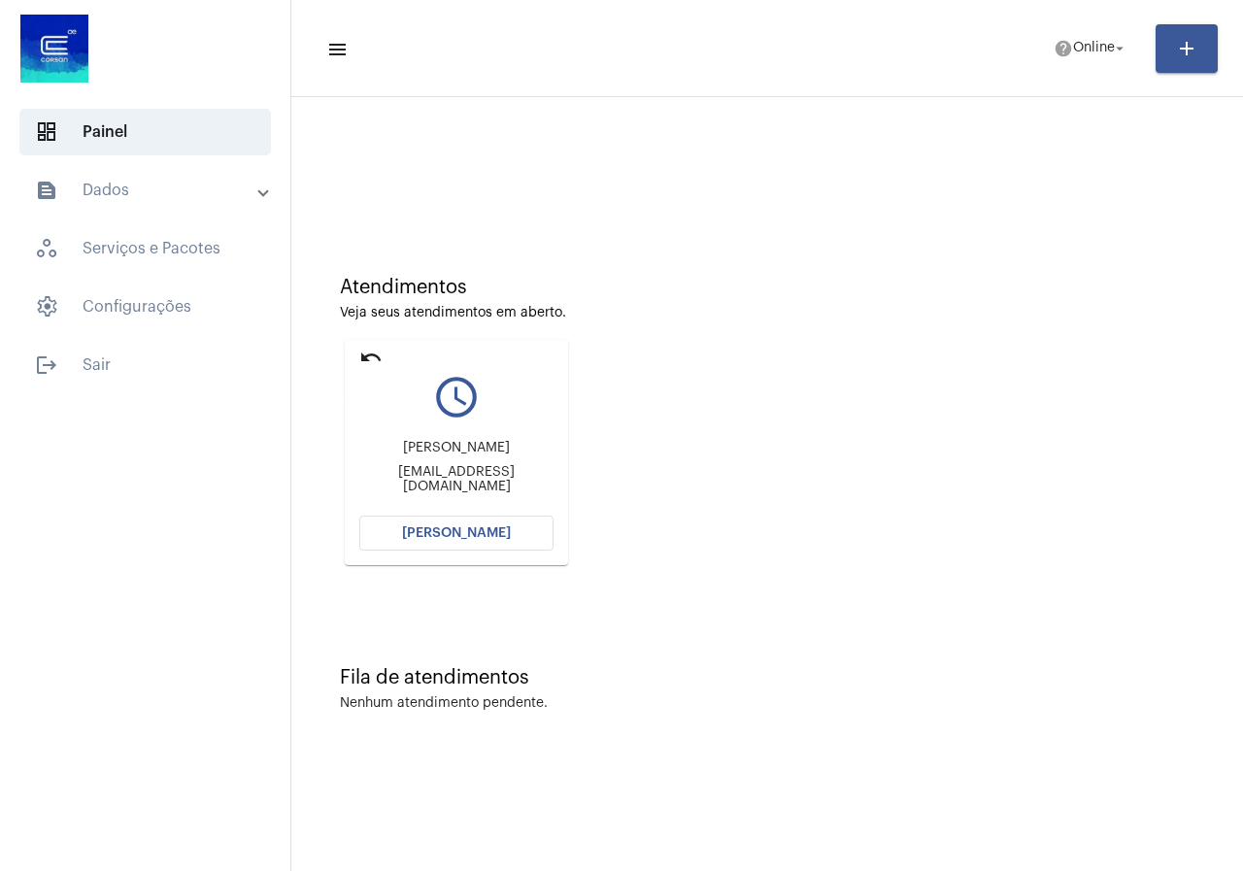
click at [364, 347] on mat-icon "undo" at bounding box center [370, 357] width 23 height 23
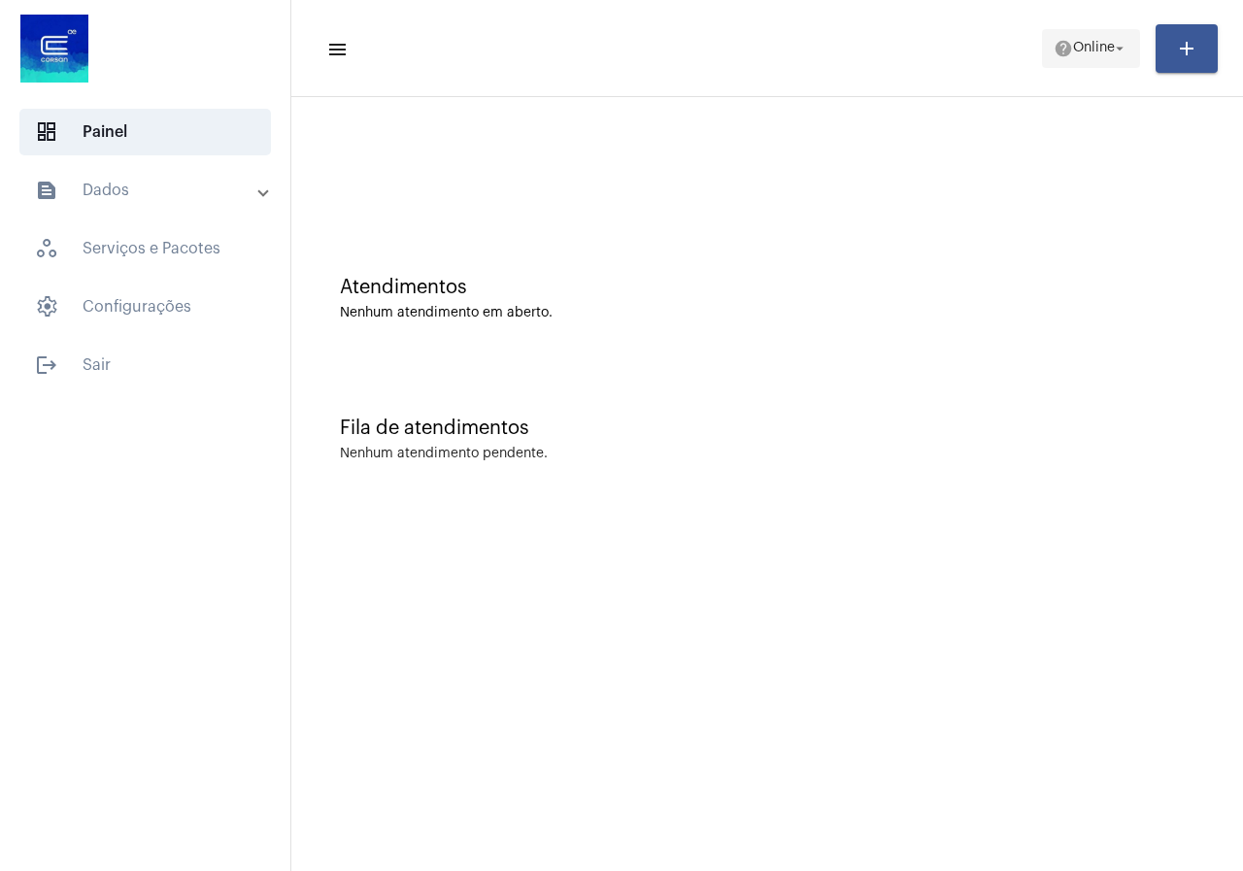
click at [1054, 44] on mat-icon "help" at bounding box center [1063, 48] width 19 height 19
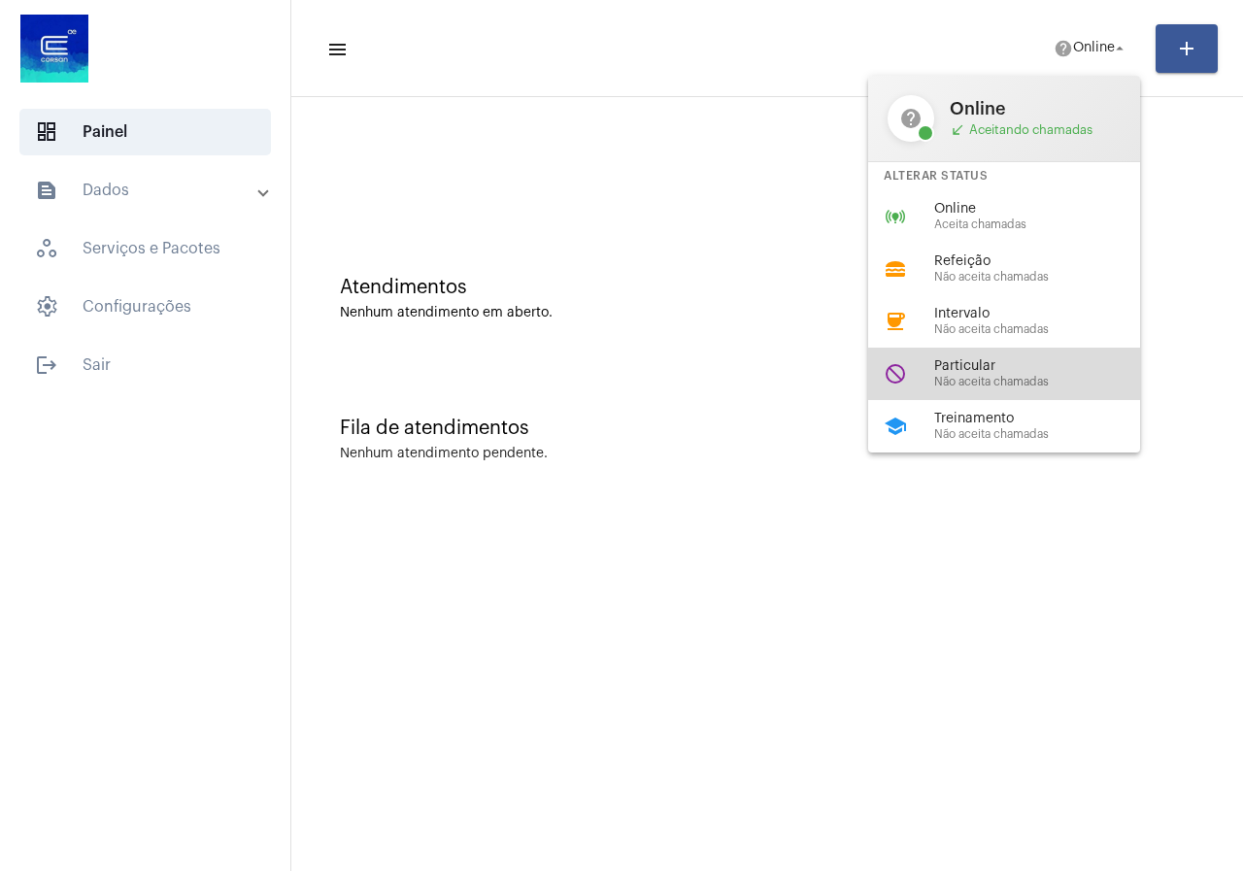
click at [1093, 394] on div "do_not_disturb Particular Não aceita chamadas" at bounding box center [1019, 374] width 303 height 52
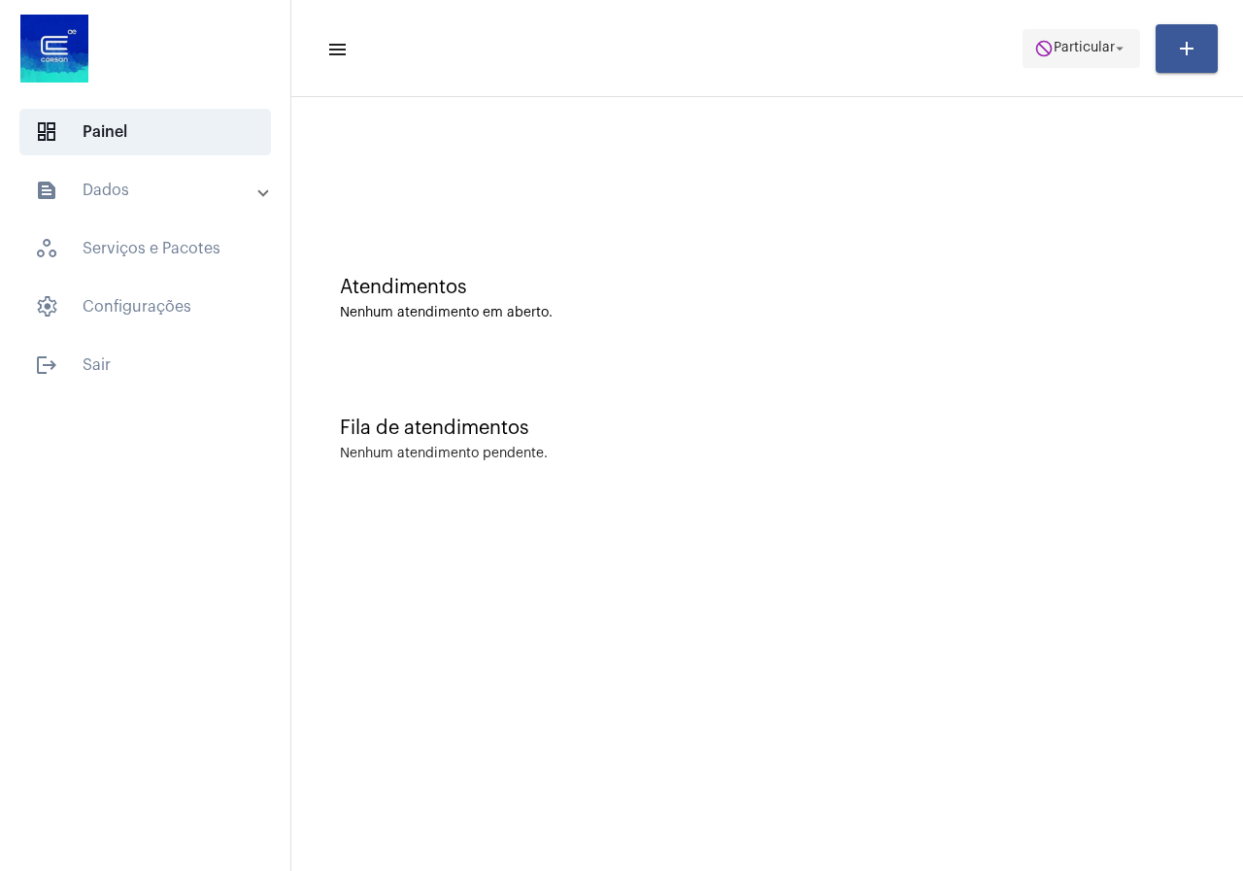
click at [1064, 39] on span "do_not_disturb Particular arrow_drop_down" at bounding box center [1082, 47] width 94 height 35
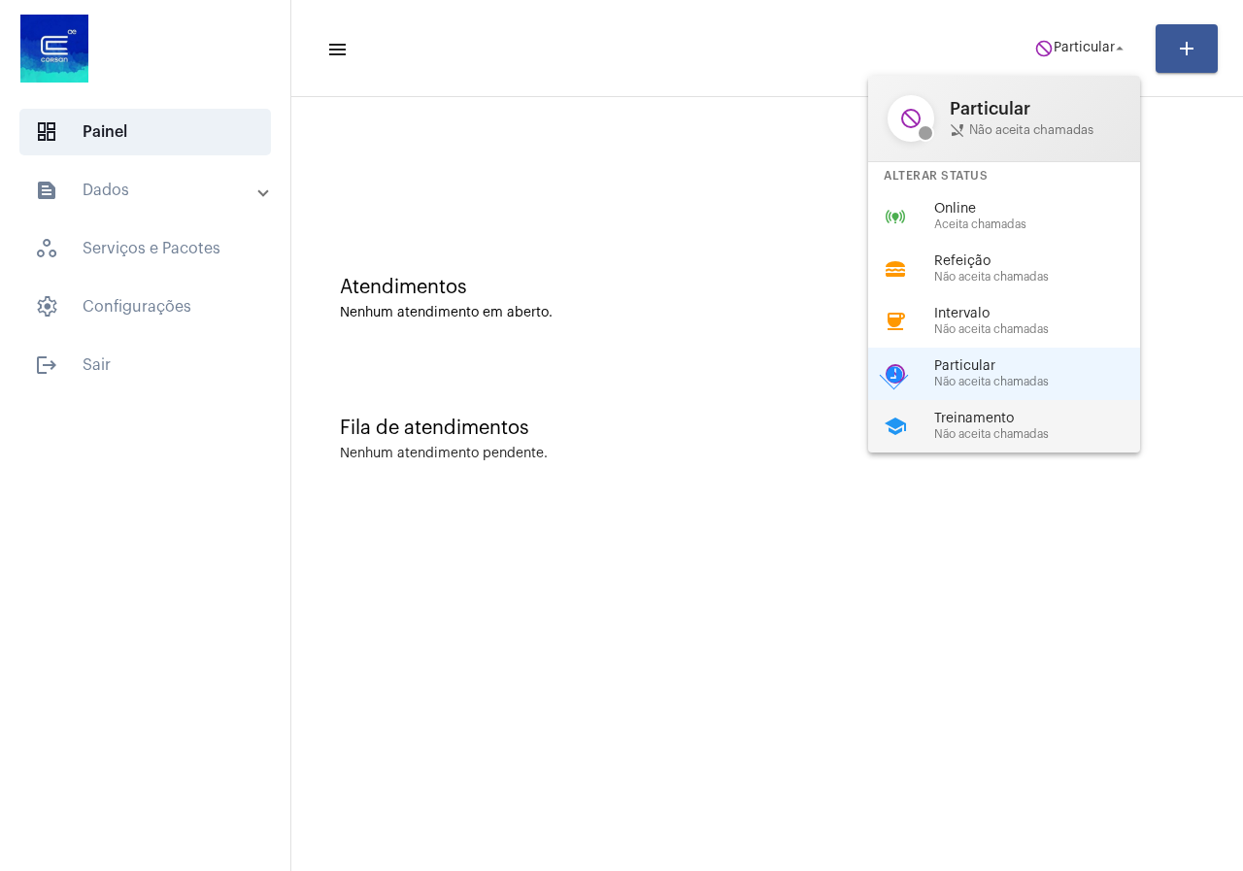
click at [1015, 432] on span "Não aceita chamadas" at bounding box center [1045, 434] width 221 height 13
